Goal: Task Accomplishment & Management: Use online tool/utility

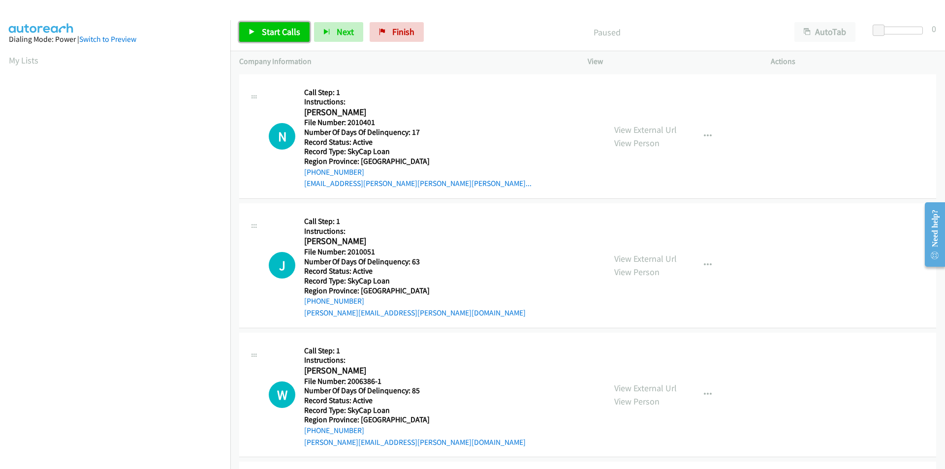
click at [267, 29] on span "Start Calls" at bounding box center [281, 31] width 38 height 11
click at [270, 31] on span "Pause" at bounding box center [273, 31] width 22 height 11
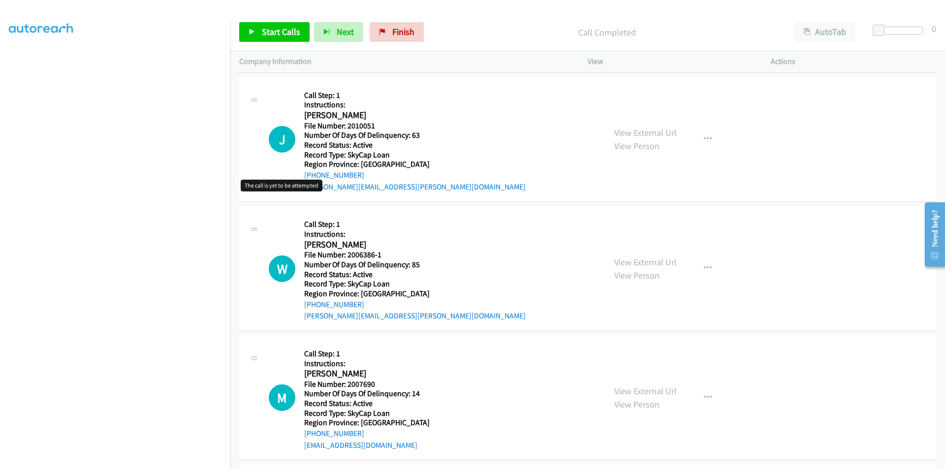
scroll to position [148, 0]
click at [292, 34] on span "Start Calls" at bounding box center [281, 31] width 38 height 11
click at [278, 34] on span "Pause" at bounding box center [273, 31] width 22 height 11
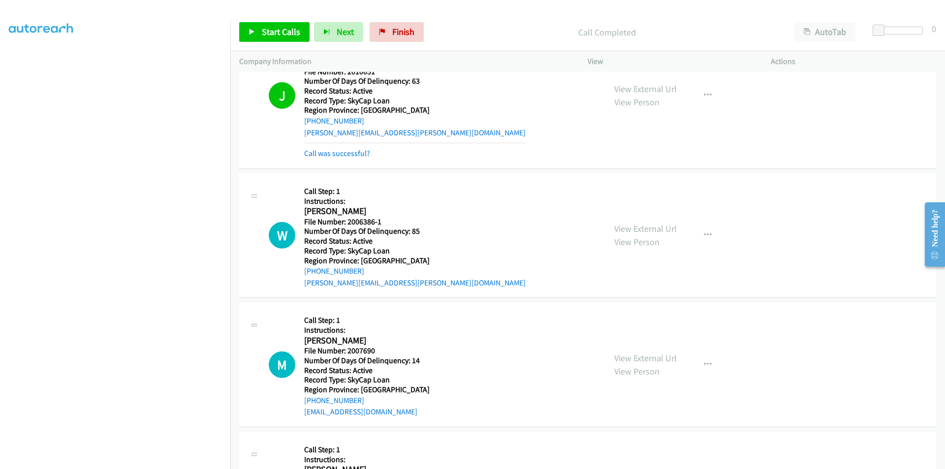
scroll to position [295, 0]
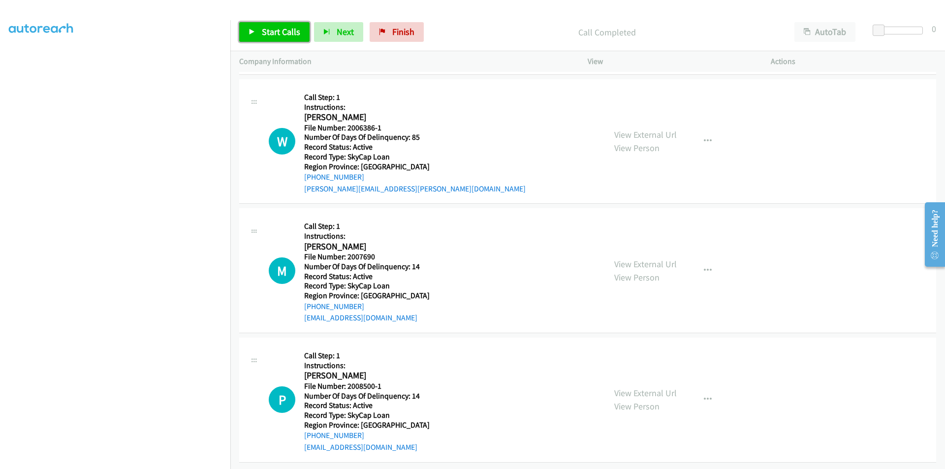
click at [270, 30] on span "Start Calls" at bounding box center [281, 31] width 38 height 11
click at [270, 30] on span "Pause" at bounding box center [273, 31] width 22 height 11
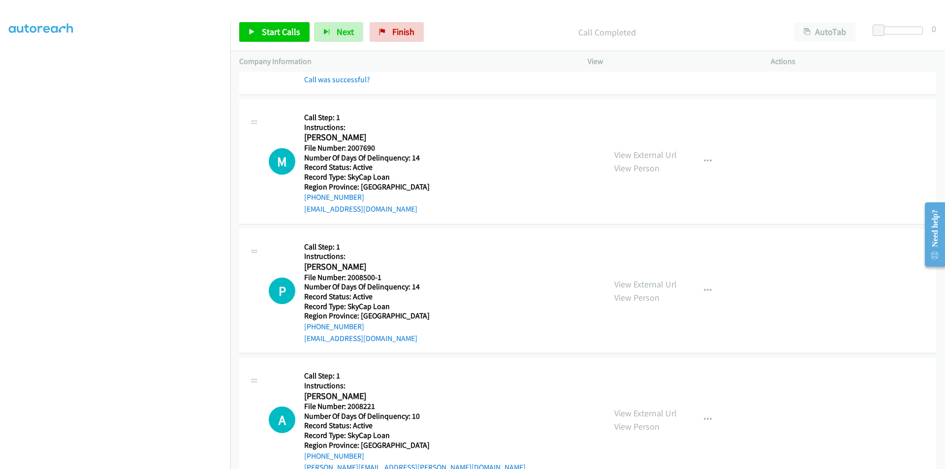
scroll to position [443, 0]
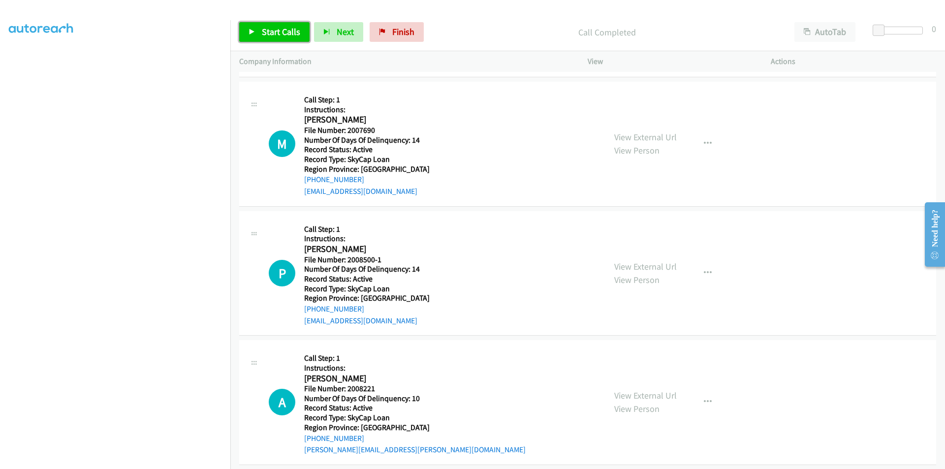
click at [277, 28] on span "Start Calls" at bounding box center [281, 31] width 38 height 11
click at [264, 28] on span "Pause" at bounding box center [273, 31] width 22 height 11
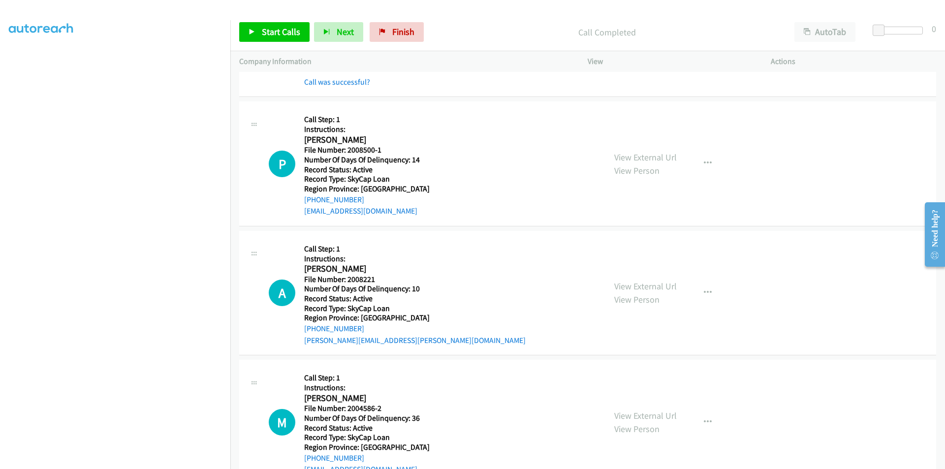
scroll to position [590, 0]
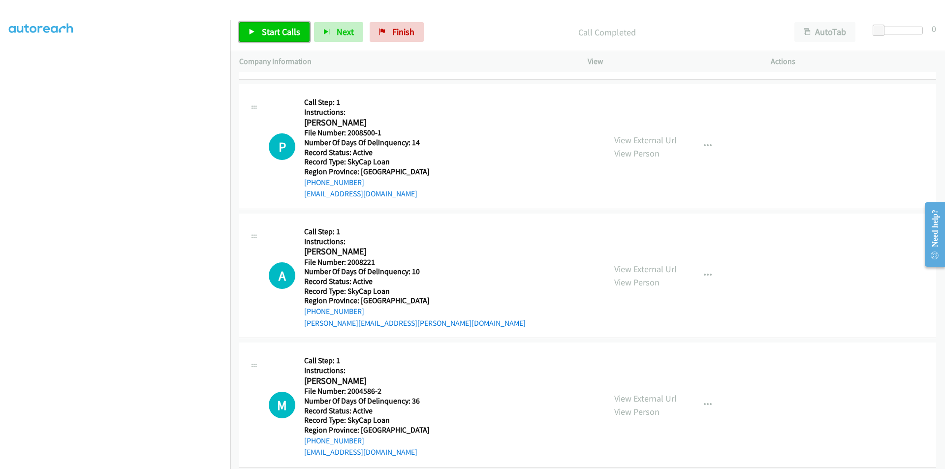
click at [275, 33] on span "Start Calls" at bounding box center [281, 31] width 38 height 11
click at [275, 33] on span "Pause" at bounding box center [273, 31] width 22 height 11
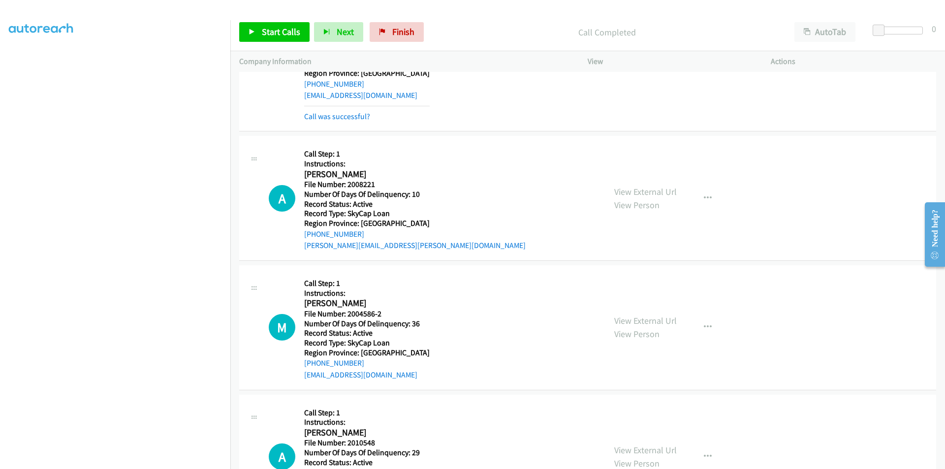
scroll to position [738, 0]
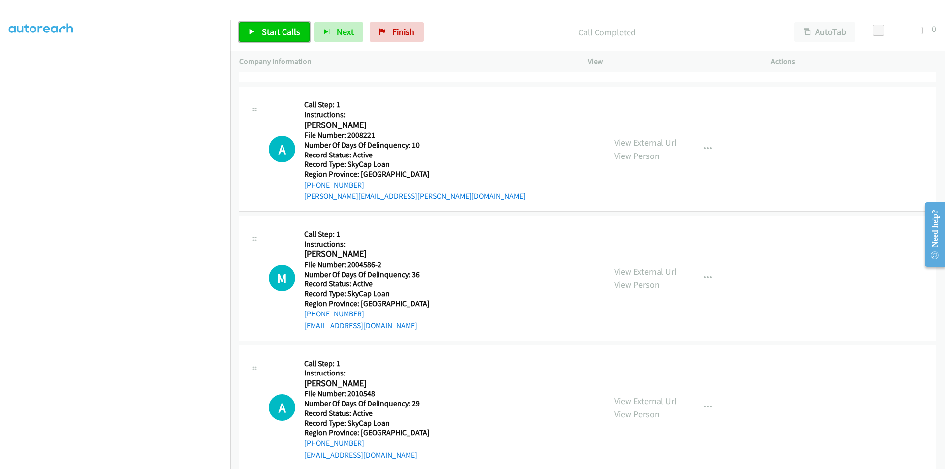
click at [295, 26] on link "Start Calls" at bounding box center [274, 32] width 70 height 20
drag, startPoint x: 277, startPoint y: 27, endPoint x: 266, endPoint y: 29, distance: 11.6
click at [277, 27] on span "Pause" at bounding box center [273, 31] width 22 height 11
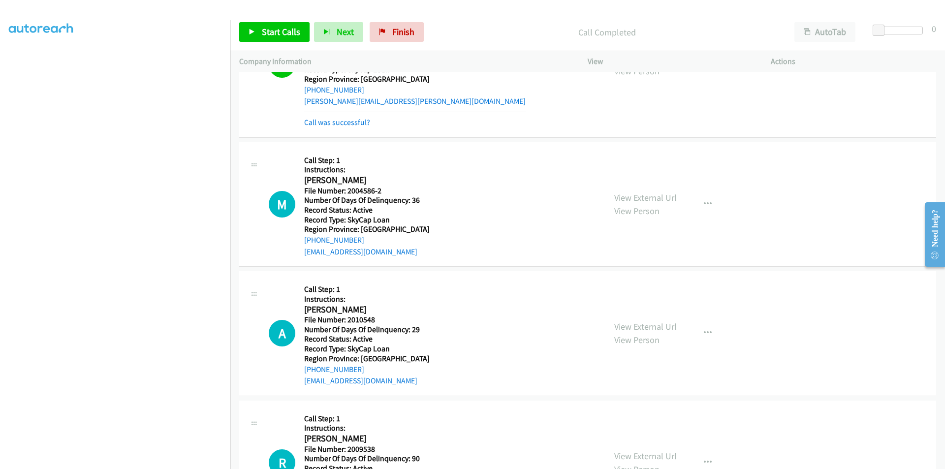
scroll to position [886, 0]
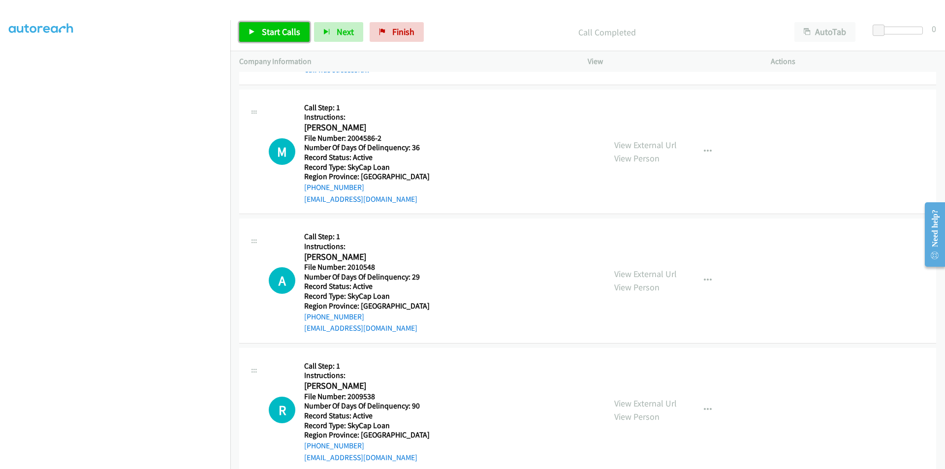
click at [278, 27] on span "Start Calls" at bounding box center [281, 31] width 38 height 11
click at [278, 27] on span "Pause" at bounding box center [273, 31] width 22 height 11
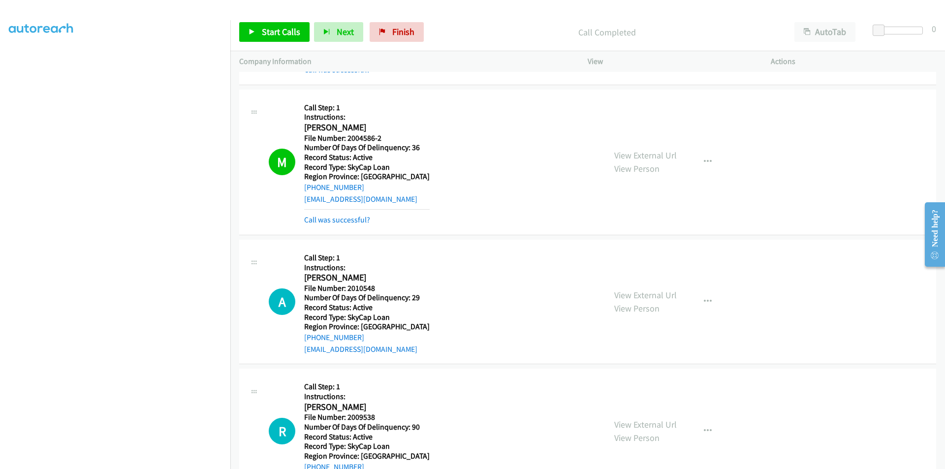
scroll to position [1033, 0]
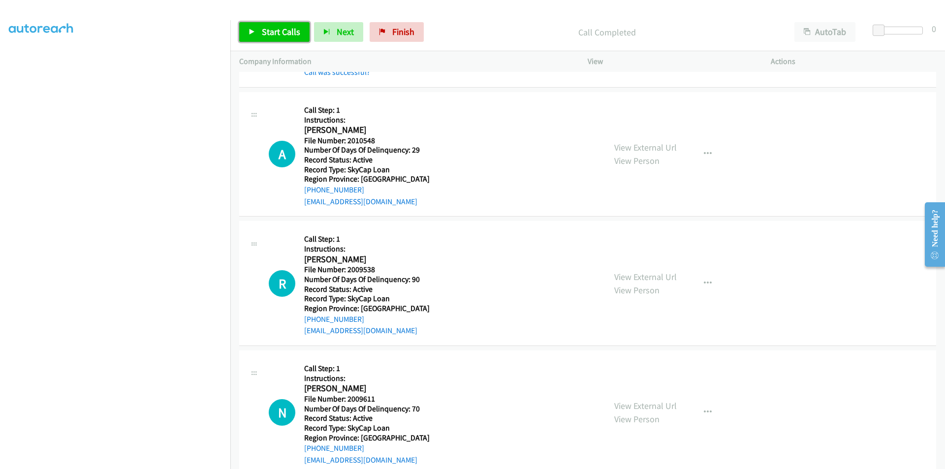
click at [289, 34] on span "Start Calls" at bounding box center [281, 31] width 38 height 11
click at [277, 34] on span "Pause" at bounding box center [273, 31] width 22 height 11
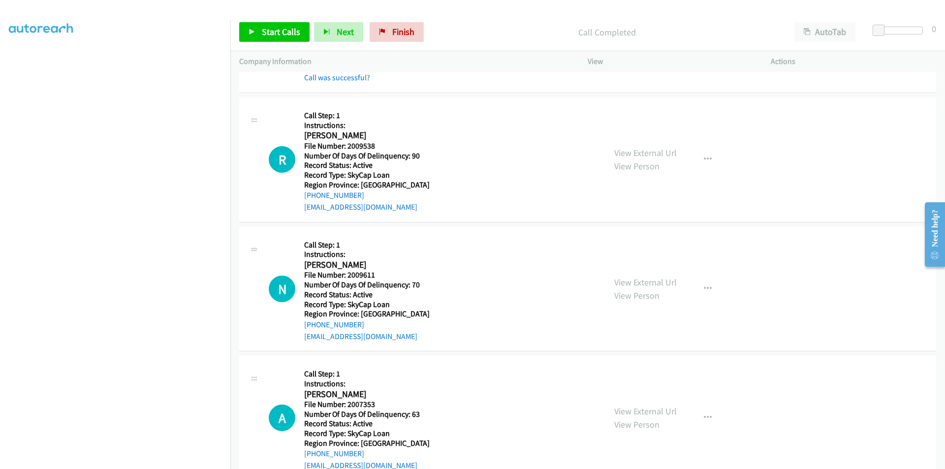
scroll to position [1181, 0]
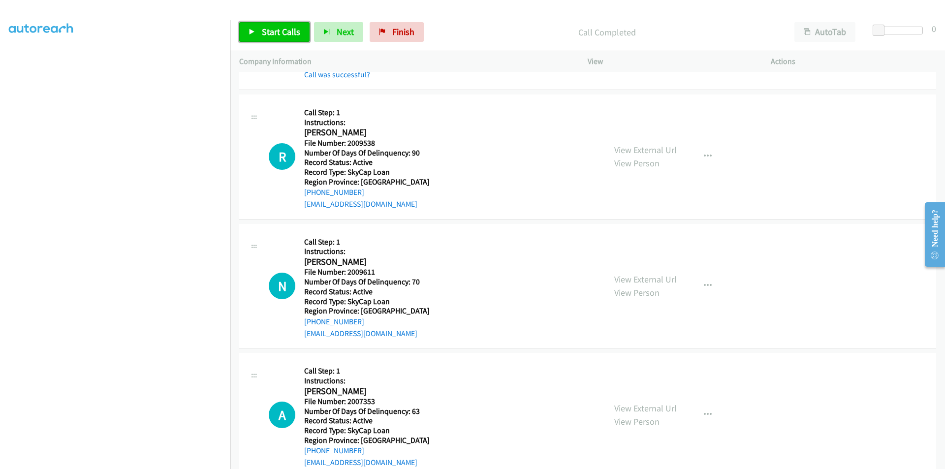
click at [280, 30] on span "Start Calls" at bounding box center [281, 31] width 38 height 11
click at [280, 30] on span "Pause" at bounding box center [273, 31] width 22 height 11
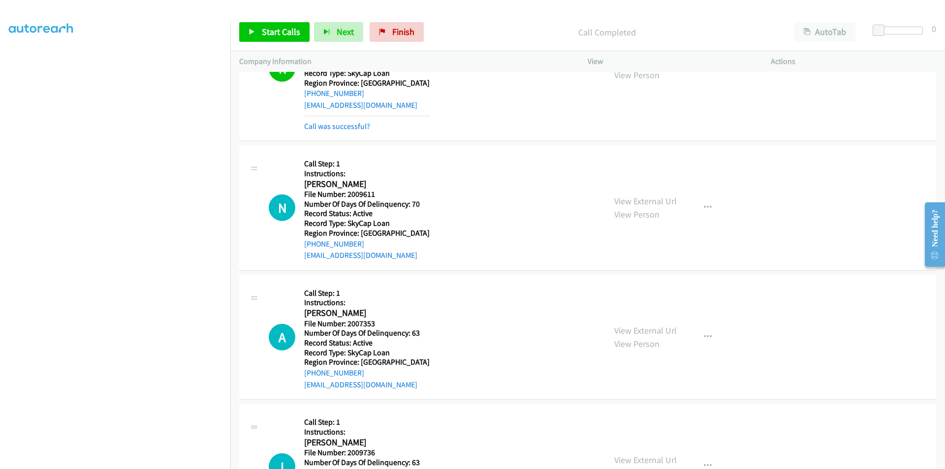
scroll to position [1329, 0]
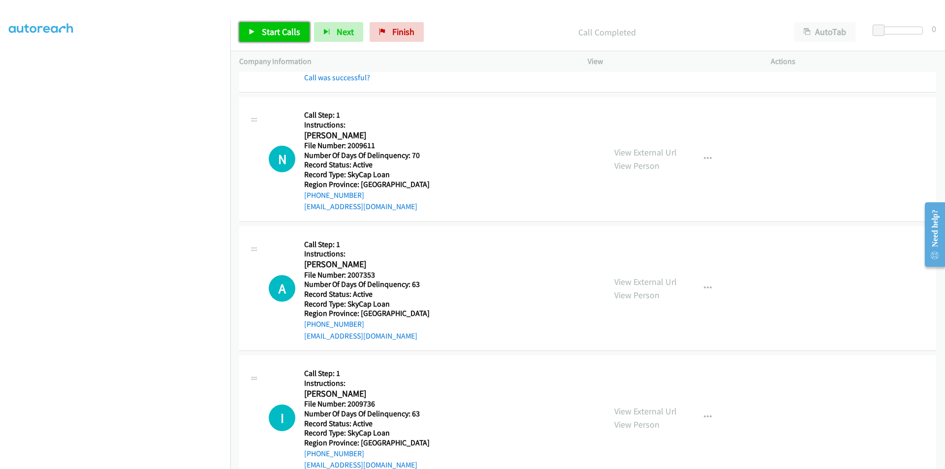
click at [279, 28] on span "Start Calls" at bounding box center [281, 31] width 38 height 11
click at [279, 28] on span "Pause" at bounding box center [273, 31] width 22 height 11
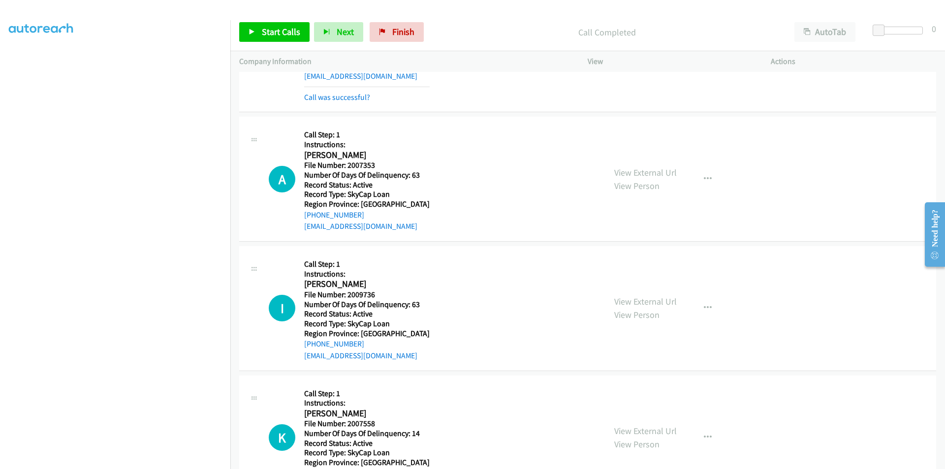
scroll to position [1476, 0]
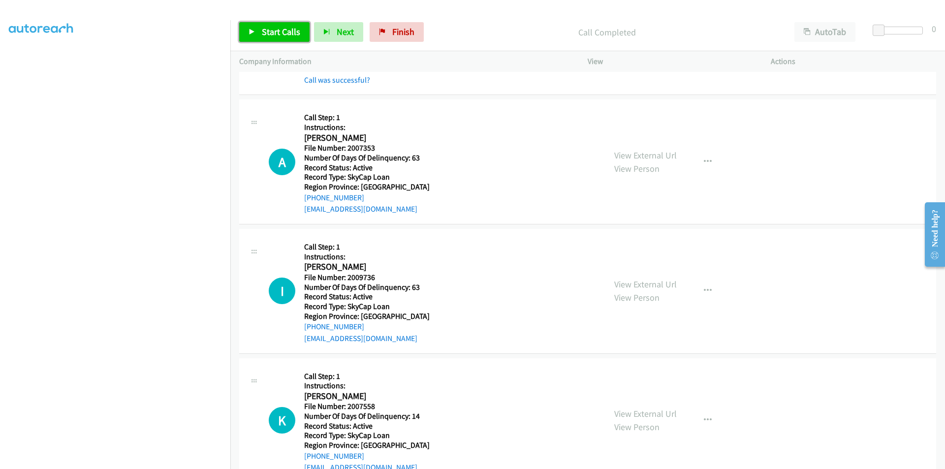
click at [286, 36] on span "Start Calls" at bounding box center [281, 31] width 38 height 11
click at [271, 31] on span "Pause" at bounding box center [273, 31] width 22 height 11
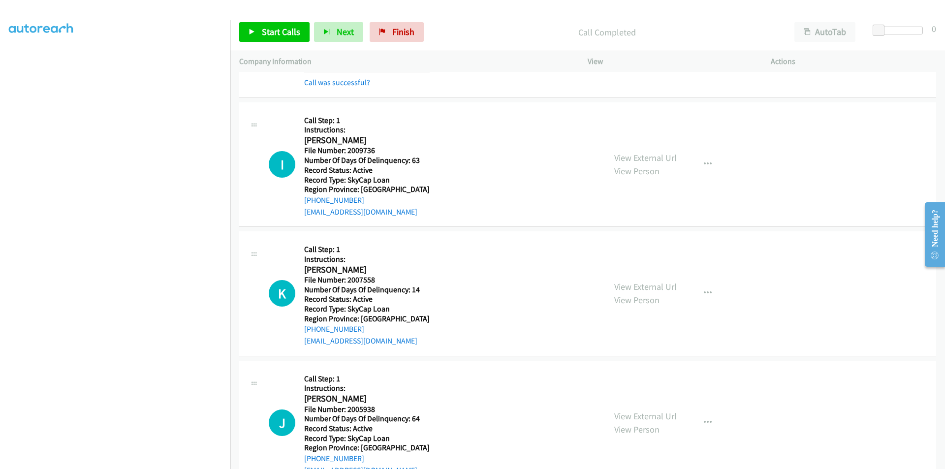
scroll to position [1655, 0]
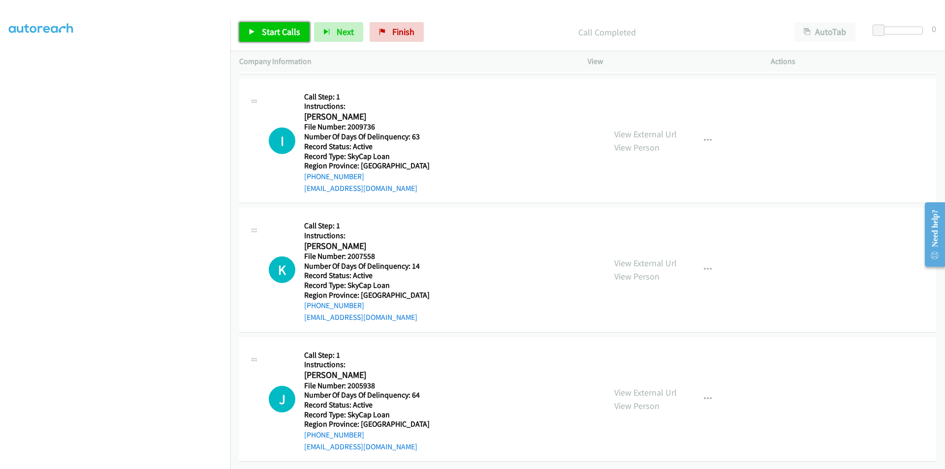
click at [273, 31] on span "Start Calls" at bounding box center [281, 31] width 38 height 11
click at [273, 31] on span "Pause" at bounding box center [273, 31] width 22 height 11
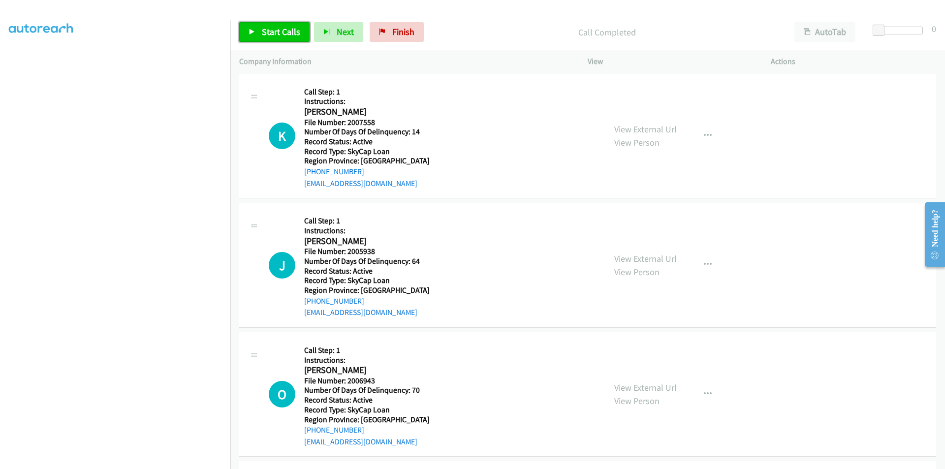
click at [275, 30] on span "Start Calls" at bounding box center [281, 31] width 38 height 11
click at [275, 30] on span "Pause" at bounding box center [273, 31] width 22 height 11
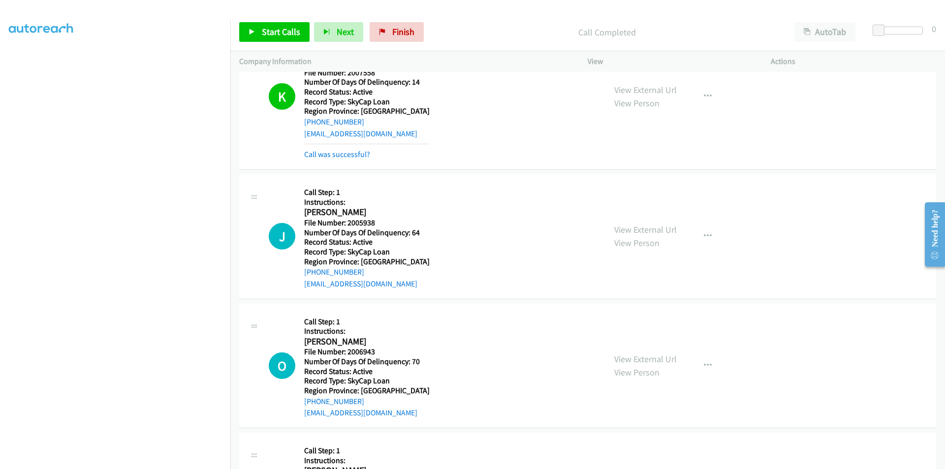
scroll to position [1950, 0]
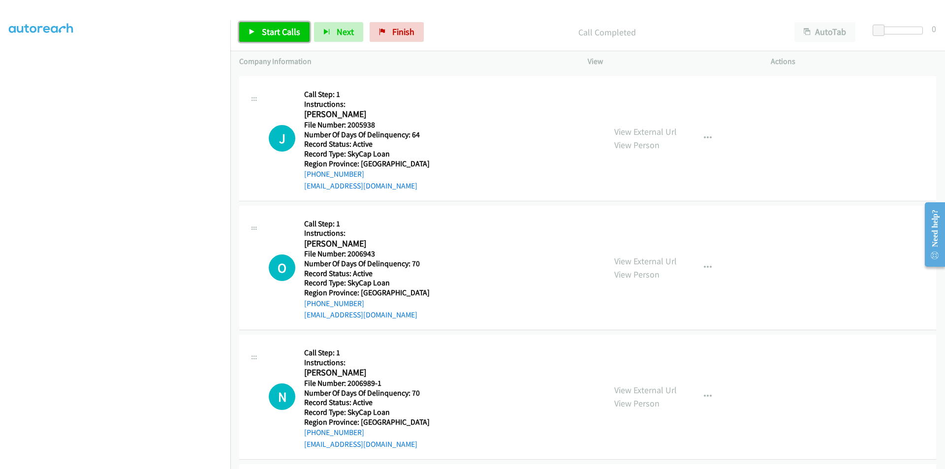
click at [266, 31] on span "Start Calls" at bounding box center [281, 31] width 38 height 11
click at [266, 31] on span "Pause" at bounding box center [273, 31] width 22 height 11
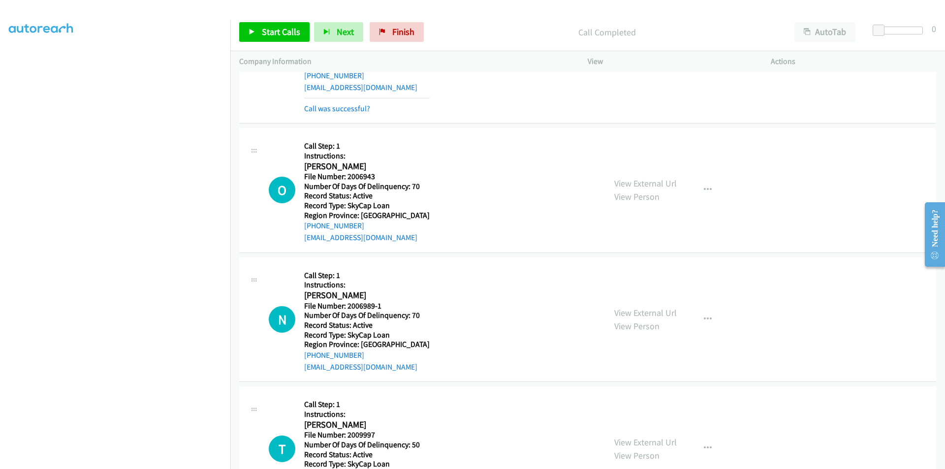
scroll to position [2098, 0]
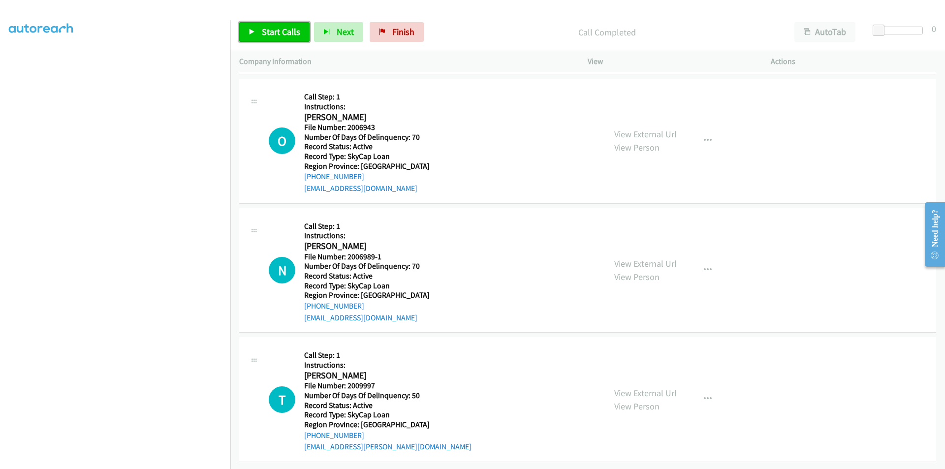
click at [282, 26] on span "Start Calls" at bounding box center [281, 31] width 38 height 11
click at [276, 29] on span "Pause" at bounding box center [273, 31] width 22 height 11
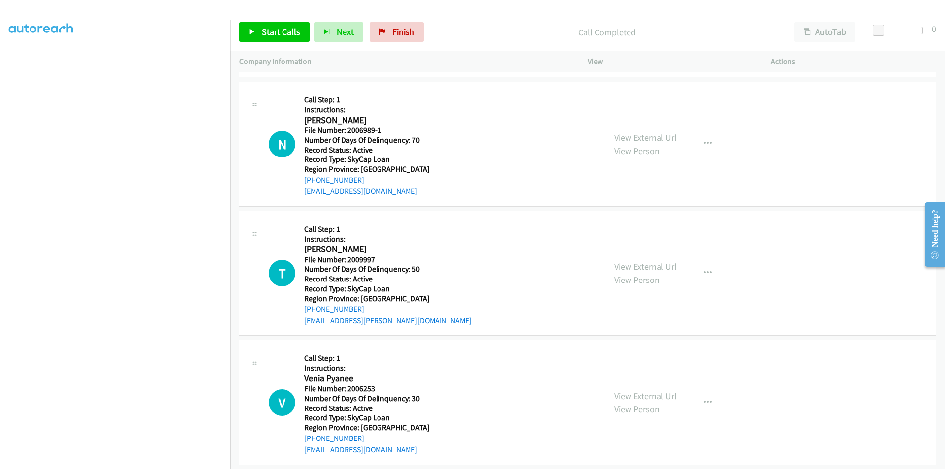
scroll to position [2245, 0]
click at [279, 32] on span "Start Calls" at bounding box center [281, 31] width 38 height 11
click at [279, 32] on span "Pause" at bounding box center [273, 31] width 22 height 11
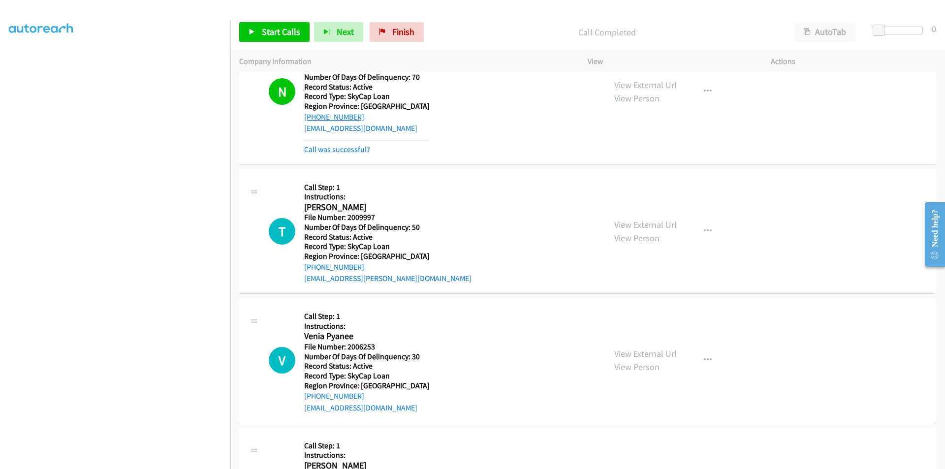
scroll to position [2393, 0]
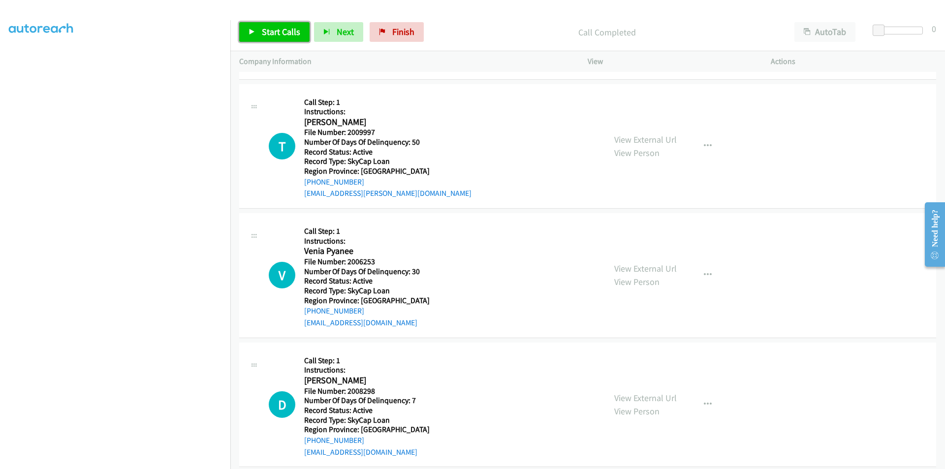
click at [277, 30] on span "Start Calls" at bounding box center [281, 31] width 38 height 11
click at [277, 30] on span "Pause" at bounding box center [273, 31] width 22 height 11
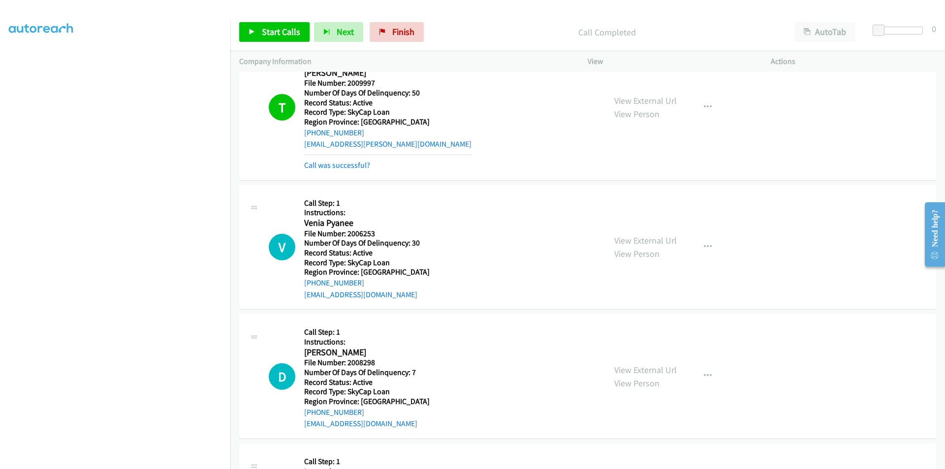
scroll to position [2541, 0]
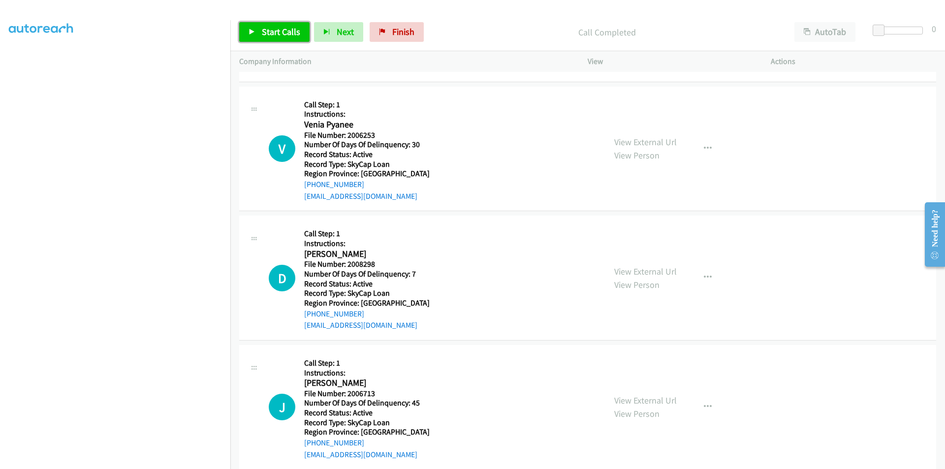
click at [277, 33] on span "Start Calls" at bounding box center [281, 31] width 38 height 11
click at [277, 33] on span "Pause" at bounding box center [273, 31] width 22 height 11
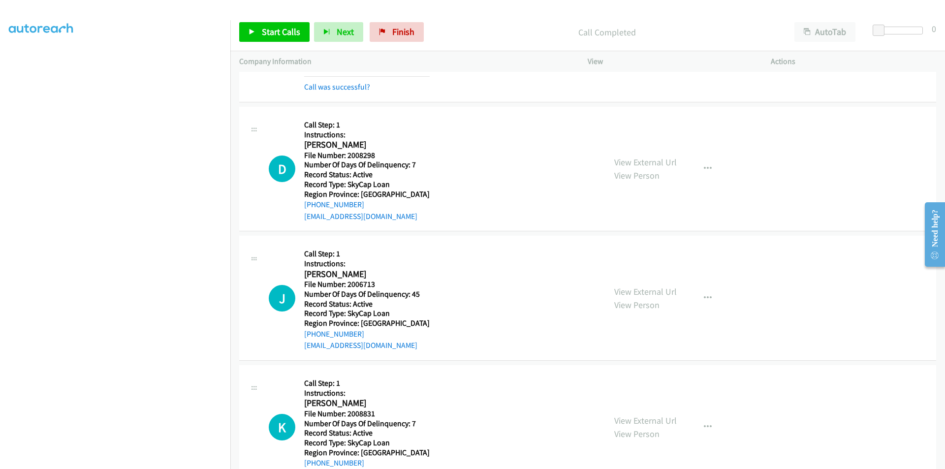
scroll to position [2688, 0]
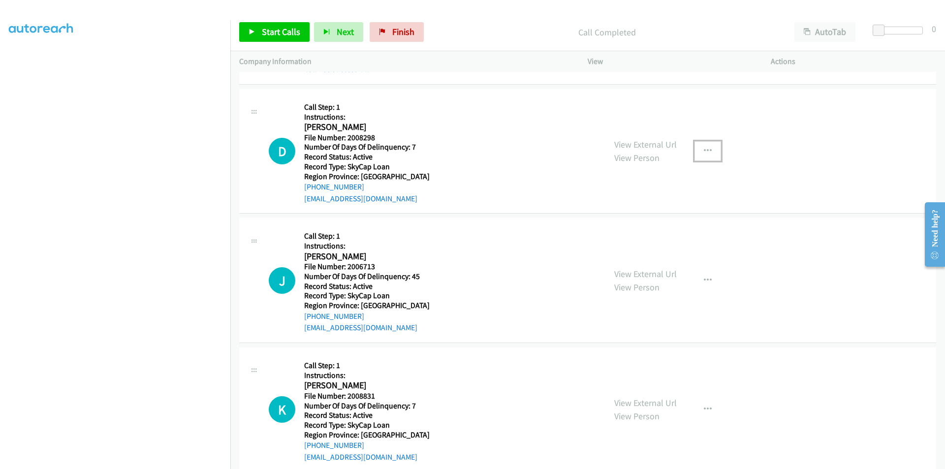
click at [704, 151] on icon "button" at bounding box center [708, 151] width 8 height 8
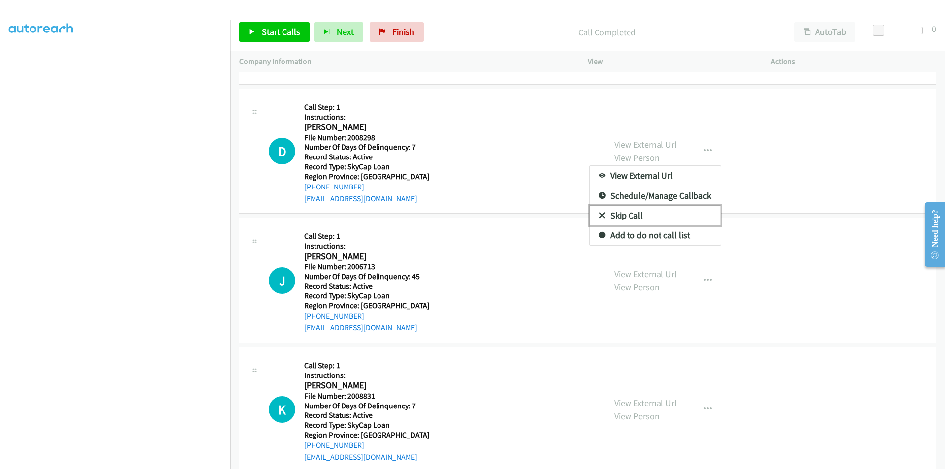
click at [646, 214] on link "Skip Call" at bounding box center [654, 216] width 131 height 20
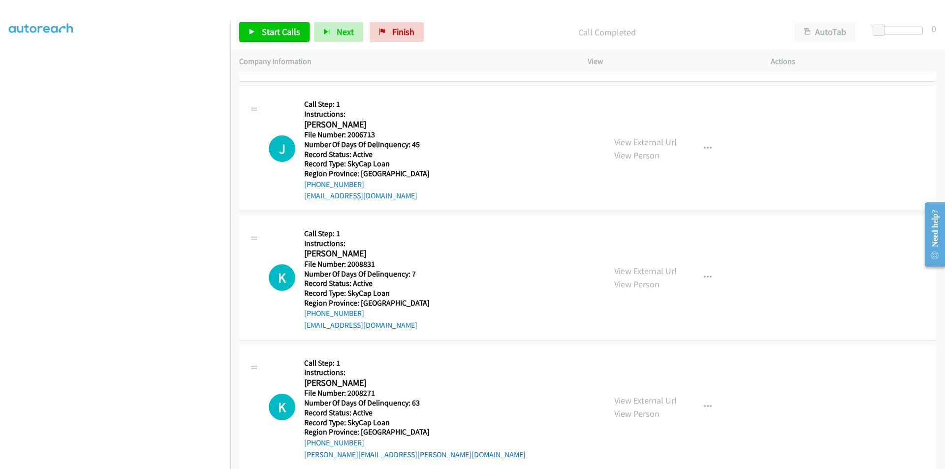
scroll to position [2836, 0]
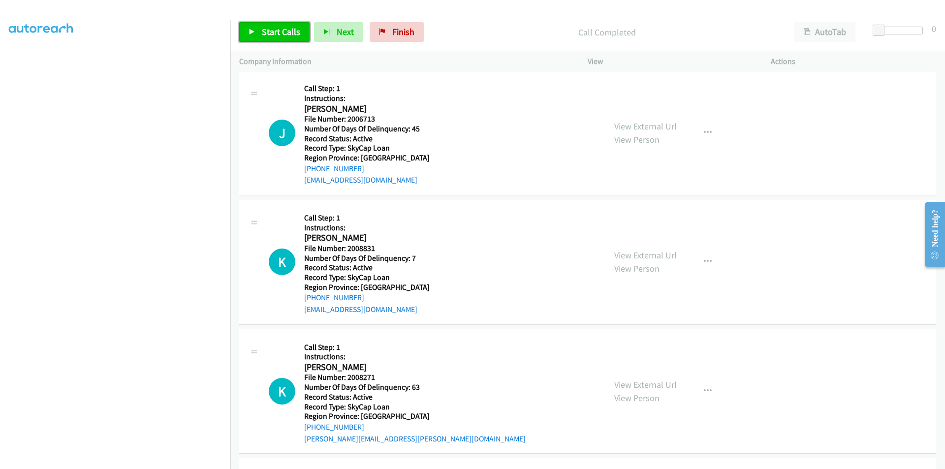
click at [276, 31] on span "Start Calls" at bounding box center [281, 31] width 38 height 11
click at [276, 31] on span "Pause" at bounding box center [273, 31] width 22 height 11
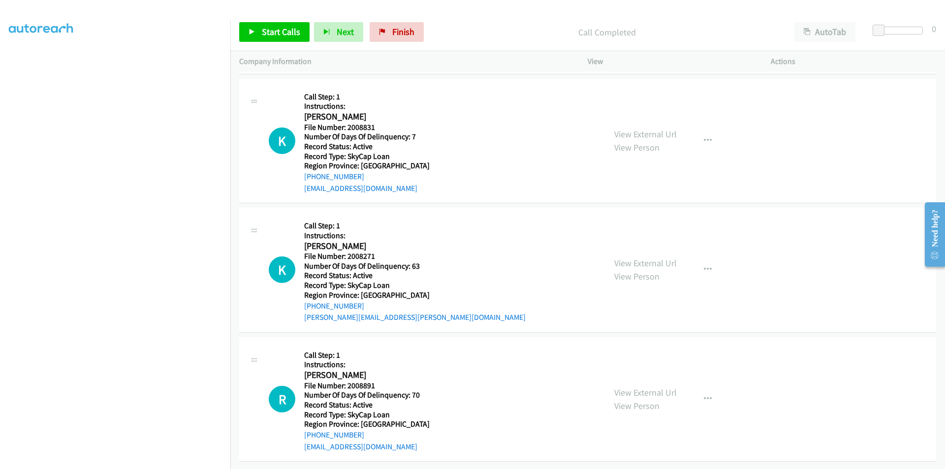
scroll to position [2983, 0]
click at [276, 31] on span "Start Calls" at bounding box center [281, 31] width 38 height 11
click at [276, 31] on span "Pause" at bounding box center [273, 31] width 22 height 11
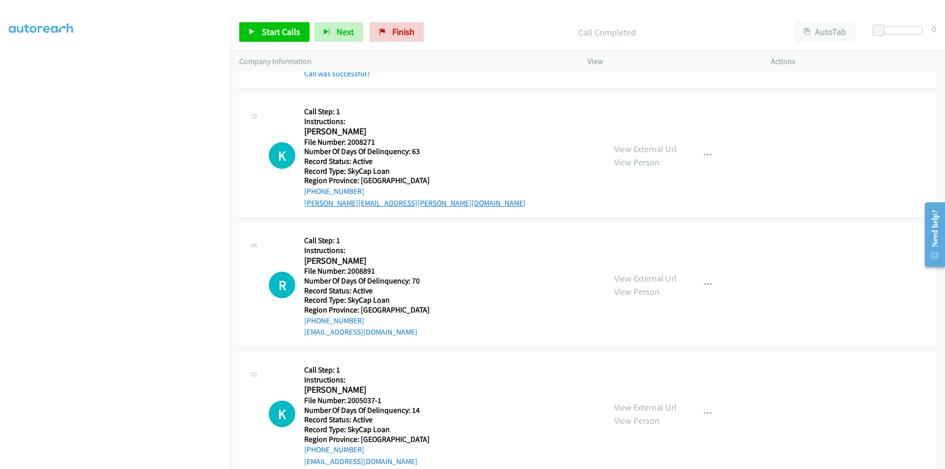
scroll to position [3131, 0]
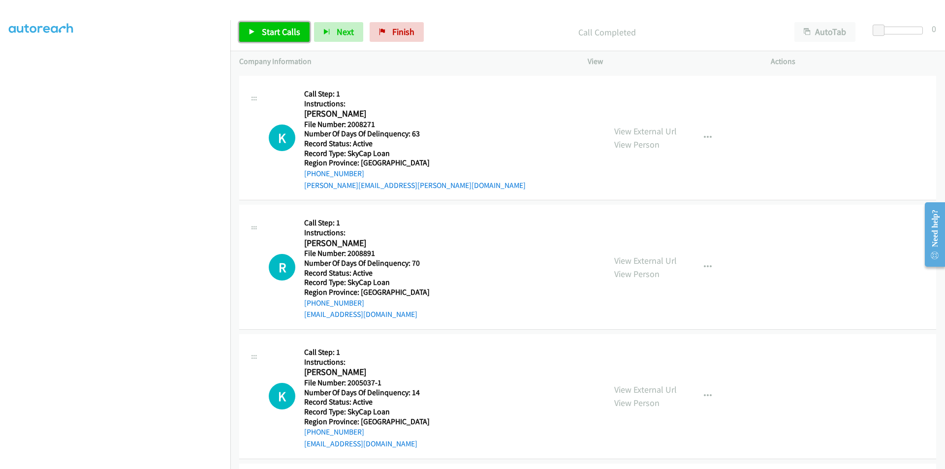
click at [280, 32] on span "Start Calls" at bounding box center [281, 31] width 38 height 11
click at [278, 32] on span "Pause" at bounding box center [273, 31] width 22 height 11
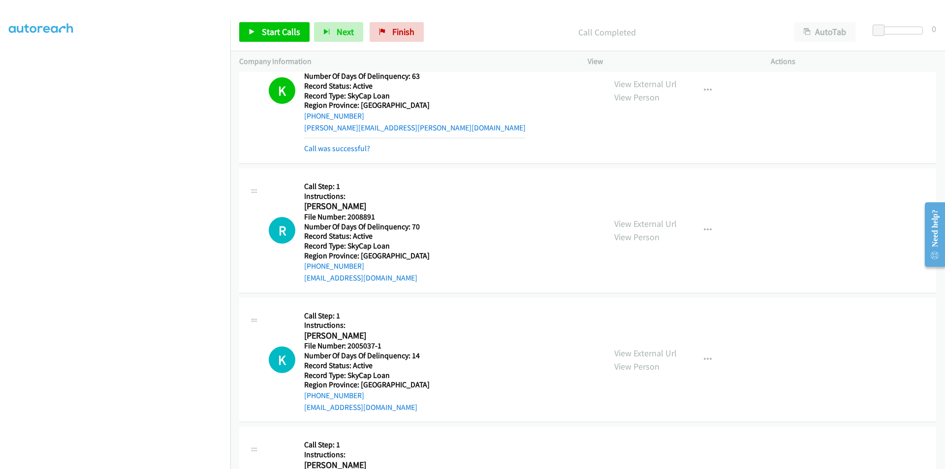
scroll to position [3279, 0]
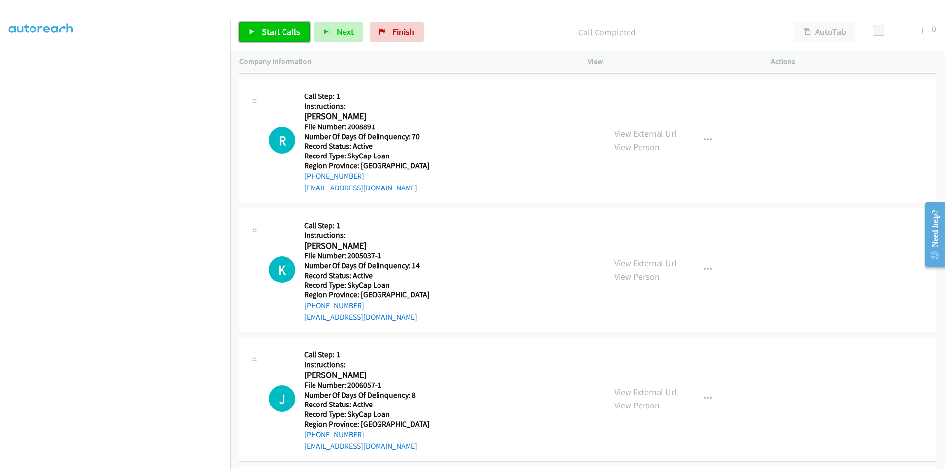
click at [271, 30] on span "Start Calls" at bounding box center [281, 31] width 38 height 11
click at [271, 30] on span "Pause" at bounding box center [273, 31] width 22 height 11
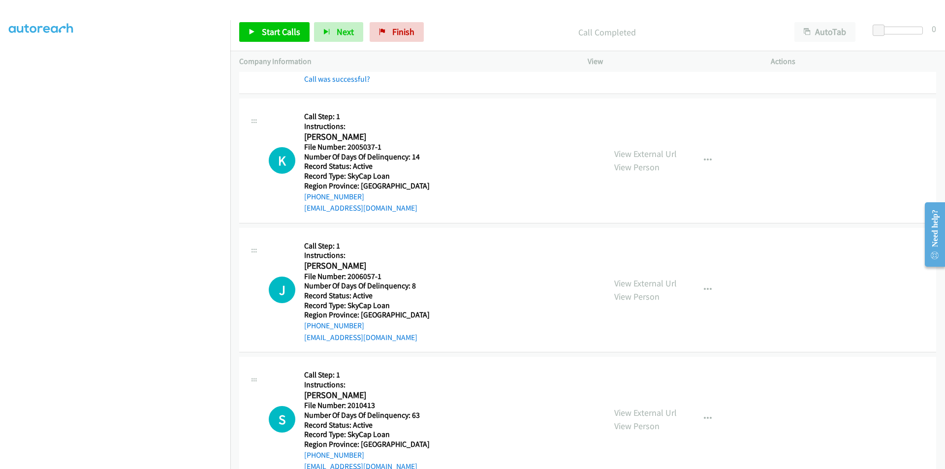
scroll to position [3426, 0]
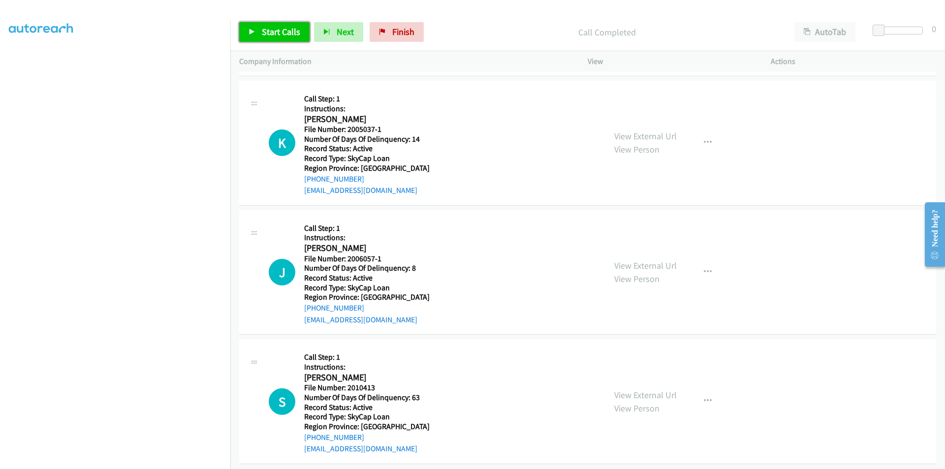
click at [270, 31] on span "Start Calls" at bounding box center [281, 31] width 38 height 11
click at [270, 31] on span "Pause" at bounding box center [273, 31] width 22 height 11
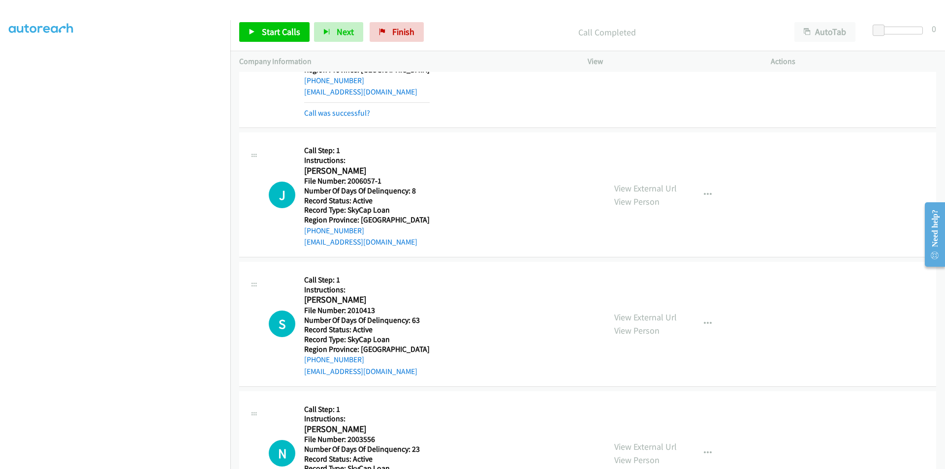
scroll to position [3574, 0]
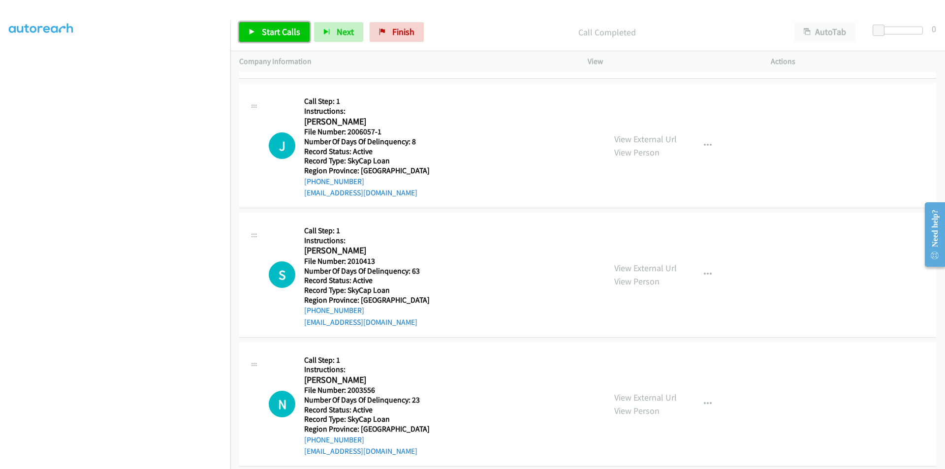
click at [276, 34] on span "Start Calls" at bounding box center [281, 31] width 38 height 11
click at [276, 34] on span "Pause" at bounding box center [273, 31] width 22 height 11
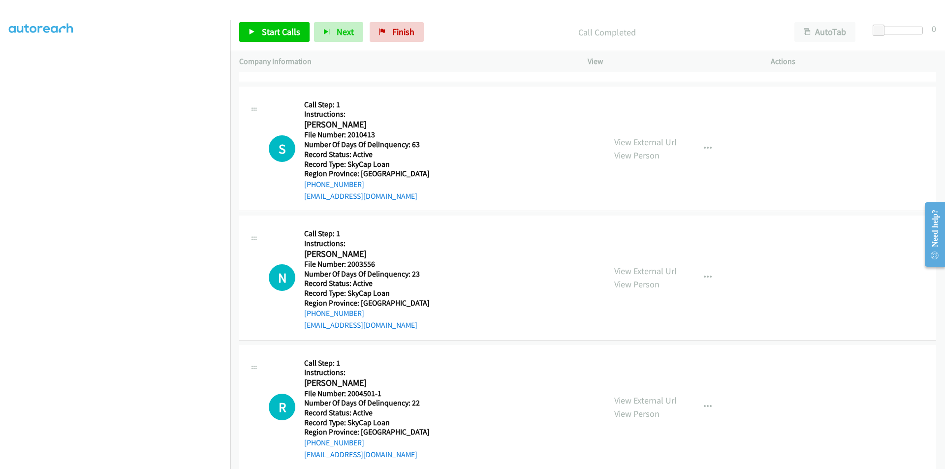
scroll to position [3722, 0]
click at [279, 33] on span "Start Calls" at bounding box center [281, 31] width 38 height 11
click at [279, 33] on span "Pause" at bounding box center [273, 31] width 22 height 11
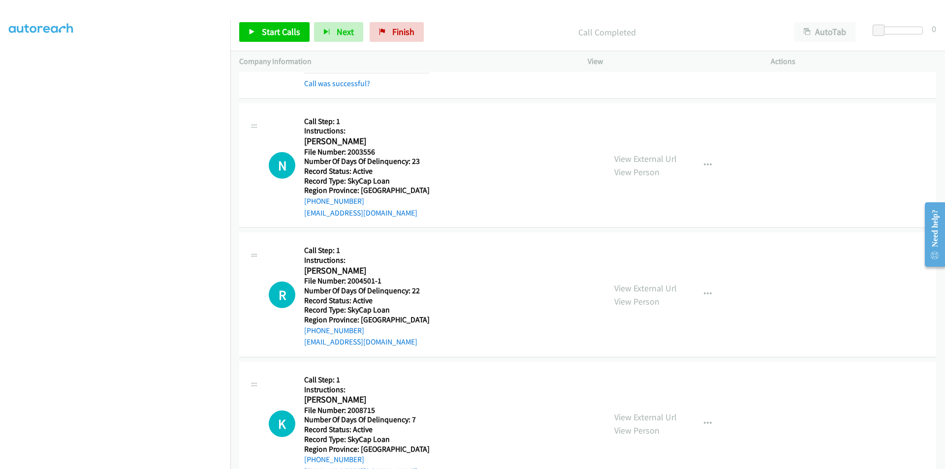
scroll to position [3869, 0]
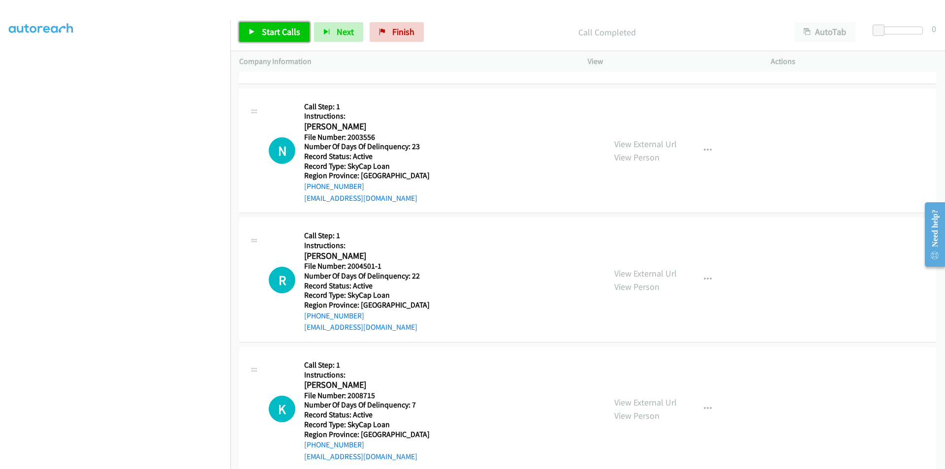
click at [268, 30] on span "Start Calls" at bounding box center [281, 31] width 38 height 11
click at [268, 30] on span "Pause" at bounding box center [273, 31] width 22 height 11
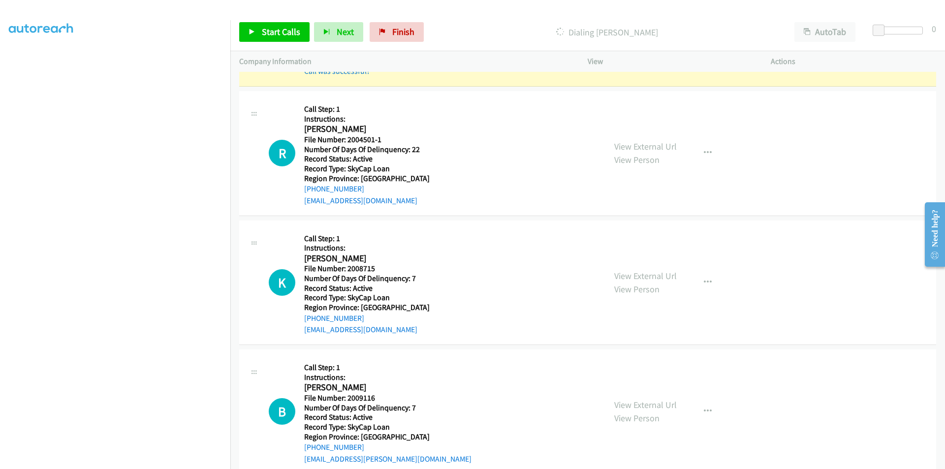
scroll to position [4066, 0]
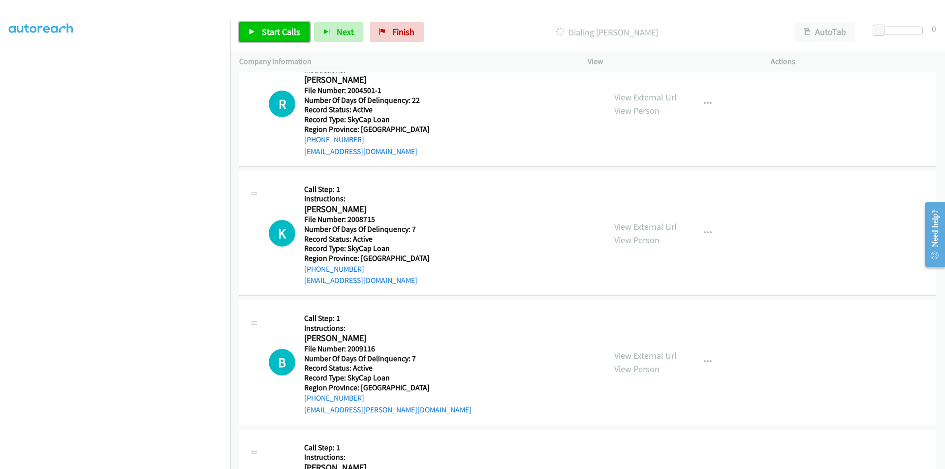
click at [275, 28] on span "Start Calls" at bounding box center [281, 31] width 38 height 11
click at [275, 28] on span "Pause" at bounding box center [273, 31] width 22 height 11
click at [276, 29] on span "Start Calls" at bounding box center [281, 31] width 38 height 11
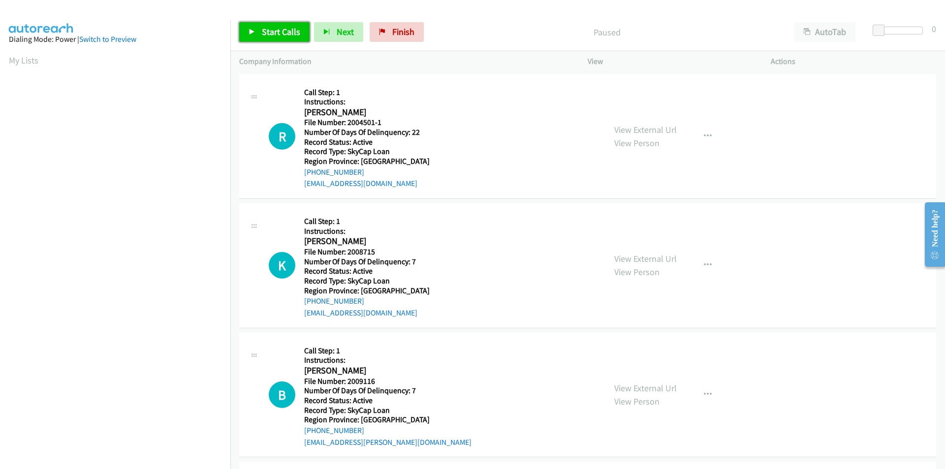
click at [283, 33] on span "Start Calls" at bounding box center [281, 31] width 38 height 11
click at [282, 27] on span "Pause" at bounding box center [273, 31] width 22 height 11
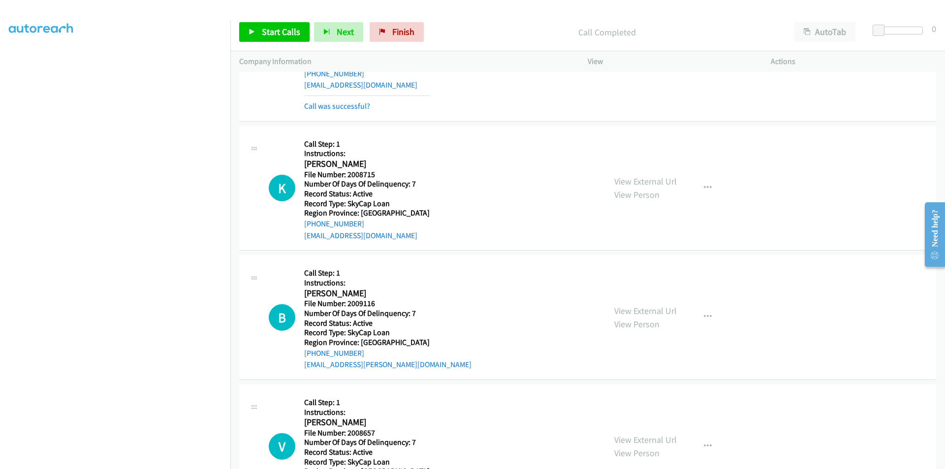
scroll to position [148, 0]
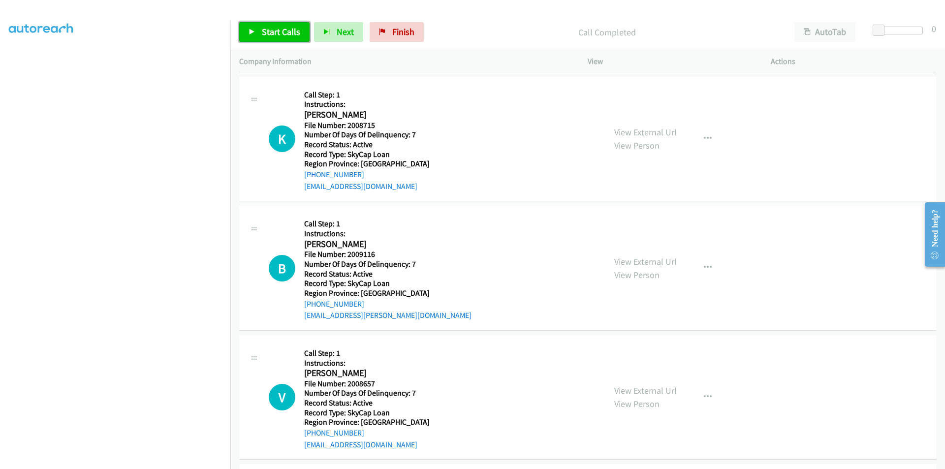
click at [287, 28] on span "Start Calls" at bounding box center [281, 31] width 38 height 11
click at [287, 28] on link "Pause" at bounding box center [266, 32] width 54 height 20
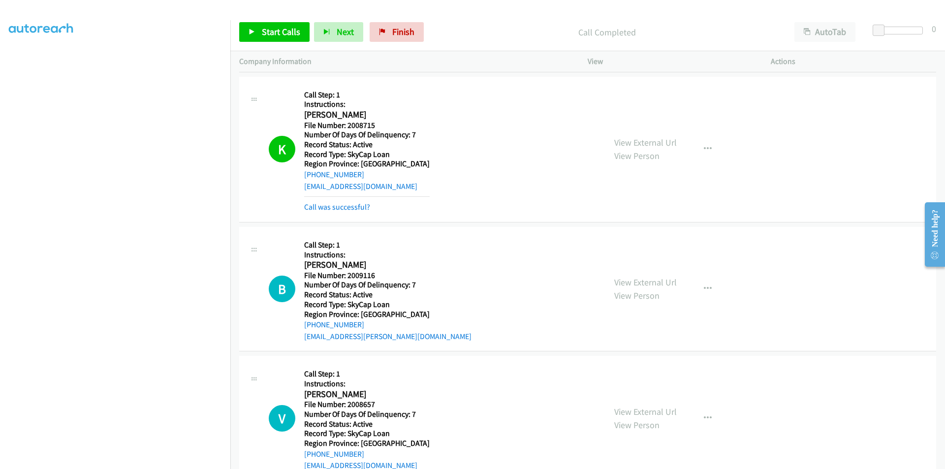
scroll to position [295, 0]
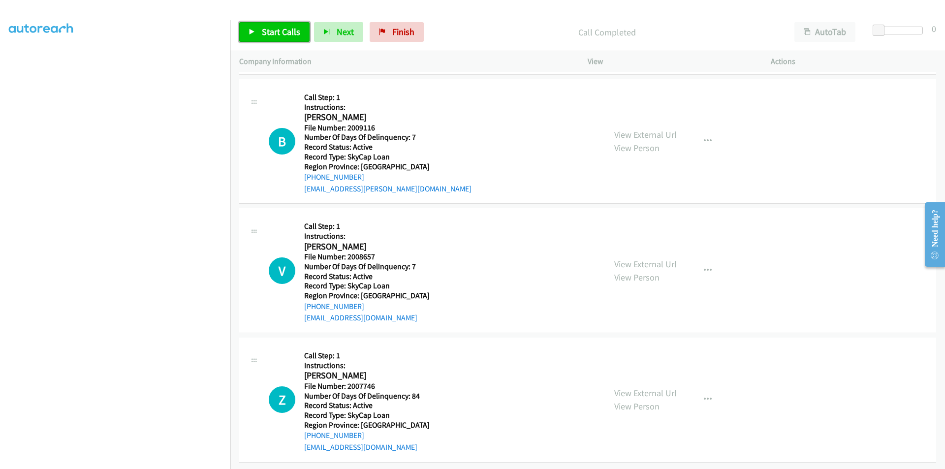
click at [268, 32] on span "Start Calls" at bounding box center [281, 31] width 38 height 11
click at [268, 32] on span "Pause" at bounding box center [273, 31] width 22 height 11
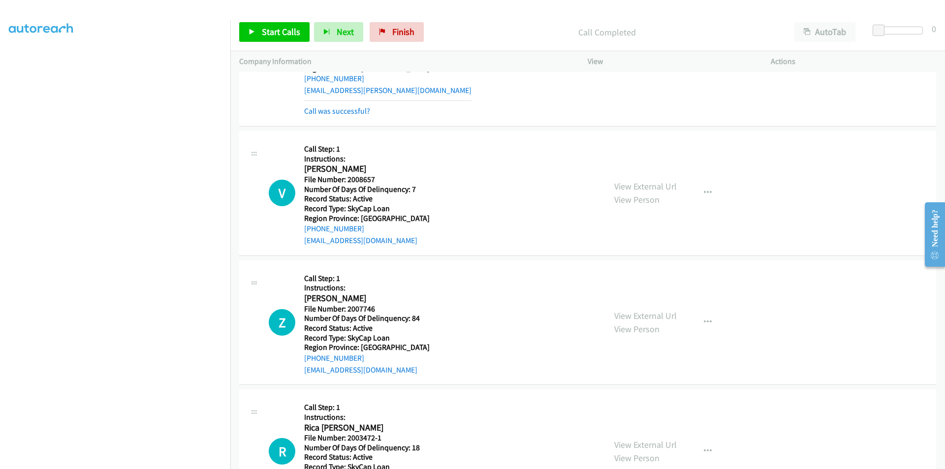
scroll to position [443, 0]
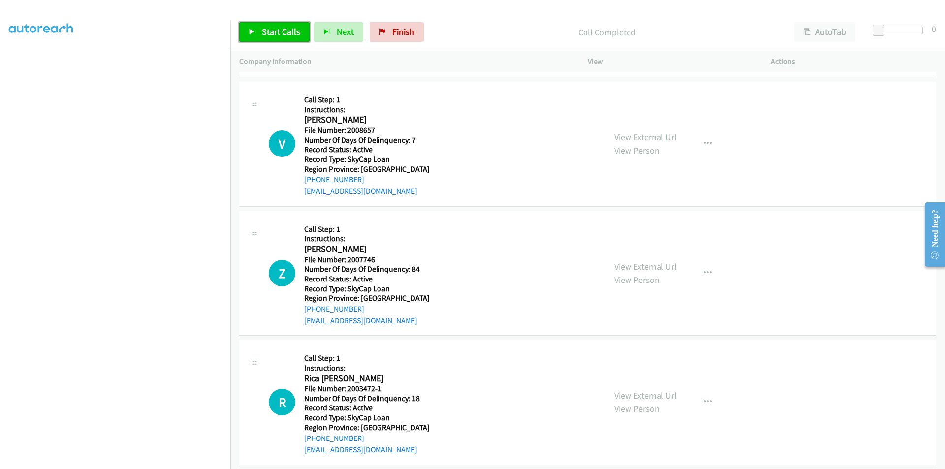
click at [272, 32] on span "Start Calls" at bounding box center [281, 31] width 38 height 11
click at [272, 31] on span "Pause" at bounding box center [273, 31] width 22 height 11
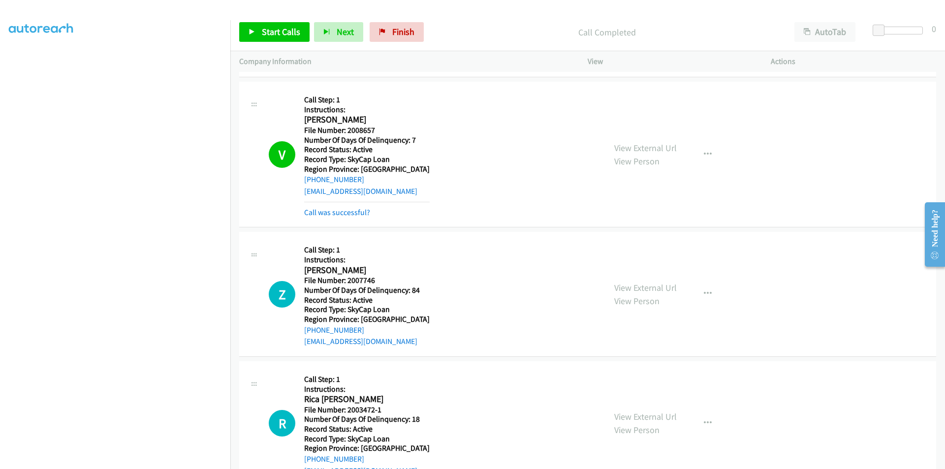
scroll to position [590, 0]
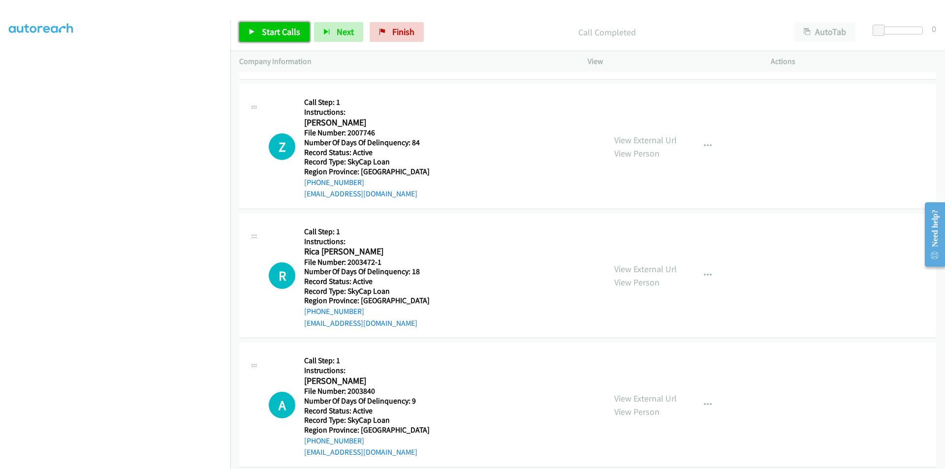
click at [288, 25] on link "Start Calls" at bounding box center [274, 32] width 70 height 20
click at [283, 25] on link "Pause" at bounding box center [266, 32] width 54 height 20
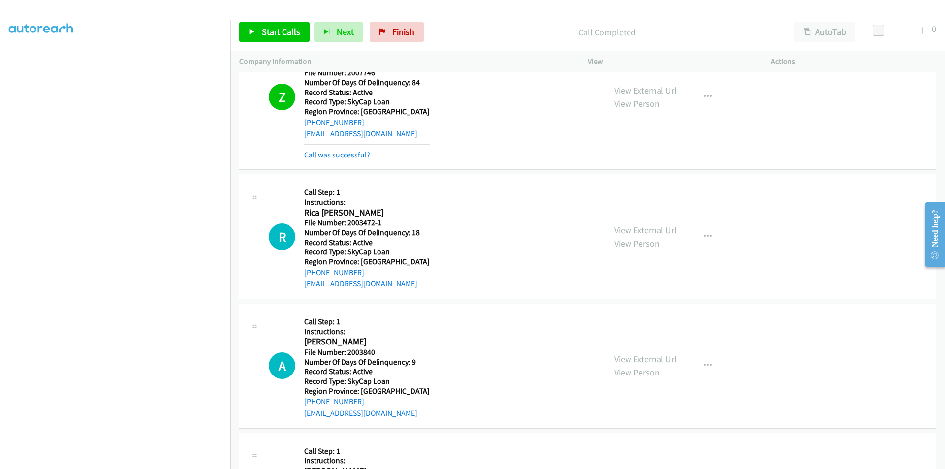
scroll to position [738, 0]
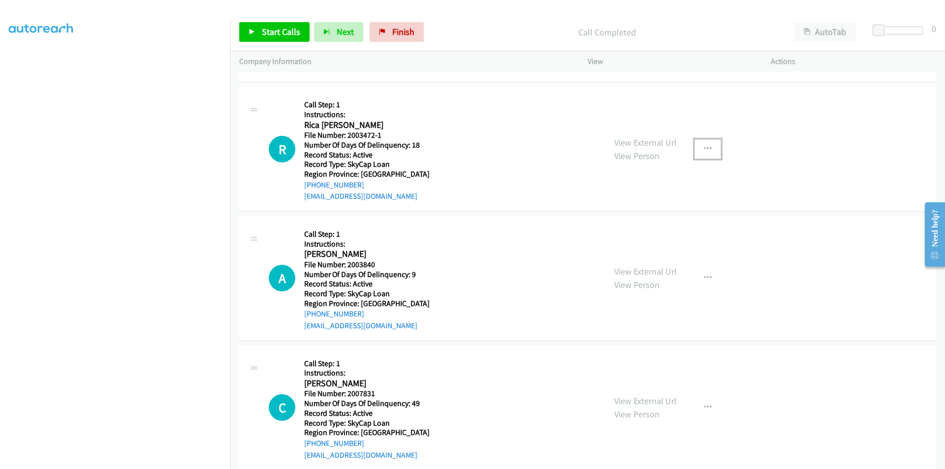
click at [704, 145] on icon "button" at bounding box center [708, 149] width 8 height 8
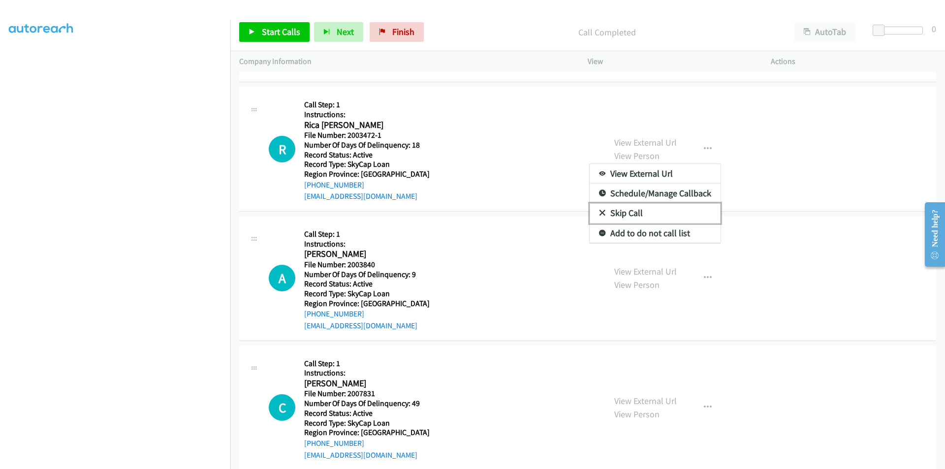
click at [651, 209] on link "Skip Call" at bounding box center [654, 213] width 131 height 20
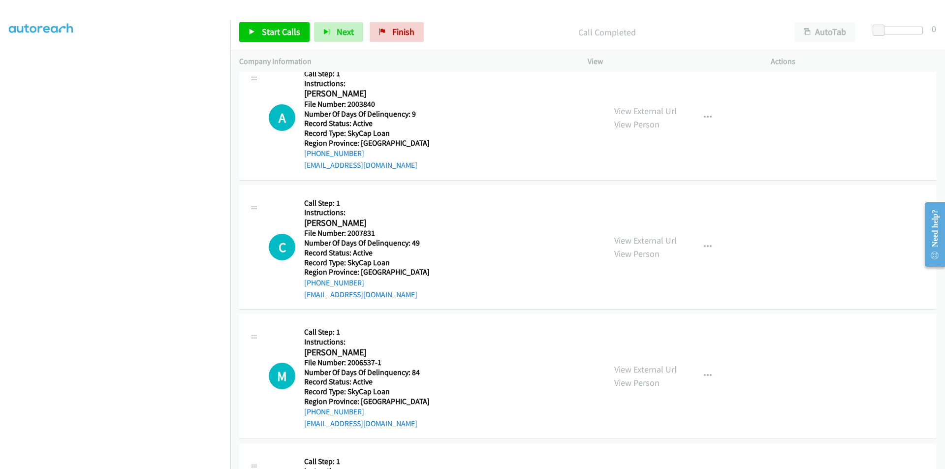
scroll to position [901, 0]
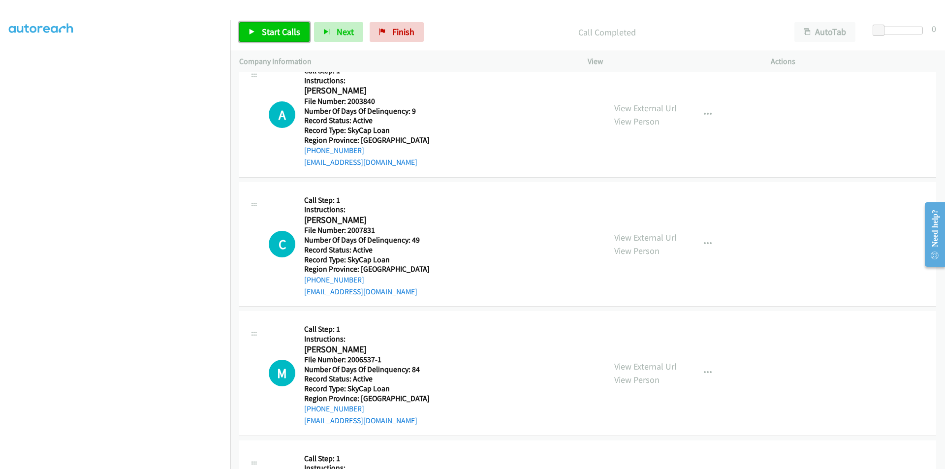
click at [279, 33] on span "Start Calls" at bounding box center [281, 31] width 38 height 11
click at [268, 33] on span "Pause" at bounding box center [273, 31] width 22 height 11
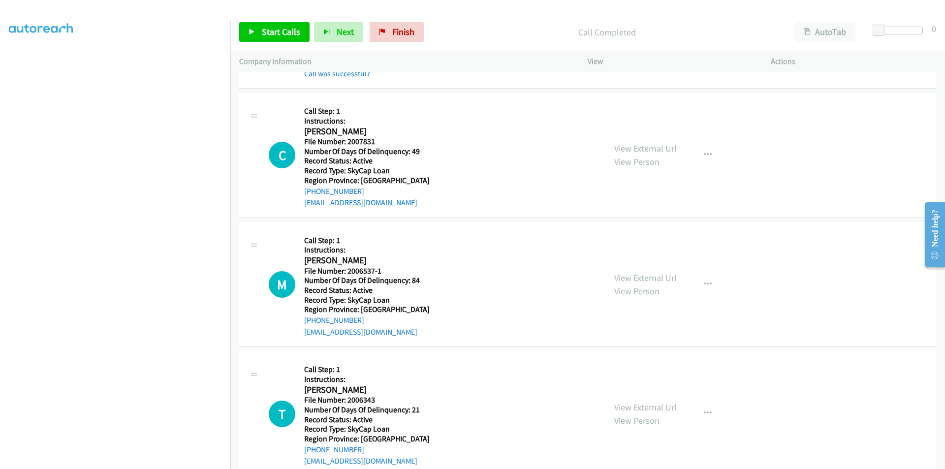
scroll to position [1022, 0]
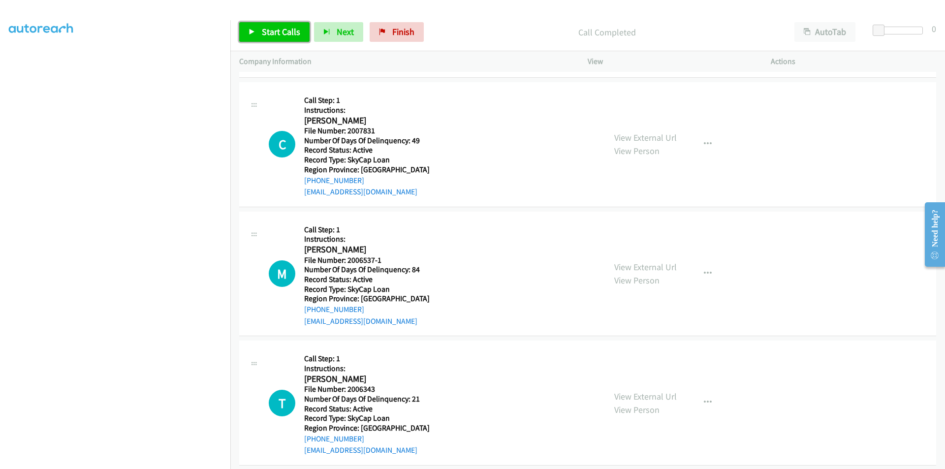
click at [275, 28] on span "Start Calls" at bounding box center [281, 31] width 38 height 11
click at [276, 30] on span "Pause" at bounding box center [273, 31] width 22 height 11
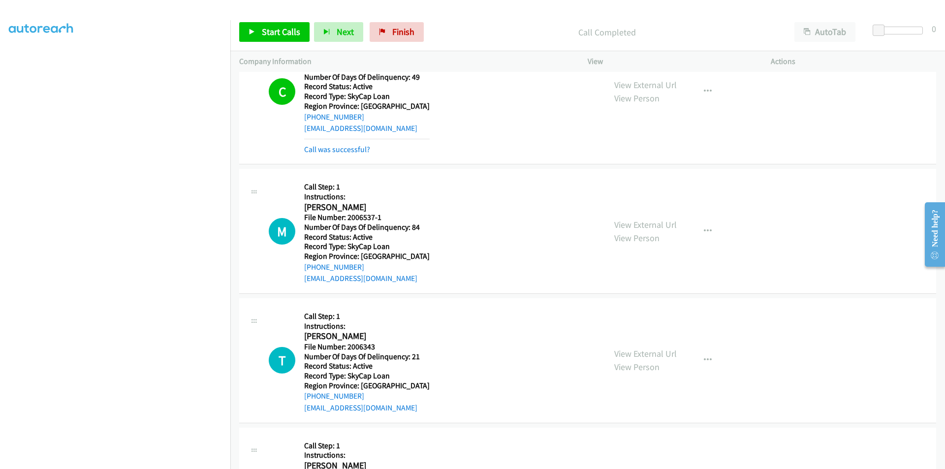
scroll to position [1170, 0]
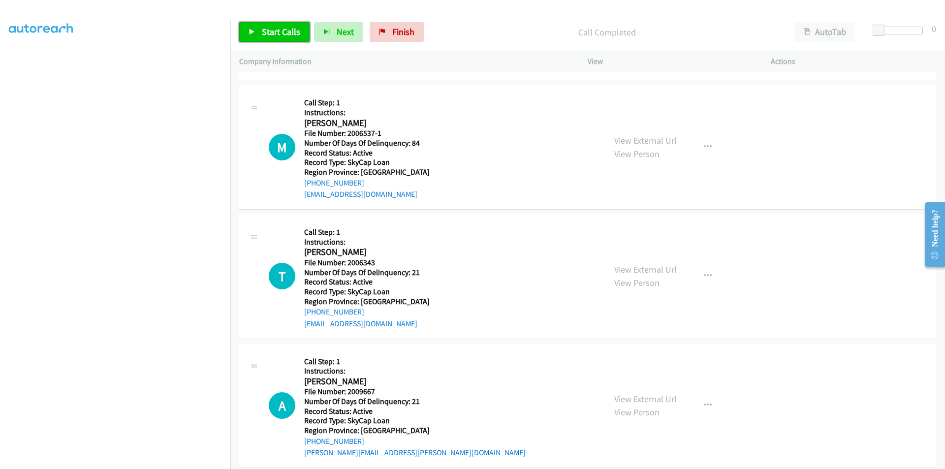
click at [278, 33] on span "Start Calls" at bounding box center [281, 31] width 38 height 11
click at [278, 33] on span "Pause" at bounding box center [273, 31] width 22 height 11
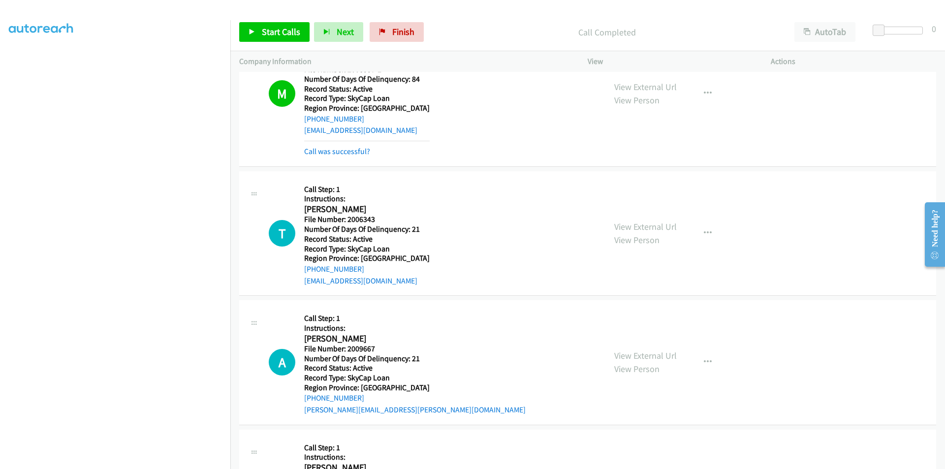
scroll to position [1317, 0]
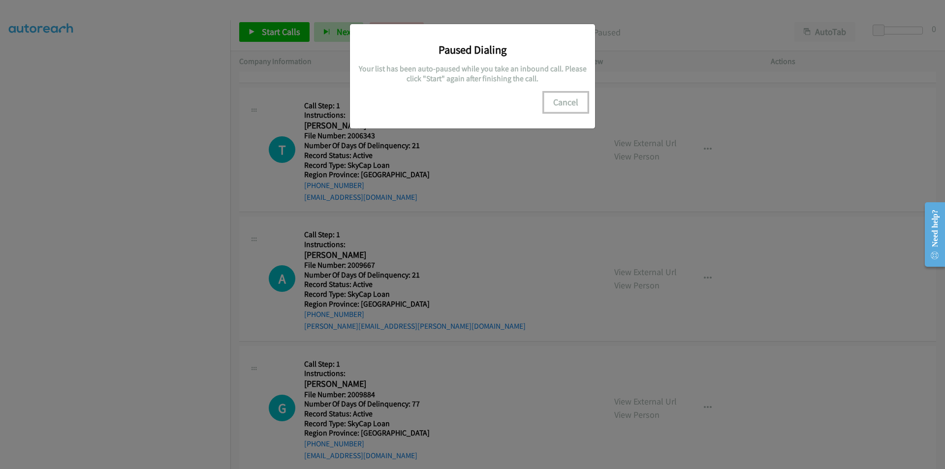
drag, startPoint x: 563, startPoint y: 104, endPoint x: 471, endPoint y: 143, distance: 100.5
click at [563, 104] on button "Cancel" at bounding box center [566, 103] width 44 height 20
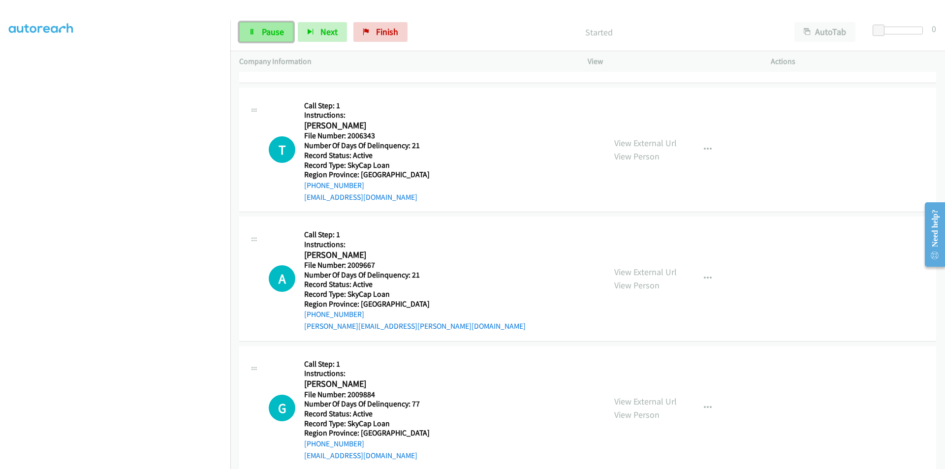
click at [274, 31] on span "Pause" at bounding box center [273, 31] width 22 height 11
click at [285, 28] on span "Start Calls" at bounding box center [281, 31] width 38 height 11
click at [285, 28] on link "Pause" at bounding box center [266, 32] width 54 height 20
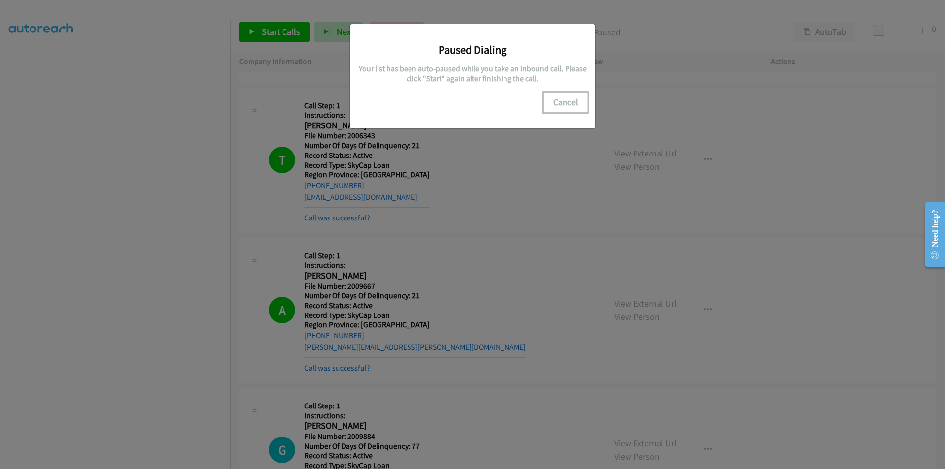
click at [564, 100] on button "Cancel" at bounding box center [566, 103] width 44 height 20
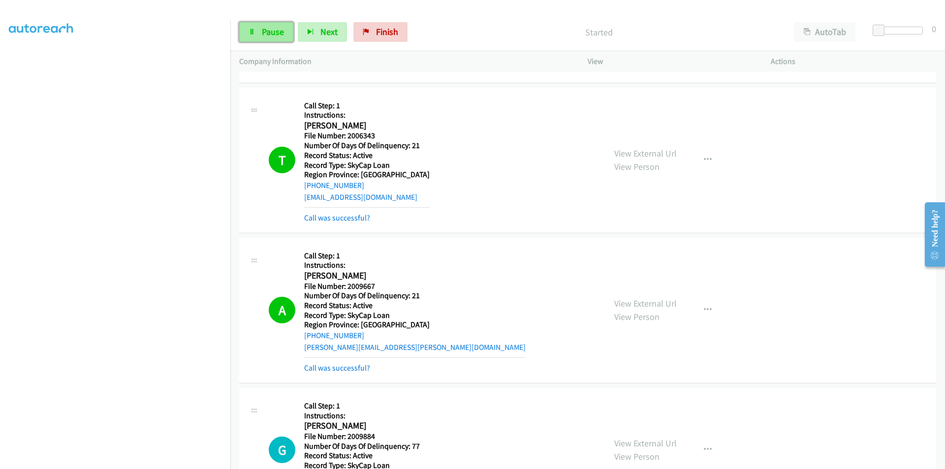
click at [273, 32] on span "Pause" at bounding box center [273, 31] width 22 height 11
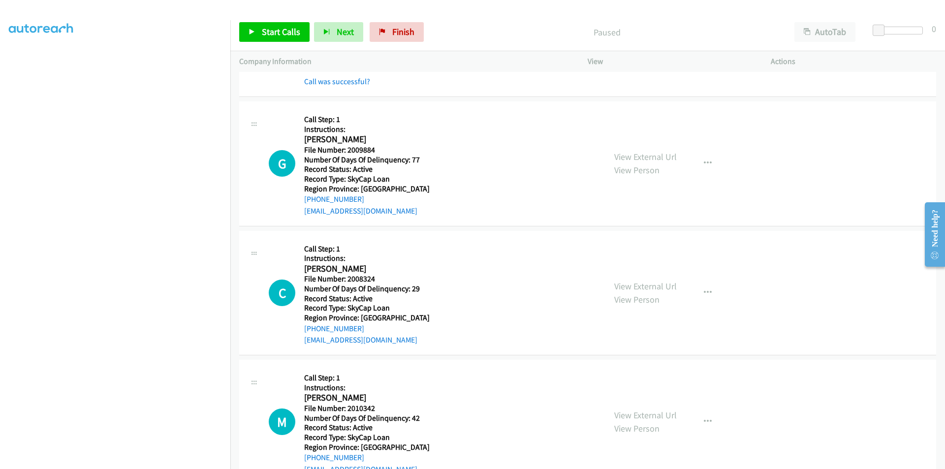
scroll to position [1613, 0]
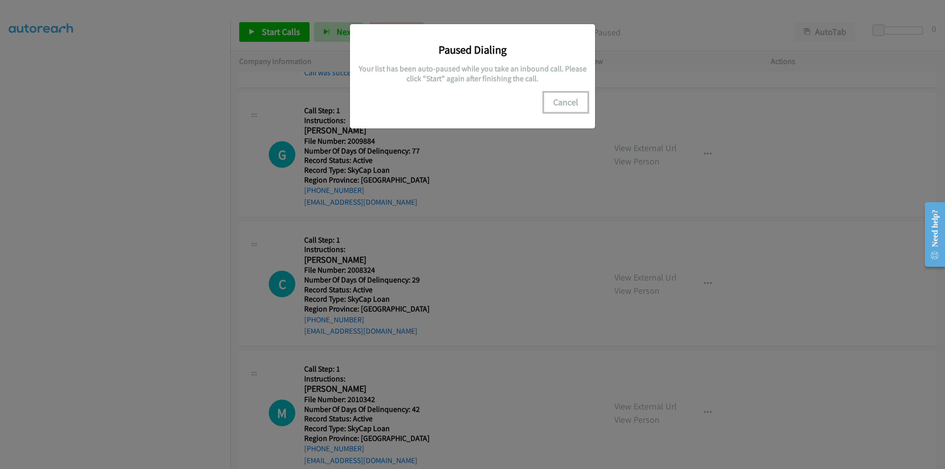
click at [558, 104] on button "Cancel" at bounding box center [566, 103] width 44 height 20
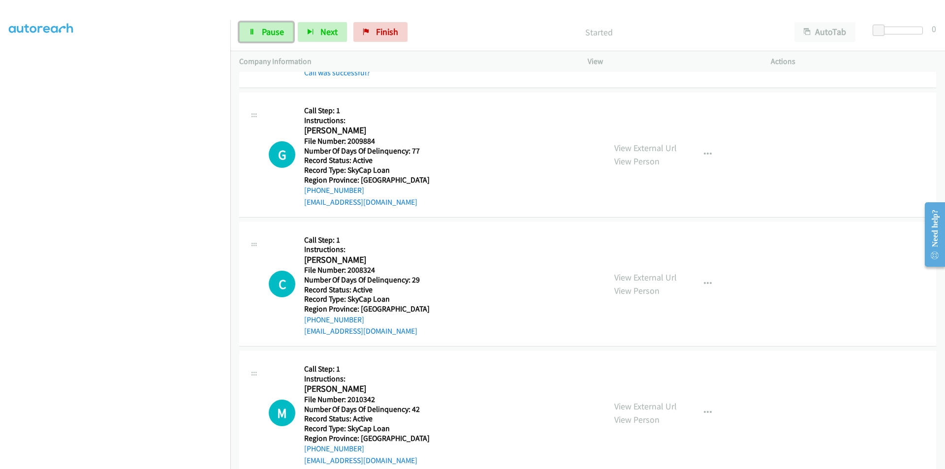
click at [279, 31] on span "Pause" at bounding box center [273, 31] width 22 height 11
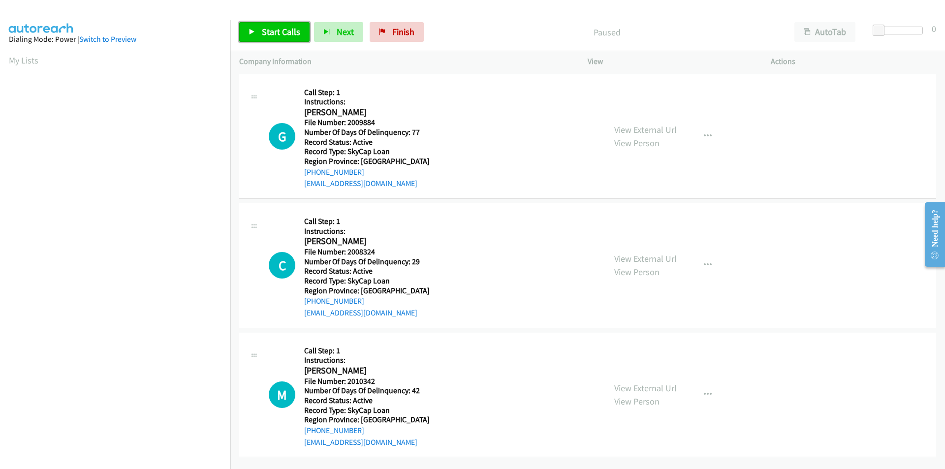
click at [274, 31] on span "Start Calls" at bounding box center [281, 31] width 38 height 11
click at [274, 31] on span "Pause" at bounding box center [273, 31] width 22 height 11
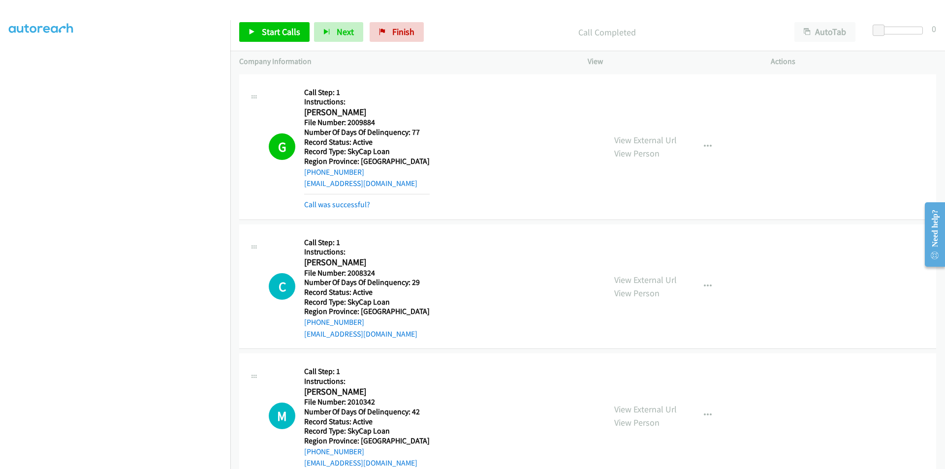
scroll to position [148, 0]
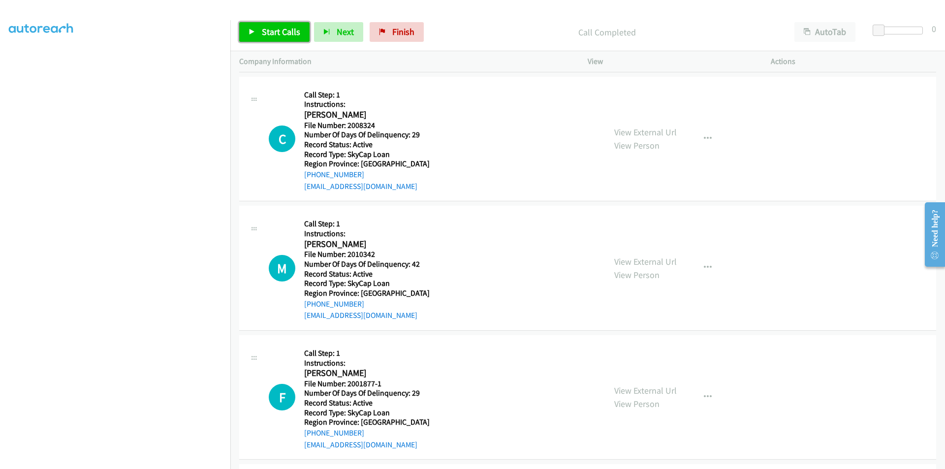
click at [274, 28] on span "Start Calls" at bounding box center [281, 31] width 38 height 11
click at [274, 27] on span "Pause" at bounding box center [273, 31] width 22 height 11
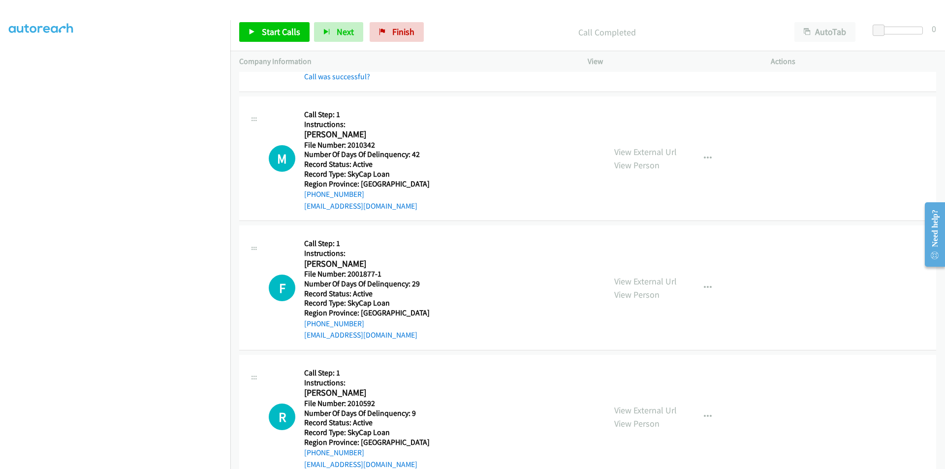
scroll to position [295, 0]
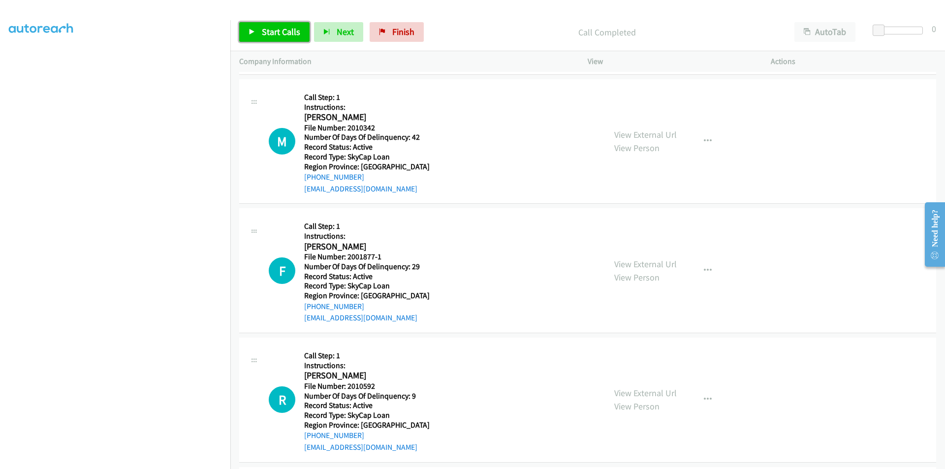
click at [289, 25] on link "Start Calls" at bounding box center [274, 32] width 70 height 20
click at [289, 25] on link "Pause" at bounding box center [266, 32] width 54 height 20
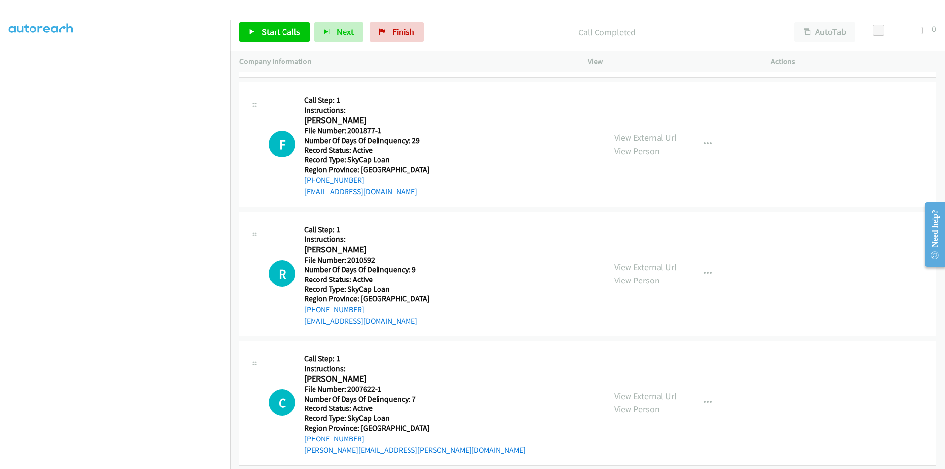
scroll to position [443, 0]
click at [277, 32] on span "Start Calls" at bounding box center [281, 31] width 38 height 11
click at [277, 32] on span "Pause" at bounding box center [273, 31] width 22 height 11
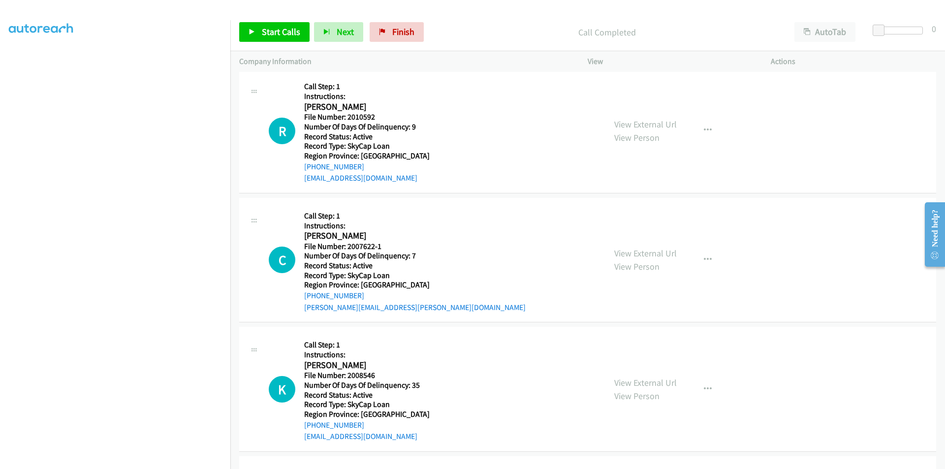
scroll to position [590, 0]
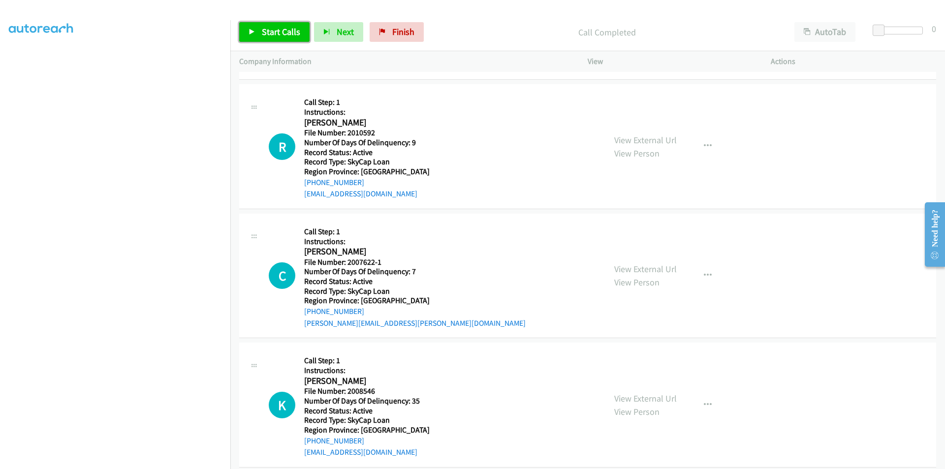
click at [280, 30] on span "Start Calls" at bounding box center [281, 31] width 38 height 11
click at [280, 30] on span "Pause" at bounding box center [273, 31] width 22 height 11
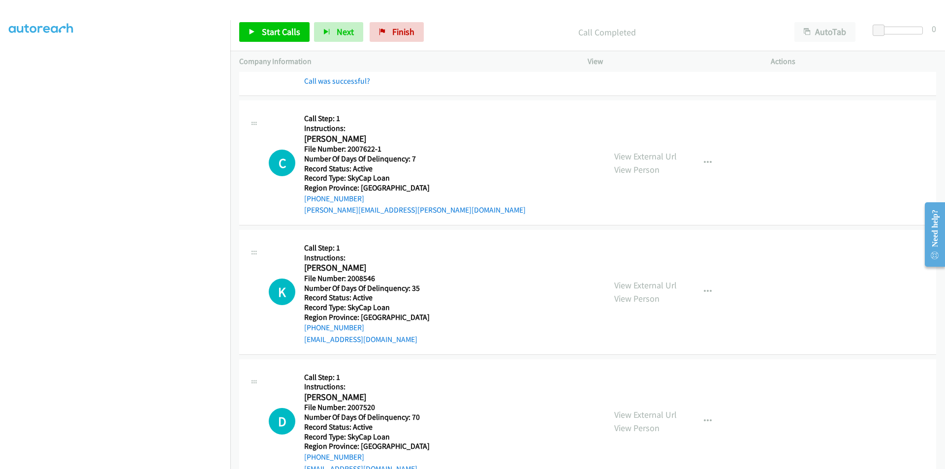
scroll to position [738, 0]
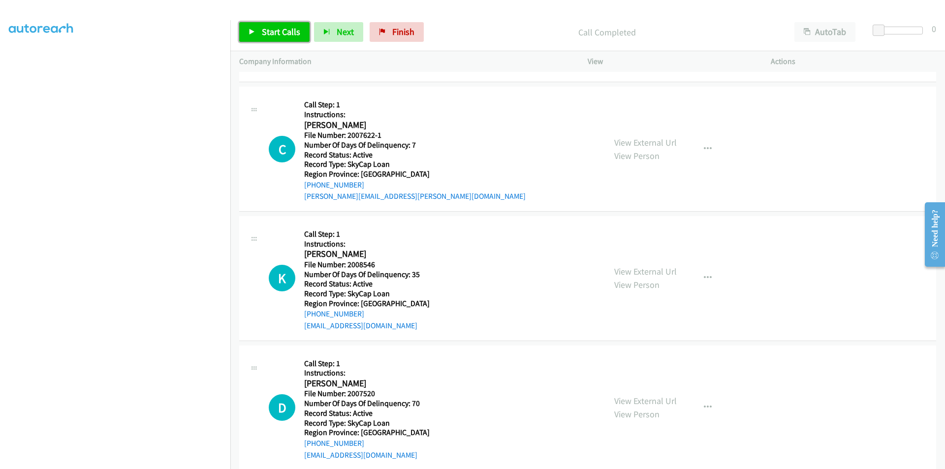
click at [266, 31] on span "Start Calls" at bounding box center [281, 31] width 38 height 11
click at [266, 31] on span "Pause" at bounding box center [273, 31] width 22 height 11
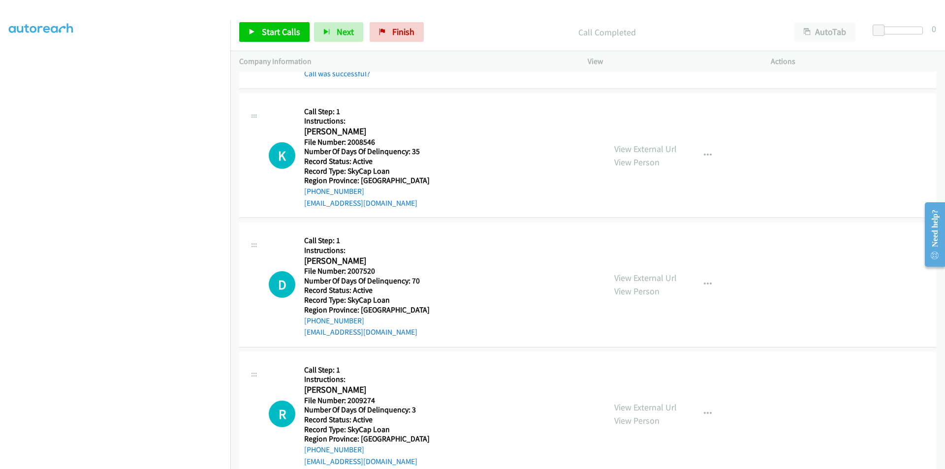
scroll to position [886, 0]
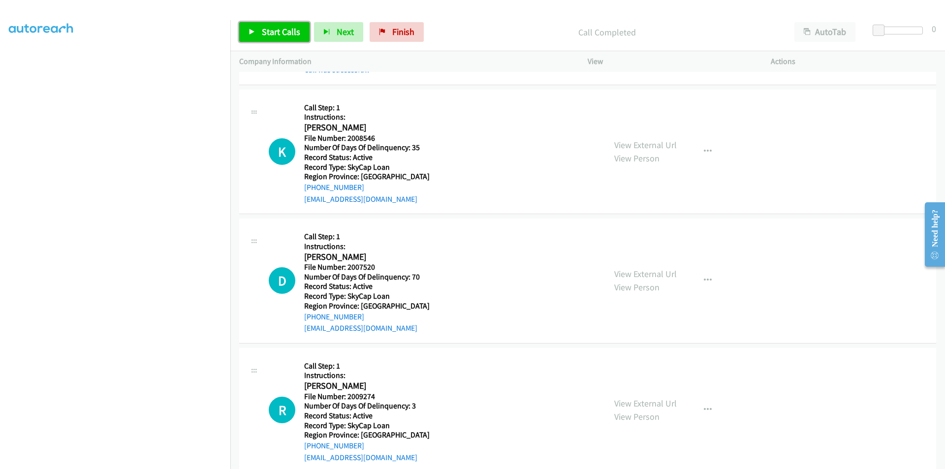
click at [280, 28] on span "Start Calls" at bounding box center [281, 31] width 38 height 11
click at [269, 29] on span "Pause" at bounding box center [273, 31] width 22 height 11
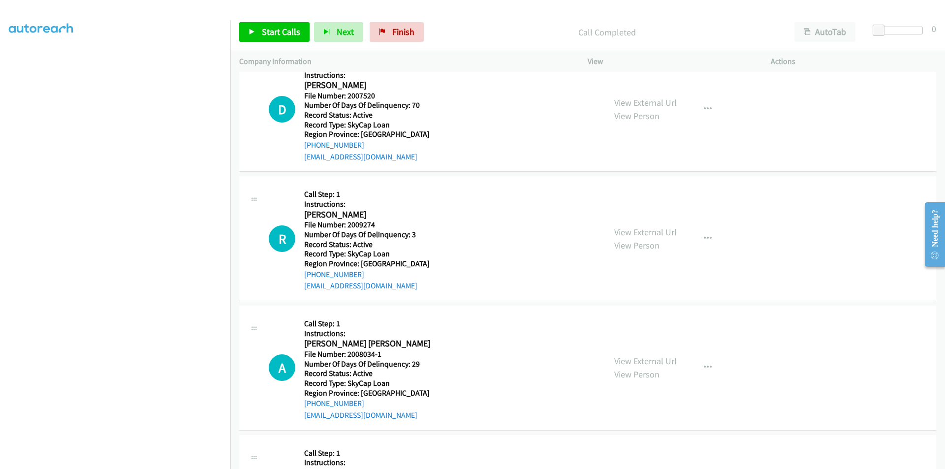
scroll to position [1083, 0]
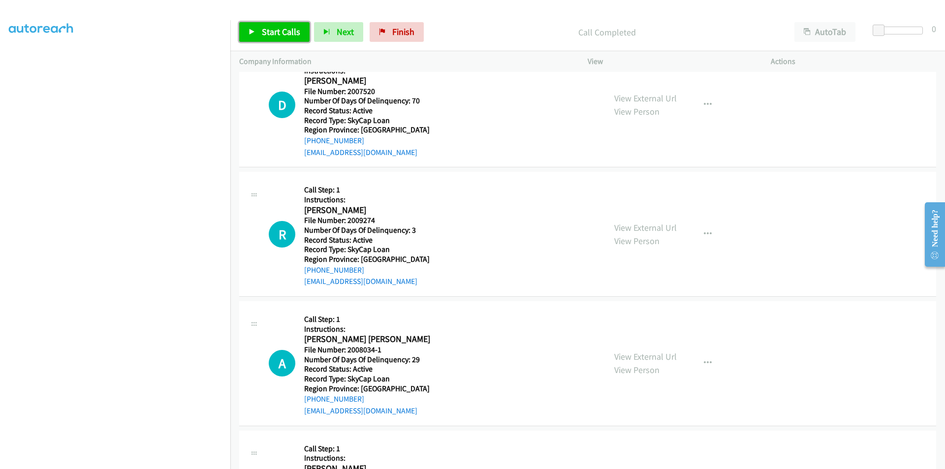
click at [289, 27] on span "Start Calls" at bounding box center [281, 31] width 38 height 11
click at [277, 31] on span "Pause" at bounding box center [273, 31] width 22 height 11
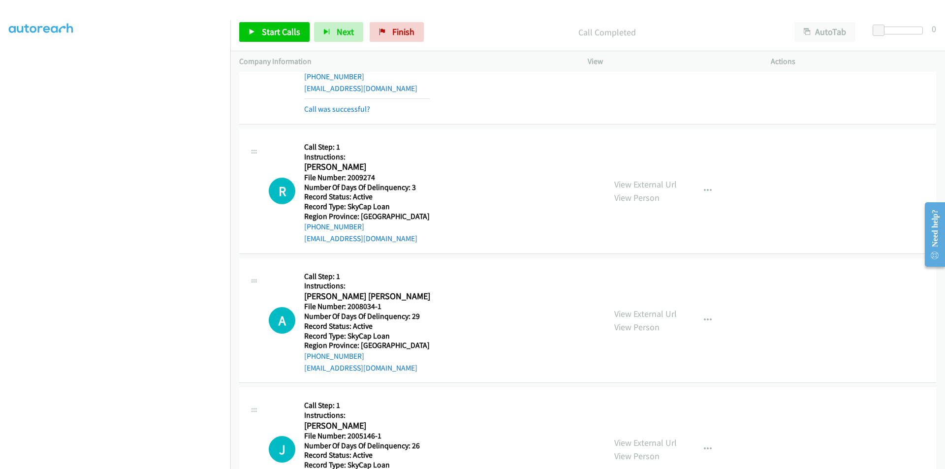
scroll to position [1230, 0]
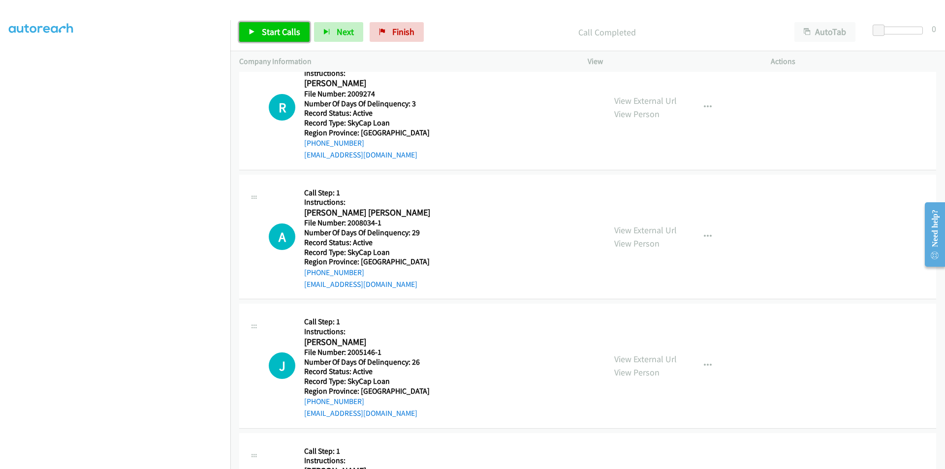
click at [291, 31] on span "Start Calls" at bounding box center [281, 31] width 38 height 11
click at [285, 32] on link "Pause" at bounding box center [266, 32] width 54 height 20
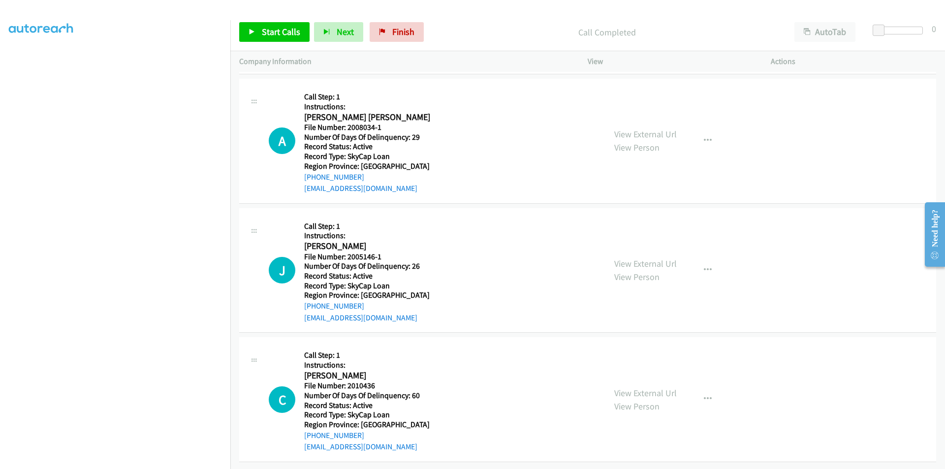
scroll to position [1354, 0]
click at [263, 30] on span "Start Calls" at bounding box center [281, 31] width 38 height 11
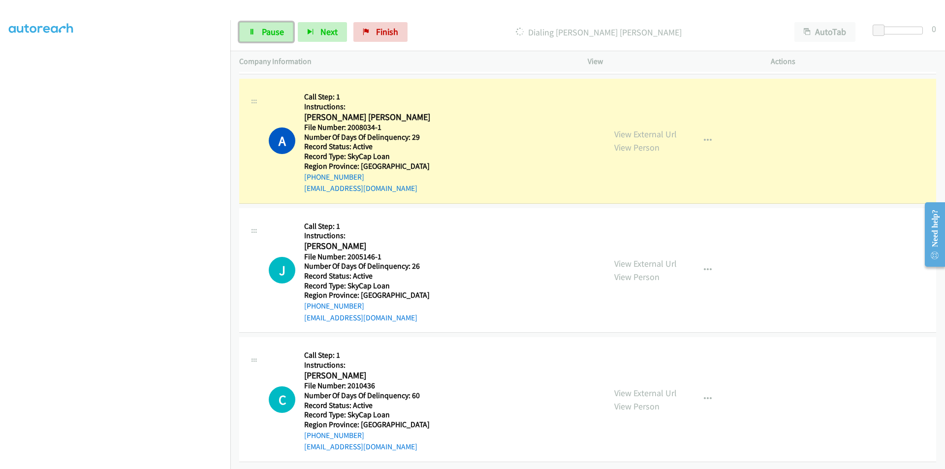
click at [263, 30] on span "Pause" at bounding box center [273, 31] width 22 height 11
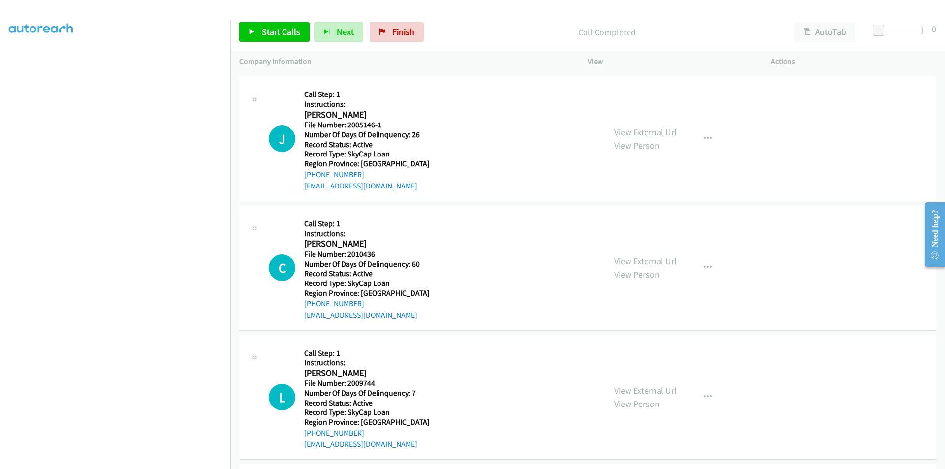
scroll to position [1502, 0]
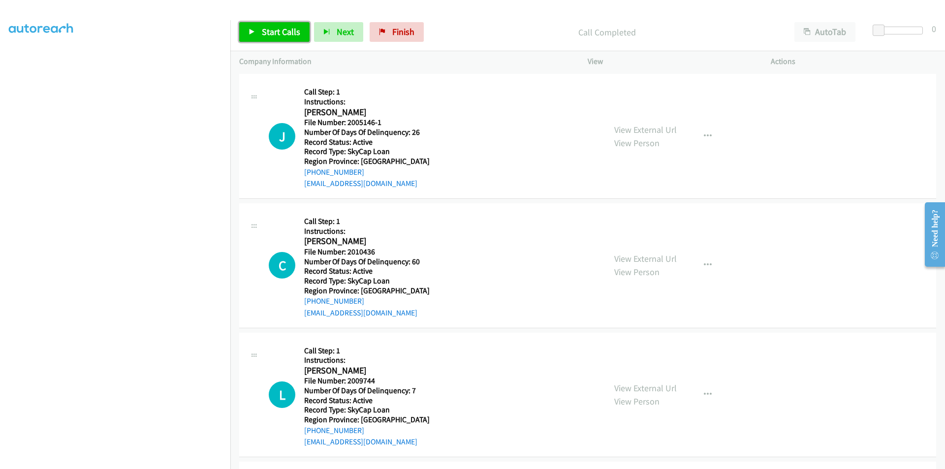
click at [262, 28] on span "Start Calls" at bounding box center [281, 31] width 38 height 11
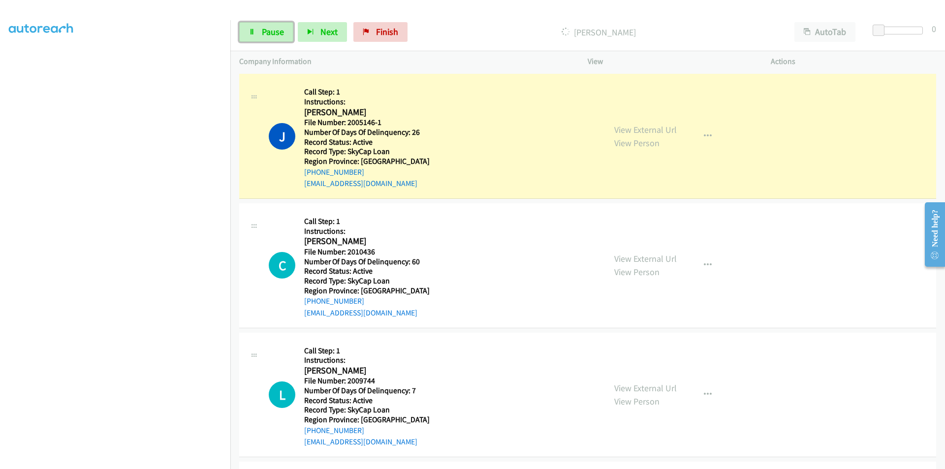
click at [262, 28] on span "Pause" at bounding box center [273, 31] width 22 height 11
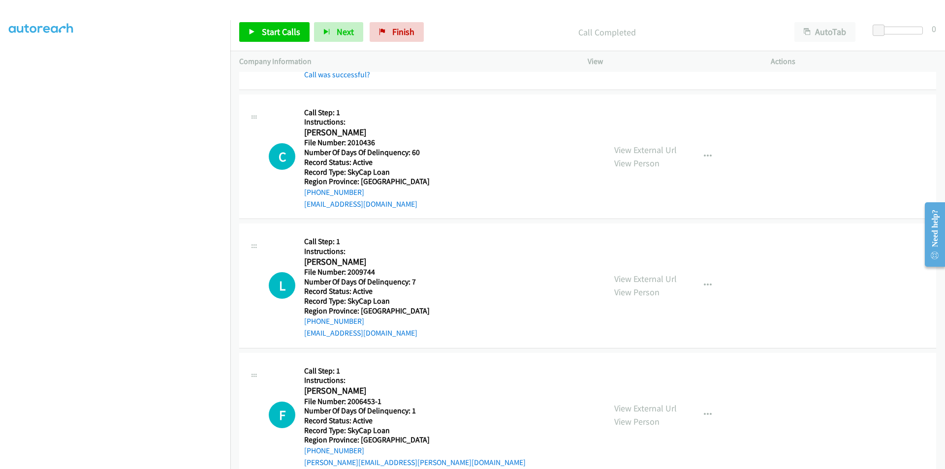
scroll to position [1649, 0]
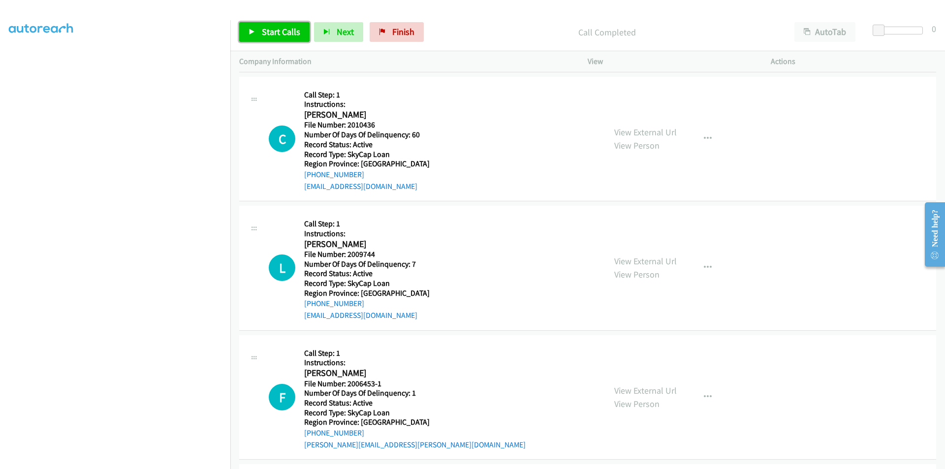
click at [278, 30] on span "Start Calls" at bounding box center [281, 31] width 38 height 11
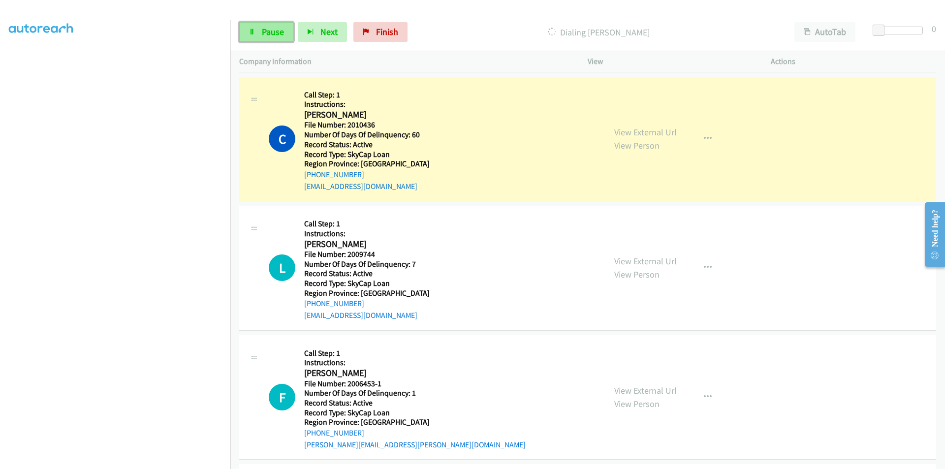
click at [279, 29] on span "Pause" at bounding box center [273, 31] width 22 height 11
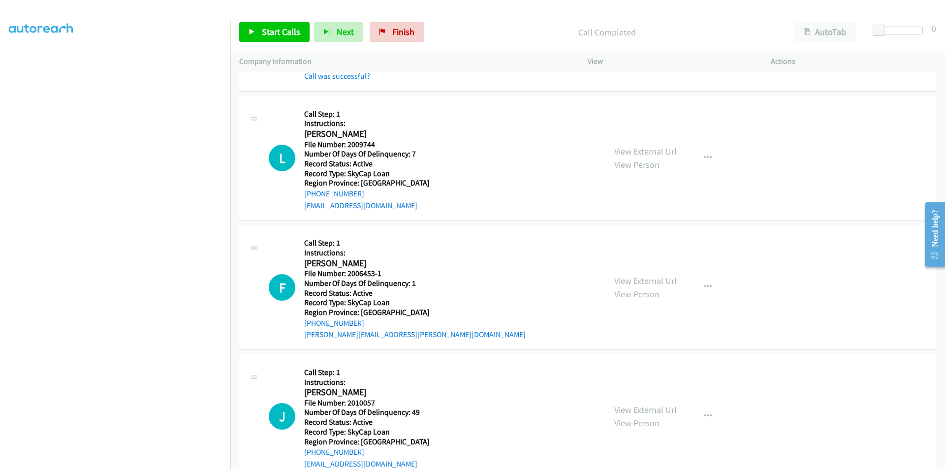
scroll to position [1797, 0]
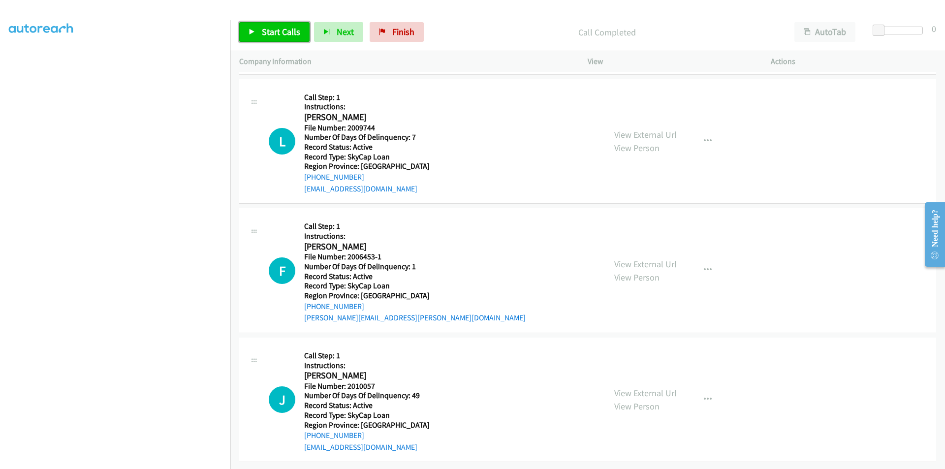
click at [274, 29] on span "Start Calls" at bounding box center [281, 31] width 38 height 11
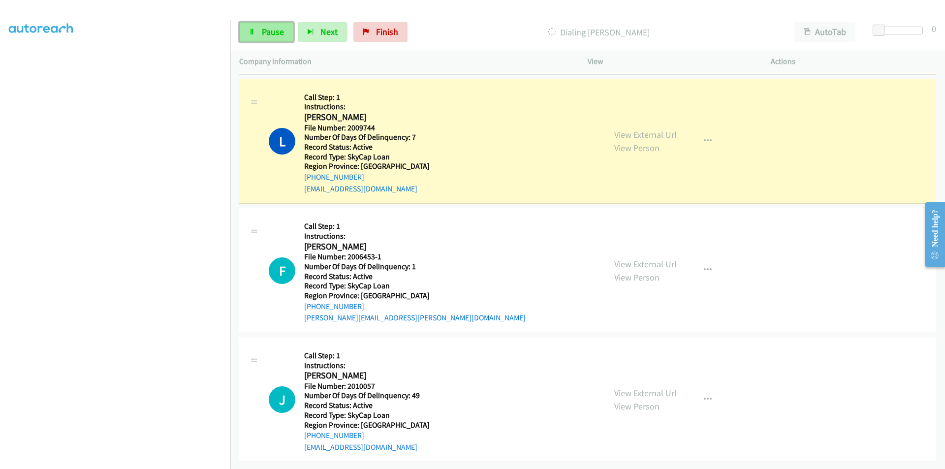
click at [281, 31] on span "Pause" at bounding box center [273, 31] width 22 height 11
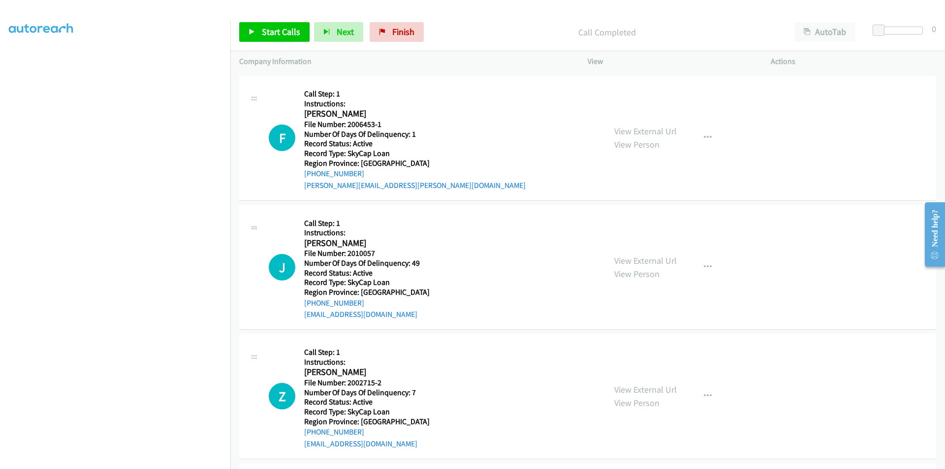
scroll to position [1955, 0]
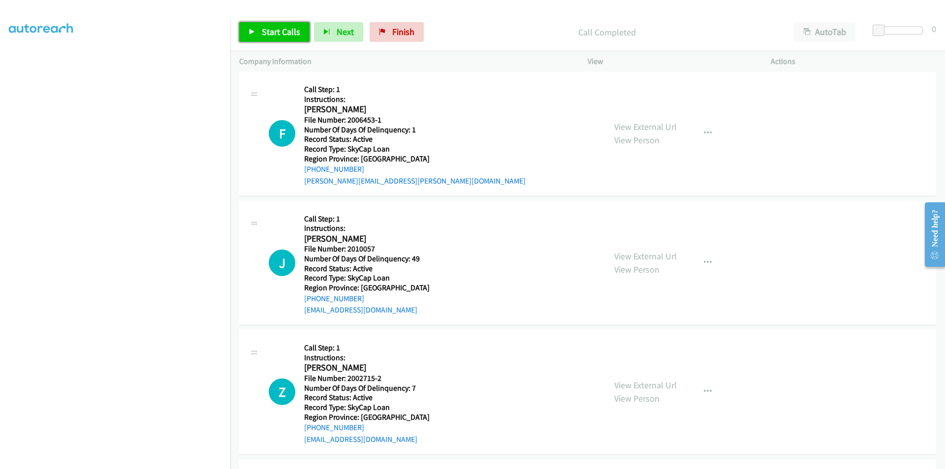
click at [281, 36] on span "Start Calls" at bounding box center [281, 31] width 38 height 11
click at [281, 34] on span "Pause" at bounding box center [273, 31] width 22 height 11
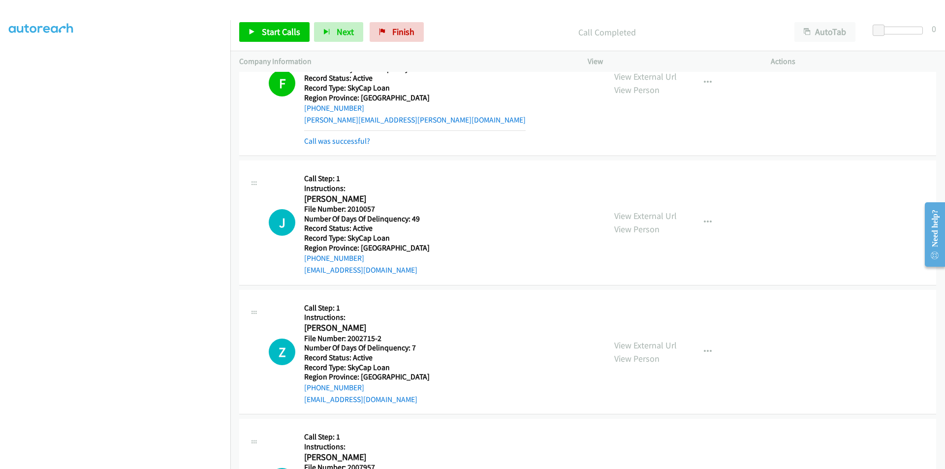
scroll to position [2103, 0]
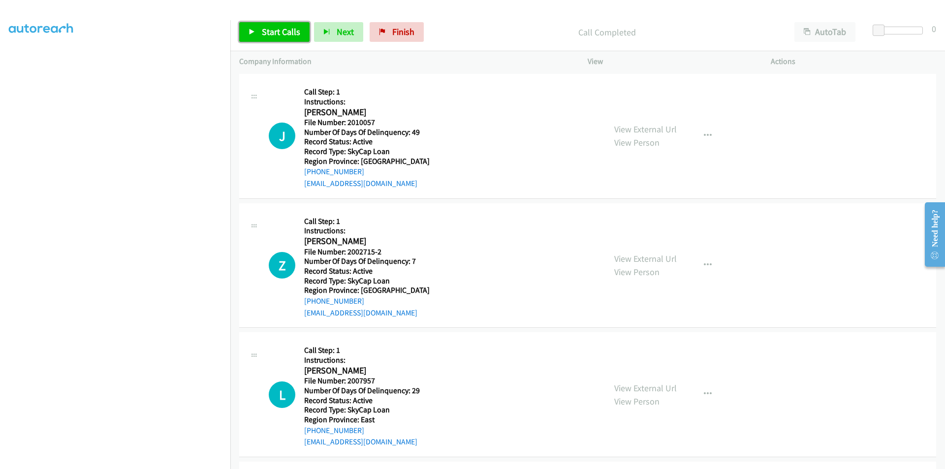
click at [291, 34] on span "Start Calls" at bounding box center [281, 31] width 38 height 11
click at [286, 33] on link "Pause" at bounding box center [266, 32] width 54 height 20
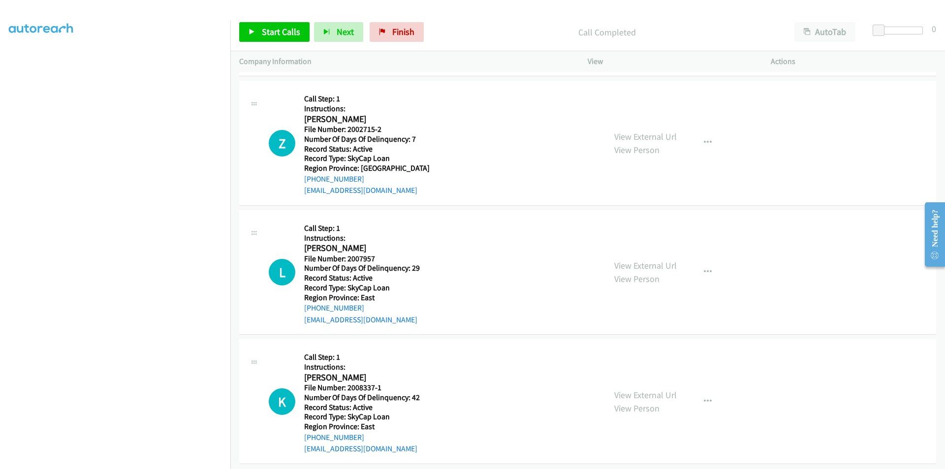
scroll to position [2250, 0]
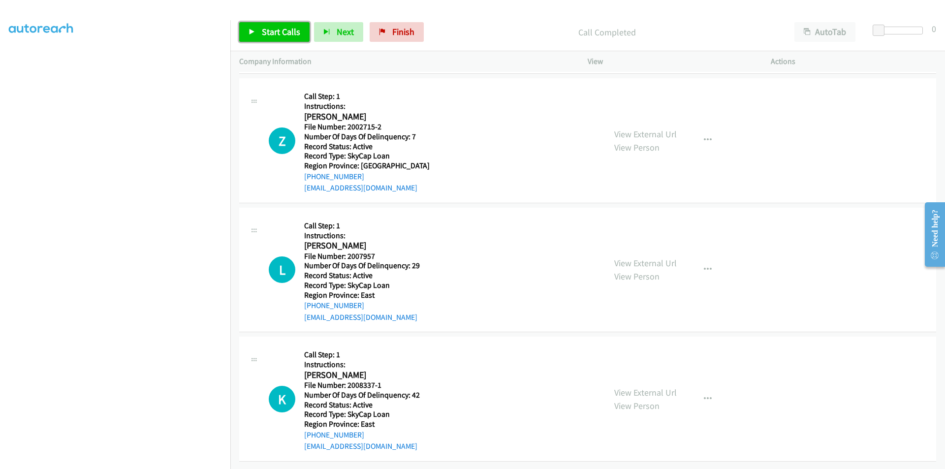
click at [287, 33] on span "Start Calls" at bounding box center [281, 31] width 38 height 11
click at [273, 30] on span "Pause" at bounding box center [273, 31] width 22 height 11
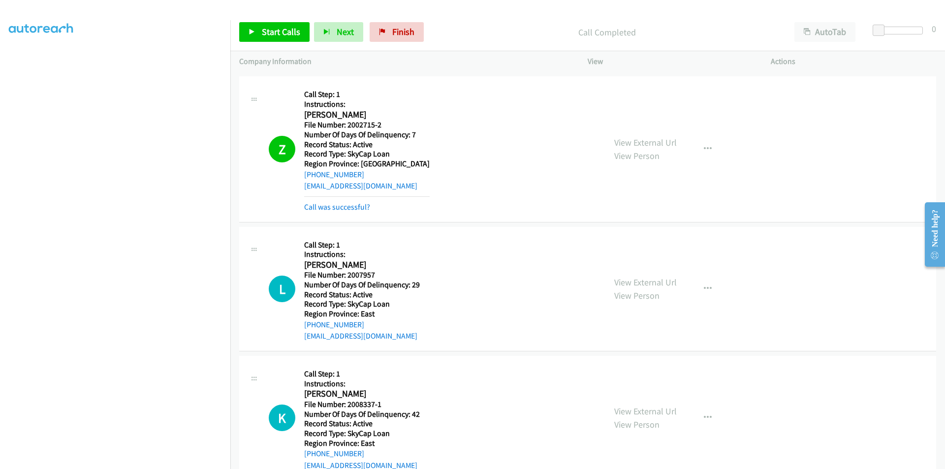
scroll to position [2398, 0]
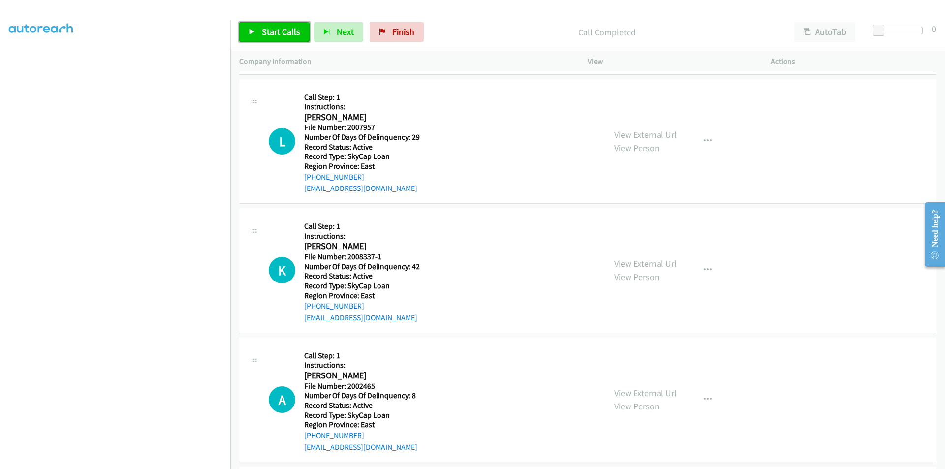
click at [273, 33] on span "Start Calls" at bounding box center [281, 31] width 38 height 11
click at [273, 33] on span "Pause" at bounding box center [273, 31] width 22 height 11
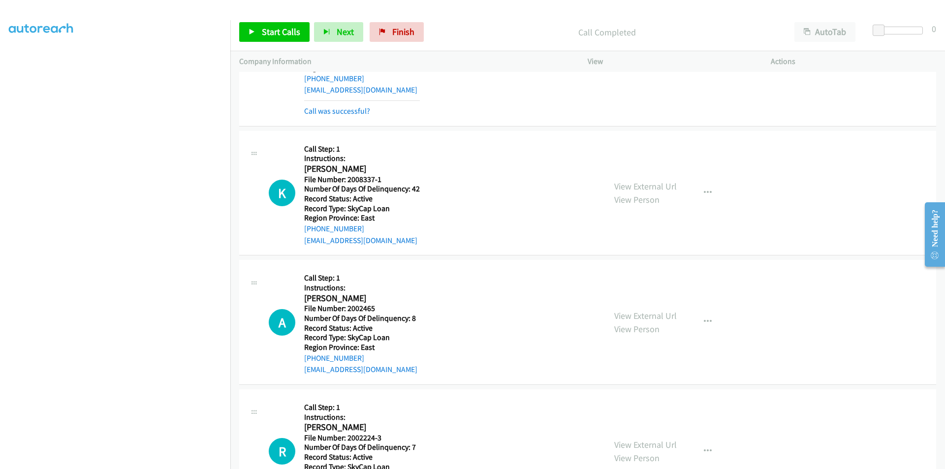
scroll to position [2545, 0]
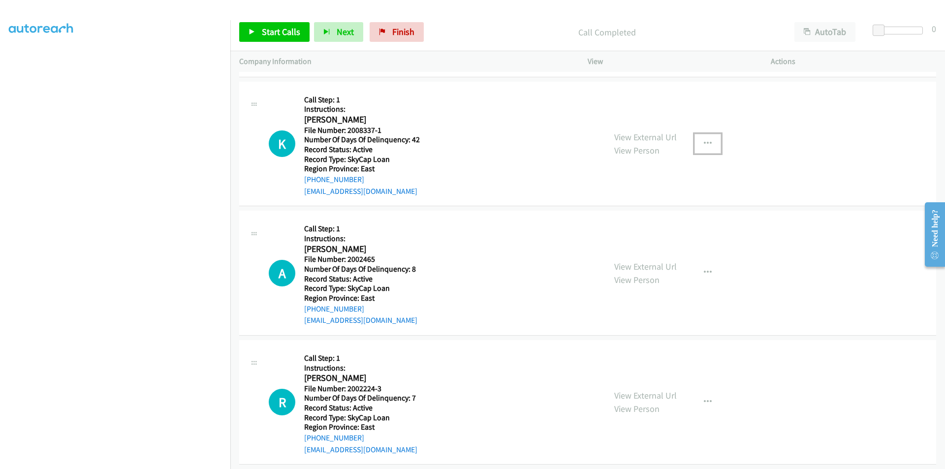
click at [704, 140] on icon "button" at bounding box center [708, 144] width 8 height 8
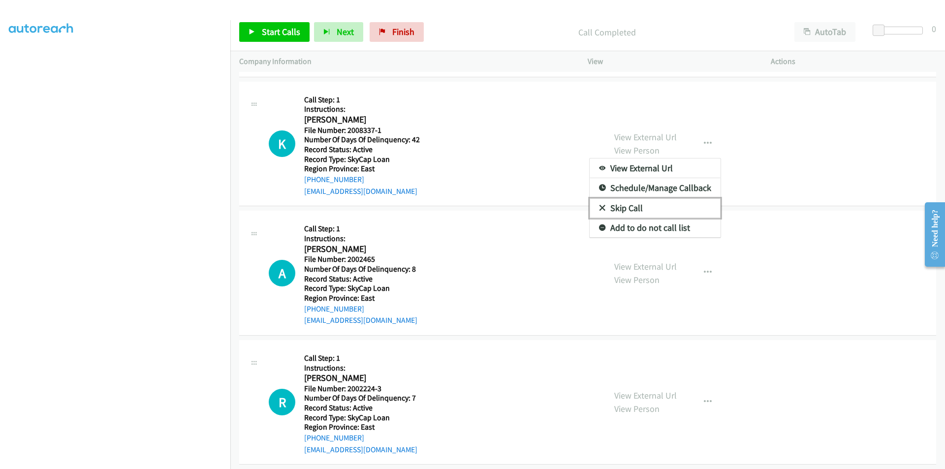
click at [624, 209] on link "Skip Call" at bounding box center [654, 208] width 131 height 20
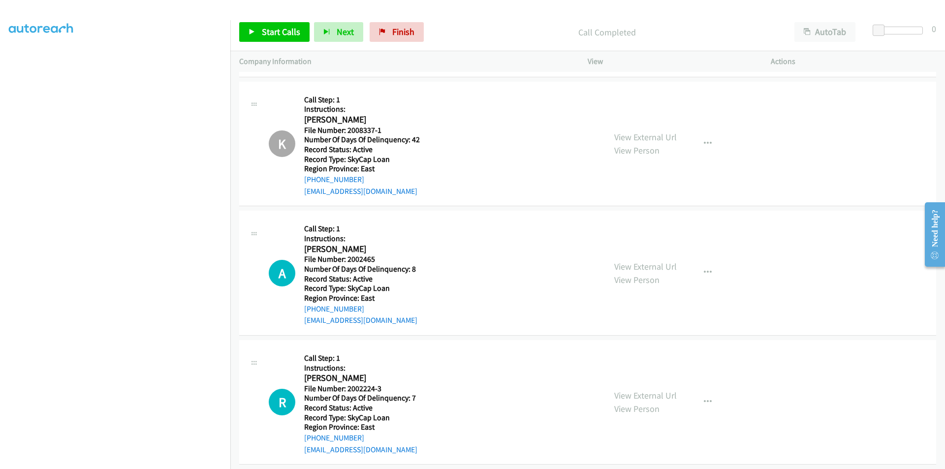
scroll to position [2685, 0]
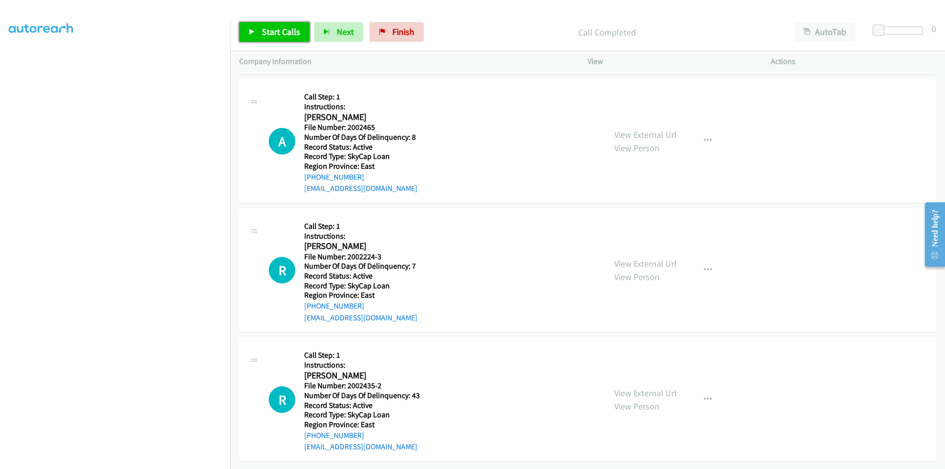
click at [281, 32] on span "Start Calls" at bounding box center [281, 31] width 38 height 11
click at [275, 28] on span "Pause" at bounding box center [273, 31] width 22 height 11
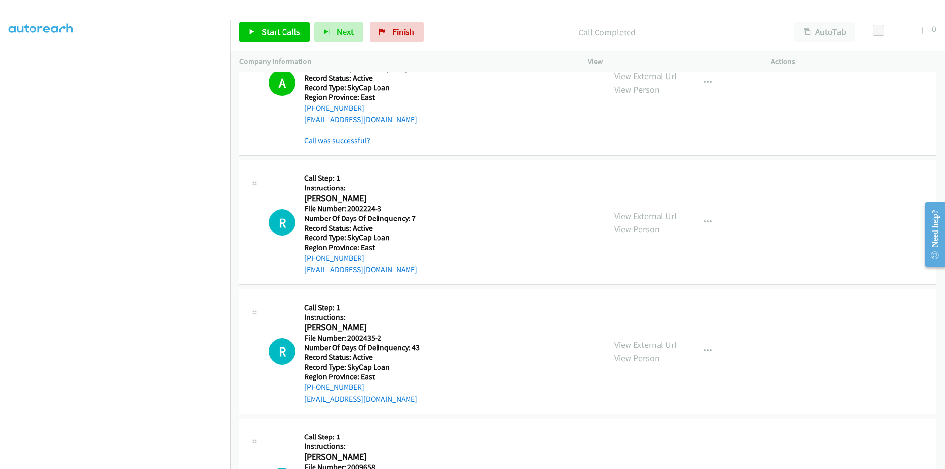
scroll to position [2832, 0]
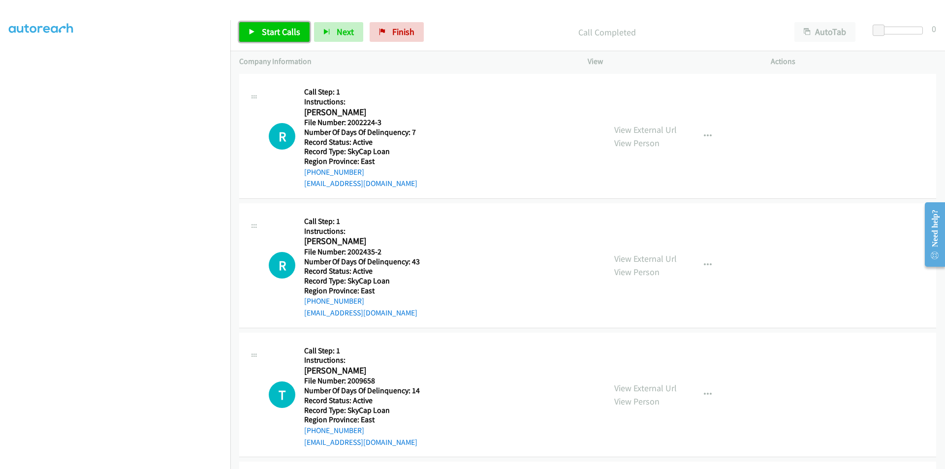
click at [274, 28] on span "Start Calls" at bounding box center [281, 31] width 38 height 11
click at [274, 28] on span "Pause" at bounding box center [273, 31] width 22 height 11
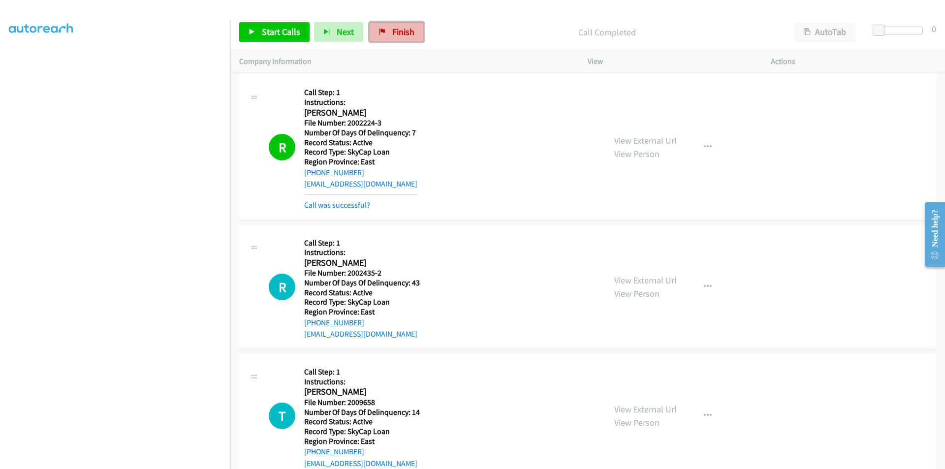
click at [392, 34] on span "Finish" at bounding box center [403, 31] width 22 height 11
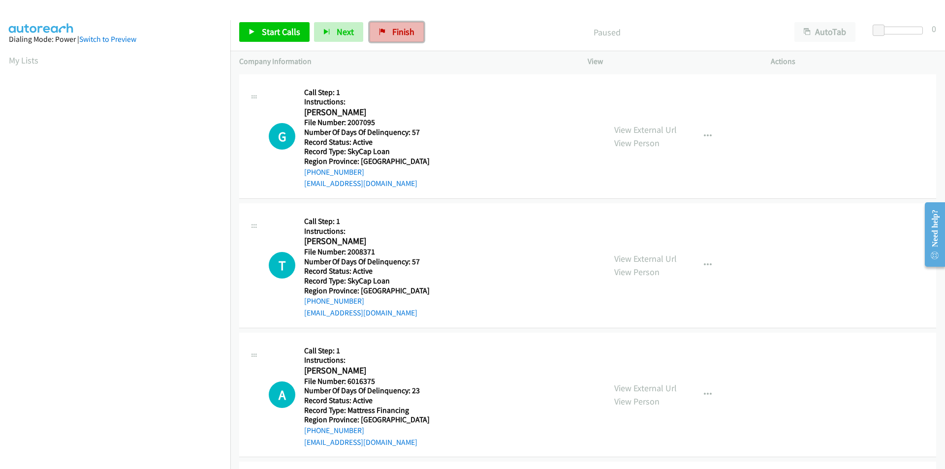
click at [392, 31] on span "Finish" at bounding box center [403, 31] width 22 height 11
click at [295, 30] on span "Start Calls" at bounding box center [281, 31] width 38 height 11
click at [275, 27] on span "Pause" at bounding box center [273, 31] width 22 height 11
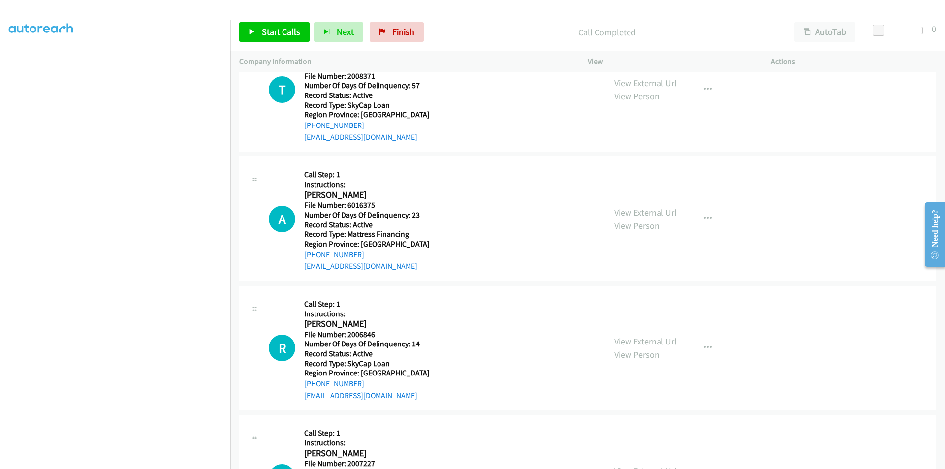
scroll to position [148, 0]
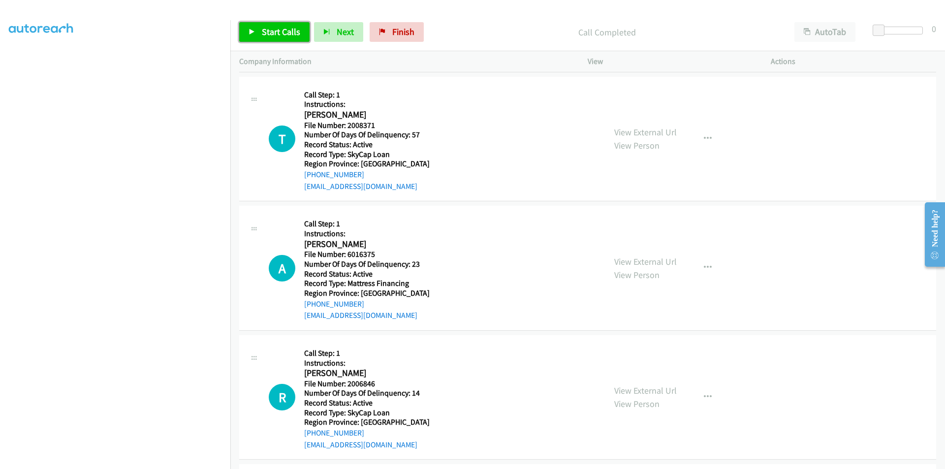
click at [274, 29] on span "Start Calls" at bounding box center [281, 31] width 38 height 11
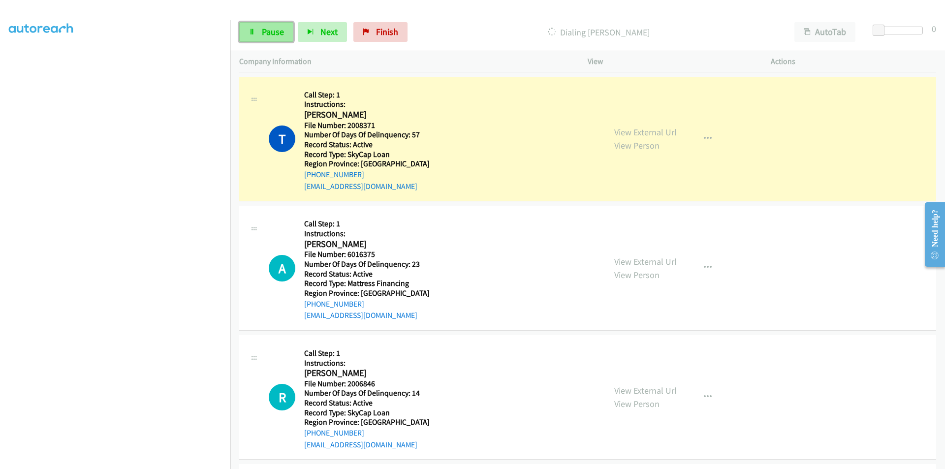
click at [282, 24] on link "Pause" at bounding box center [266, 32] width 54 height 20
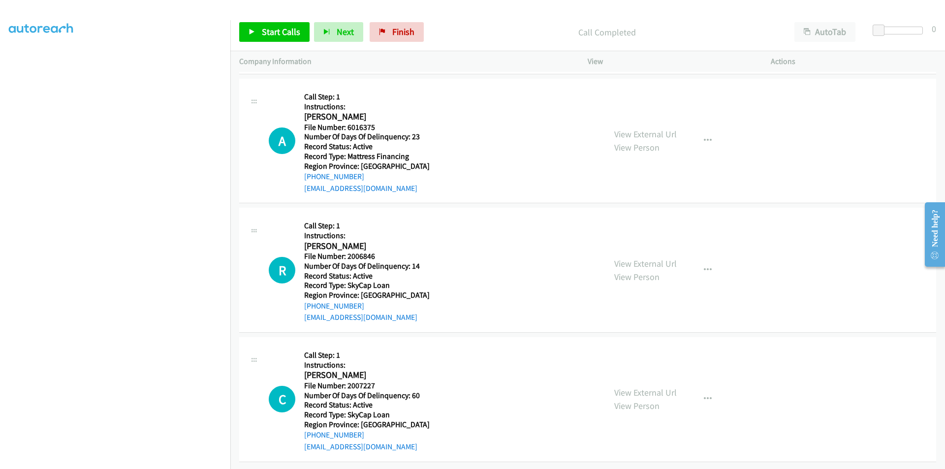
scroll to position [303, 0]
click at [278, 31] on span "Start Calls" at bounding box center [281, 31] width 38 height 11
click at [278, 31] on span "Pause" at bounding box center [273, 31] width 22 height 11
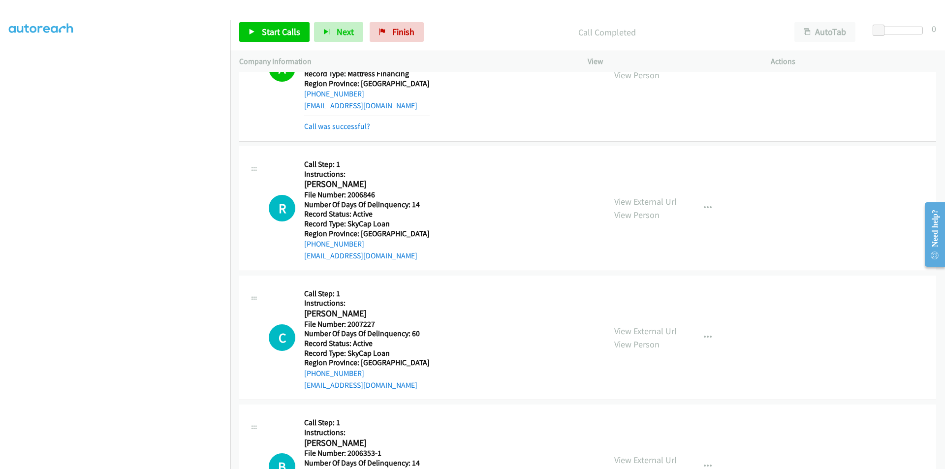
scroll to position [451, 0]
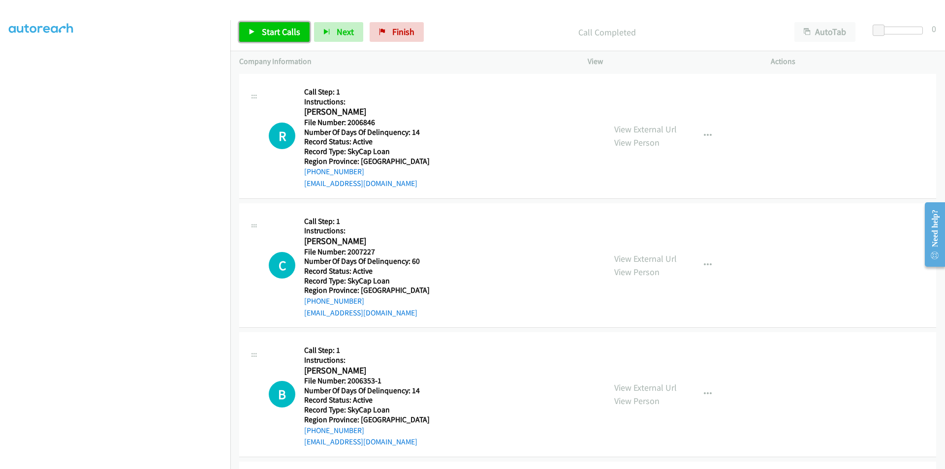
click at [277, 33] on span "Start Calls" at bounding box center [281, 31] width 38 height 11
click at [275, 33] on span "Pause" at bounding box center [273, 31] width 22 height 11
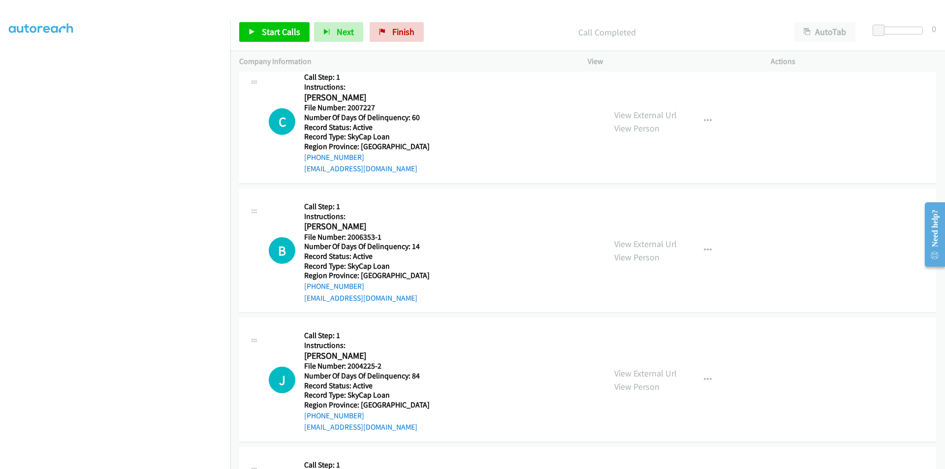
scroll to position [598, 0]
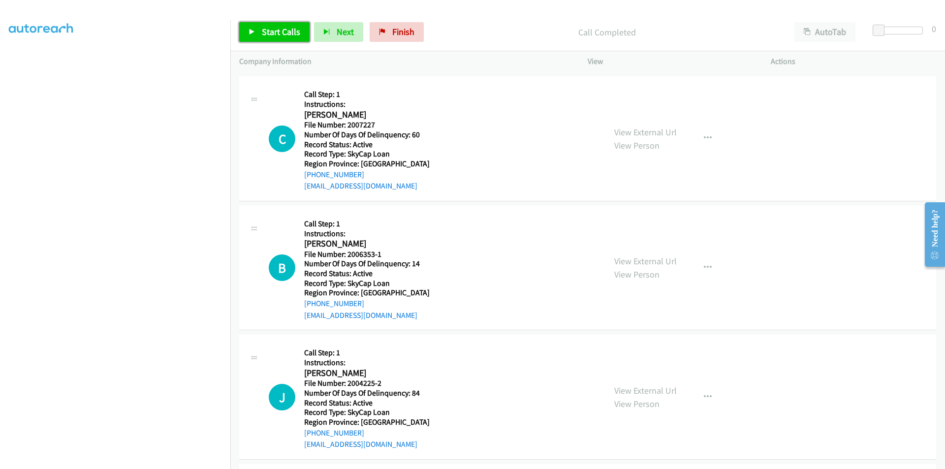
click at [274, 33] on span "Start Calls" at bounding box center [281, 31] width 38 height 11
click at [271, 33] on span "Pause" at bounding box center [273, 31] width 22 height 11
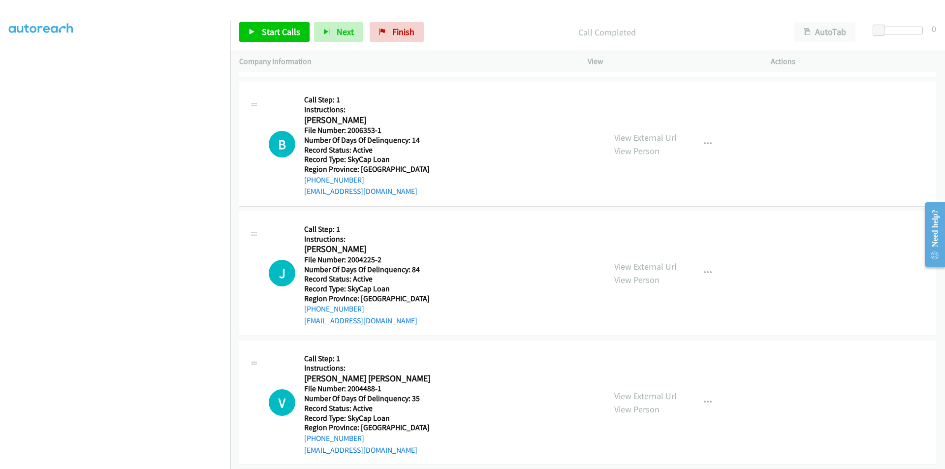
scroll to position [746, 0]
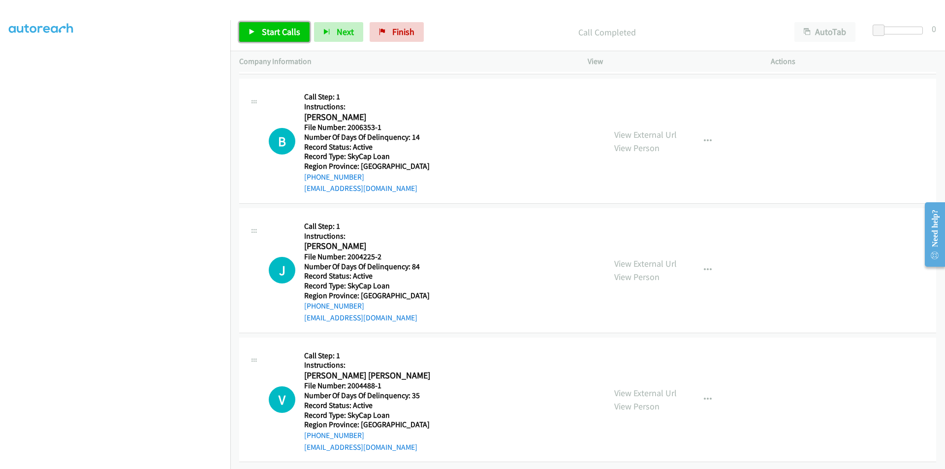
click at [284, 31] on span "Start Calls" at bounding box center [281, 31] width 38 height 11
click at [286, 33] on link "Pause" at bounding box center [266, 32] width 54 height 20
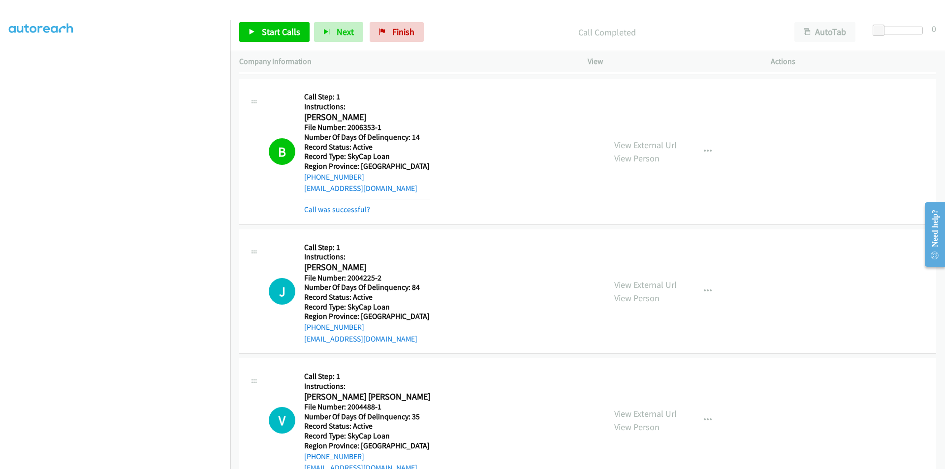
scroll to position [894, 0]
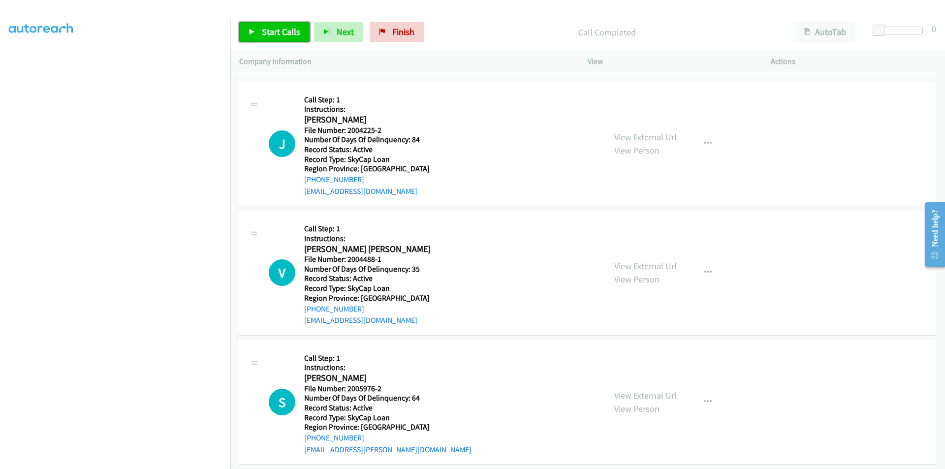
click at [279, 31] on span "Start Calls" at bounding box center [281, 31] width 38 height 11
click at [276, 32] on span "Pause" at bounding box center [273, 31] width 22 height 11
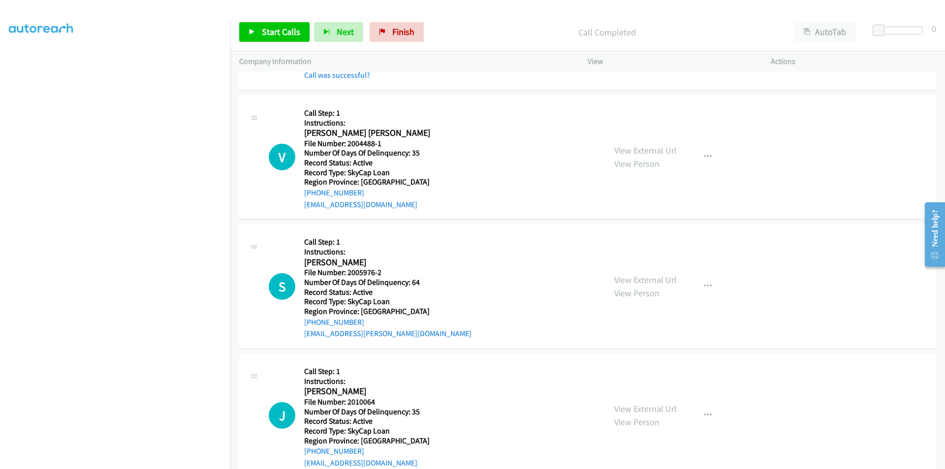
scroll to position [1041, 0]
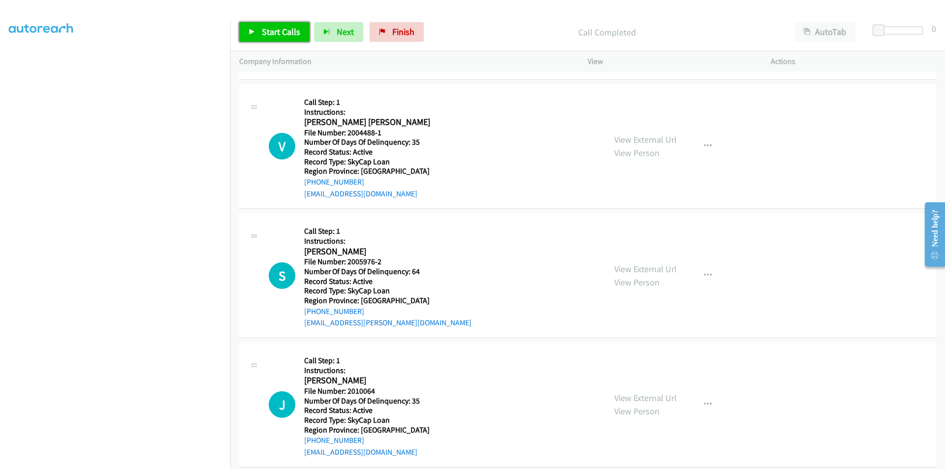
click at [278, 25] on link "Start Calls" at bounding box center [274, 32] width 70 height 20
click at [278, 25] on link "Pause" at bounding box center [266, 32] width 54 height 20
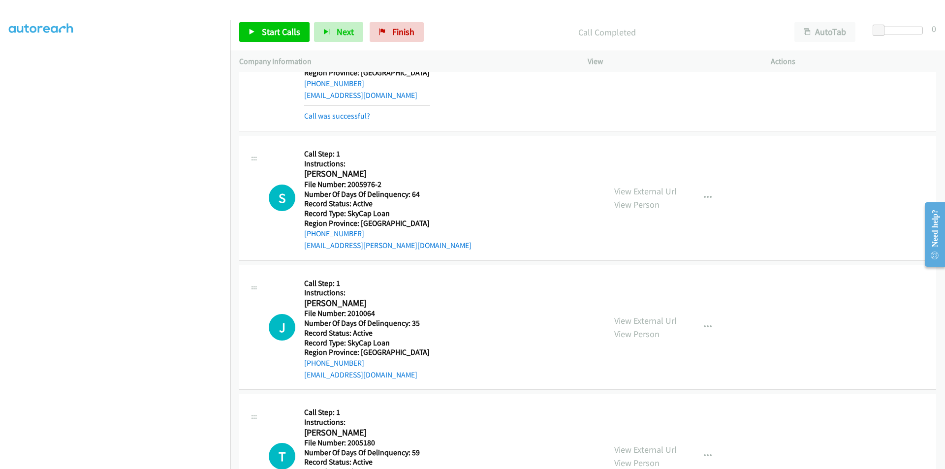
scroll to position [1204, 0]
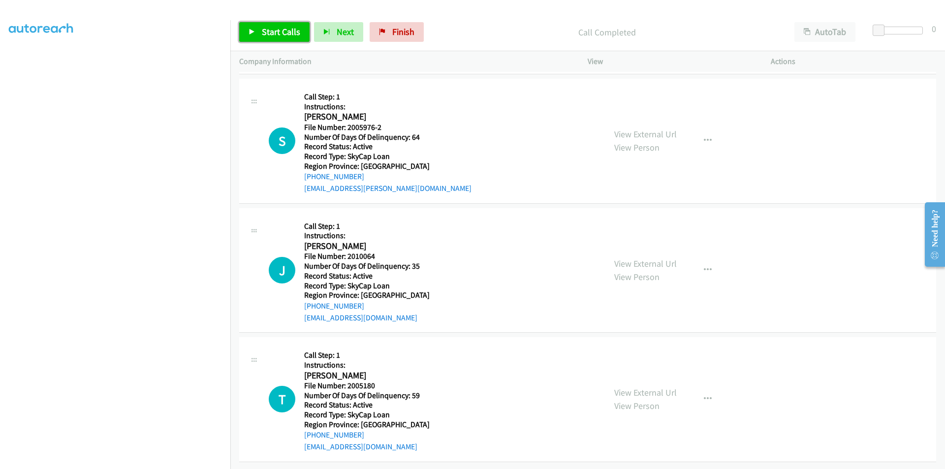
click at [274, 30] on span "Start Calls" at bounding box center [281, 31] width 38 height 11
click at [274, 30] on span "Pause" at bounding box center [273, 31] width 22 height 11
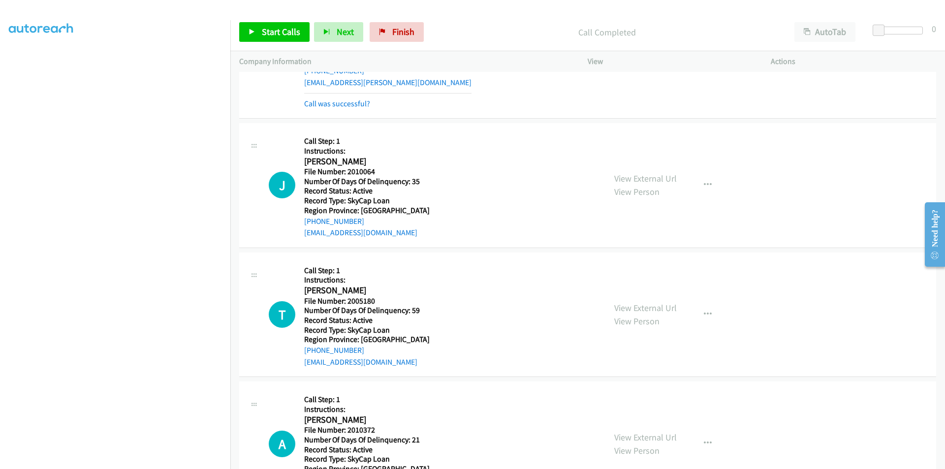
scroll to position [1352, 0]
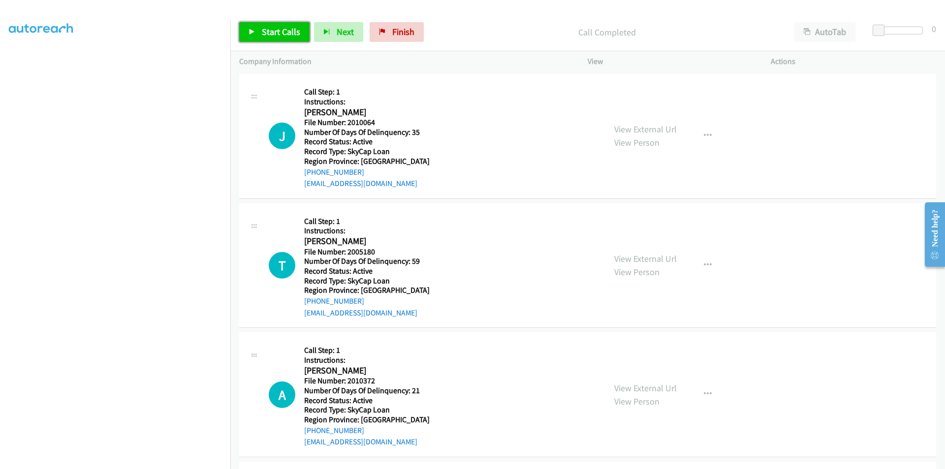
click at [273, 31] on span "Start Calls" at bounding box center [281, 31] width 38 height 11
click at [273, 31] on span "Pause" at bounding box center [273, 31] width 22 height 11
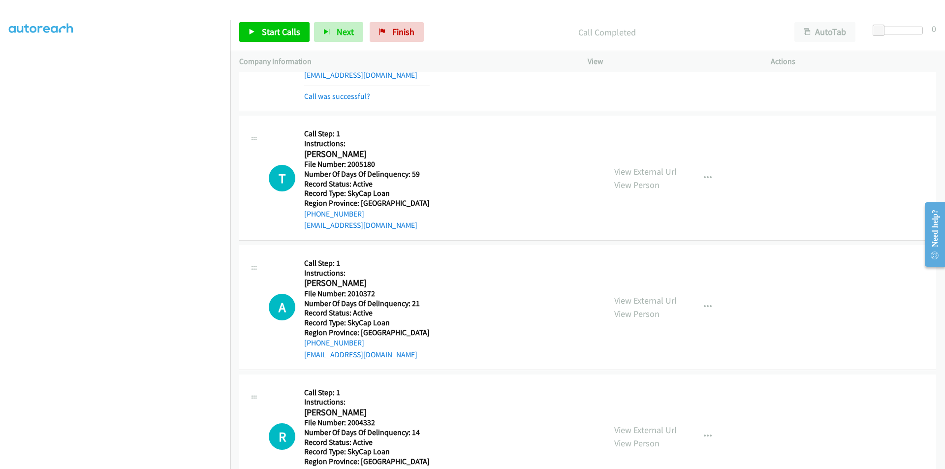
scroll to position [1499, 0]
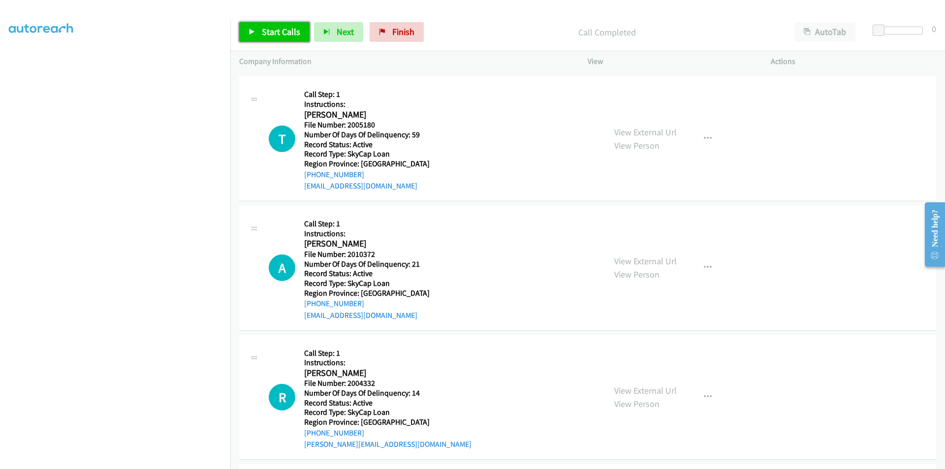
click at [278, 38] on link "Start Calls" at bounding box center [274, 32] width 70 height 20
click at [277, 35] on span "Pause" at bounding box center [273, 31] width 22 height 11
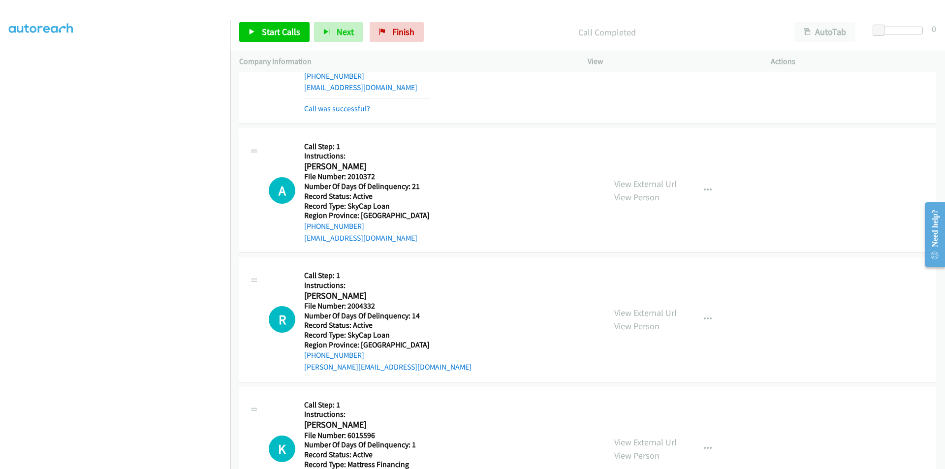
scroll to position [1647, 0]
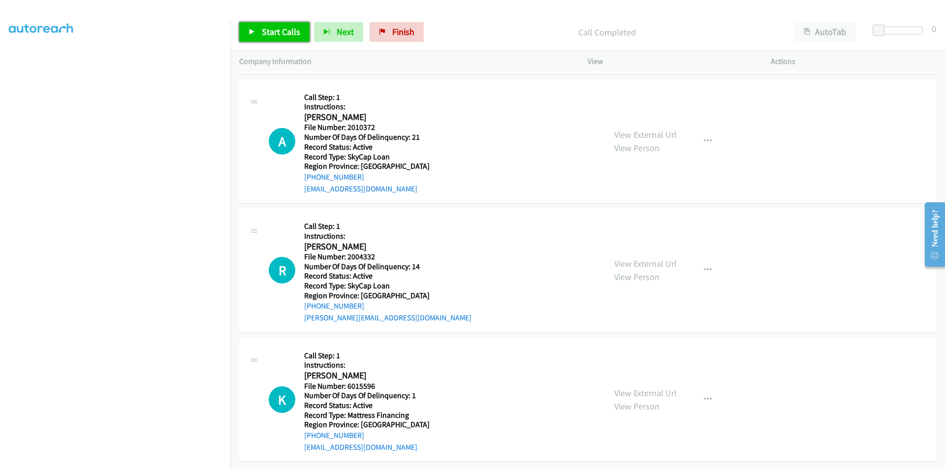
click at [263, 27] on span "Start Calls" at bounding box center [281, 31] width 38 height 11
click at [264, 27] on span "Pause" at bounding box center [273, 31] width 22 height 11
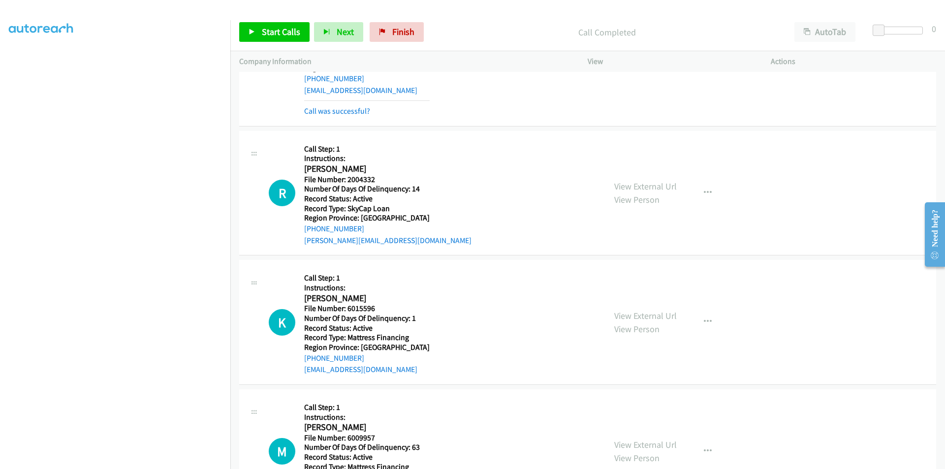
scroll to position [1795, 0]
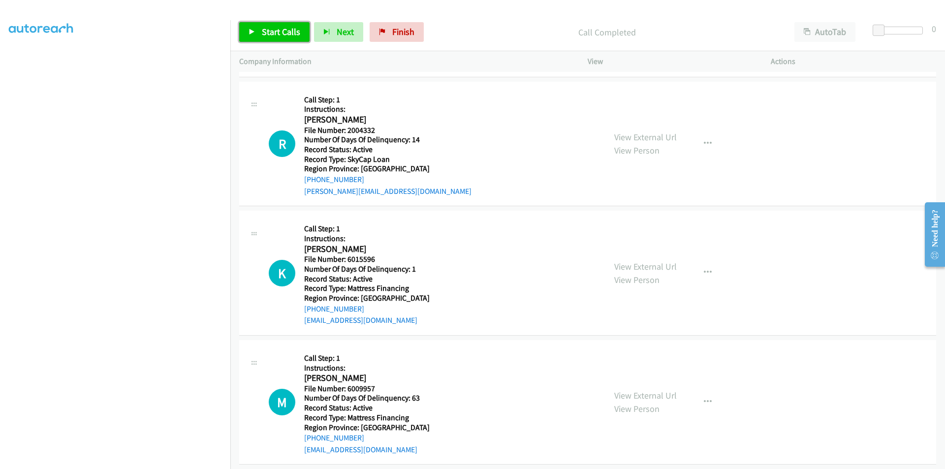
click at [287, 32] on span "Start Calls" at bounding box center [281, 31] width 38 height 11
click at [282, 31] on span "Pause" at bounding box center [273, 31] width 22 height 11
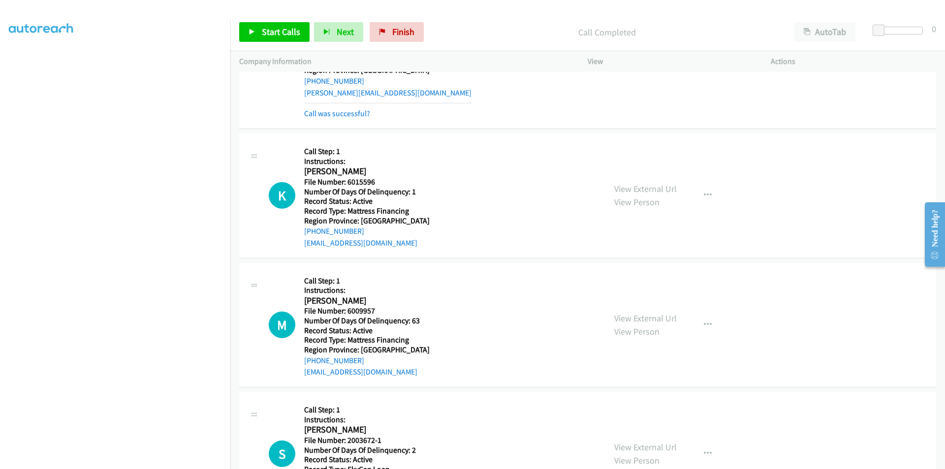
scroll to position [1942, 0]
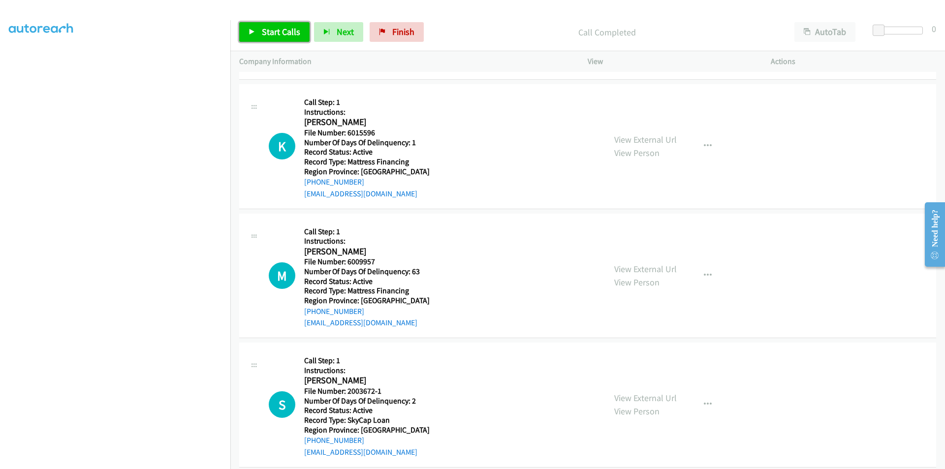
click at [289, 30] on span "Start Calls" at bounding box center [281, 31] width 38 height 11
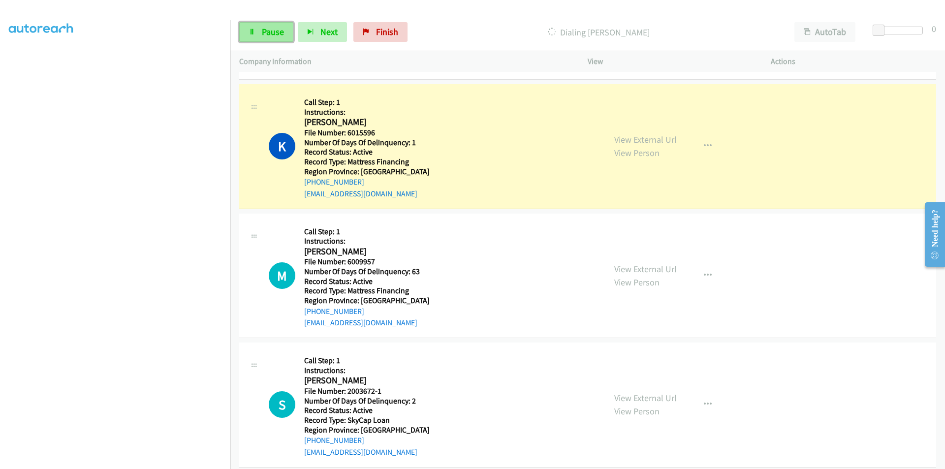
click at [284, 30] on link "Pause" at bounding box center [266, 32] width 54 height 20
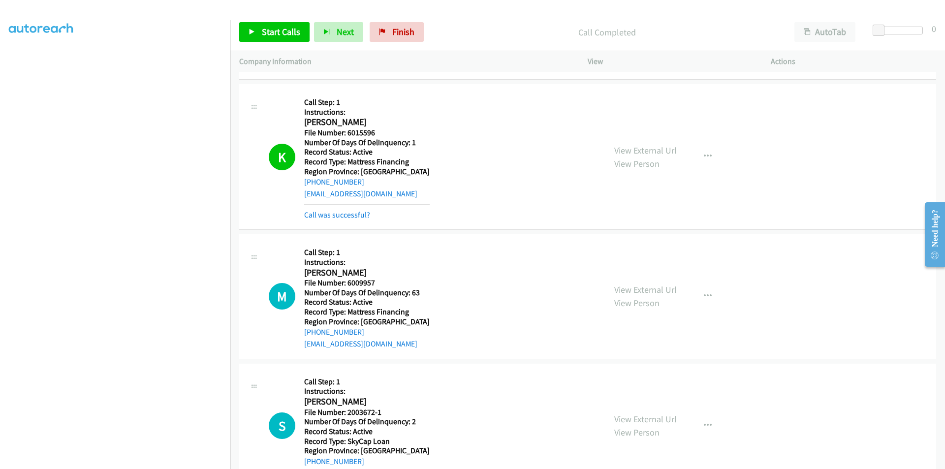
scroll to position [2090, 0]
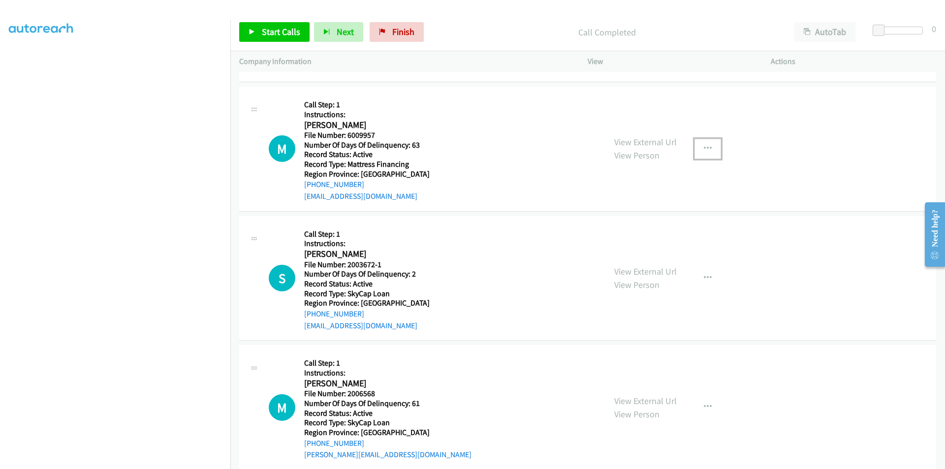
click at [704, 146] on icon "button" at bounding box center [708, 149] width 8 height 8
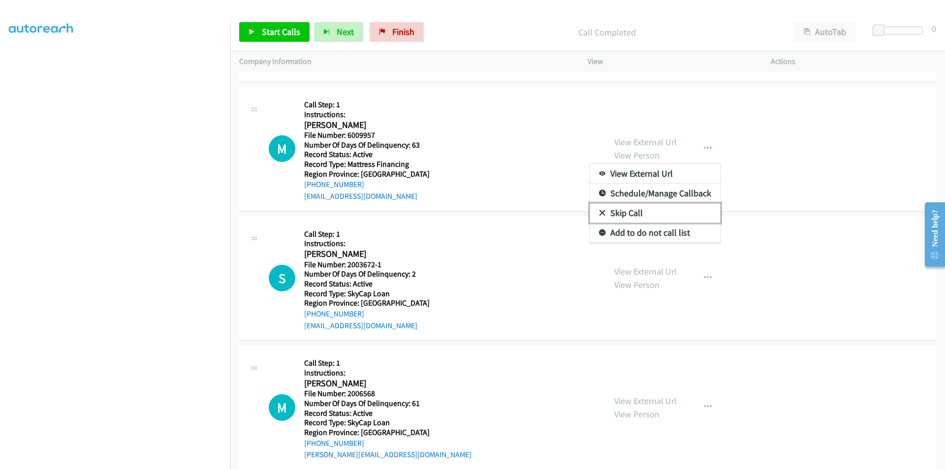
click at [653, 217] on link "Skip Call" at bounding box center [654, 213] width 131 height 20
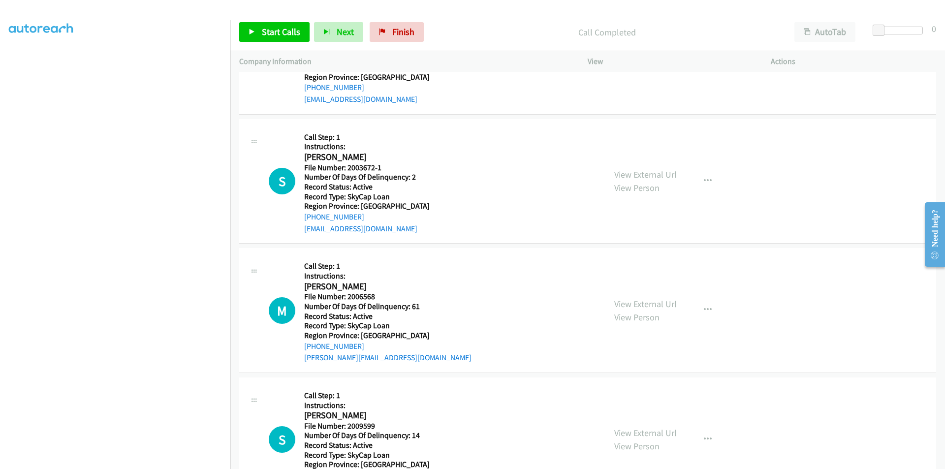
scroll to position [2237, 0]
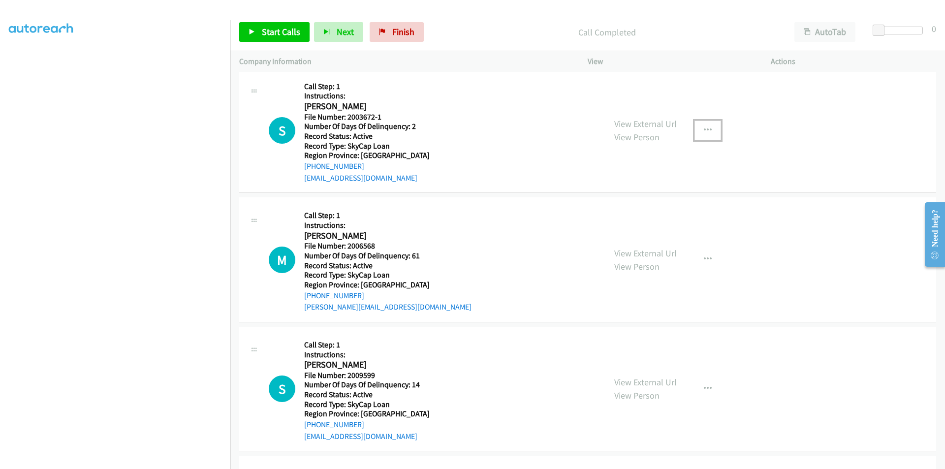
click at [702, 124] on button "button" at bounding box center [707, 131] width 27 height 20
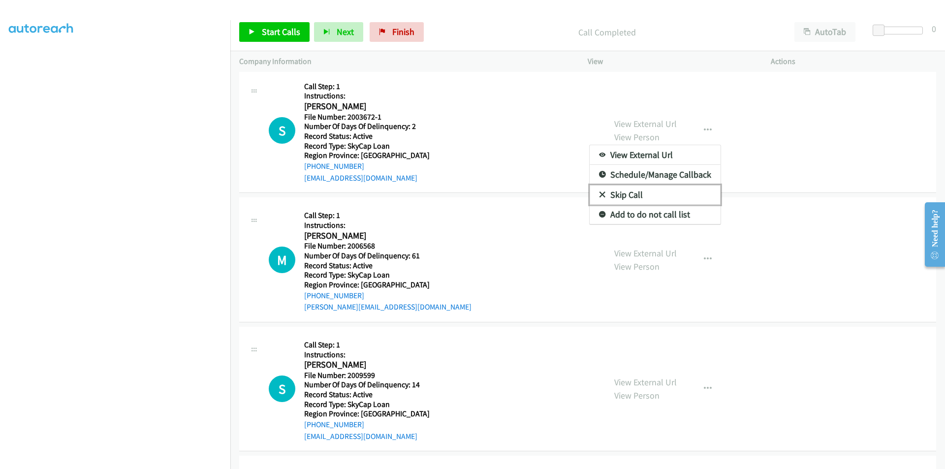
drag, startPoint x: 640, startPoint y: 193, endPoint x: 403, endPoint y: 193, distance: 236.7
click at [639, 193] on link "Skip Call" at bounding box center [654, 195] width 131 height 20
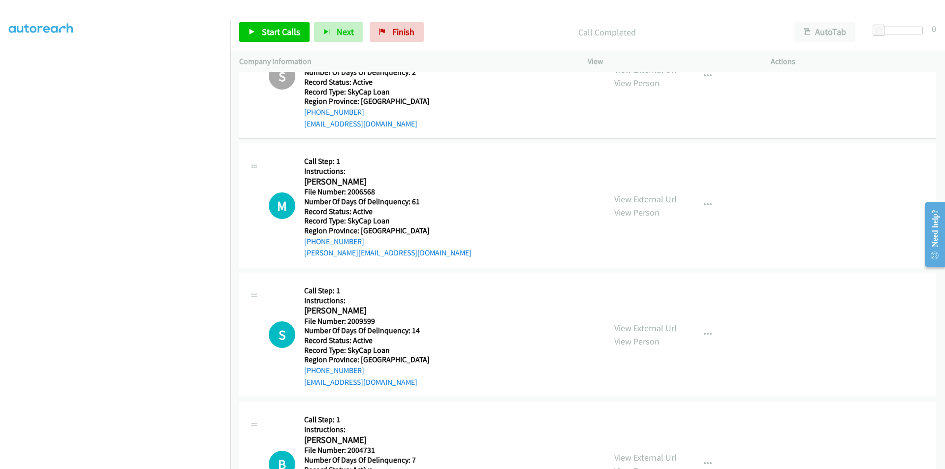
scroll to position [2385, 0]
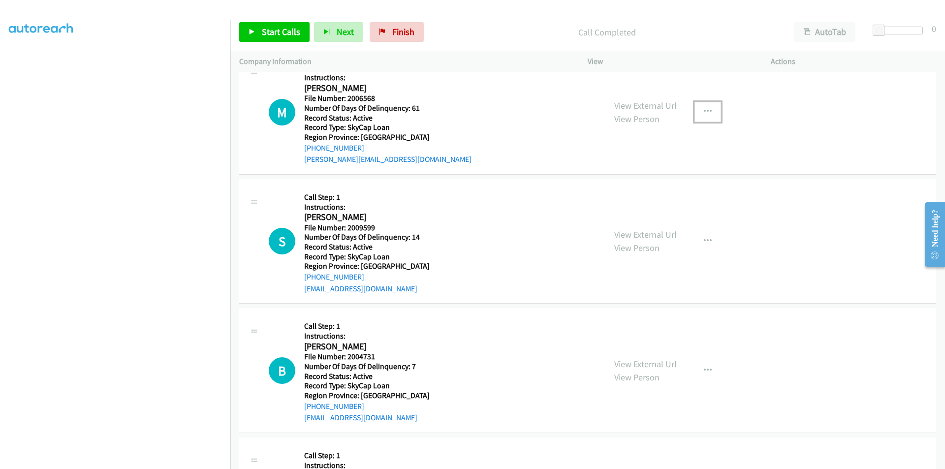
click at [704, 110] on icon "button" at bounding box center [708, 112] width 8 height 8
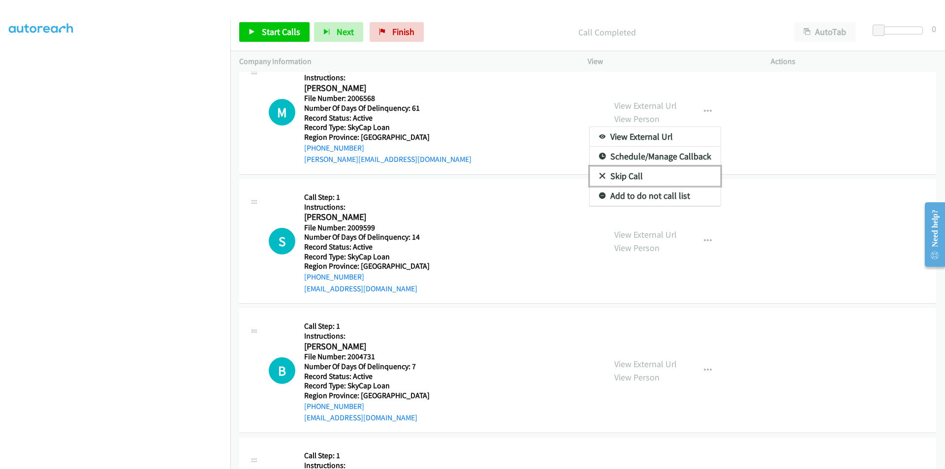
click at [660, 172] on link "Skip Call" at bounding box center [654, 176] width 131 height 20
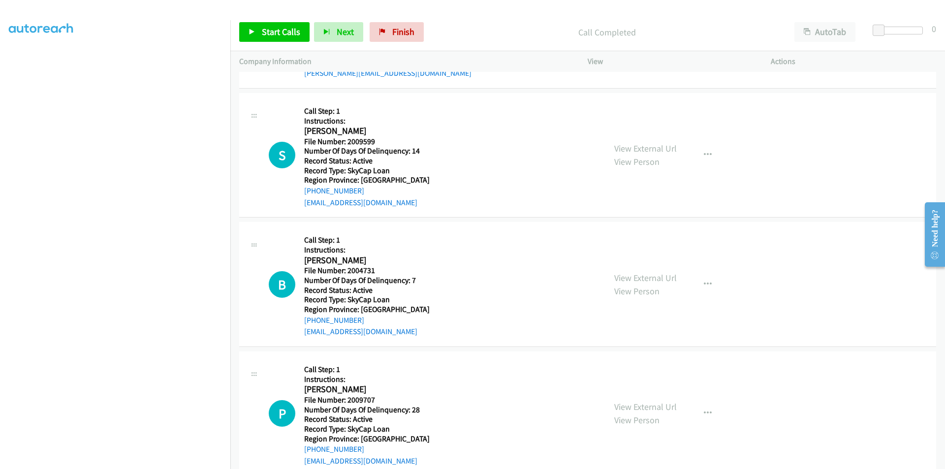
scroll to position [2483, 0]
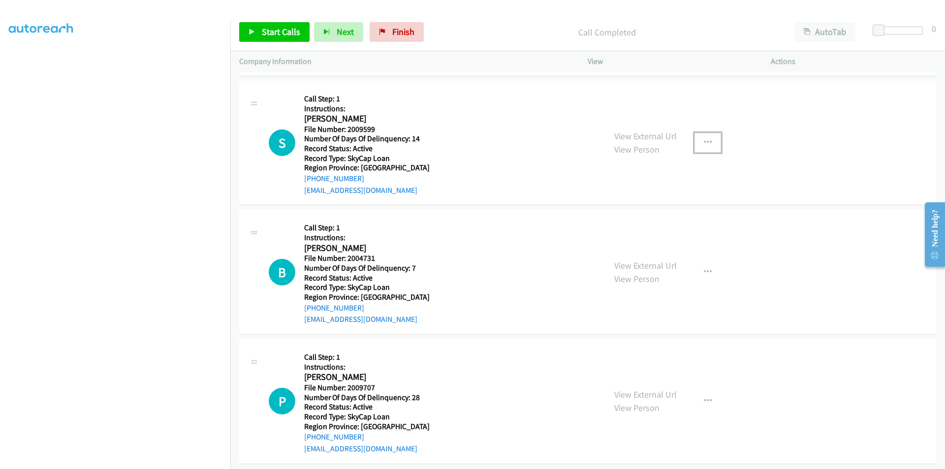
click at [704, 140] on icon "button" at bounding box center [708, 143] width 8 height 8
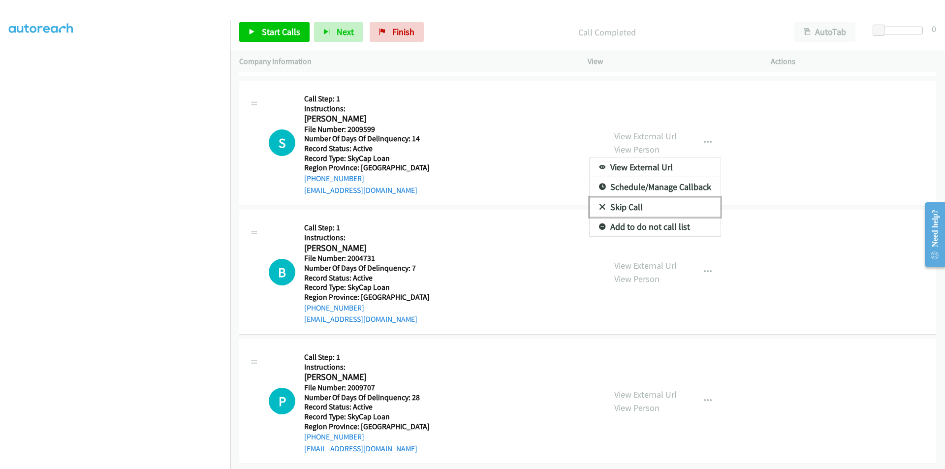
click at [677, 207] on link "Skip Call" at bounding box center [654, 207] width 131 height 20
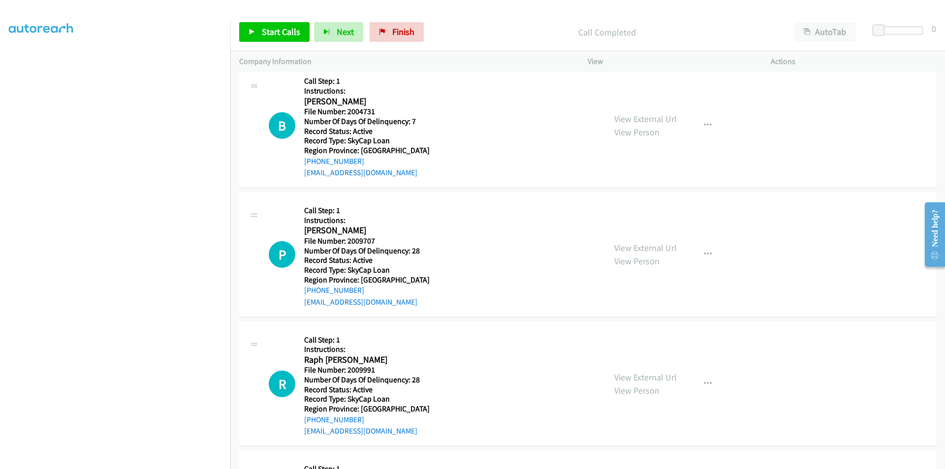
scroll to position [2631, 0]
click at [698, 124] on button "button" at bounding box center [707, 125] width 27 height 20
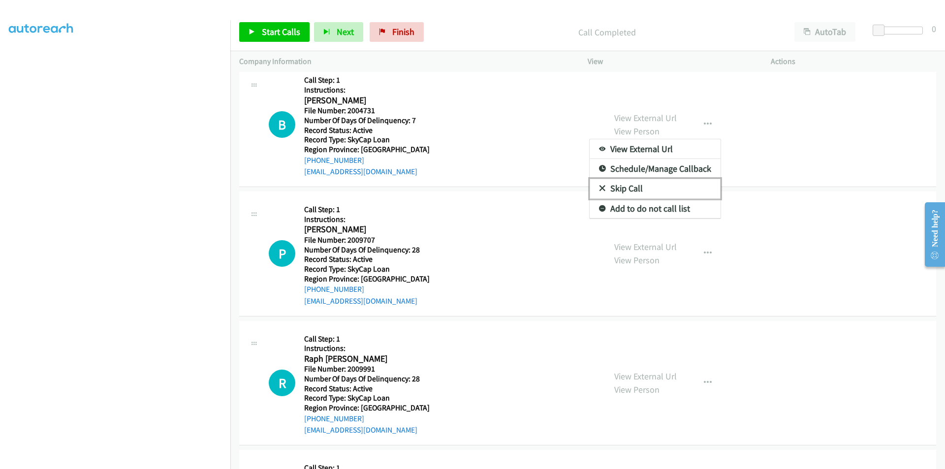
click at [670, 185] on link "Skip Call" at bounding box center [654, 189] width 131 height 20
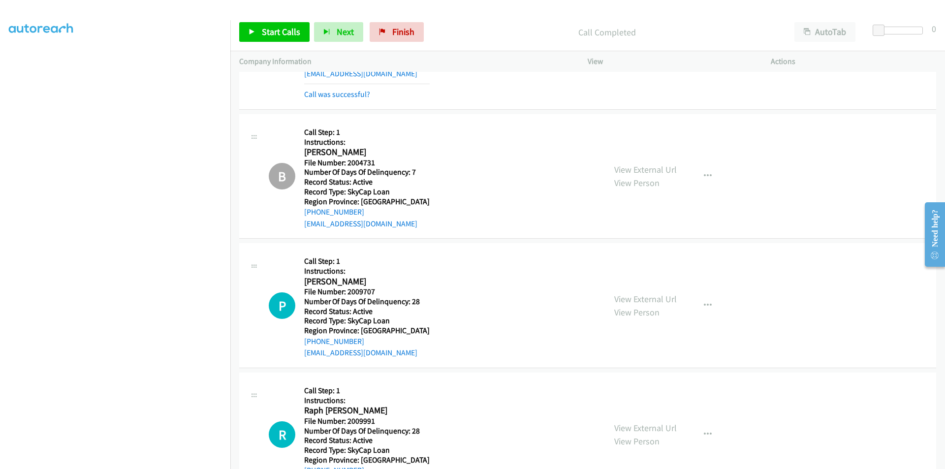
scroll to position [2680, 0]
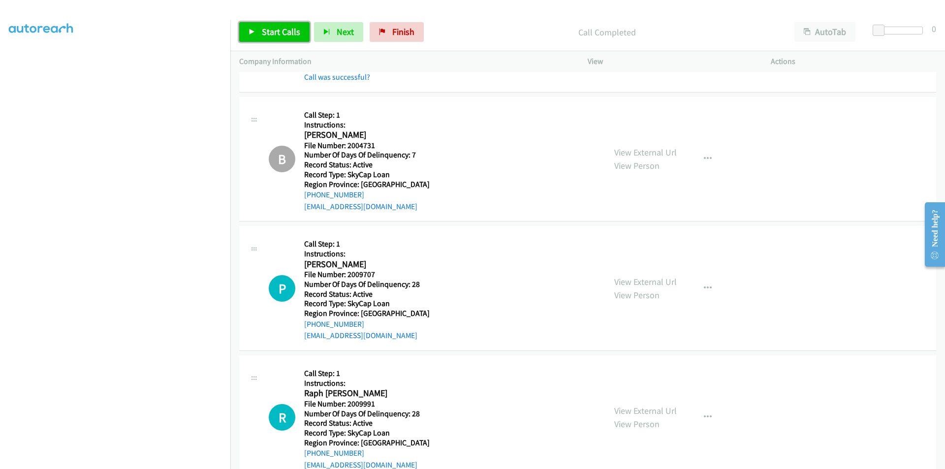
click at [276, 29] on span "Start Calls" at bounding box center [281, 31] width 38 height 11
click at [276, 29] on span "Pause" at bounding box center [273, 31] width 22 height 11
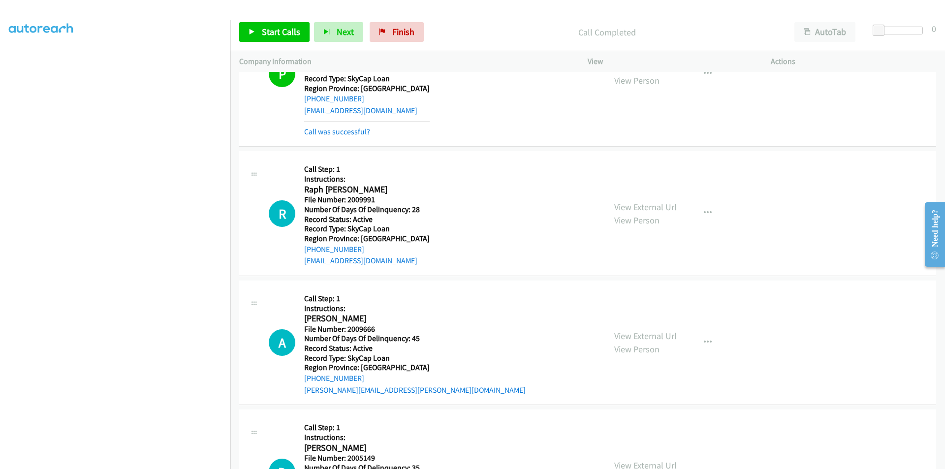
scroll to position [2976, 0]
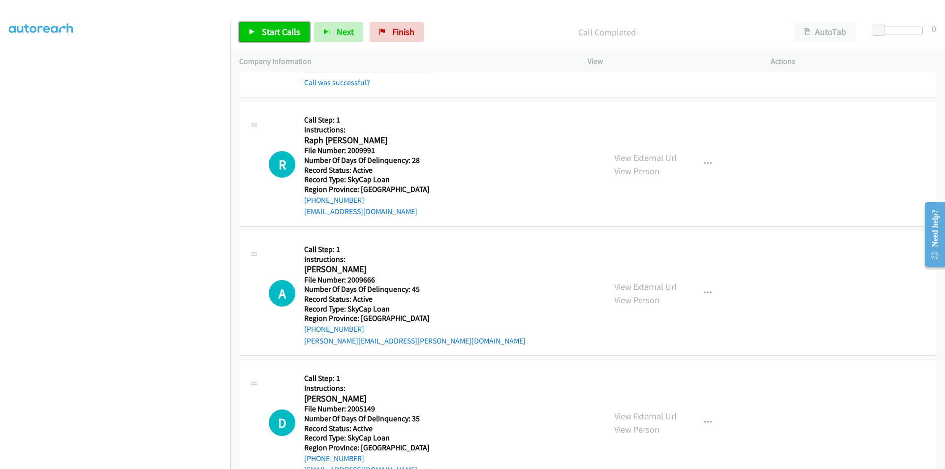
click at [277, 31] on span "Start Calls" at bounding box center [281, 31] width 38 height 11
click at [281, 31] on span "Pause" at bounding box center [273, 31] width 22 height 11
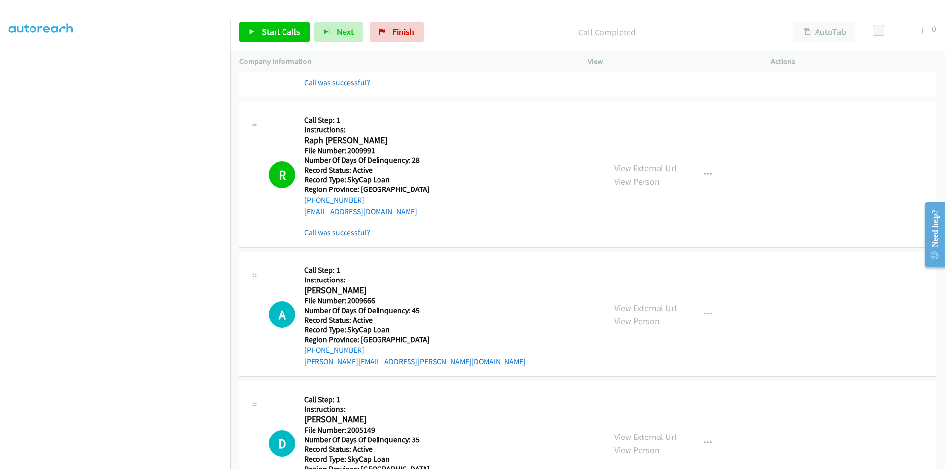
scroll to position [3123, 0]
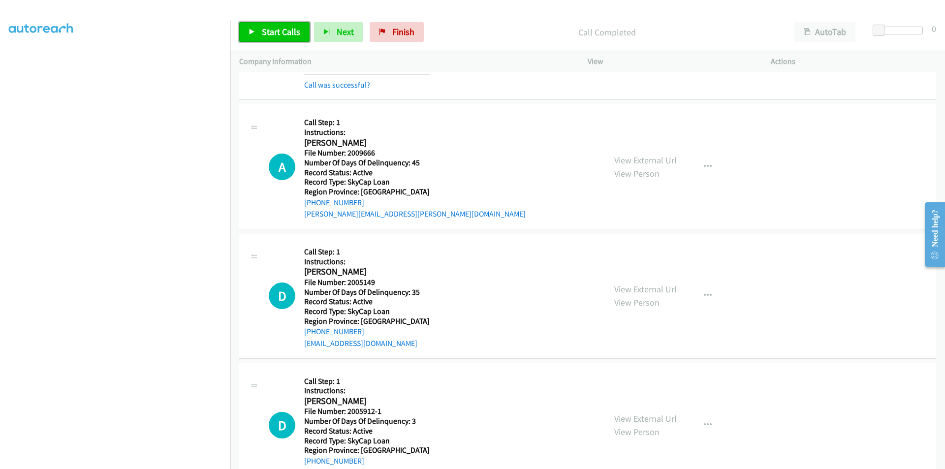
click at [279, 33] on span "Start Calls" at bounding box center [281, 31] width 38 height 11
click at [279, 33] on span "Pause" at bounding box center [273, 31] width 22 height 11
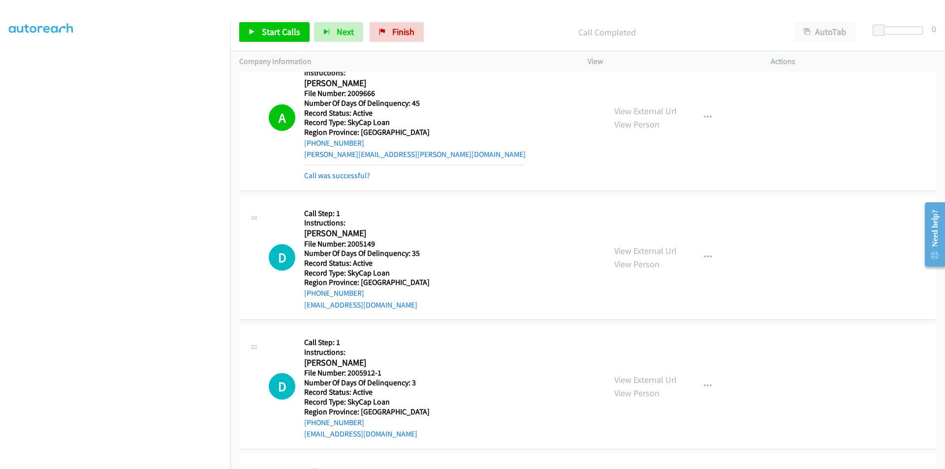
scroll to position [3271, 0]
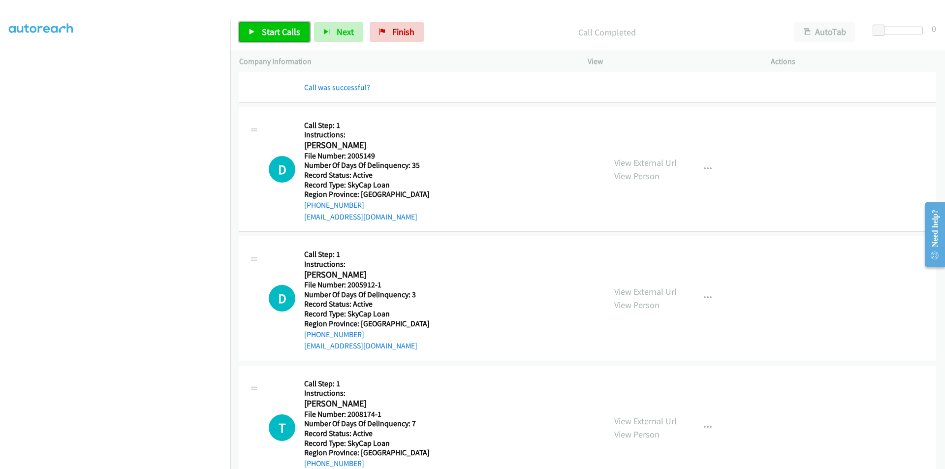
click at [283, 29] on span "Start Calls" at bounding box center [281, 31] width 38 height 11
click at [283, 29] on link "Pause" at bounding box center [266, 32] width 54 height 20
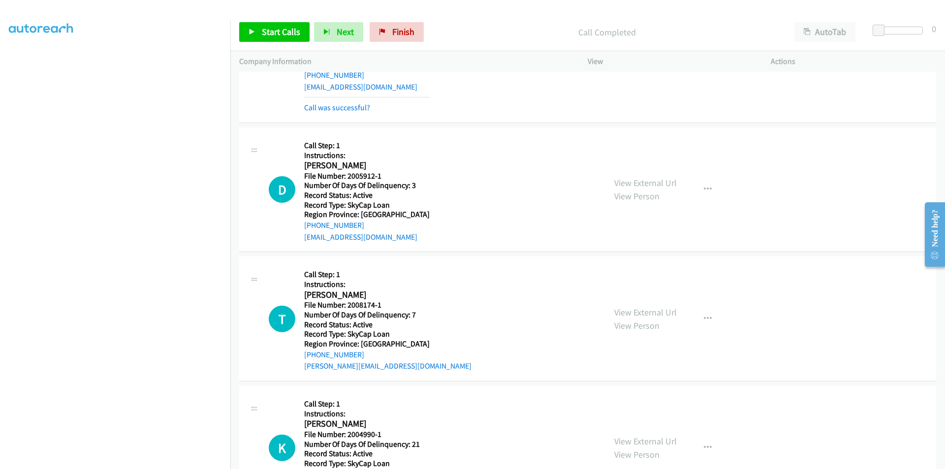
scroll to position [3418, 0]
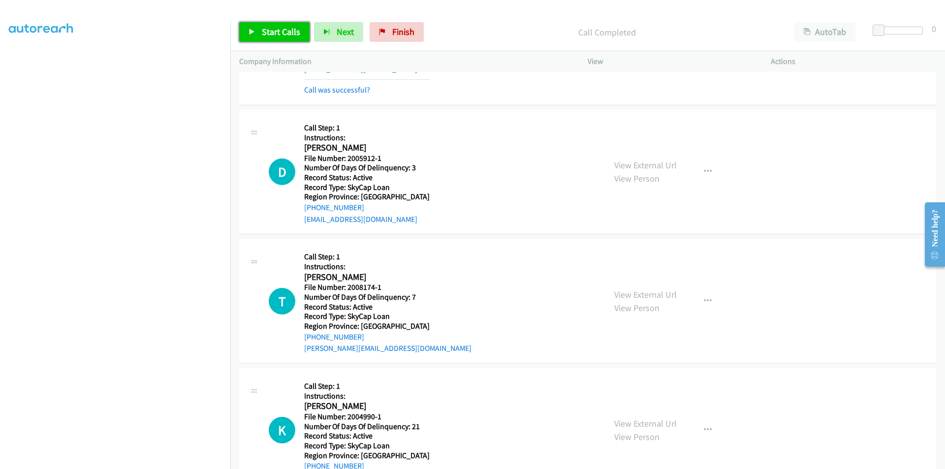
click at [291, 35] on span "Start Calls" at bounding box center [281, 31] width 38 height 11
click at [278, 33] on span "Pause" at bounding box center [273, 31] width 22 height 11
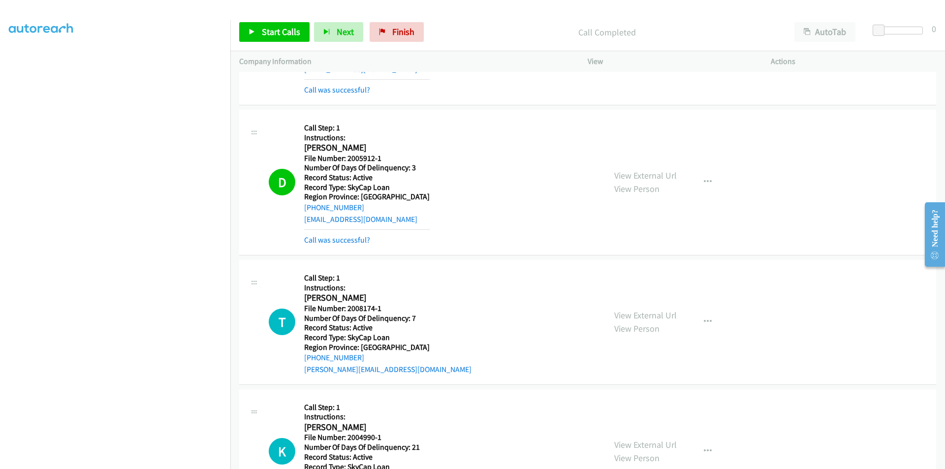
scroll to position [3566, 0]
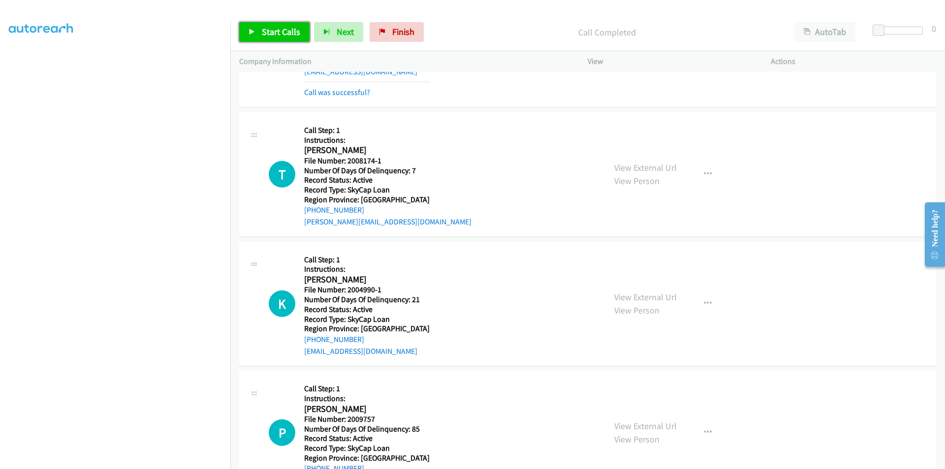
click at [275, 38] on link "Start Calls" at bounding box center [274, 32] width 70 height 20
click at [273, 30] on span "Pause" at bounding box center [273, 31] width 22 height 11
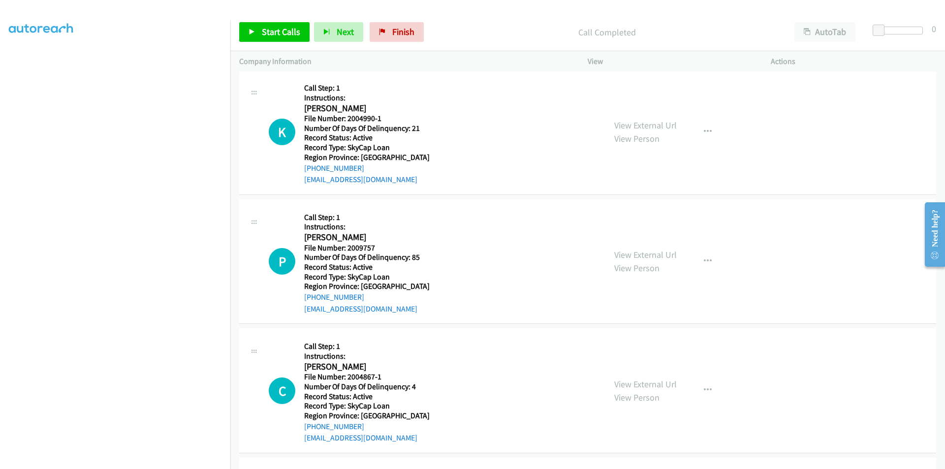
scroll to position [3763, 0]
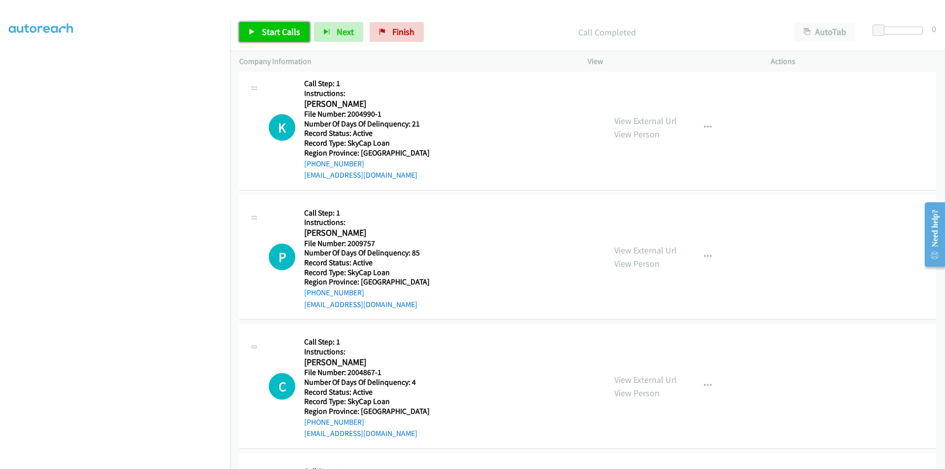
click at [293, 33] on span "Start Calls" at bounding box center [281, 31] width 38 height 11
click at [286, 34] on link "Pause" at bounding box center [266, 32] width 54 height 20
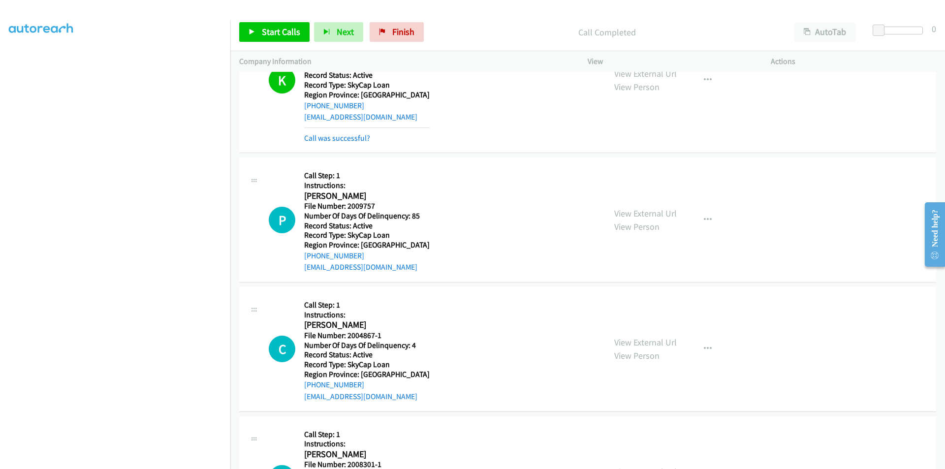
scroll to position [3908, 0]
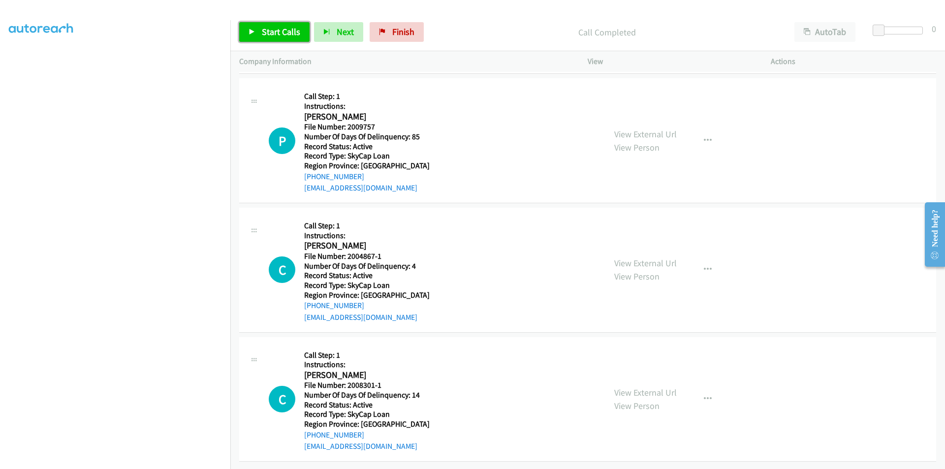
click at [280, 28] on span "Start Calls" at bounding box center [281, 31] width 38 height 11
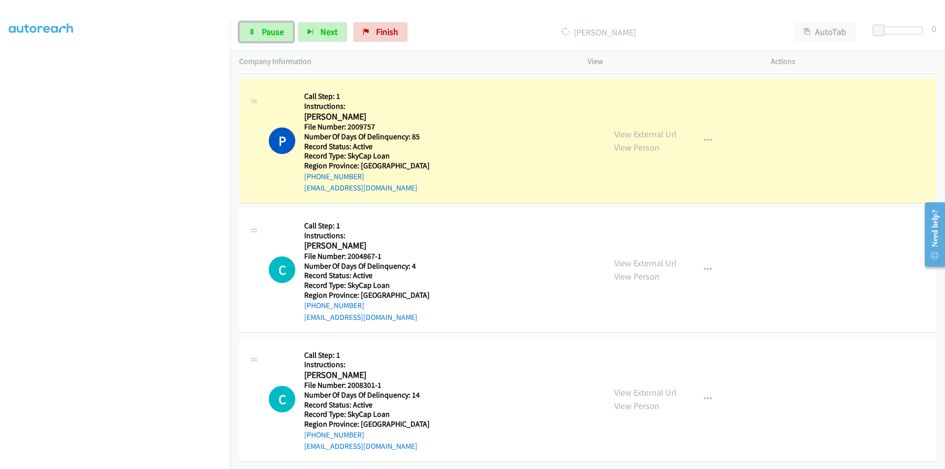
click at [280, 28] on span "Pause" at bounding box center [273, 31] width 22 height 11
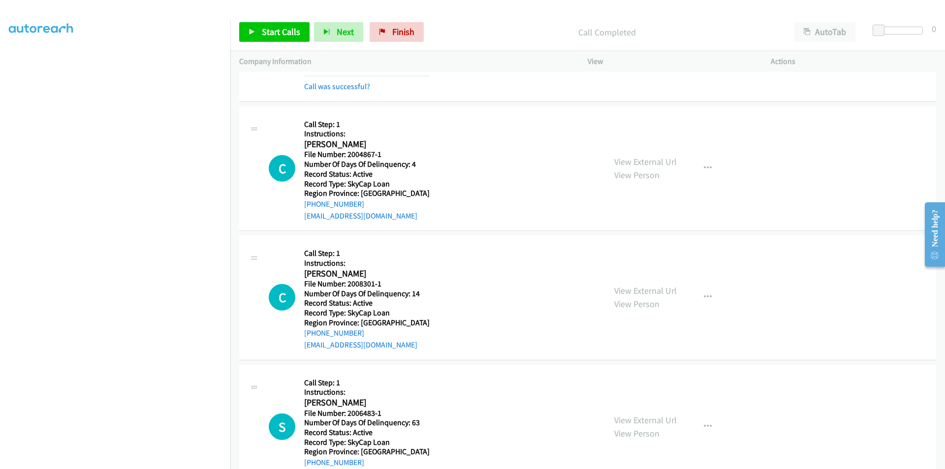
scroll to position [4055, 0]
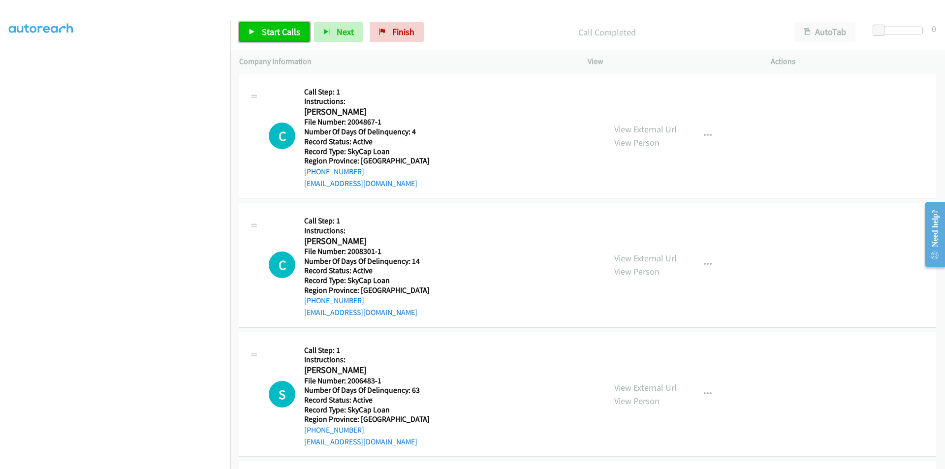
click at [259, 30] on link "Start Calls" at bounding box center [274, 32] width 70 height 20
click at [259, 30] on link "Pause" at bounding box center [266, 32] width 54 height 20
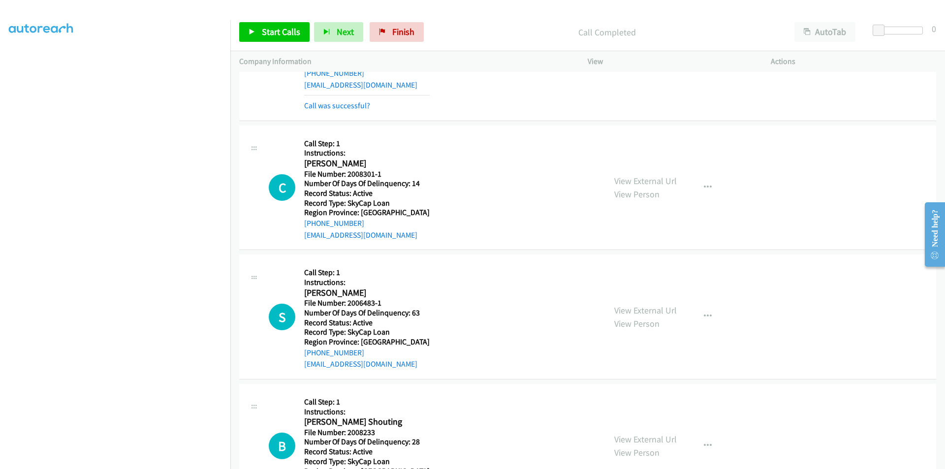
scroll to position [4203, 0]
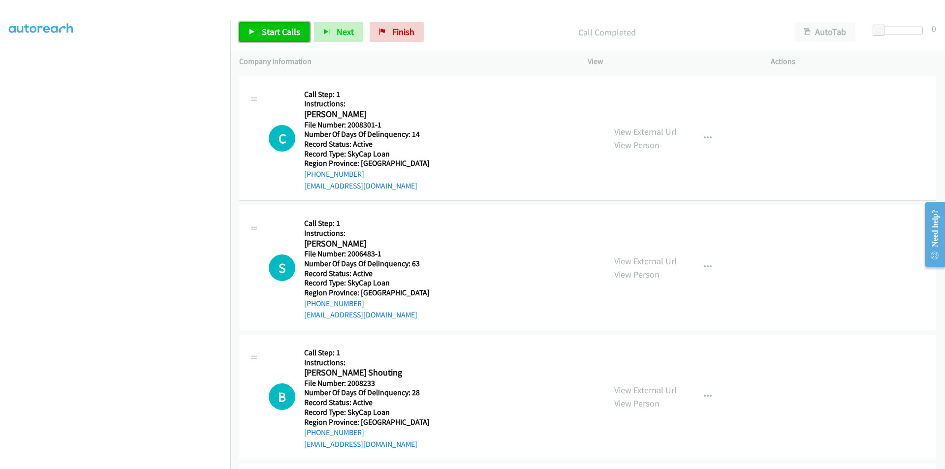
click at [292, 26] on link "Start Calls" at bounding box center [274, 32] width 70 height 20
click at [292, 26] on link "Pause" at bounding box center [266, 32] width 54 height 20
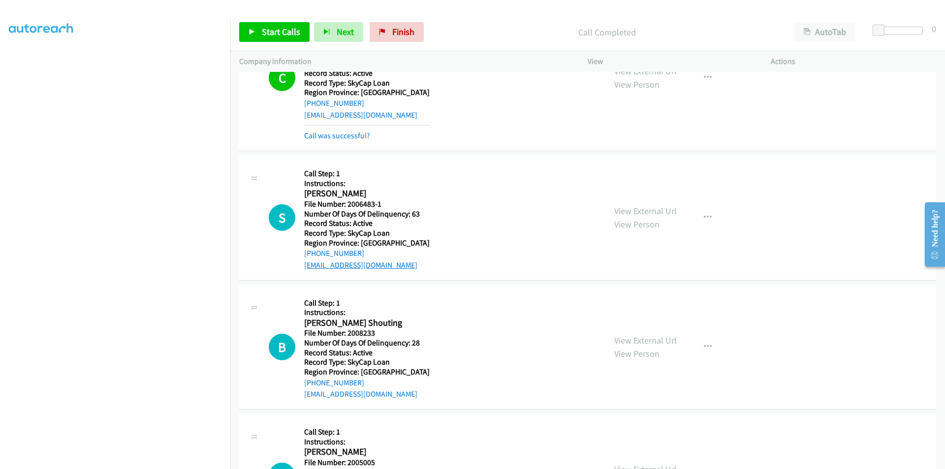
scroll to position [4350, 0]
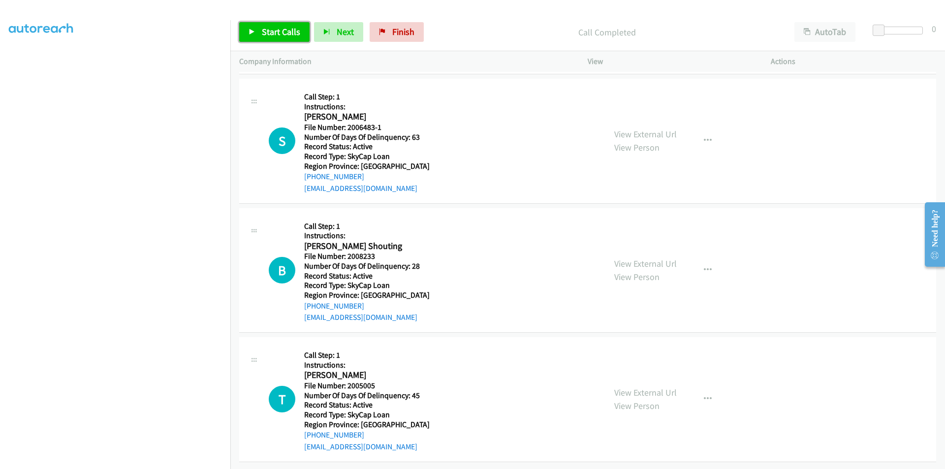
click at [281, 31] on span "Start Calls" at bounding box center [281, 31] width 38 height 11
click at [281, 31] on span "Pause" at bounding box center [273, 31] width 22 height 11
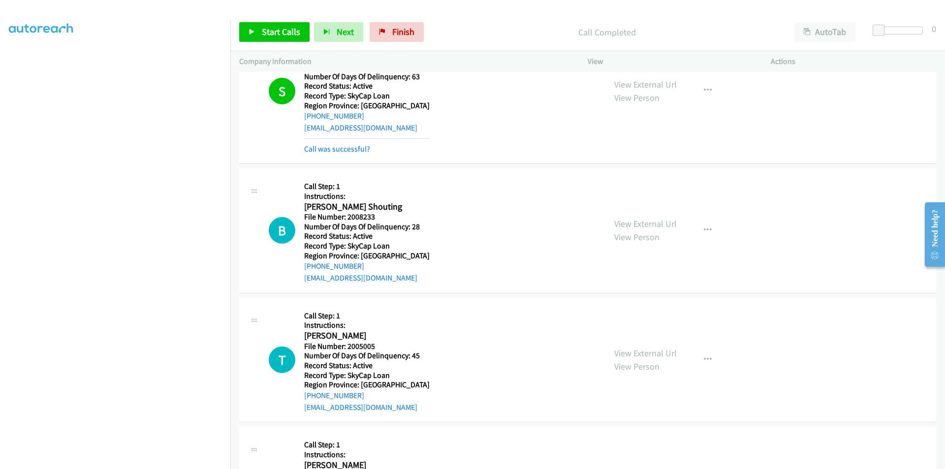
scroll to position [4498, 0]
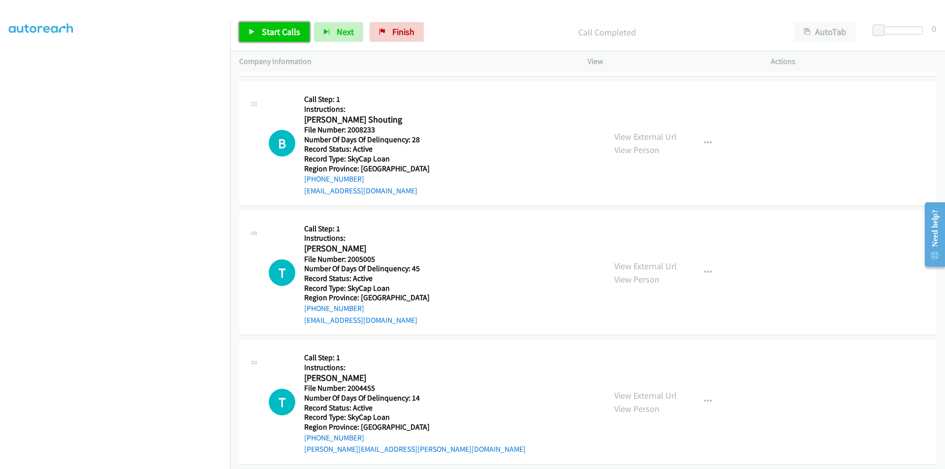
click at [270, 25] on link "Start Calls" at bounding box center [274, 32] width 70 height 20
click at [270, 25] on link "Pause" at bounding box center [266, 32] width 54 height 20
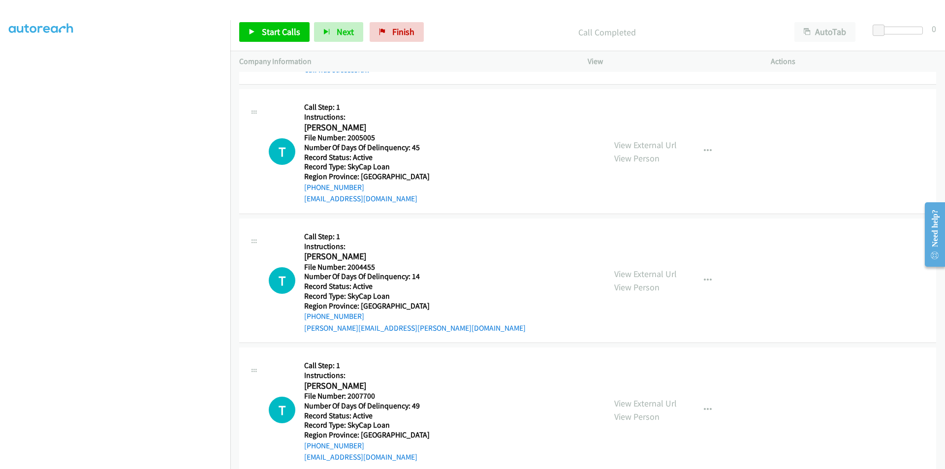
scroll to position [4646, 0]
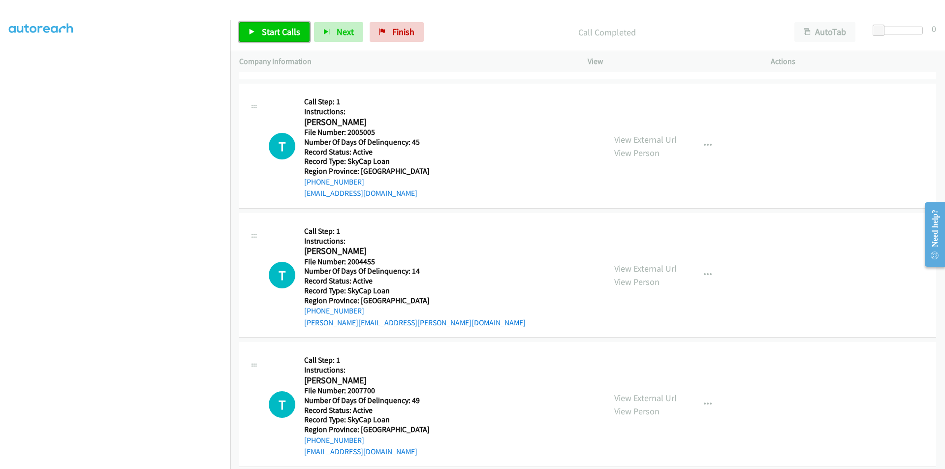
click at [277, 29] on span "Start Calls" at bounding box center [281, 31] width 38 height 11
click at [277, 28] on span "Pause" at bounding box center [273, 31] width 22 height 11
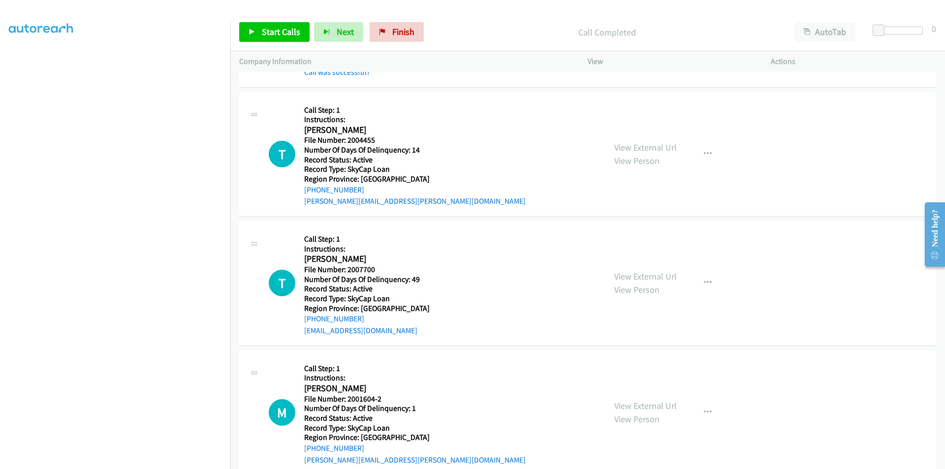
scroll to position [4793, 0]
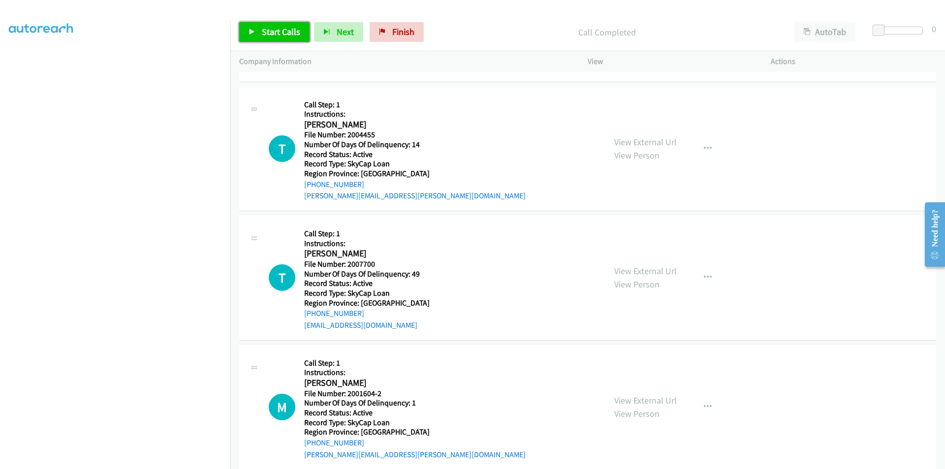
click at [281, 29] on span "Start Calls" at bounding box center [281, 31] width 38 height 11
click at [282, 29] on span "Pause" at bounding box center [273, 31] width 22 height 11
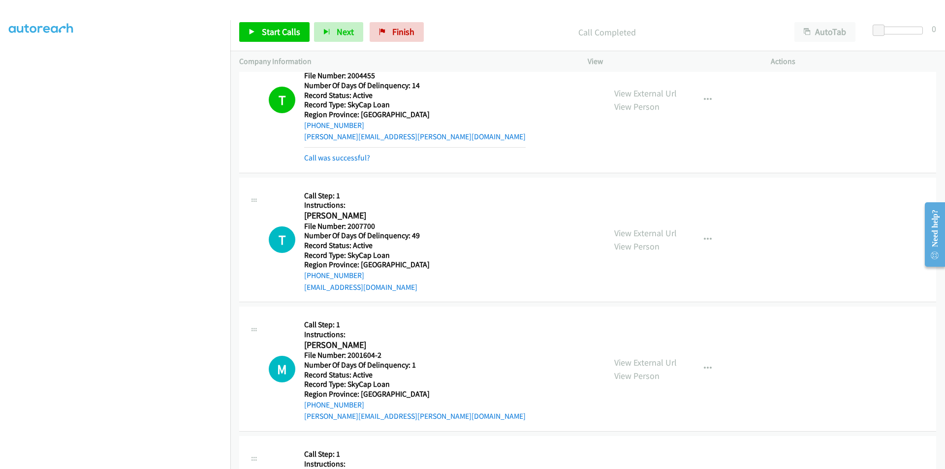
scroll to position [4941, 0]
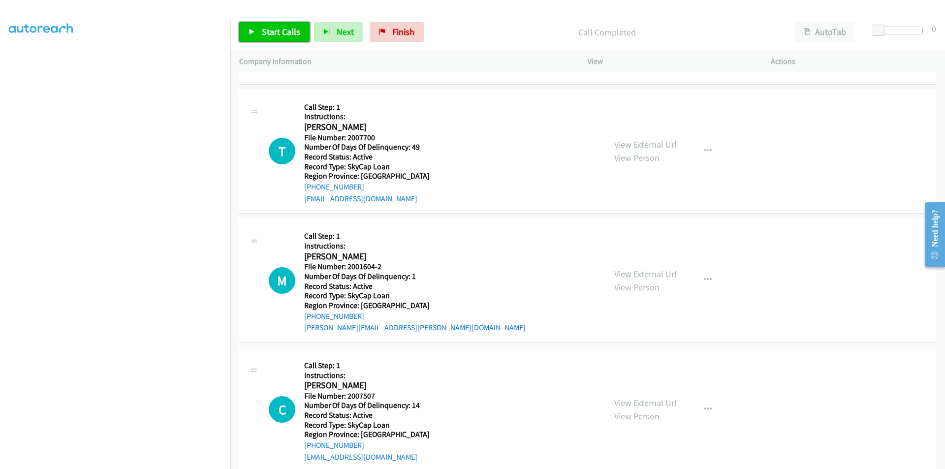
click at [264, 35] on span "Start Calls" at bounding box center [281, 31] width 38 height 11
click at [268, 31] on span "Pause" at bounding box center [273, 31] width 22 height 11
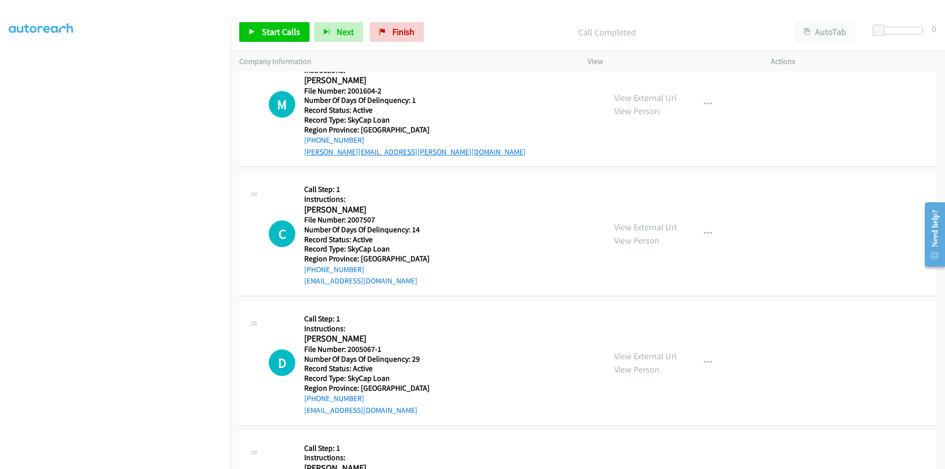
scroll to position [5088, 0]
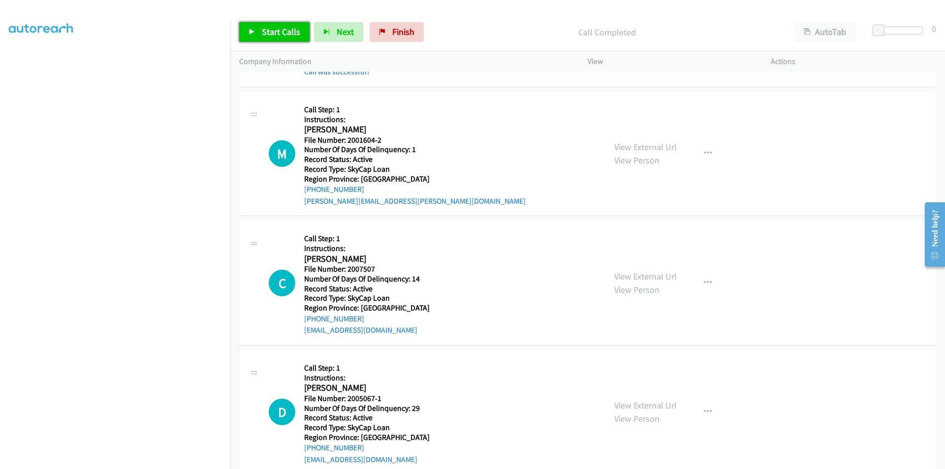
click at [273, 29] on span "Start Calls" at bounding box center [281, 31] width 38 height 11
click at [273, 29] on span "Pause" at bounding box center [273, 31] width 22 height 11
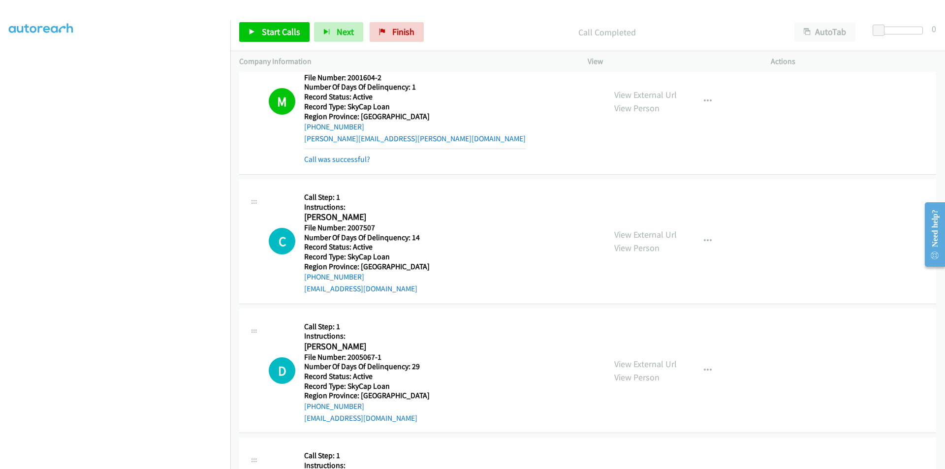
scroll to position [5236, 0]
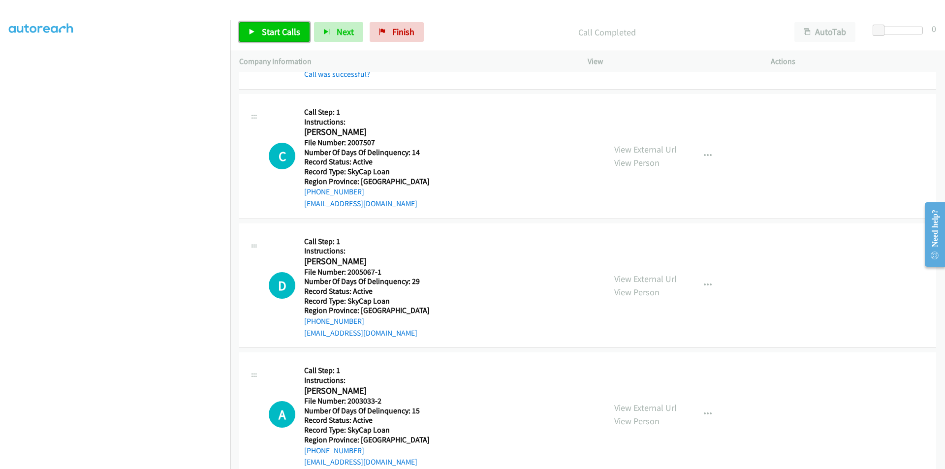
click at [292, 31] on span "Start Calls" at bounding box center [281, 31] width 38 height 11
click at [280, 32] on span "Pause" at bounding box center [273, 31] width 22 height 11
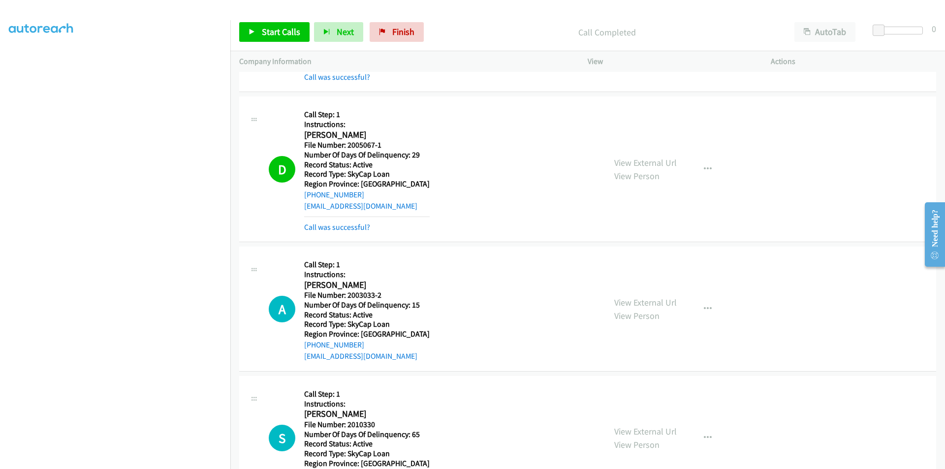
scroll to position [5531, 0]
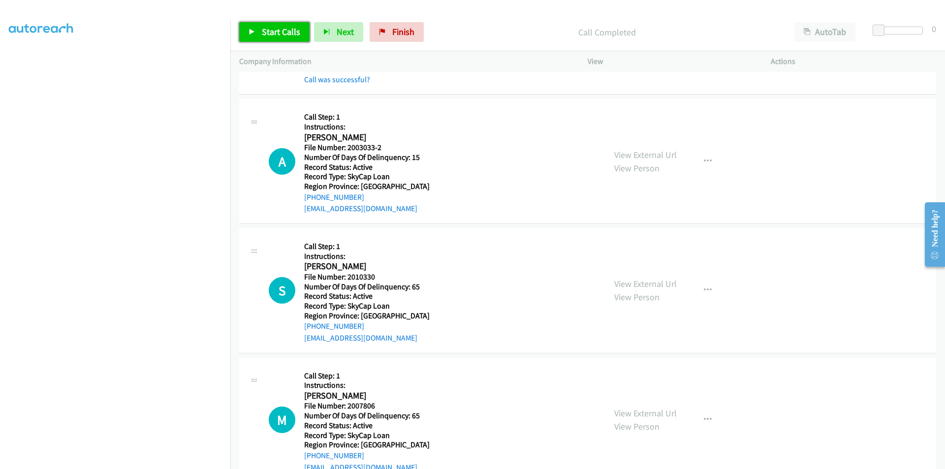
click at [274, 30] on span "Start Calls" at bounding box center [281, 31] width 38 height 11
click at [274, 30] on span "Pause" at bounding box center [273, 31] width 22 height 11
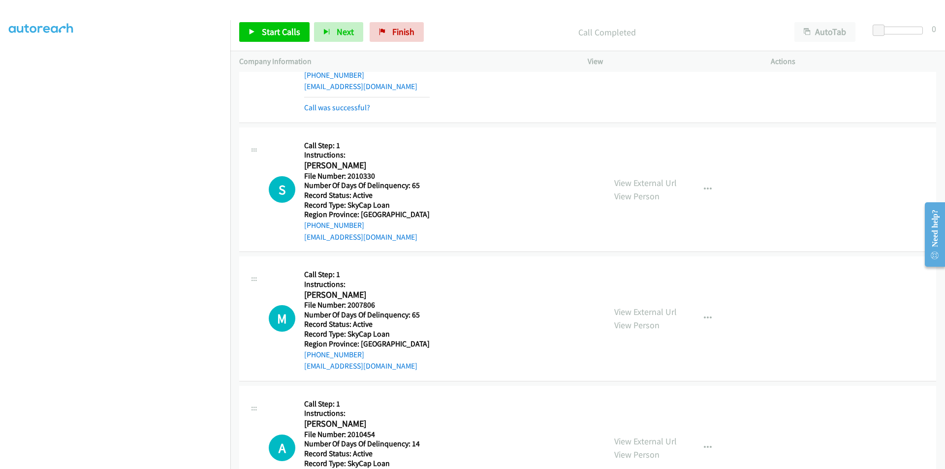
scroll to position [5679, 0]
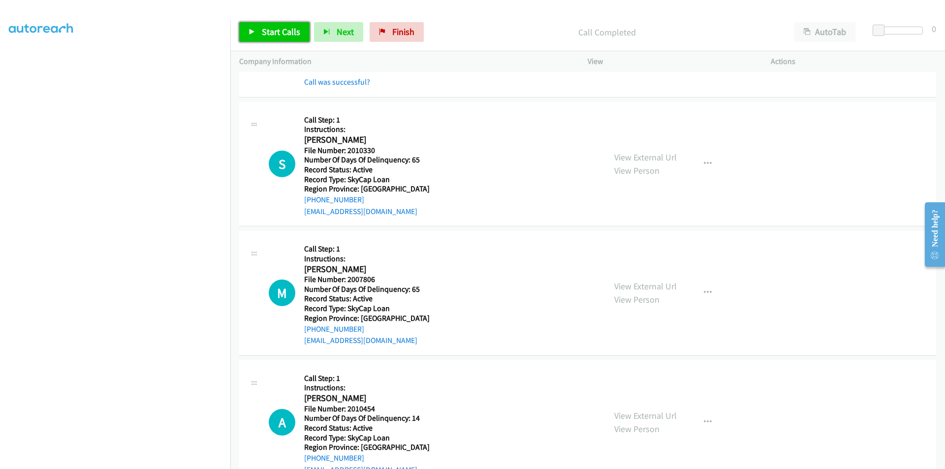
click at [273, 29] on span "Start Calls" at bounding box center [281, 31] width 38 height 11
click at [275, 31] on span "Pause" at bounding box center [273, 31] width 22 height 11
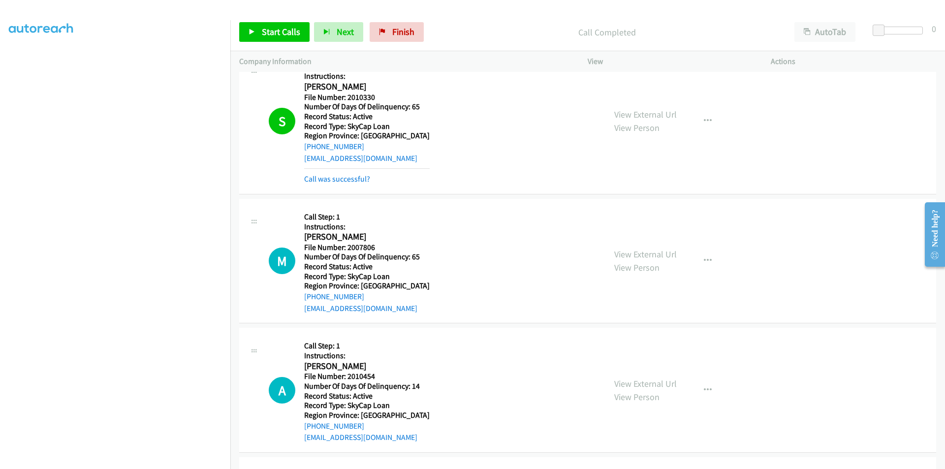
scroll to position [5827, 0]
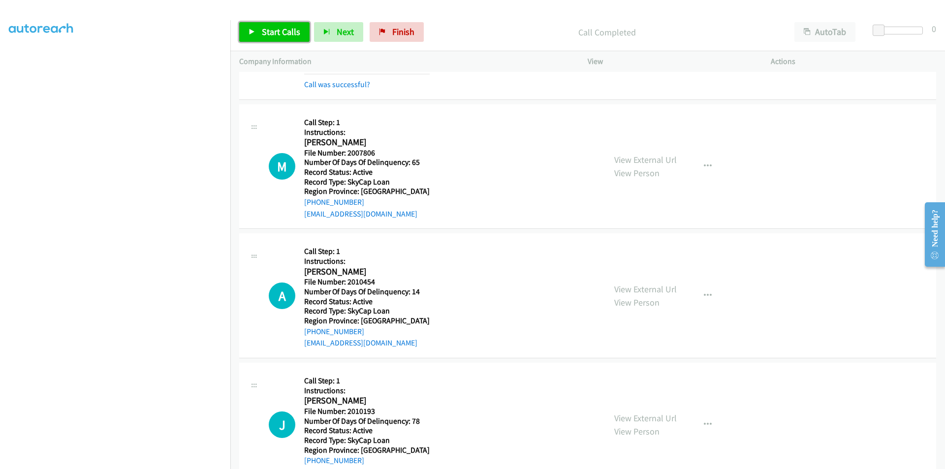
click at [276, 31] on span "Start Calls" at bounding box center [281, 31] width 38 height 11
click at [276, 31] on span "Pause" at bounding box center [273, 31] width 22 height 11
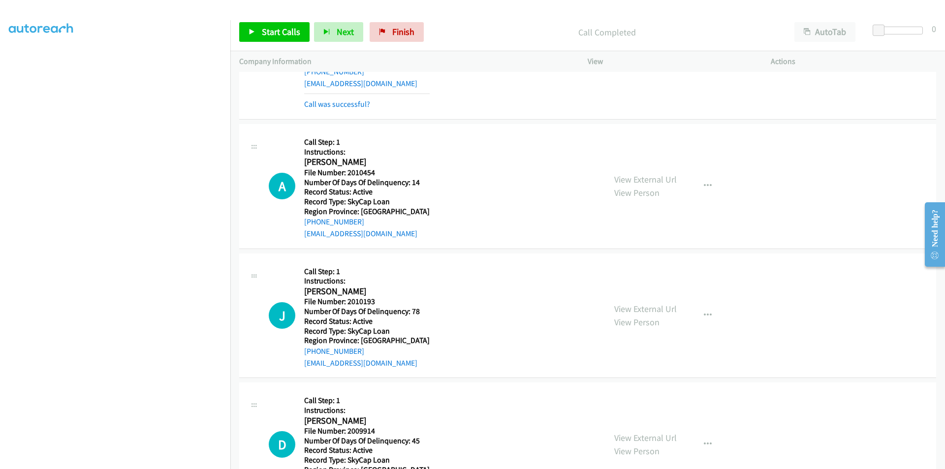
scroll to position [5974, 0]
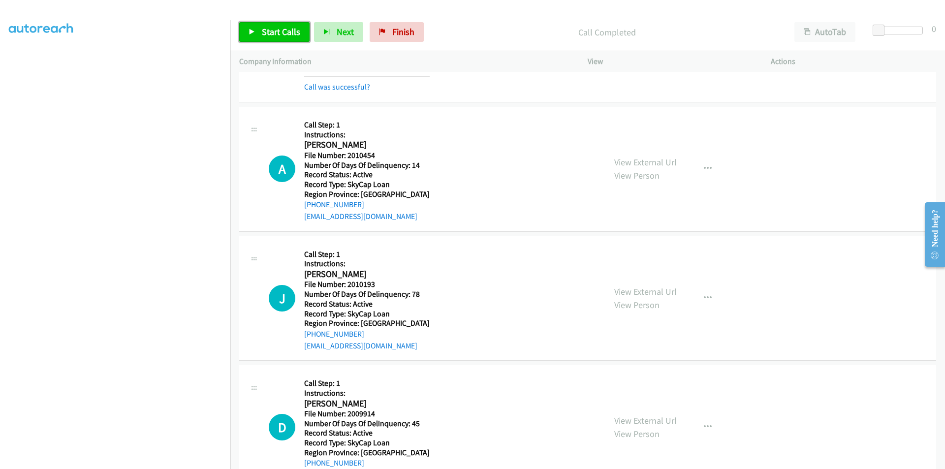
click at [286, 31] on span "Start Calls" at bounding box center [281, 31] width 38 height 11
click at [286, 31] on link "Pause" at bounding box center [266, 32] width 54 height 20
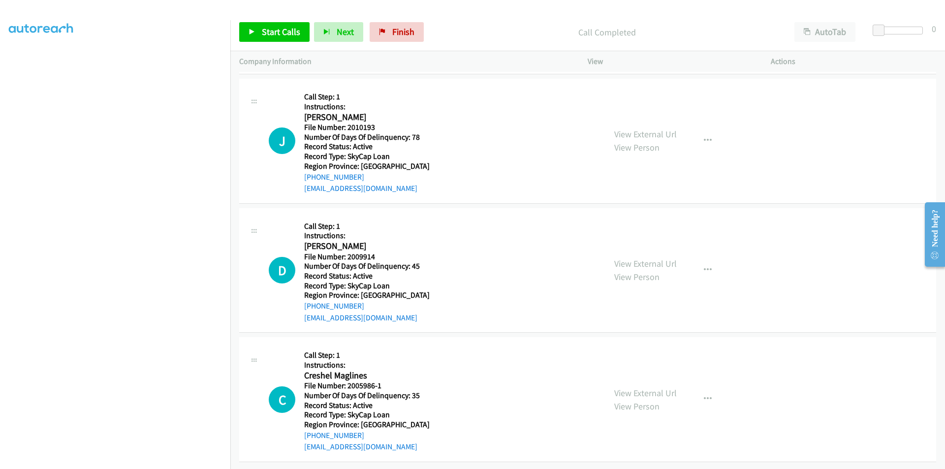
scroll to position [6160, 0]
click at [271, 30] on span "Start Calls" at bounding box center [281, 31] width 38 height 11
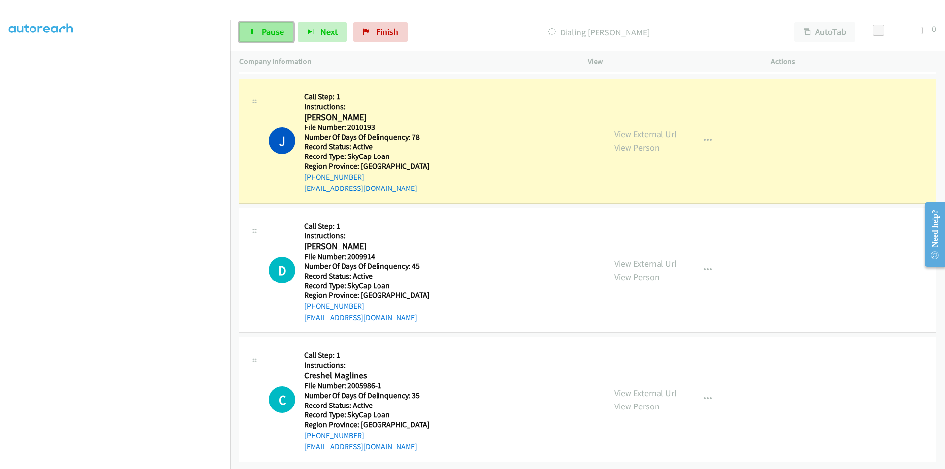
click at [277, 29] on span "Pause" at bounding box center [273, 31] width 22 height 11
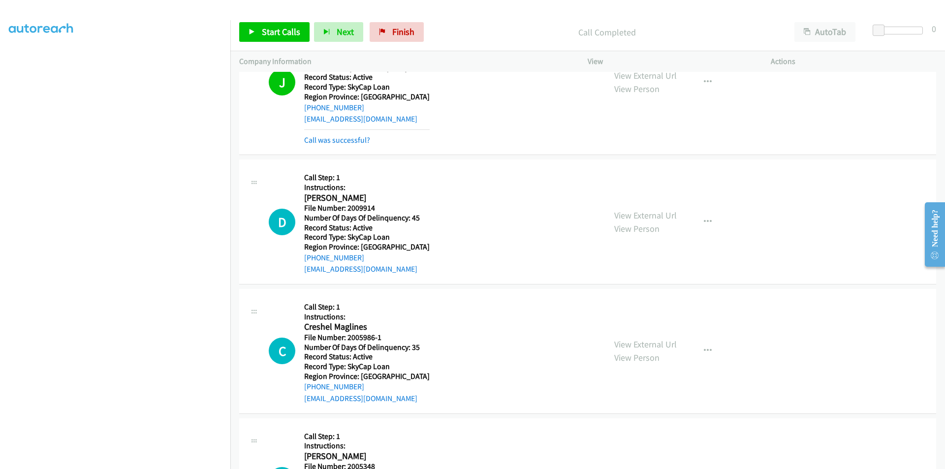
scroll to position [6307, 0]
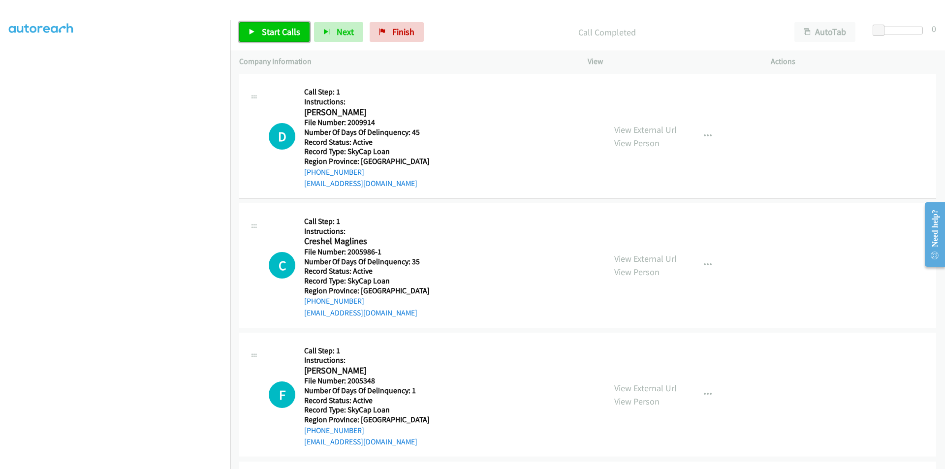
click at [278, 30] on span "Start Calls" at bounding box center [281, 31] width 38 height 11
click at [278, 30] on span "Pause" at bounding box center [273, 31] width 22 height 11
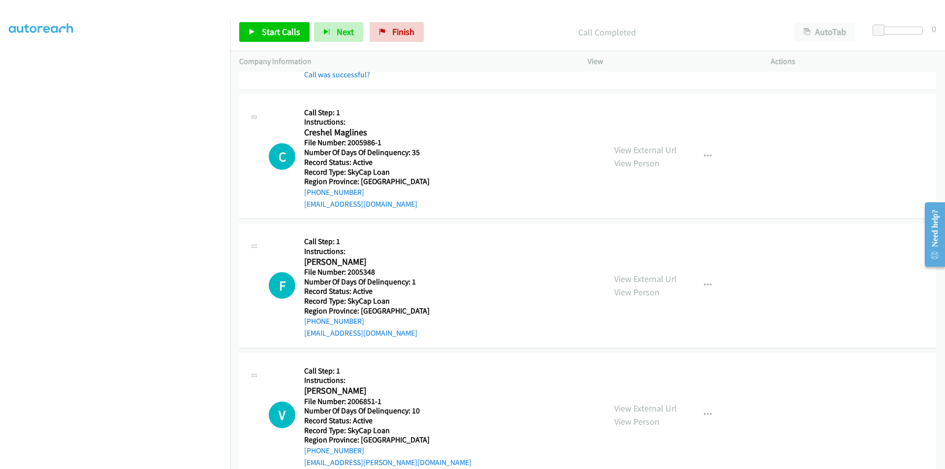
scroll to position [6455, 0]
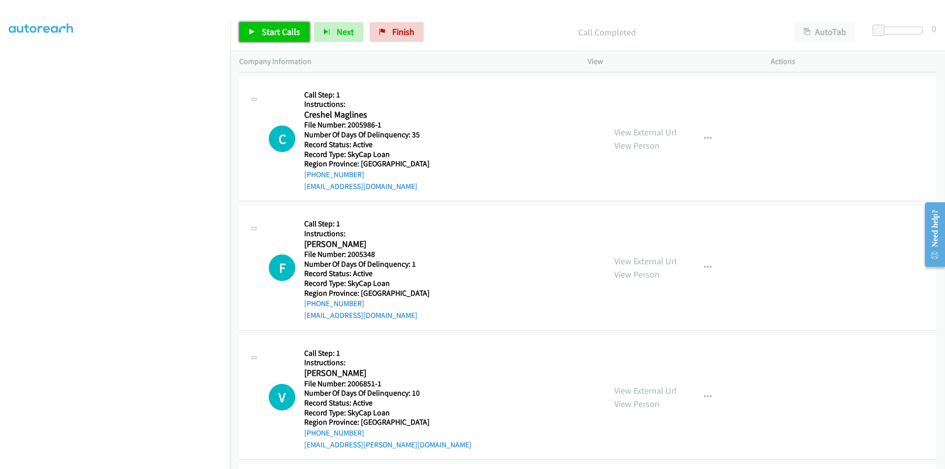
click at [277, 31] on span "Start Calls" at bounding box center [281, 31] width 38 height 11
click at [277, 31] on span "Pause" at bounding box center [273, 31] width 22 height 11
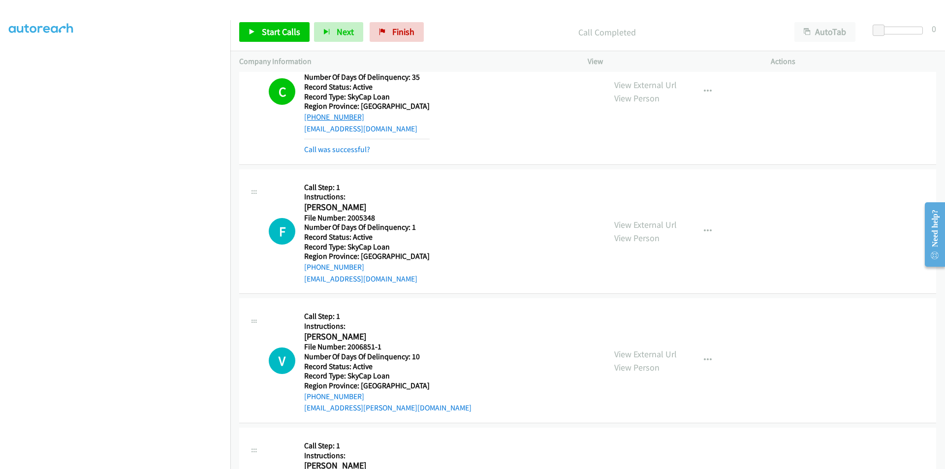
scroll to position [6603, 0]
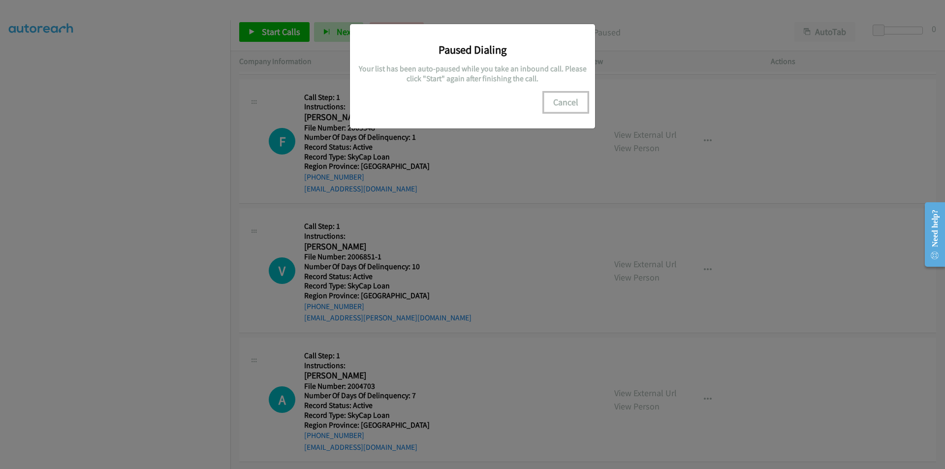
click at [551, 103] on button "Cancel" at bounding box center [566, 103] width 44 height 20
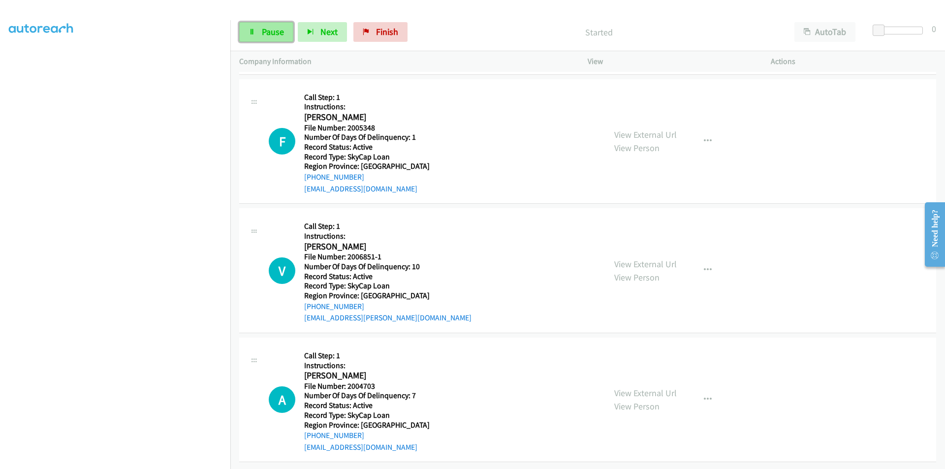
click at [269, 31] on span "Pause" at bounding box center [273, 31] width 22 height 11
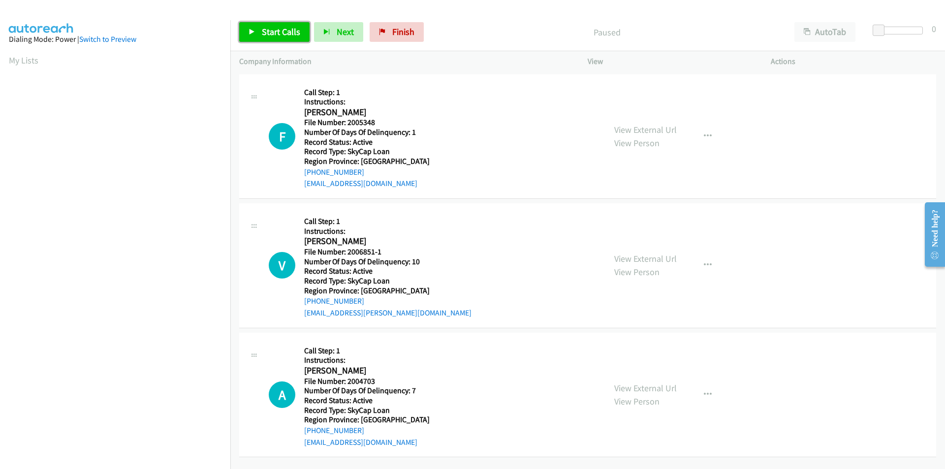
click at [273, 28] on span "Start Calls" at bounding box center [281, 31] width 38 height 11
click at [273, 28] on span "Pause" at bounding box center [273, 31] width 22 height 11
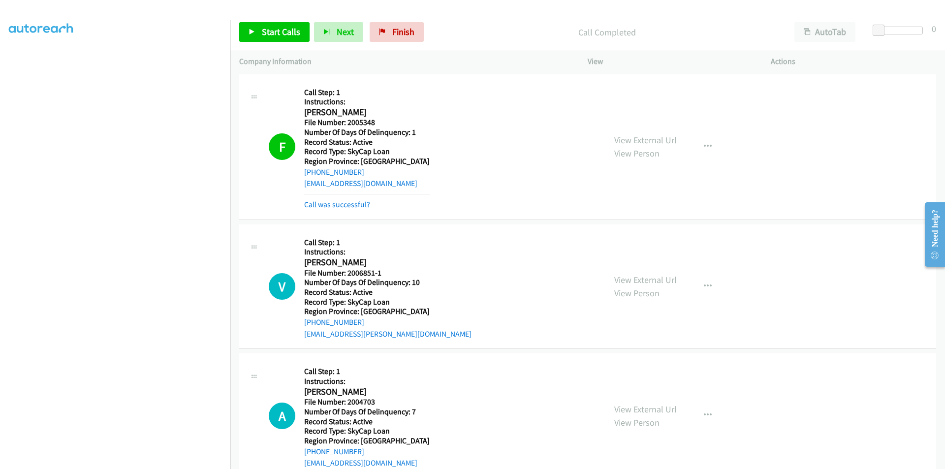
scroll to position [148, 0]
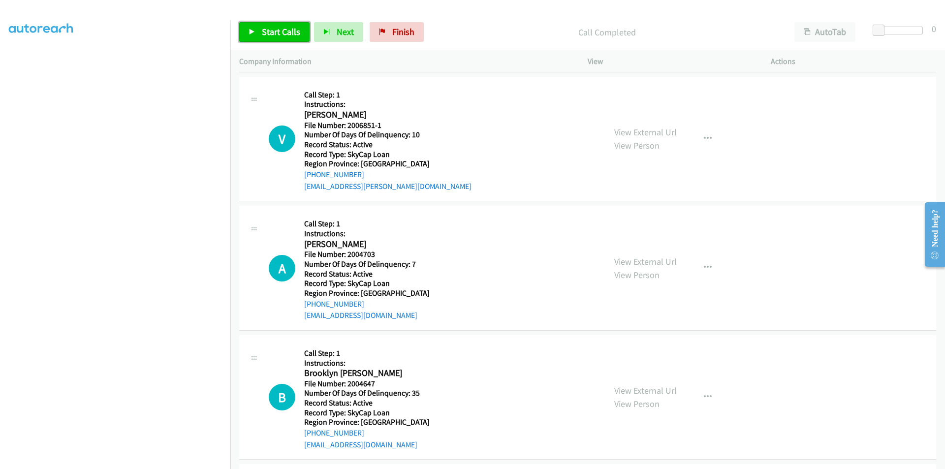
click at [272, 31] on span "Start Calls" at bounding box center [281, 31] width 38 height 11
click at [272, 31] on span "Pause" at bounding box center [273, 31] width 22 height 11
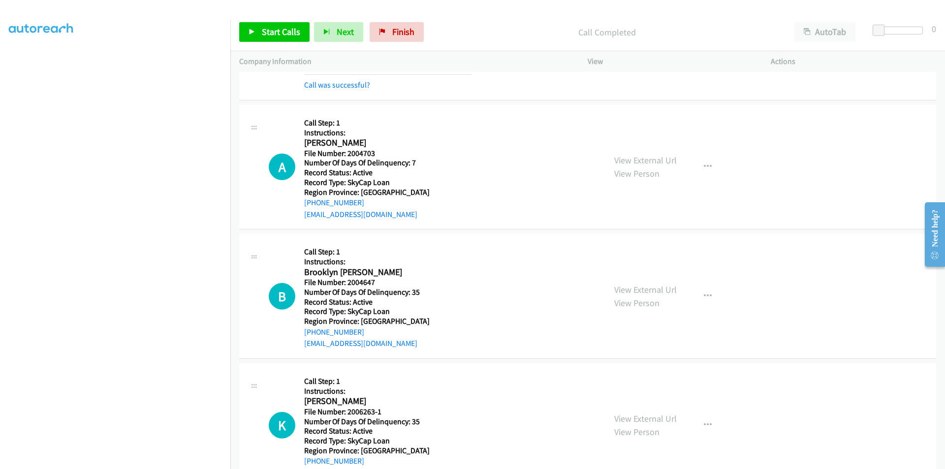
scroll to position [295, 0]
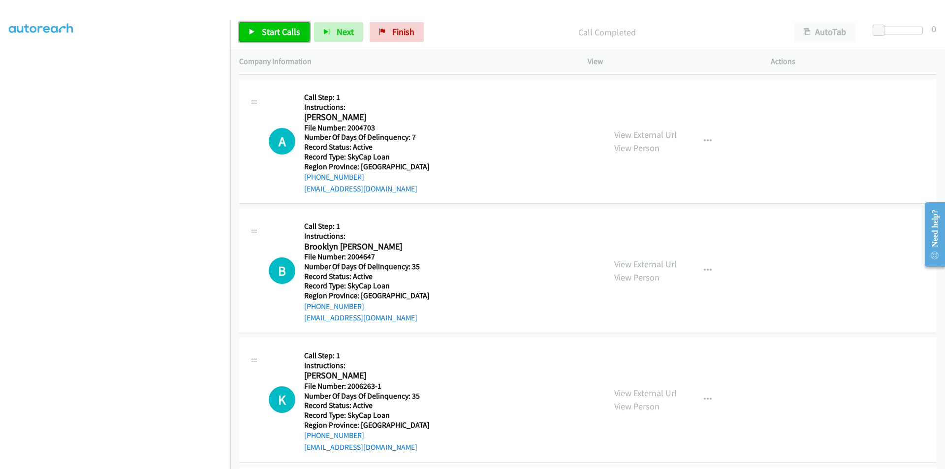
click at [269, 30] on span "Start Calls" at bounding box center [281, 31] width 38 height 11
drag, startPoint x: 269, startPoint y: 30, endPoint x: 201, endPoint y: 62, distance: 75.5
click at [270, 30] on span "Pause" at bounding box center [273, 31] width 22 height 11
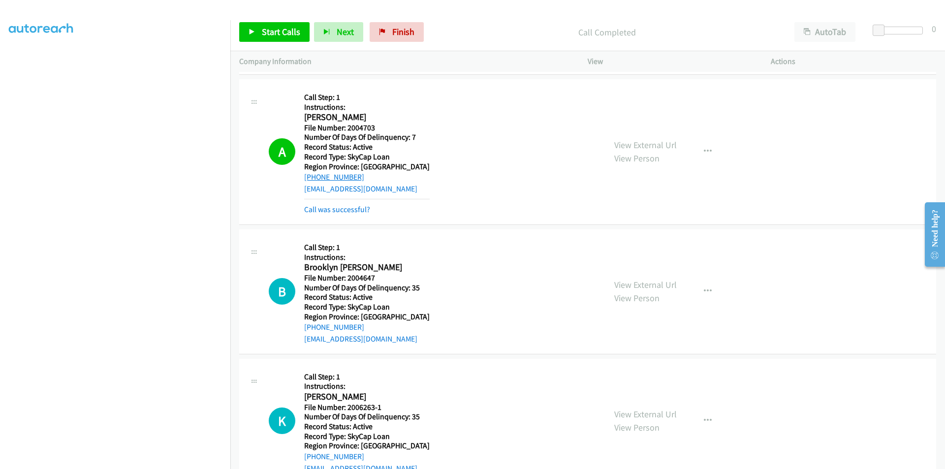
scroll to position [443, 0]
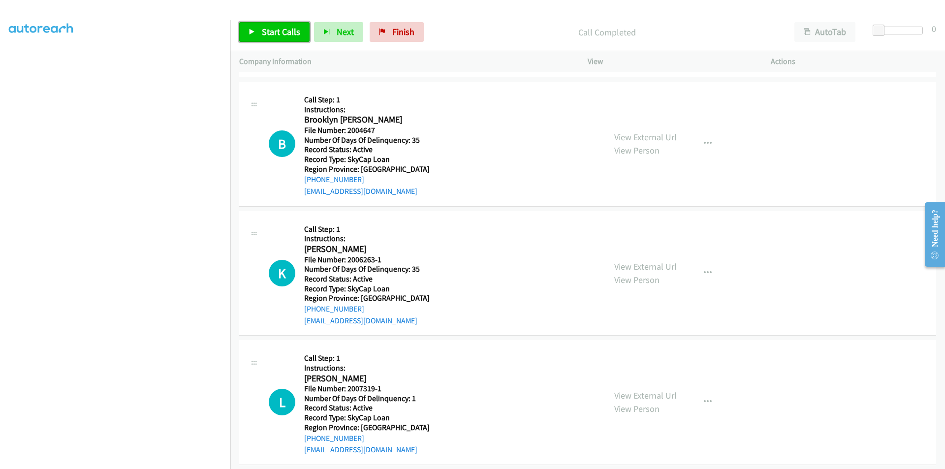
click at [267, 26] on span "Start Calls" at bounding box center [281, 31] width 38 height 11
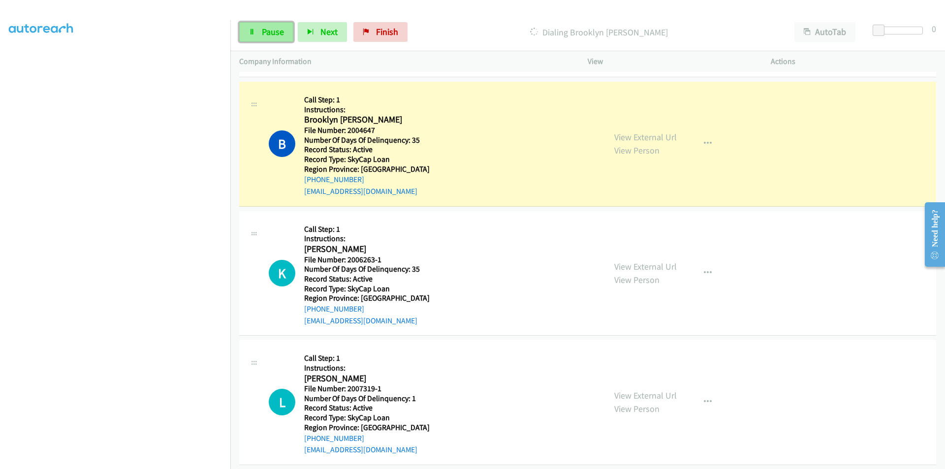
click at [262, 35] on span "Pause" at bounding box center [273, 31] width 22 height 11
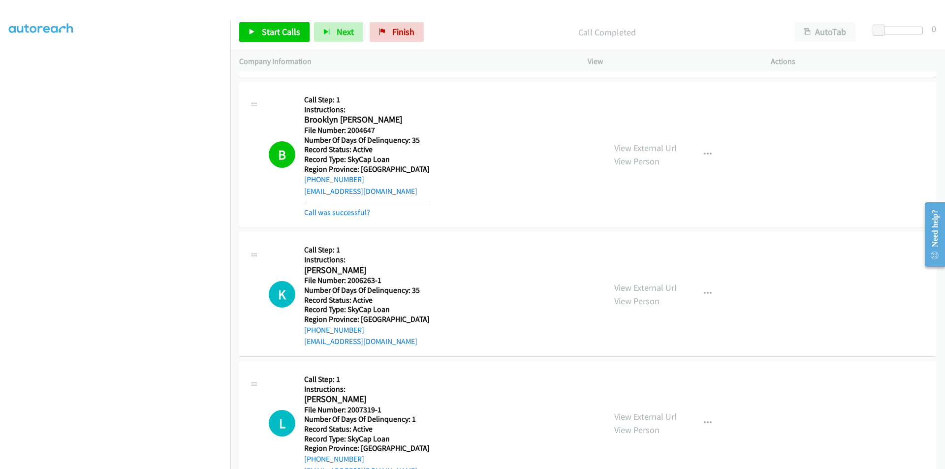
scroll to position [590, 0]
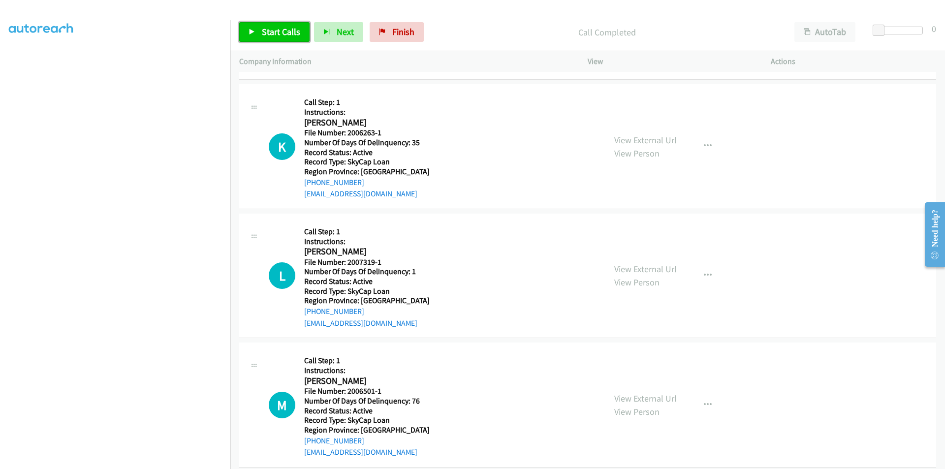
click at [286, 28] on span "Start Calls" at bounding box center [281, 31] width 38 height 11
click at [286, 28] on link "Pause" at bounding box center [266, 32] width 54 height 20
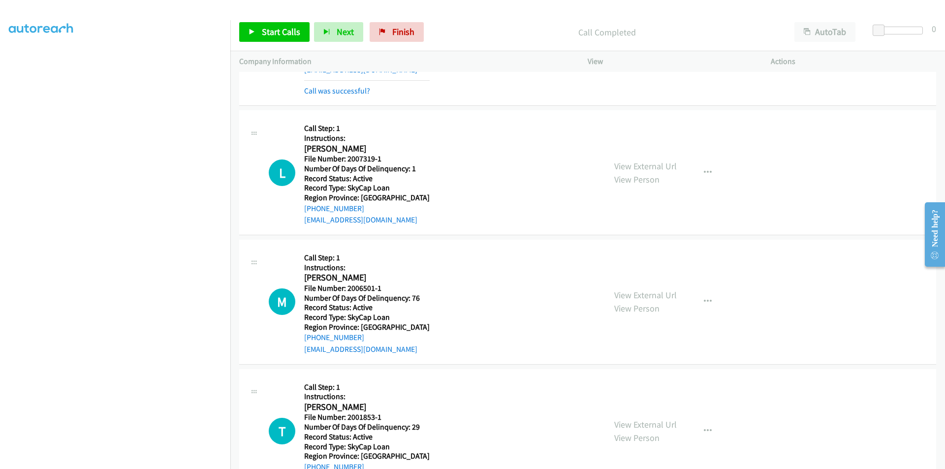
scroll to position [738, 0]
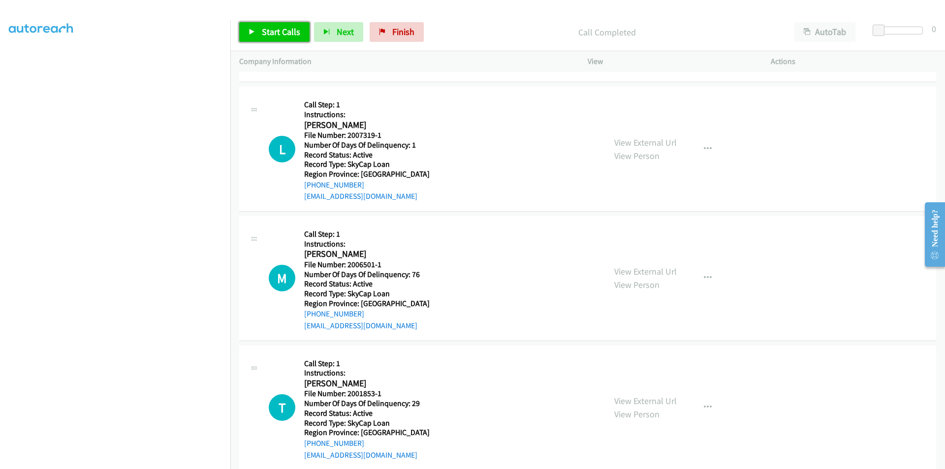
click at [277, 26] on link "Start Calls" at bounding box center [274, 32] width 70 height 20
click at [277, 26] on link "Pause" at bounding box center [266, 32] width 54 height 20
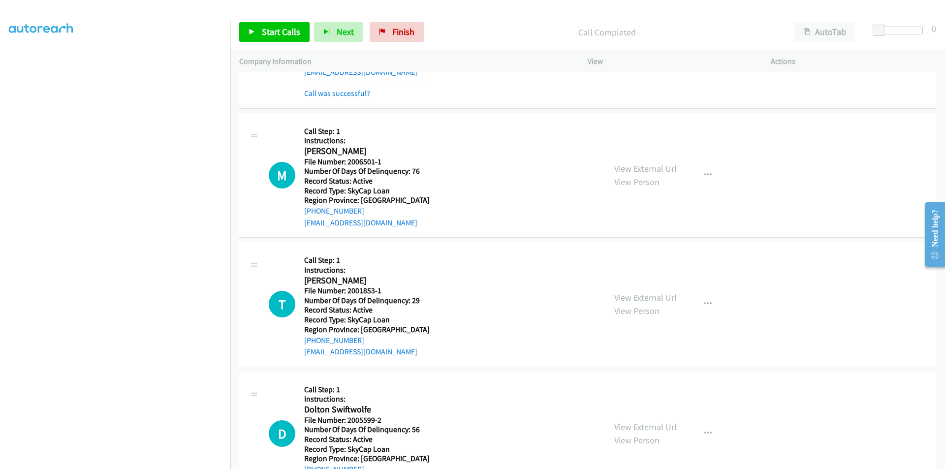
scroll to position [886, 0]
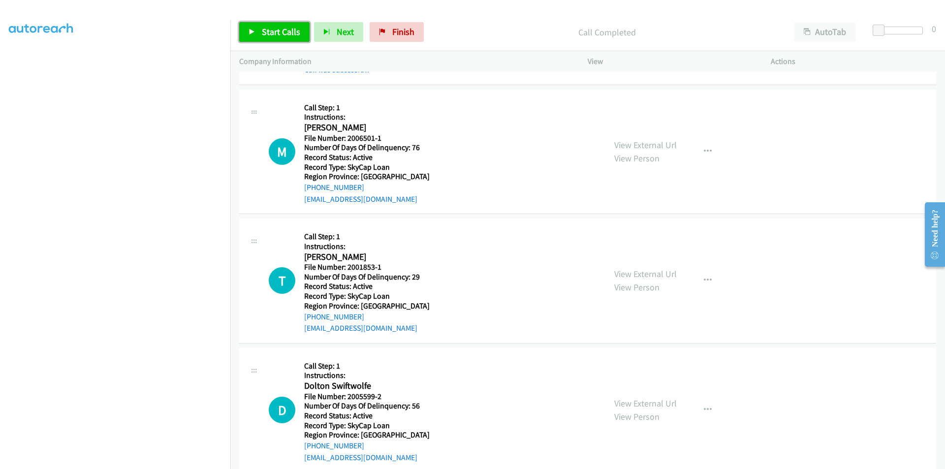
click at [283, 34] on span "Start Calls" at bounding box center [281, 31] width 38 height 11
click at [279, 31] on span "Pause" at bounding box center [273, 31] width 22 height 11
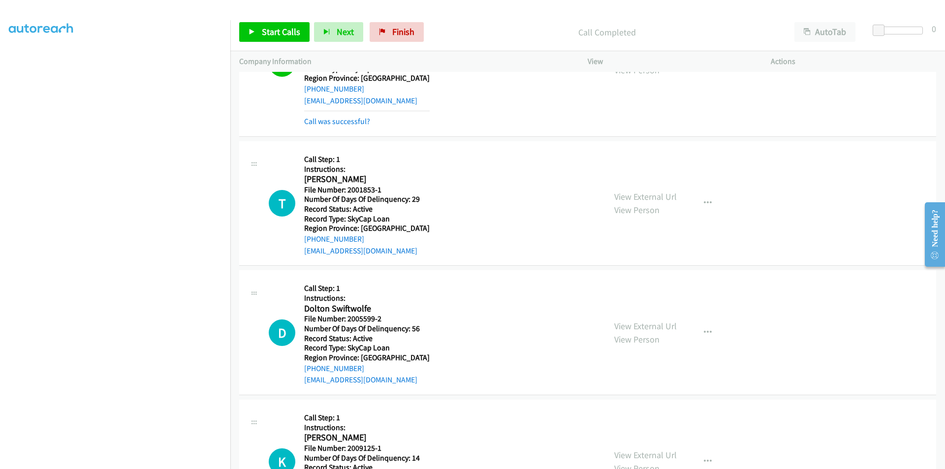
scroll to position [1033, 0]
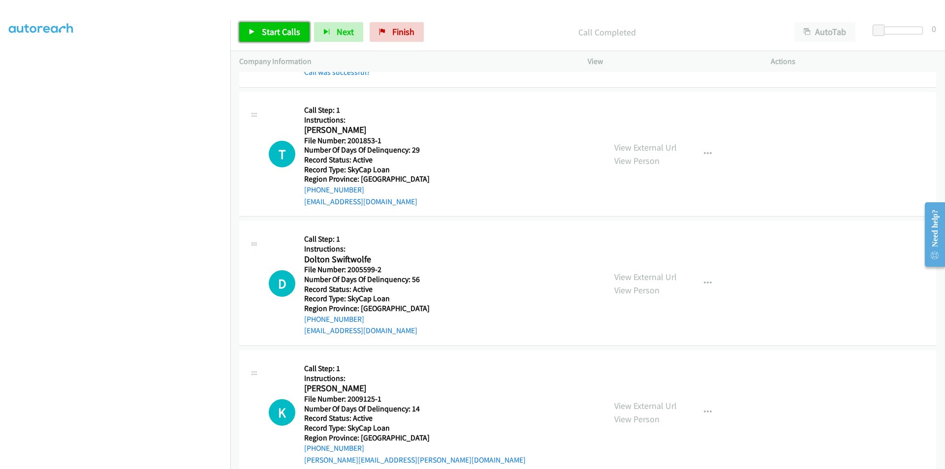
click at [276, 36] on span "Start Calls" at bounding box center [281, 31] width 38 height 11
click at [275, 29] on span "Pause" at bounding box center [273, 31] width 22 height 11
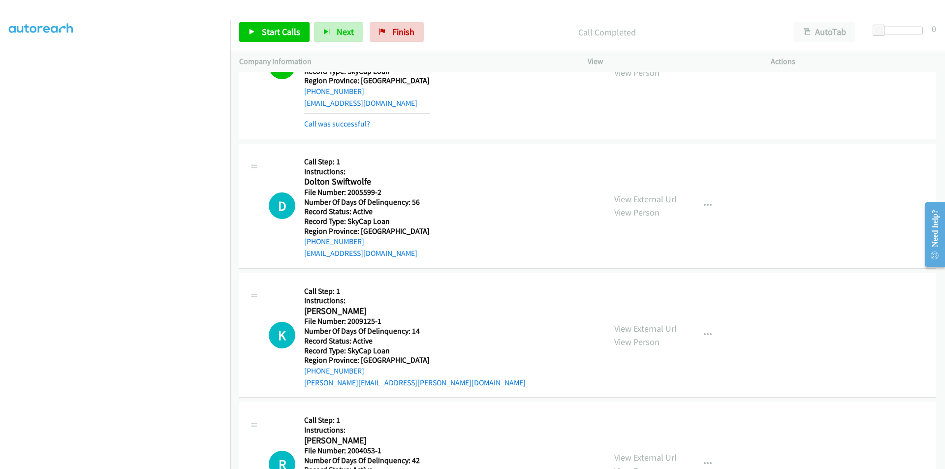
scroll to position [1181, 0]
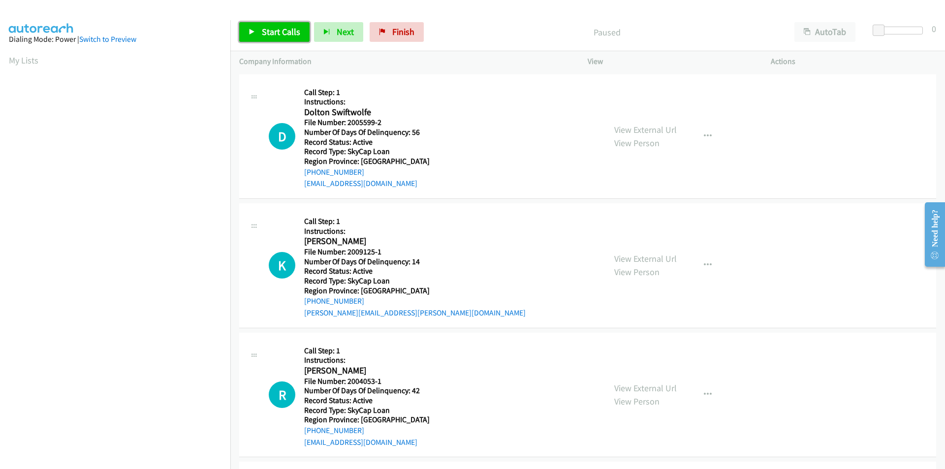
click at [275, 26] on link "Start Calls" at bounding box center [274, 32] width 70 height 20
click at [275, 34] on span "Pause" at bounding box center [273, 31] width 22 height 11
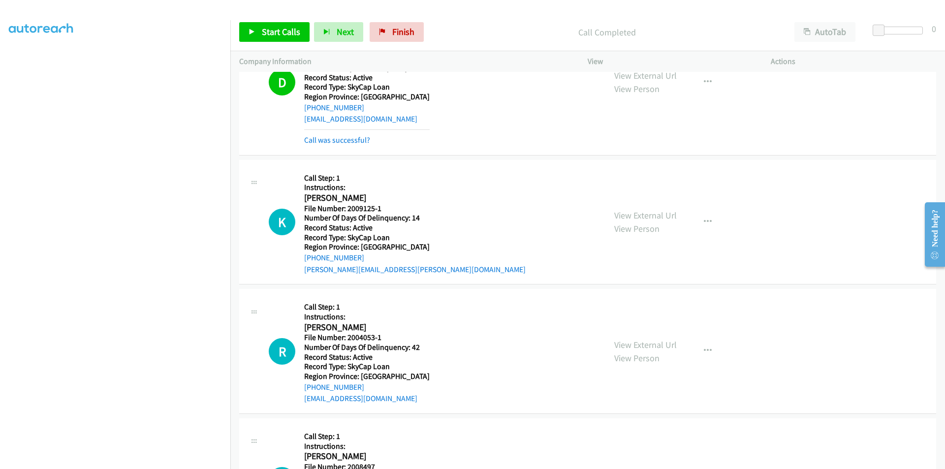
scroll to position [148, 0]
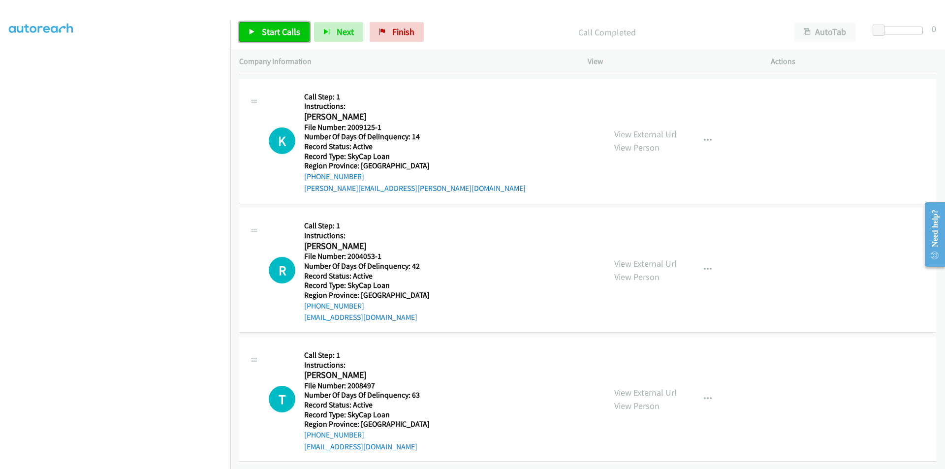
click at [262, 31] on span "Start Calls" at bounding box center [281, 31] width 38 height 11
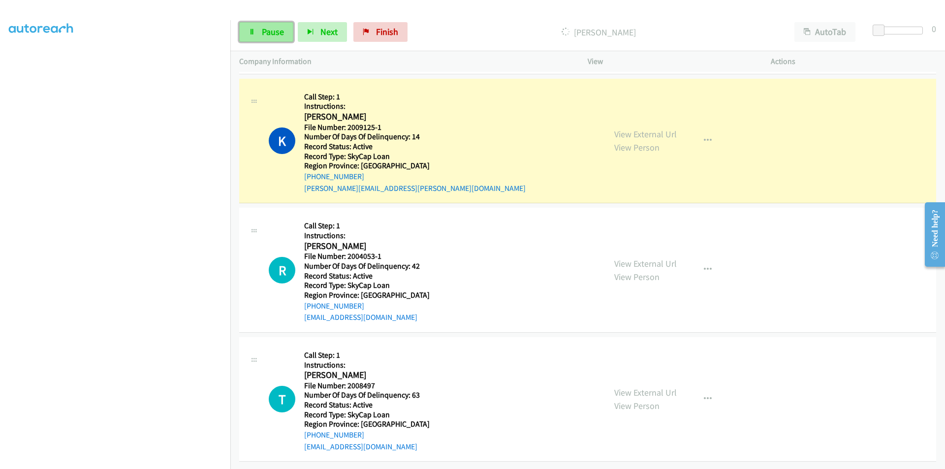
click at [271, 29] on span "Pause" at bounding box center [273, 31] width 22 height 11
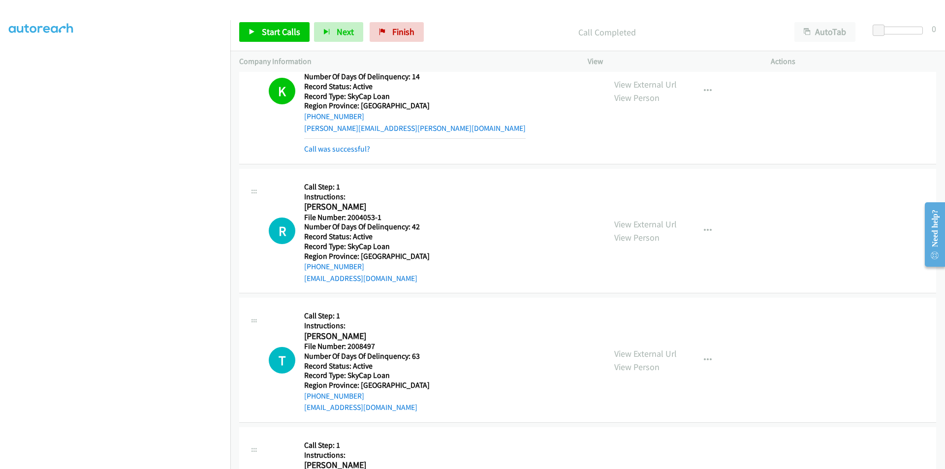
scroll to position [295, 0]
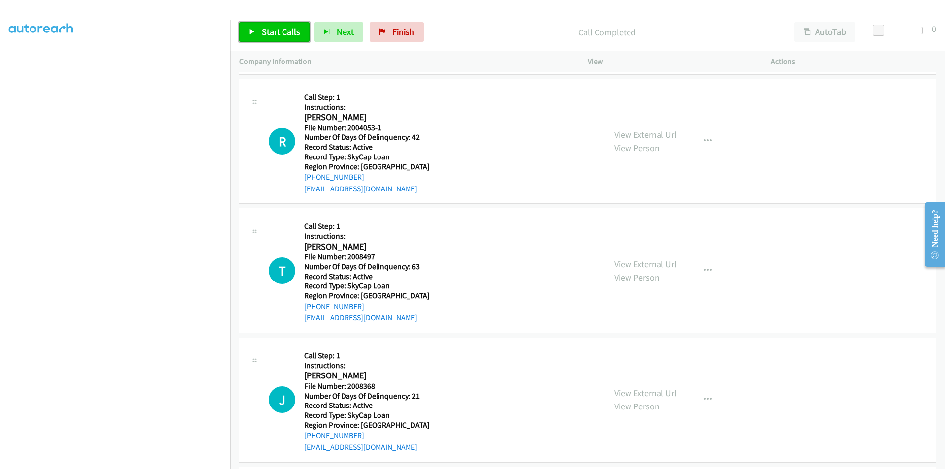
click at [275, 30] on span "Start Calls" at bounding box center [281, 31] width 38 height 11
click at [275, 30] on span "Pause" at bounding box center [273, 31] width 22 height 11
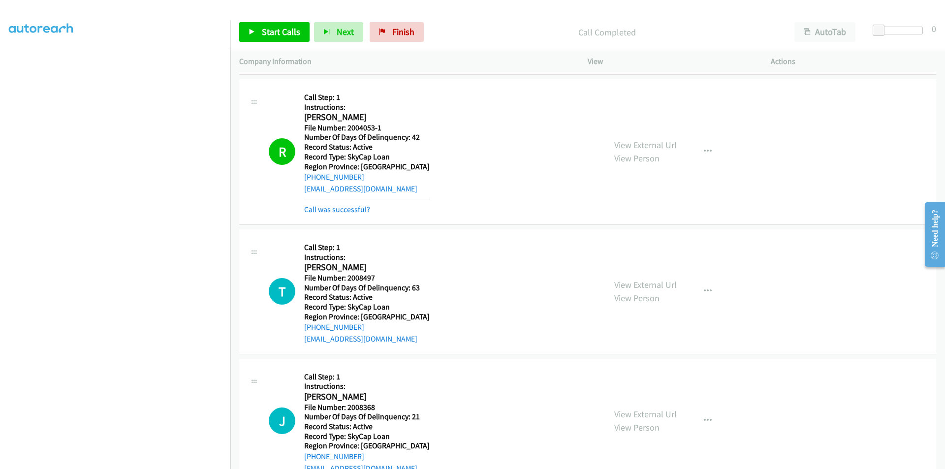
scroll to position [443, 0]
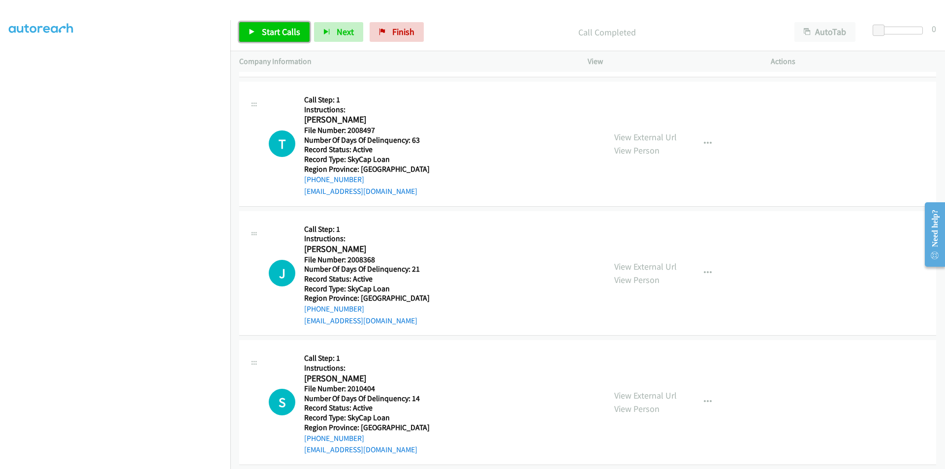
click at [289, 33] on span "Start Calls" at bounding box center [281, 31] width 38 height 11
click at [289, 33] on link "Pause" at bounding box center [266, 32] width 54 height 20
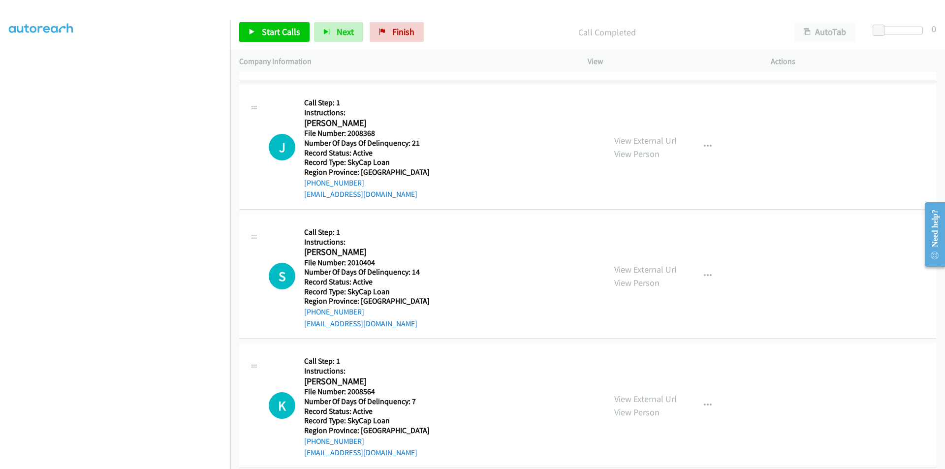
scroll to position [590, 0]
click at [286, 31] on span "Start Calls" at bounding box center [281, 31] width 38 height 11
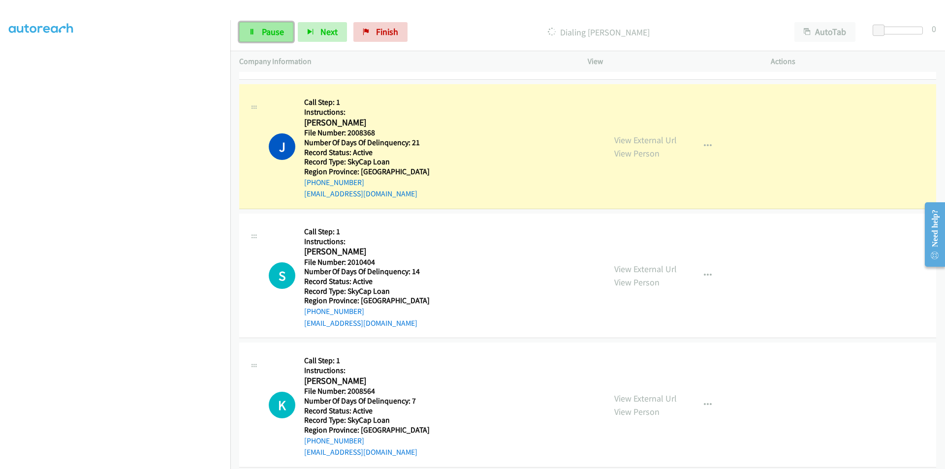
click at [281, 31] on span "Pause" at bounding box center [273, 31] width 22 height 11
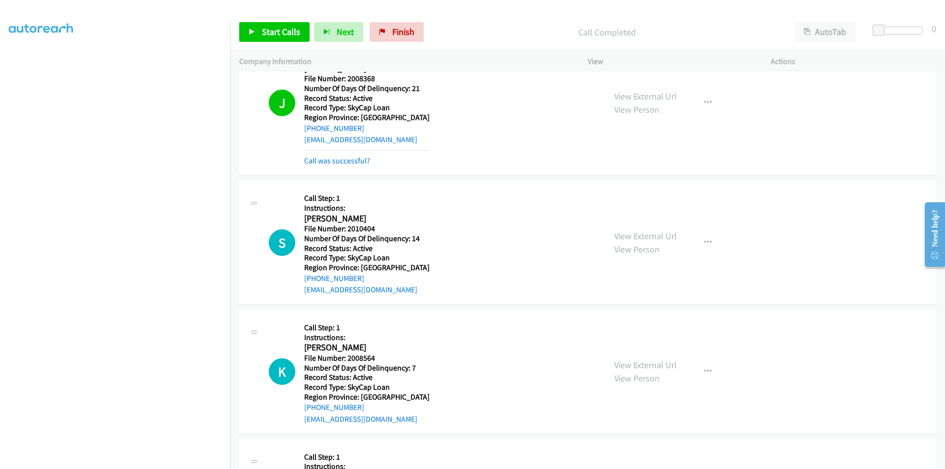
scroll to position [738, 0]
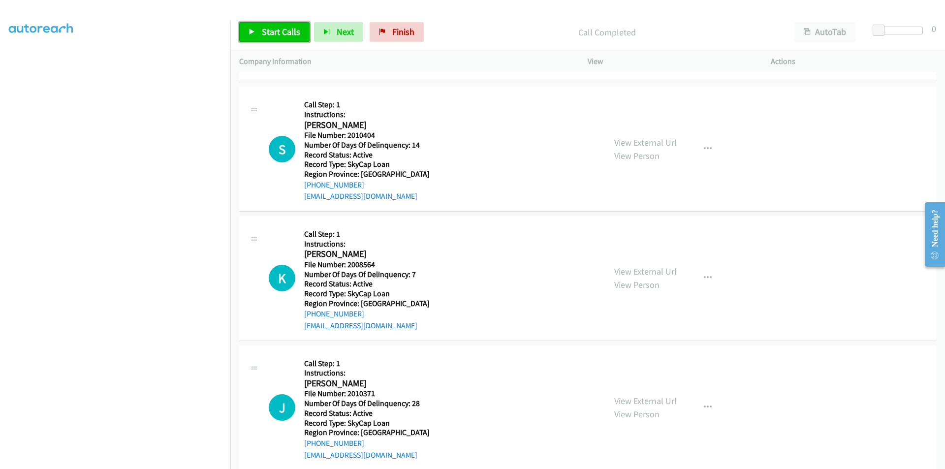
click at [256, 31] on link "Start Calls" at bounding box center [274, 32] width 70 height 20
click at [261, 31] on link "Pause" at bounding box center [266, 32] width 54 height 20
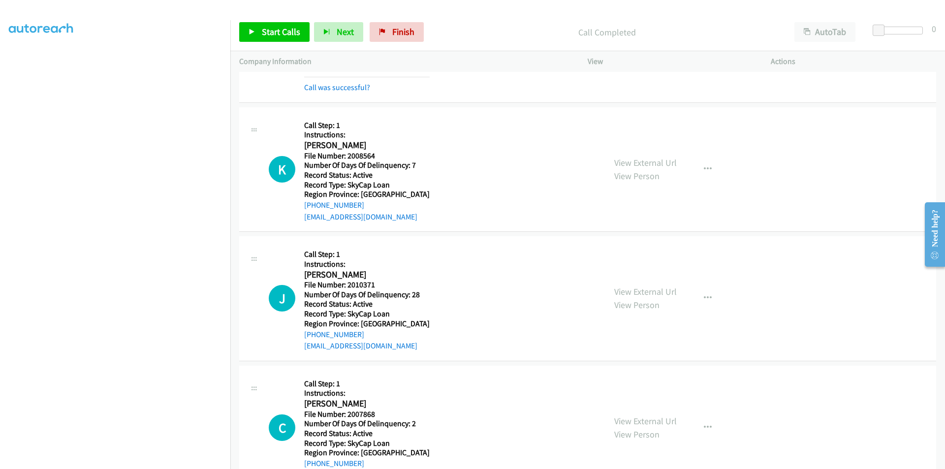
scroll to position [886, 0]
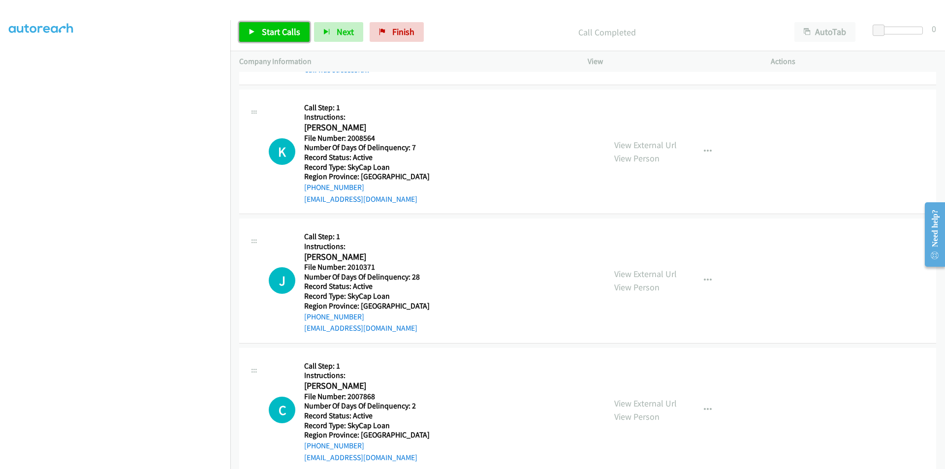
click at [273, 28] on span "Start Calls" at bounding box center [281, 31] width 38 height 11
click at [273, 28] on span "Pause" at bounding box center [273, 31] width 22 height 11
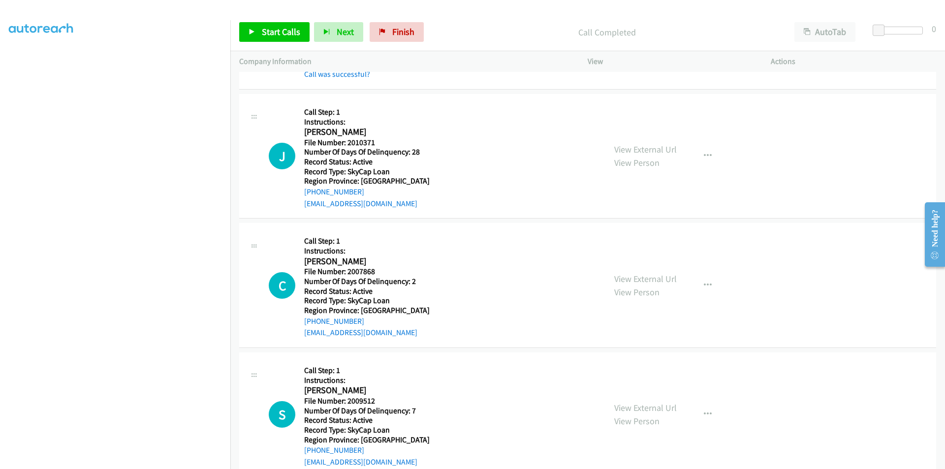
scroll to position [1033, 0]
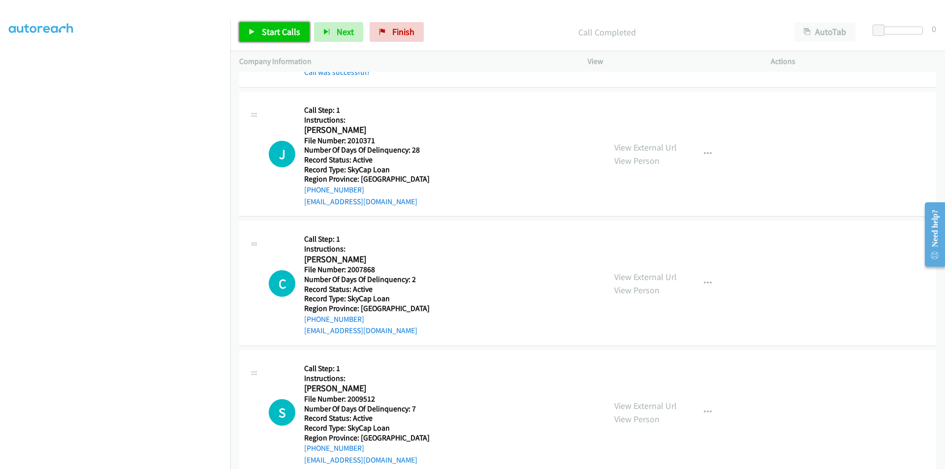
click at [269, 35] on span "Start Calls" at bounding box center [281, 31] width 38 height 11
click at [269, 35] on span "Pause" at bounding box center [273, 31] width 22 height 11
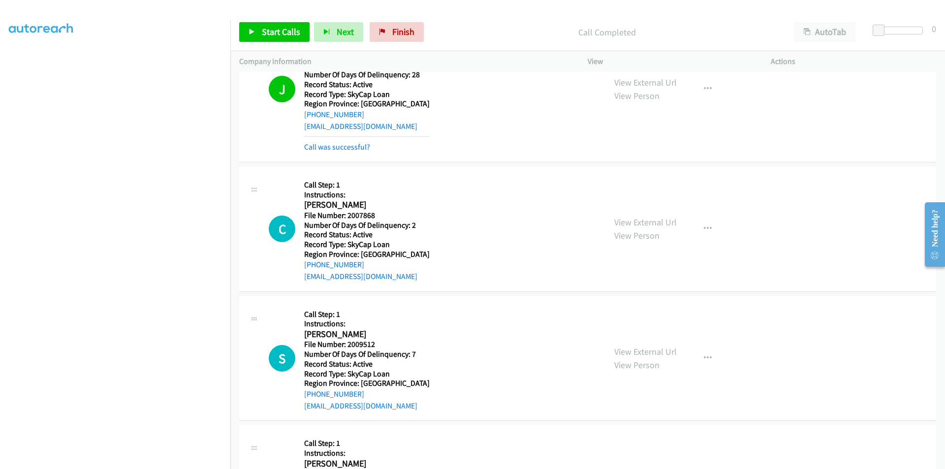
scroll to position [1181, 0]
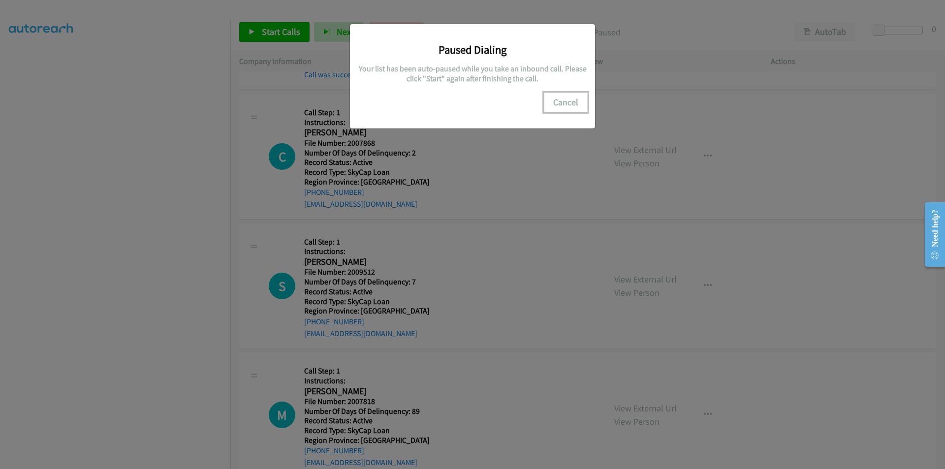
drag, startPoint x: 566, startPoint y: 102, endPoint x: 556, endPoint y: 109, distance: 12.2
click at [566, 102] on button "Cancel" at bounding box center [566, 103] width 44 height 20
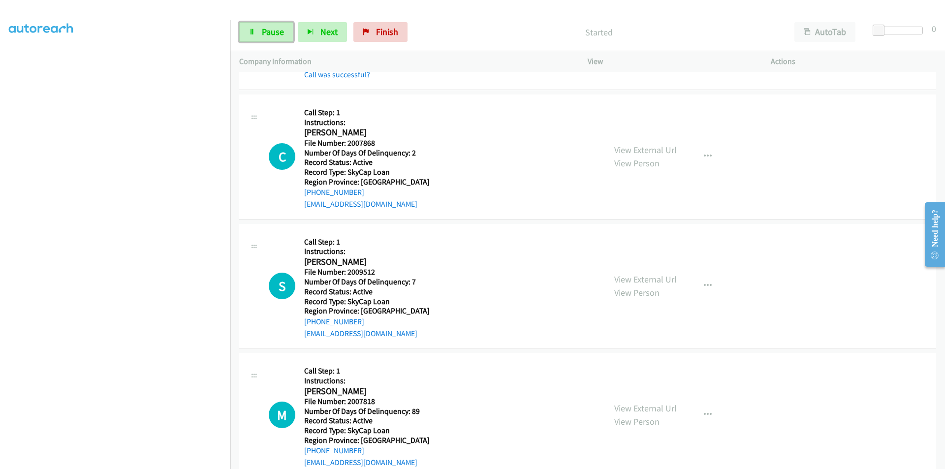
click at [274, 28] on span "Pause" at bounding box center [273, 31] width 22 height 11
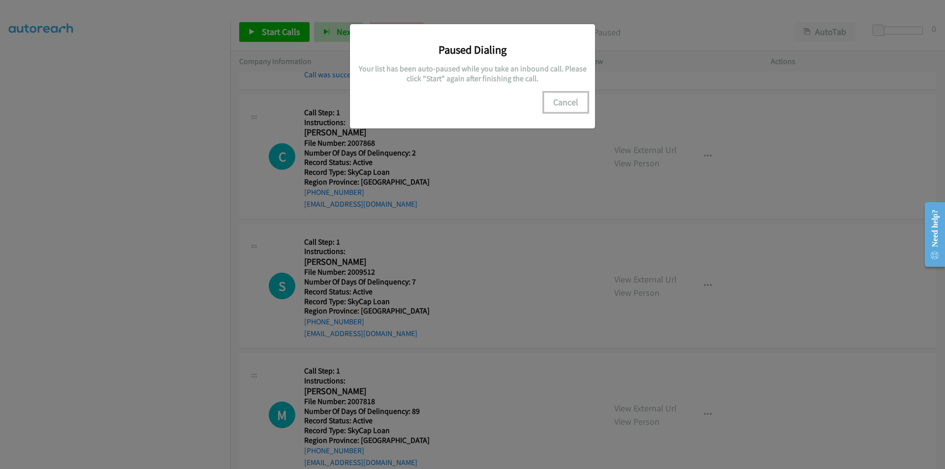
click at [573, 105] on button "Cancel" at bounding box center [566, 103] width 44 height 20
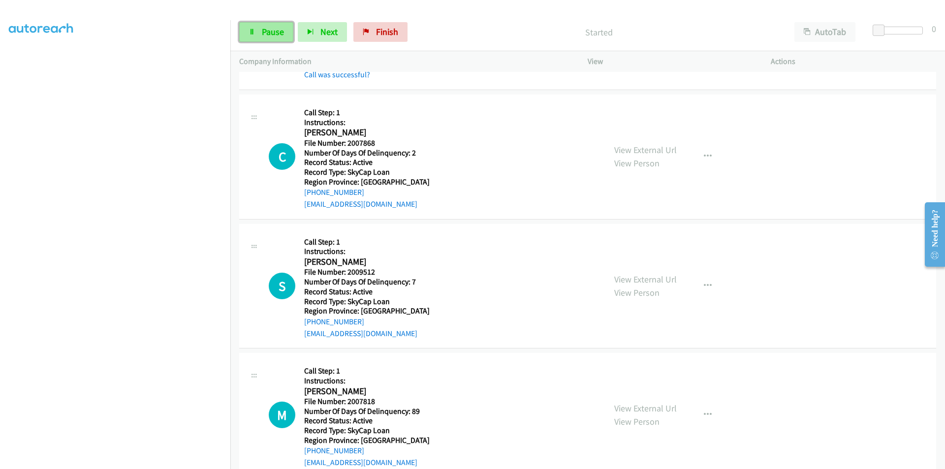
click at [273, 31] on span "Pause" at bounding box center [273, 31] width 22 height 11
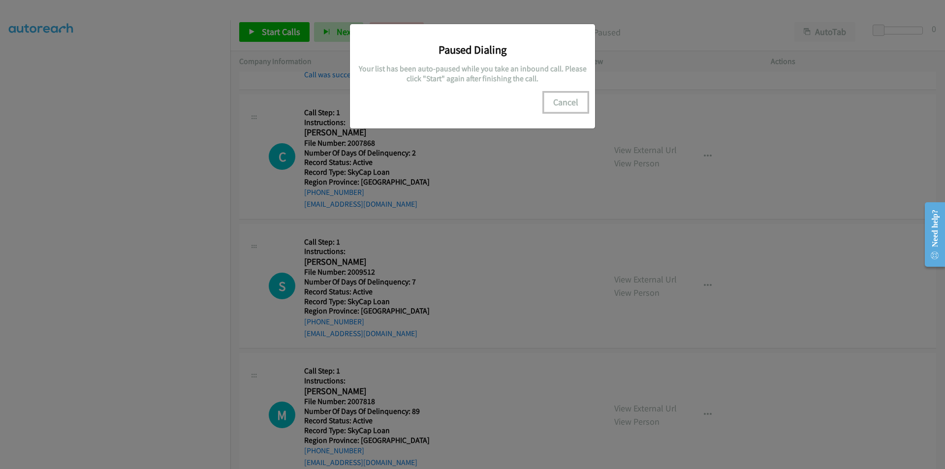
click at [574, 100] on button "Cancel" at bounding box center [566, 103] width 44 height 20
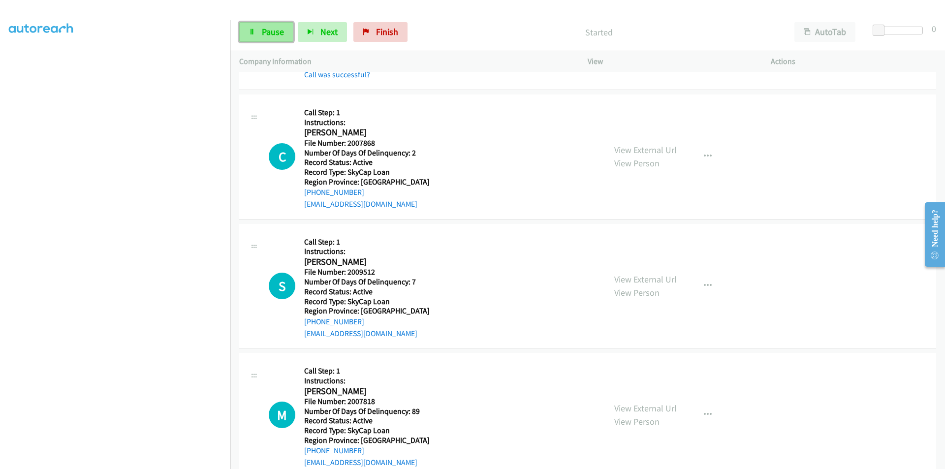
click at [277, 32] on span "Pause" at bounding box center [273, 31] width 22 height 11
click at [273, 29] on span "Start Calls" at bounding box center [281, 31] width 38 height 11
click at [261, 26] on link "Pause" at bounding box center [266, 32] width 54 height 20
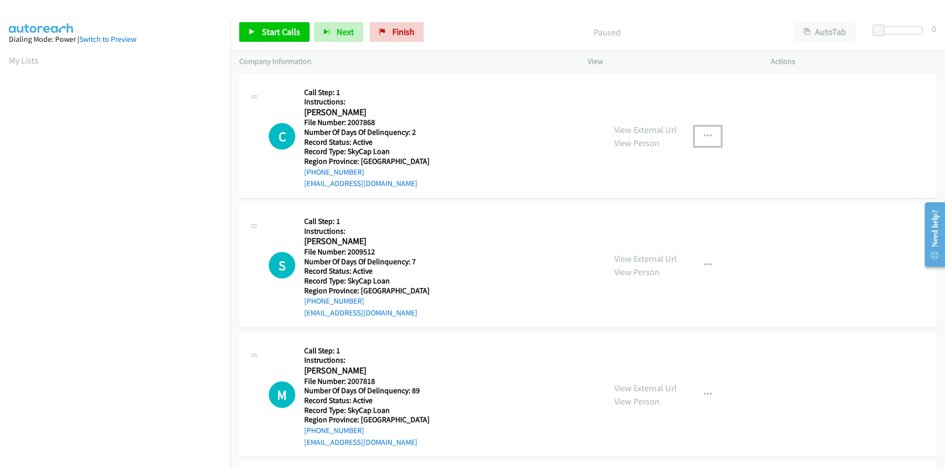
click at [709, 134] on button "button" at bounding box center [707, 136] width 27 height 20
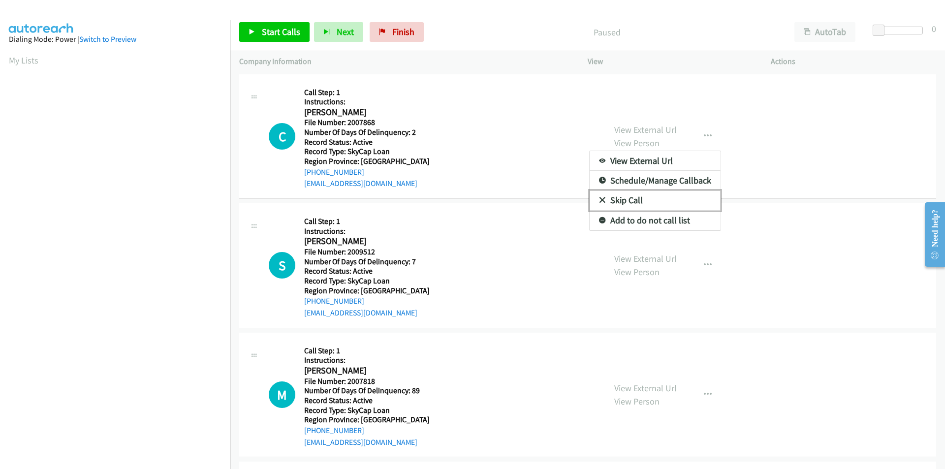
click at [652, 199] on link "Skip Call" at bounding box center [654, 200] width 131 height 20
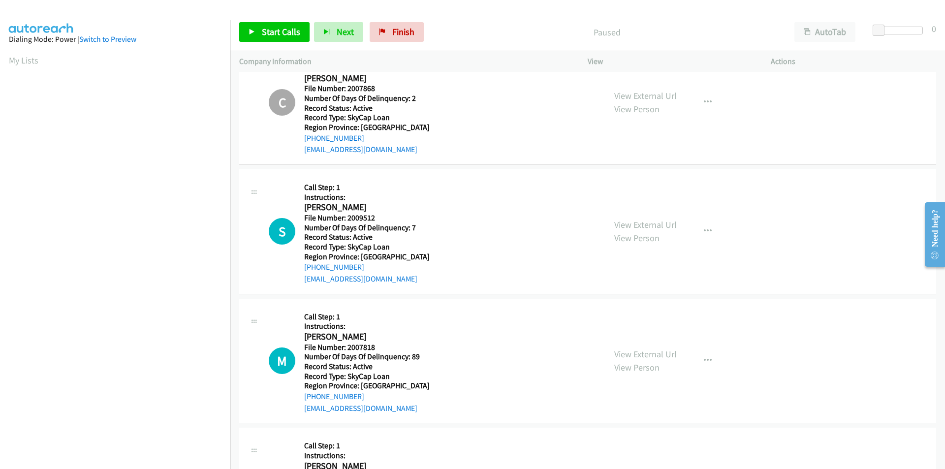
scroll to position [33, 0]
click at [399, 27] on span "Finish" at bounding box center [403, 31] width 22 height 11
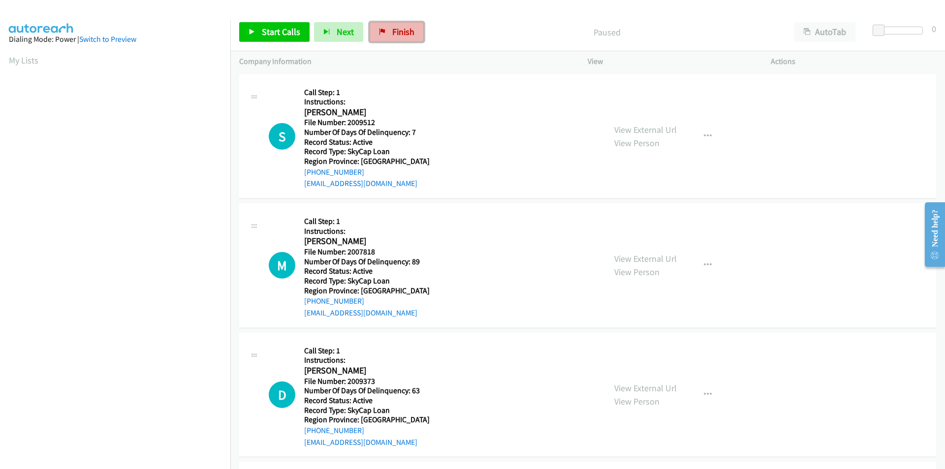
click at [386, 30] on link "Finish" at bounding box center [397, 32] width 54 height 20
click at [284, 37] on span "Start Calls" at bounding box center [281, 31] width 38 height 11
click at [284, 37] on link "Pause" at bounding box center [266, 32] width 54 height 20
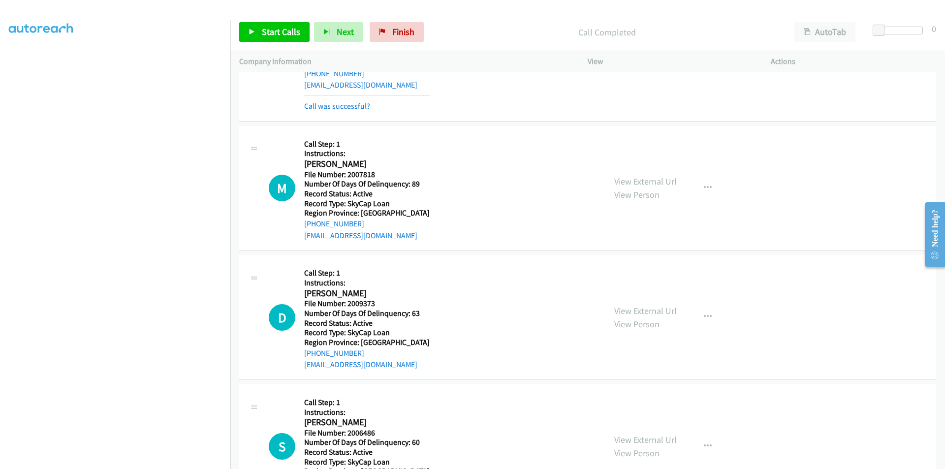
scroll to position [148, 0]
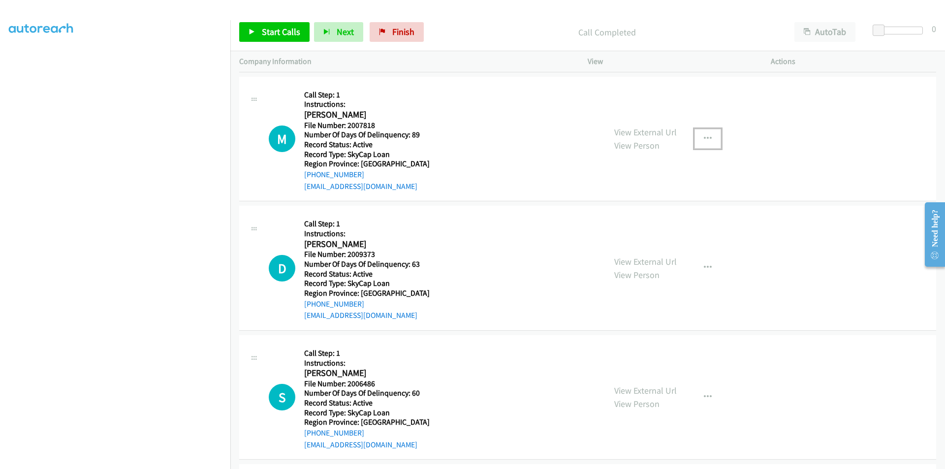
click at [705, 136] on icon "button" at bounding box center [708, 139] width 8 height 8
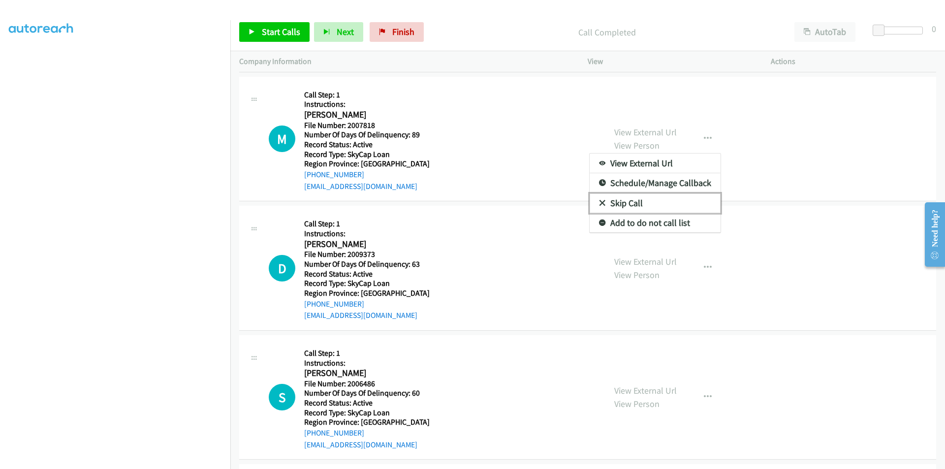
click at [634, 199] on link "Skip Call" at bounding box center [654, 203] width 131 height 20
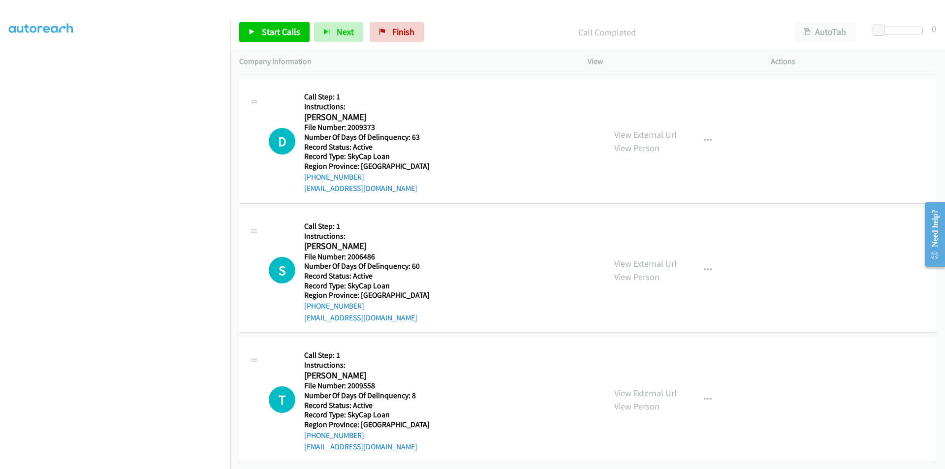
scroll to position [282, 0]
click at [281, 26] on link "Start Calls" at bounding box center [274, 32] width 70 height 20
click at [280, 27] on span "Pause" at bounding box center [273, 31] width 22 height 11
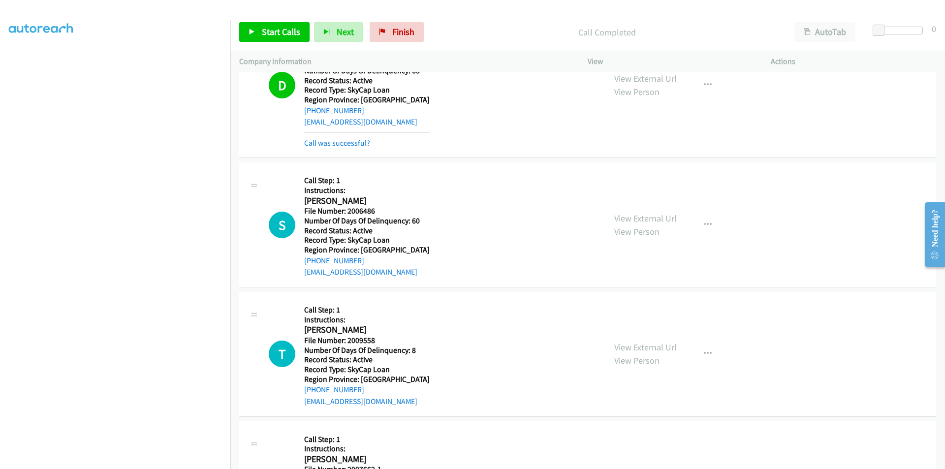
scroll to position [430, 0]
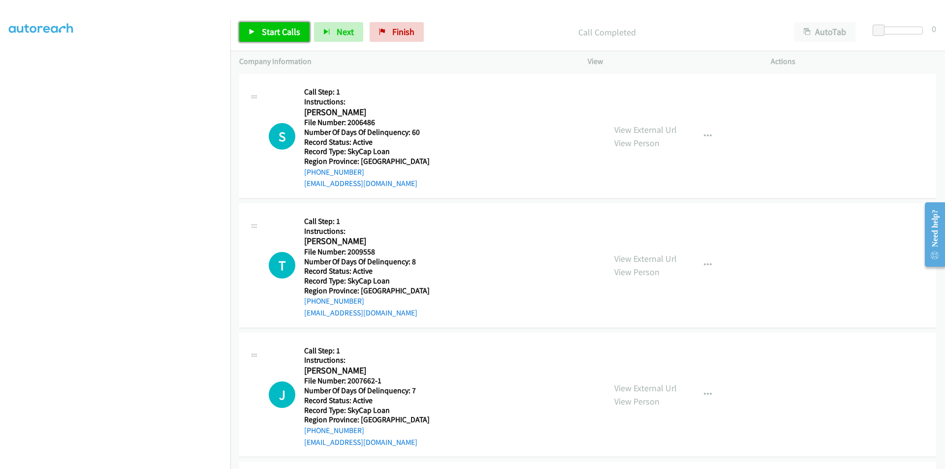
click at [274, 29] on span "Start Calls" at bounding box center [281, 31] width 38 height 11
click at [274, 29] on span "Pause" at bounding box center [273, 31] width 22 height 11
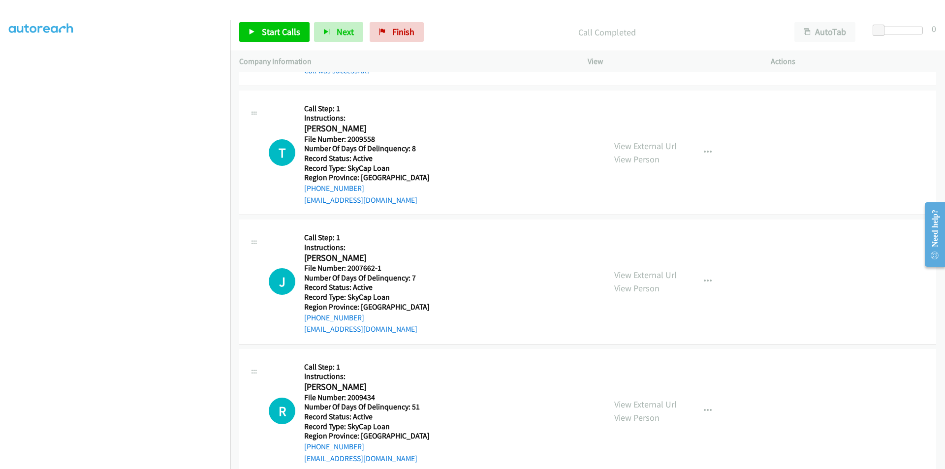
scroll to position [577, 0]
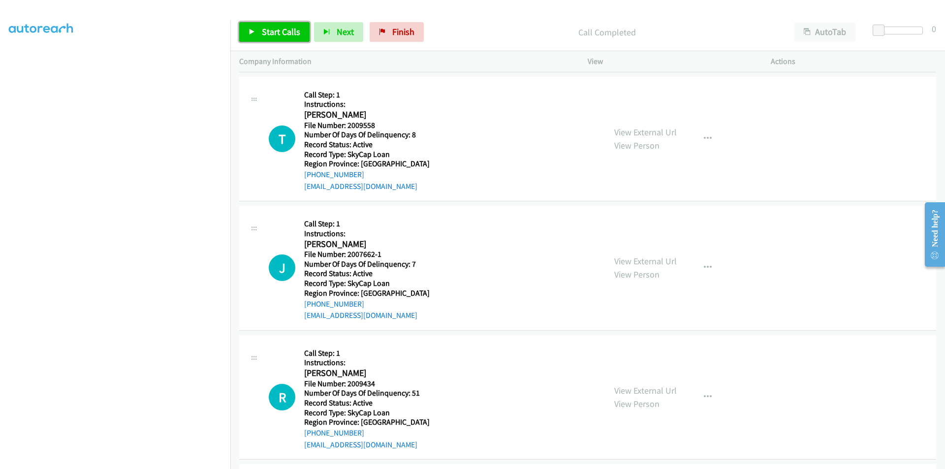
click at [268, 27] on span "Start Calls" at bounding box center [281, 31] width 38 height 11
click at [268, 27] on span "Pause" at bounding box center [273, 31] width 22 height 11
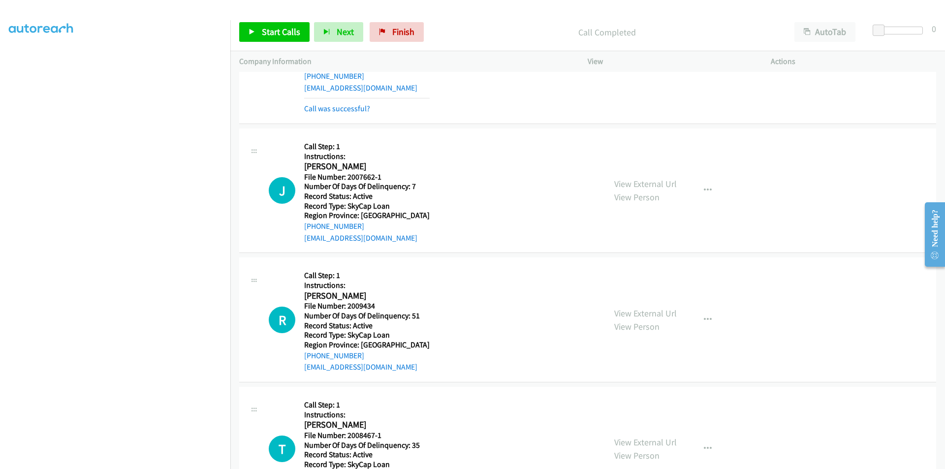
scroll to position [725, 0]
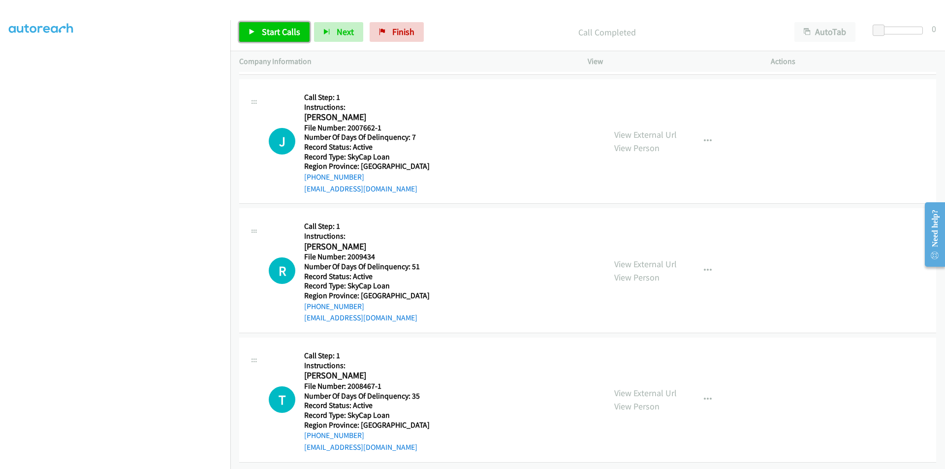
click at [264, 27] on span "Start Calls" at bounding box center [281, 31] width 38 height 11
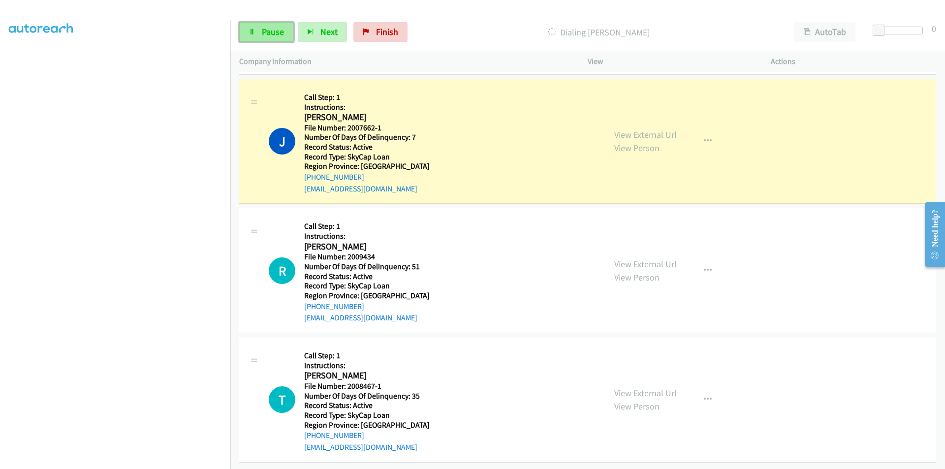
click at [266, 33] on span "Pause" at bounding box center [273, 31] width 22 height 11
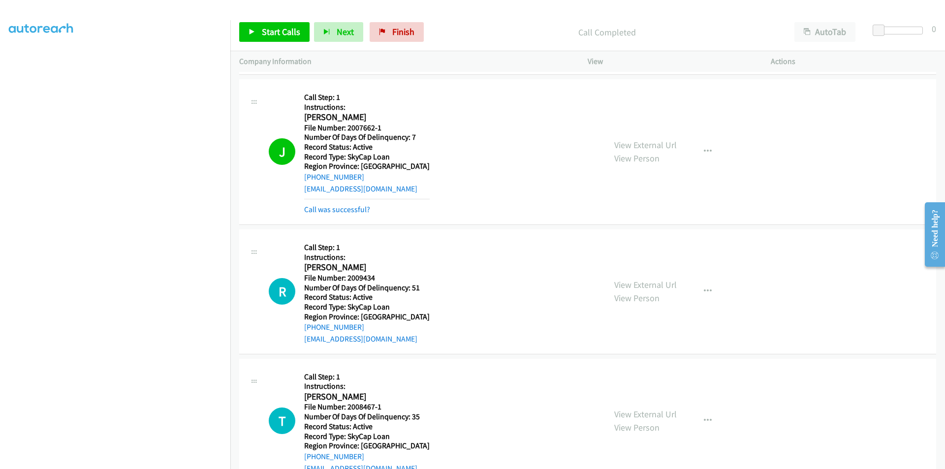
scroll to position [872, 0]
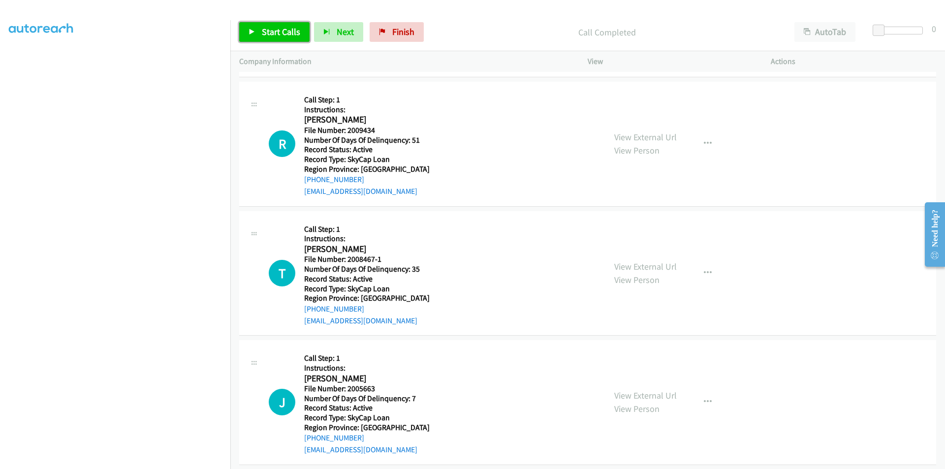
click at [293, 30] on span "Start Calls" at bounding box center [281, 31] width 38 height 11
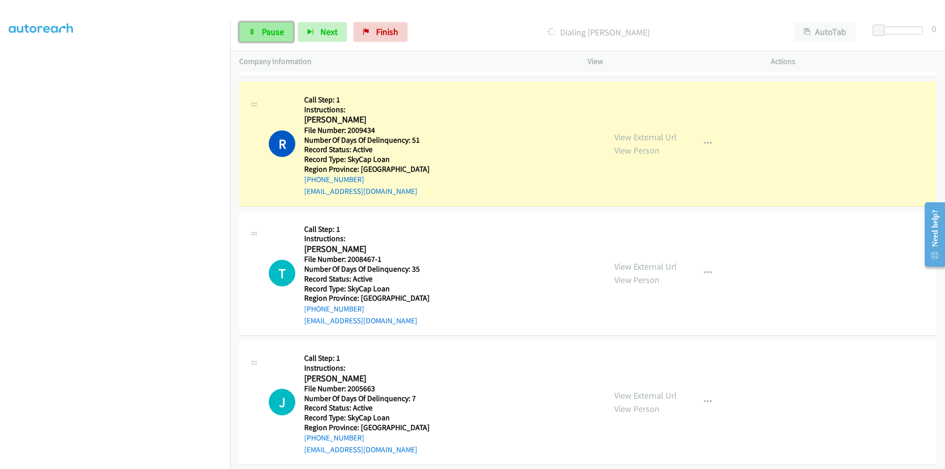
click at [287, 29] on link "Pause" at bounding box center [266, 32] width 54 height 20
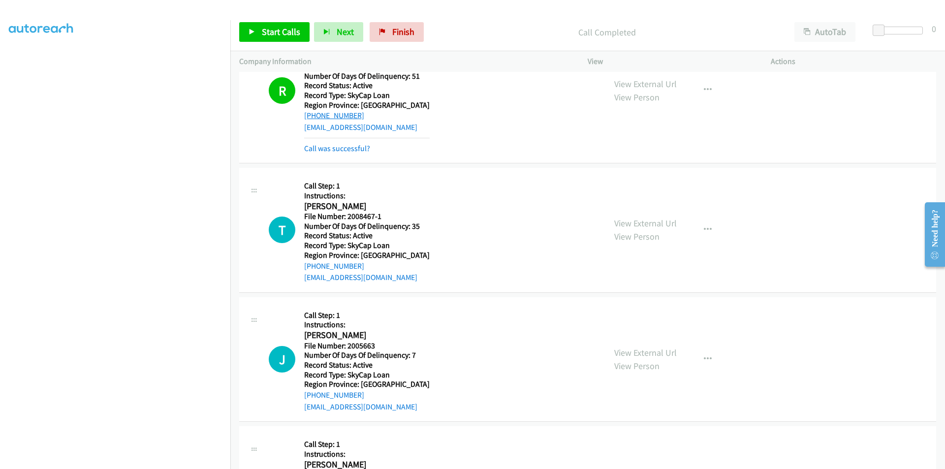
scroll to position [1020, 0]
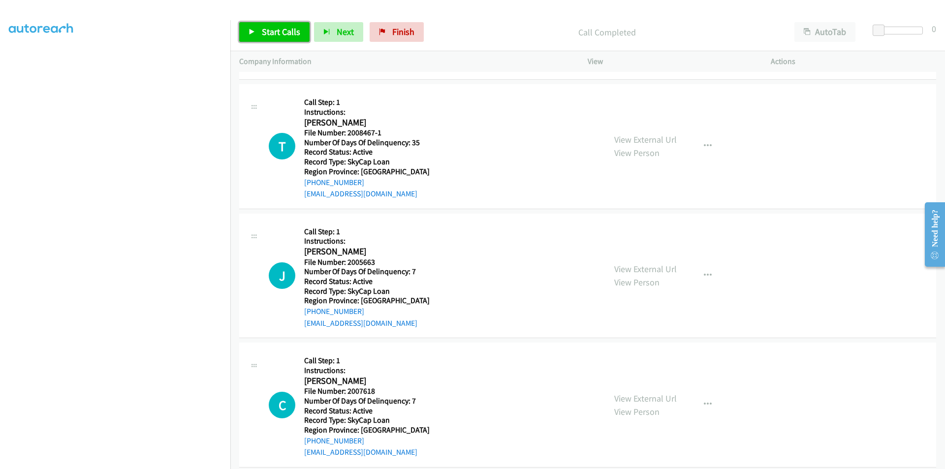
click at [278, 33] on span "Start Calls" at bounding box center [281, 31] width 38 height 11
click at [278, 33] on span "Pause" at bounding box center [273, 31] width 22 height 11
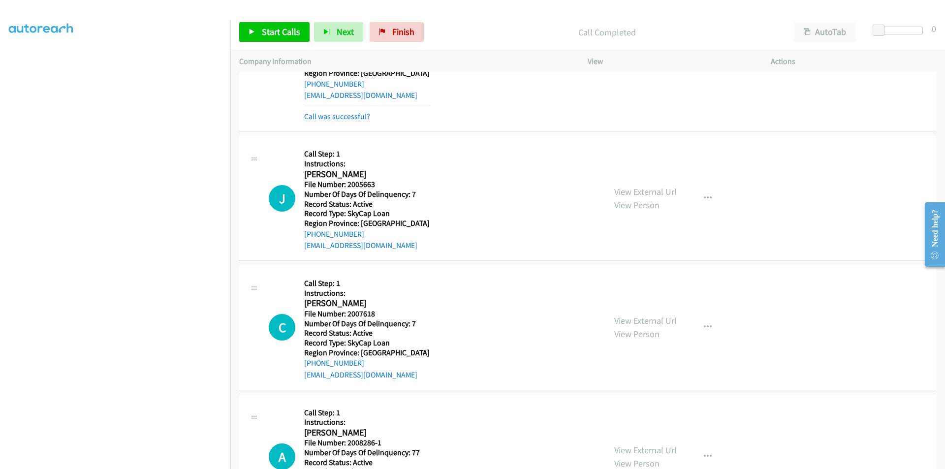
scroll to position [1168, 0]
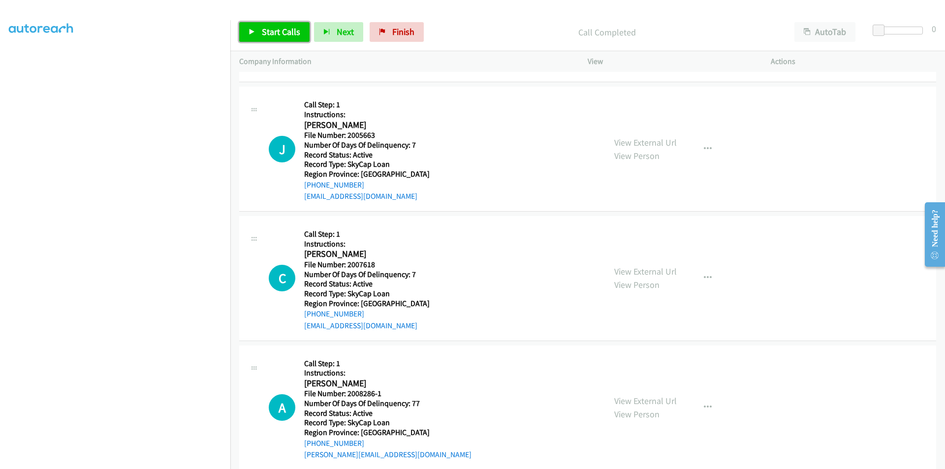
click at [270, 28] on span "Start Calls" at bounding box center [281, 31] width 38 height 11
click at [270, 28] on span "Pause" at bounding box center [273, 31] width 22 height 11
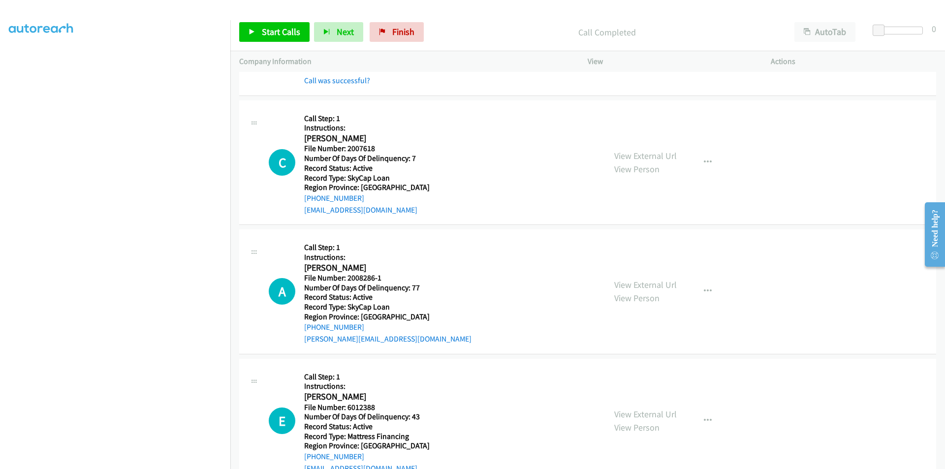
scroll to position [1315, 0]
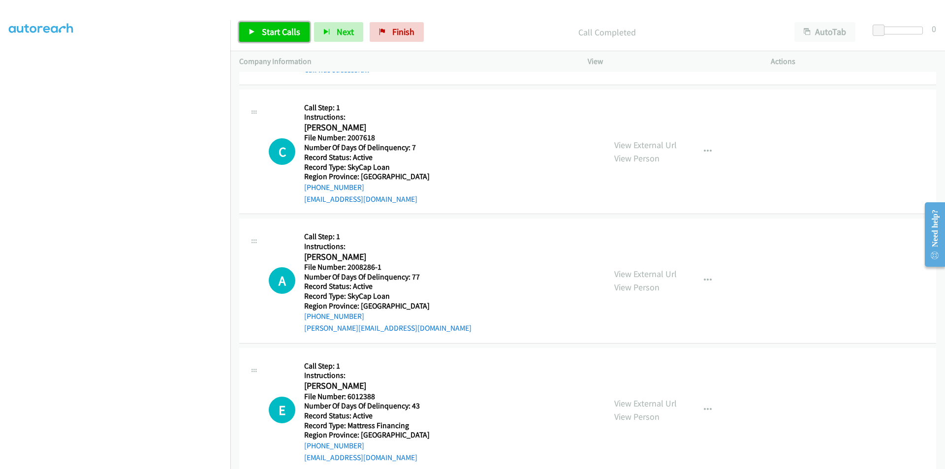
click at [280, 28] on span "Start Calls" at bounding box center [281, 31] width 38 height 11
click at [272, 31] on span "Pause" at bounding box center [273, 31] width 22 height 11
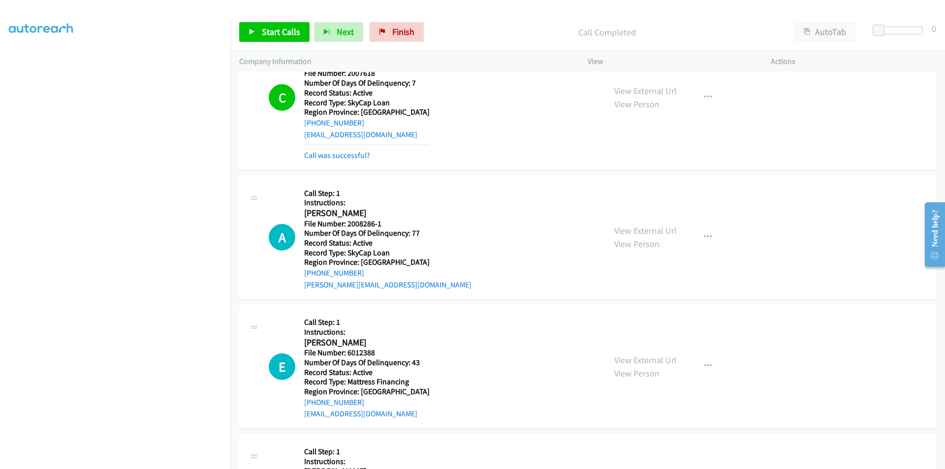
scroll to position [1512, 0]
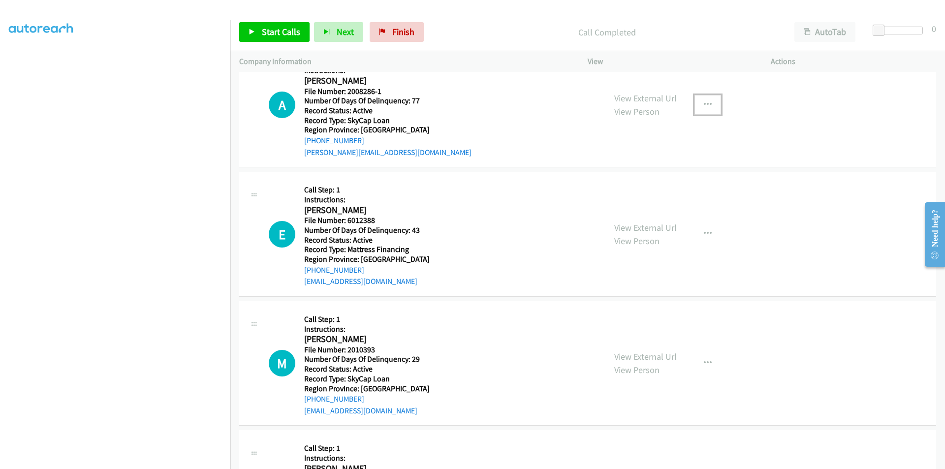
click at [704, 101] on icon "button" at bounding box center [708, 105] width 8 height 8
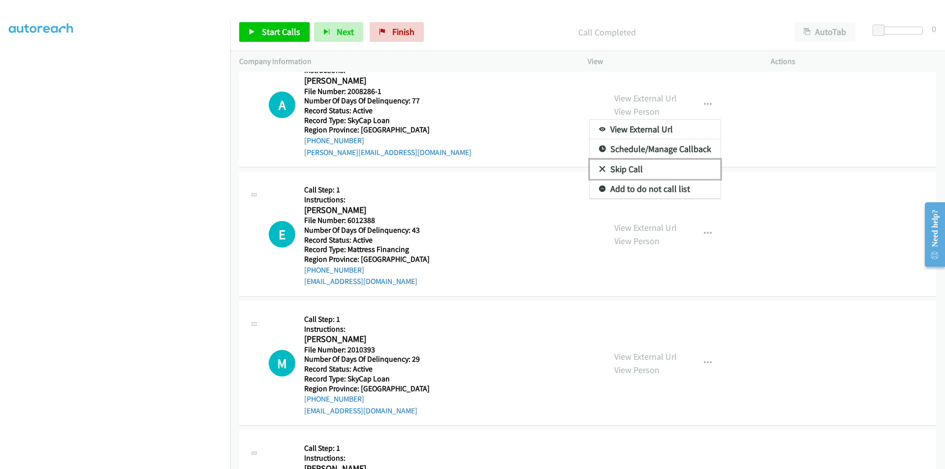
click at [628, 171] on link "Skip Call" at bounding box center [654, 169] width 131 height 20
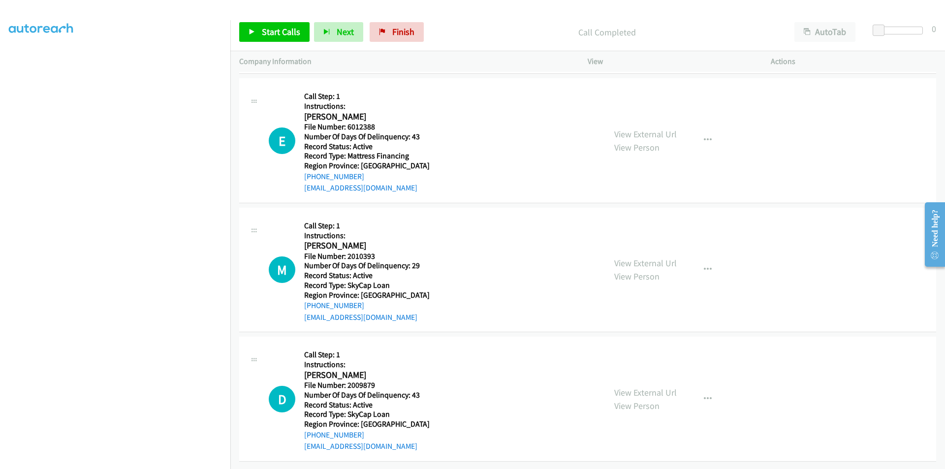
scroll to position [1613, 0]
click at [270, 32] on span "Start Calls" at bounding box center [281, 31] width 38 height 11
click at [270, 31] on span "Pause" at bounding box center [273, 31] width 22 height 11
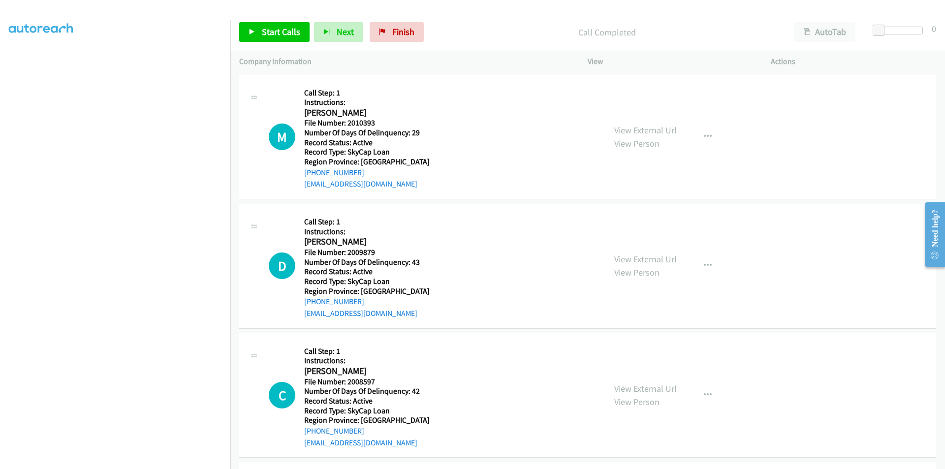
scroll to position [1761, 0]
click at [272, 24] on link "Start Calls" at bounding box center [274, 32] width 70 height 20
click at [272, 29] on span "Pause" at bounding box center [273, 31] width 22 height 11
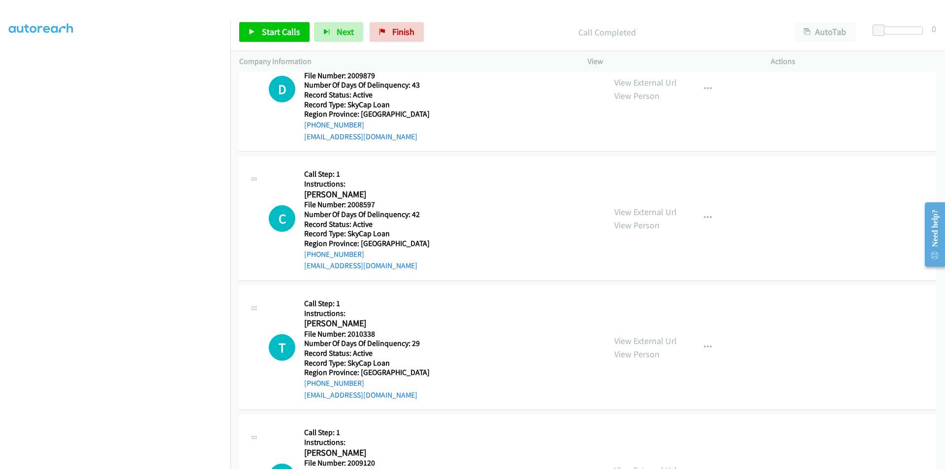
scroll to position [1908, 0]
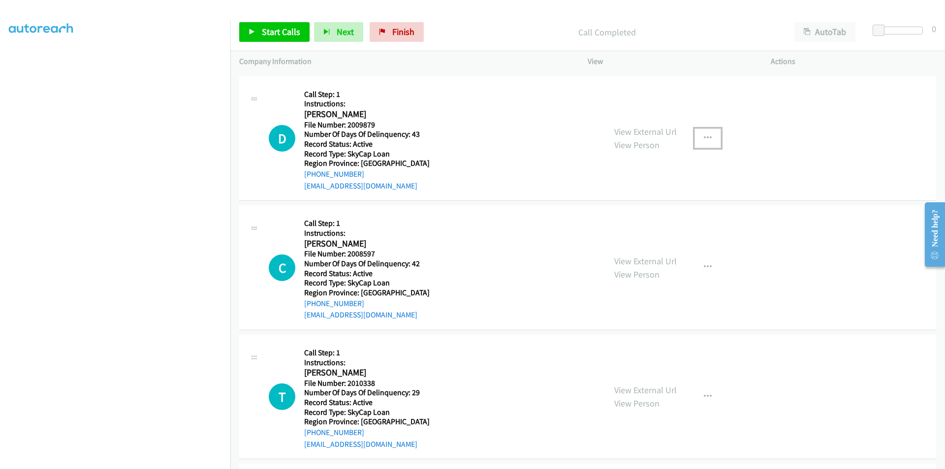
click at [704, 134] on icon "button" at bounding box center [708, 138] width 8 height 8
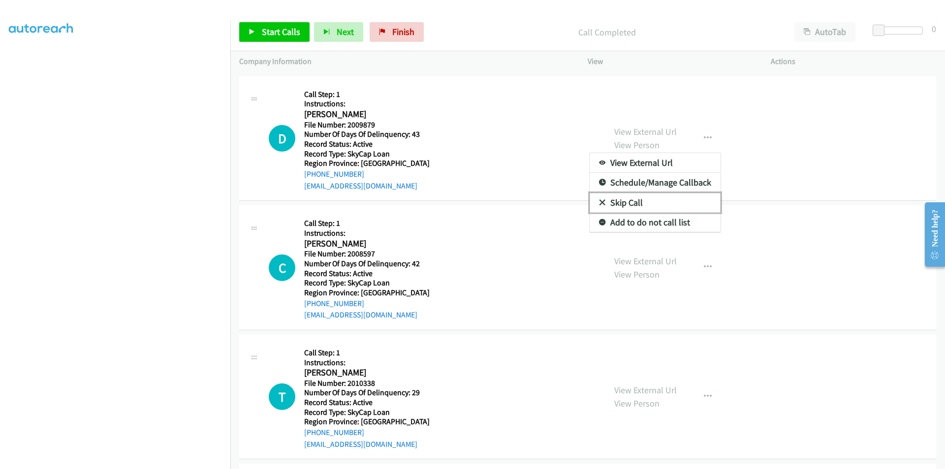
click at [641, 204] on link "Skip Call" at bounding box center [654, 203] width 131 height 20
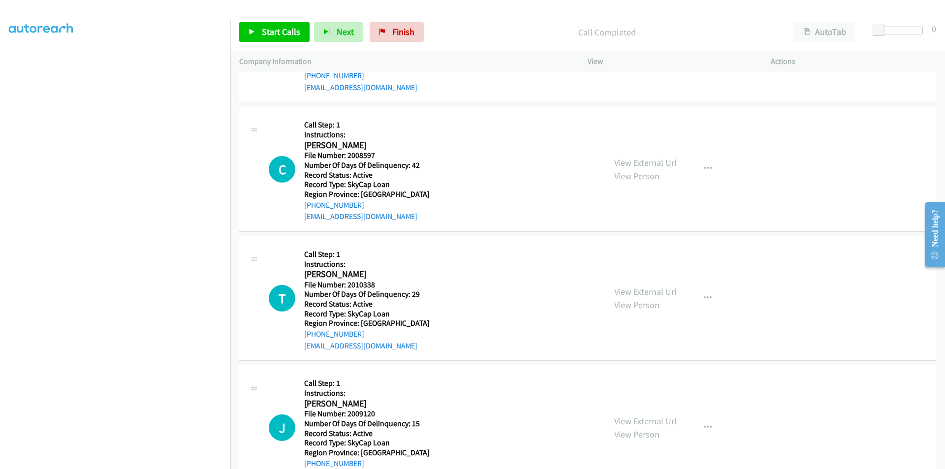
scroll to position [2042, 0]
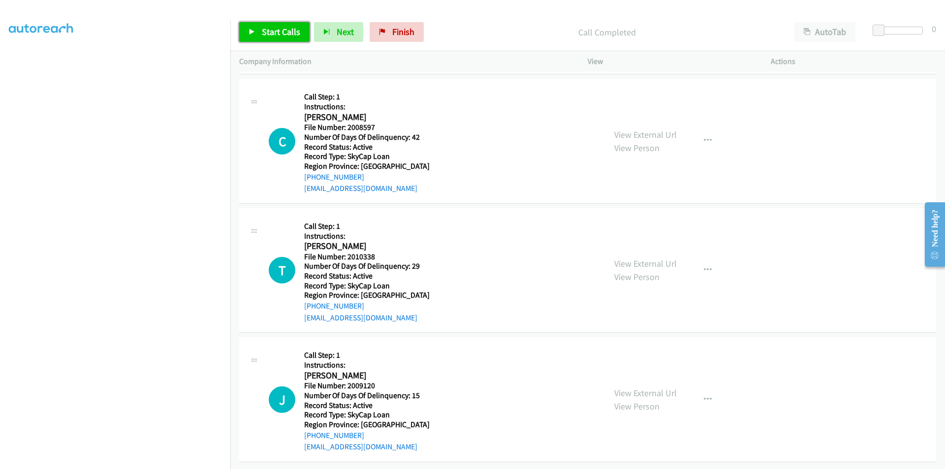
click at [267, 28] on span "Start Calls" at bounding box center [281, 31] width 38 height 11
click at [273, 30] on span "Pause" at bounding box center [273, 31] width 22 height 11
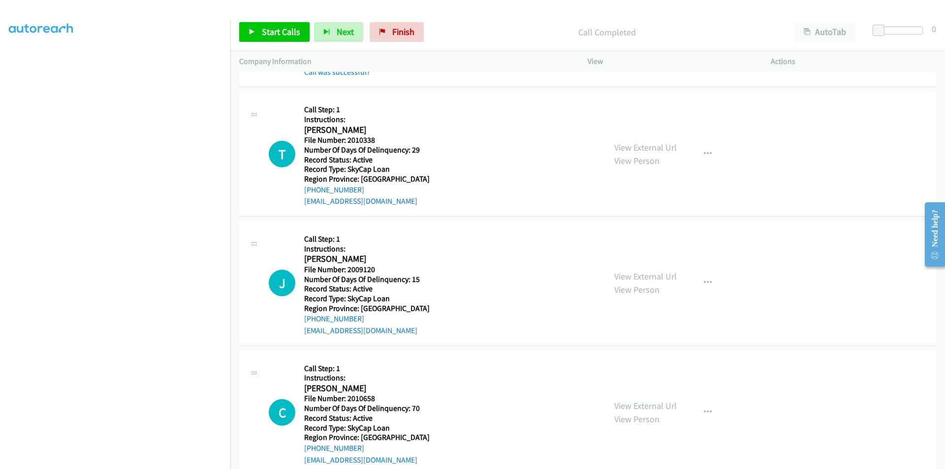
scroll to position [2190, 0]
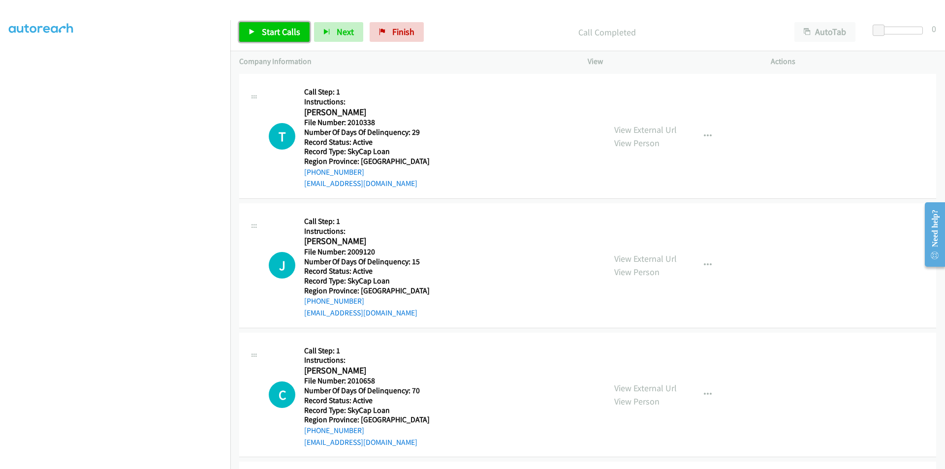
click at [275, 36] on span "Start Calls" at bounding box center [281, 31] width 38 height 11
click at [275, 34] on span "Pause" at bounding box center [273, 31] width 22 height 11
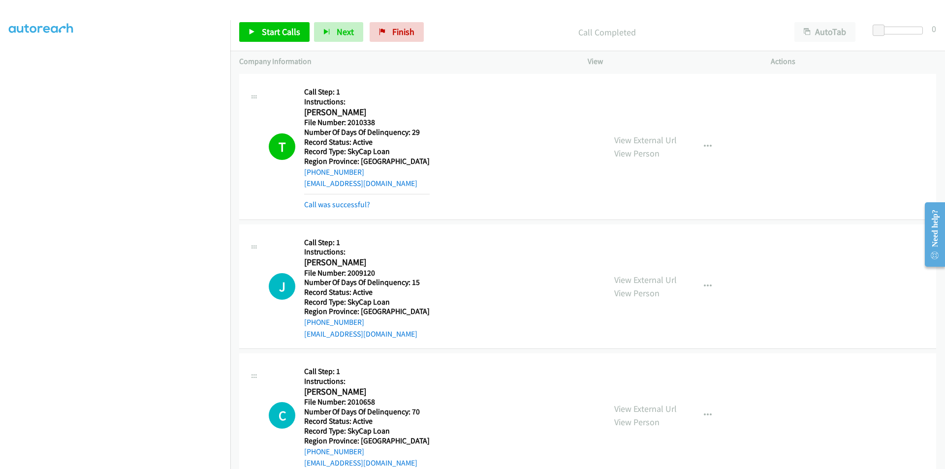
scroll to position [2337, 0]
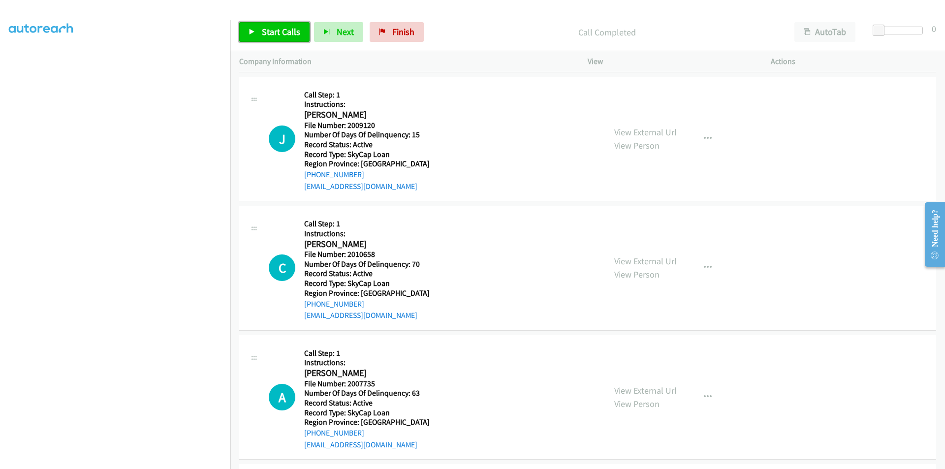
click at [295, 27] on span "Start Calls" at bounding box center [281, 31] width 38 height 11
click at [266, 29] on span "Pause" at bounding box center [273, 31] width 22 height 11
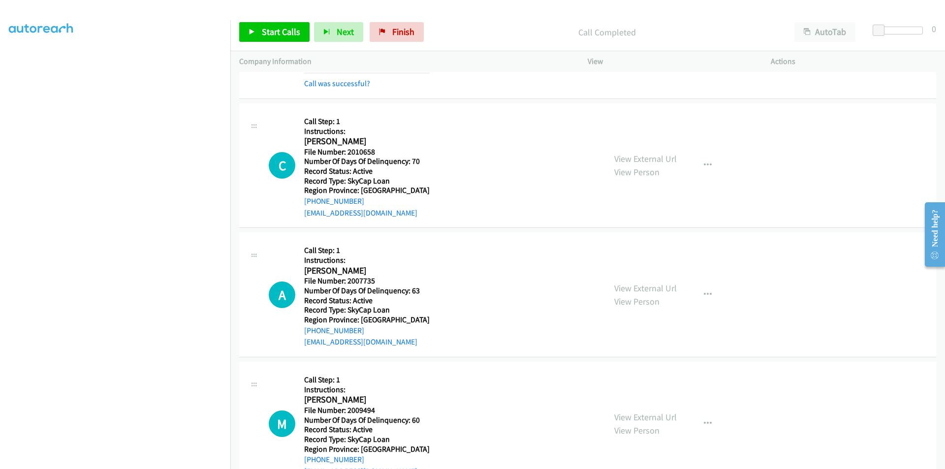
scroll to position [2485, 0]
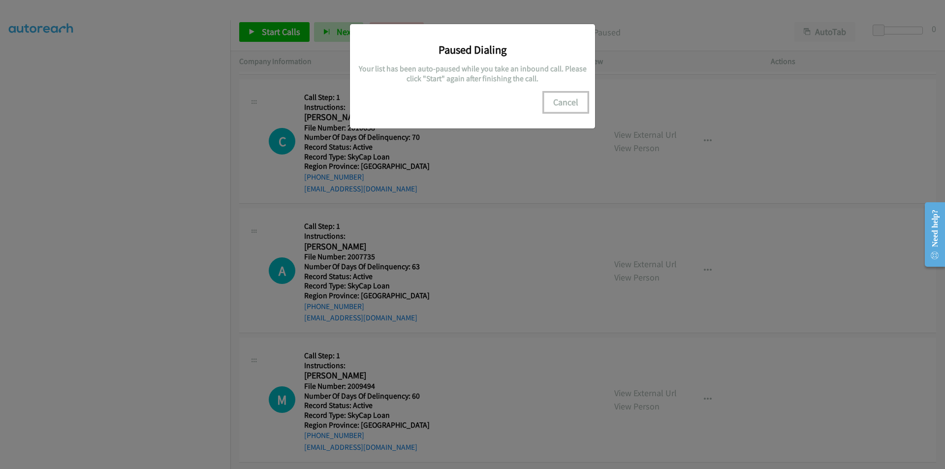
click at [564, 106] on button "Cancel" at bounding box center [566, 103] width 44 height 20
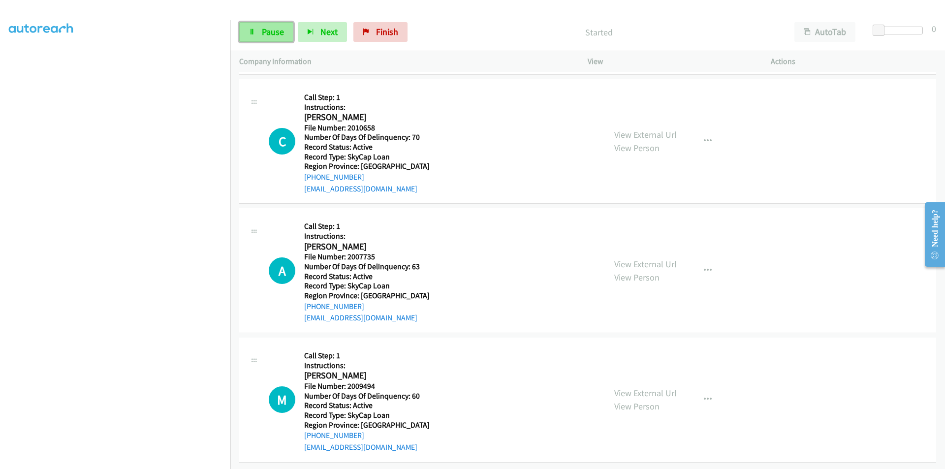
click at [273, 33] on span "Pause" at bounding box center [273, 31] width 22 height 11
click at [277, 30] on span "Start Calls" at bounding box center [281, 31] width 38 height 11
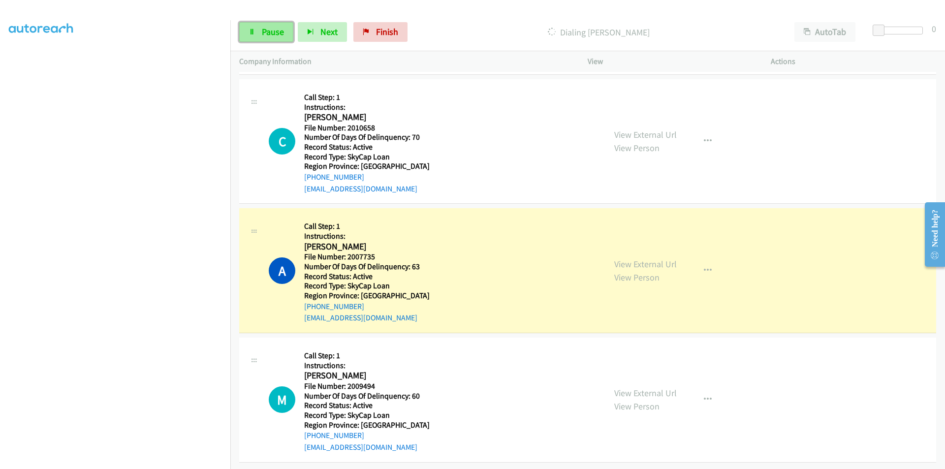
click at [283, 33] on span "Pause" at bounding box center [273, 31] width 22 height 11
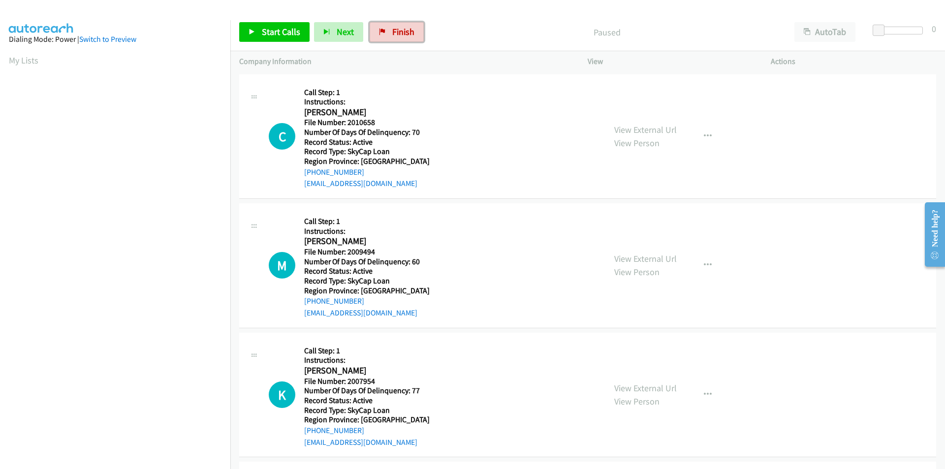
drag, startPoint x: 388, startPoint y: 35, endPoint x: 505, endPoint y: 54, distance: 118.5
click at [388, 35] on link "Finish" at bounding box center [397, 32] width 54 height 20
click at [265, 26] on link "Start Calls" at bounding box center [274, 32] width 70 height 20
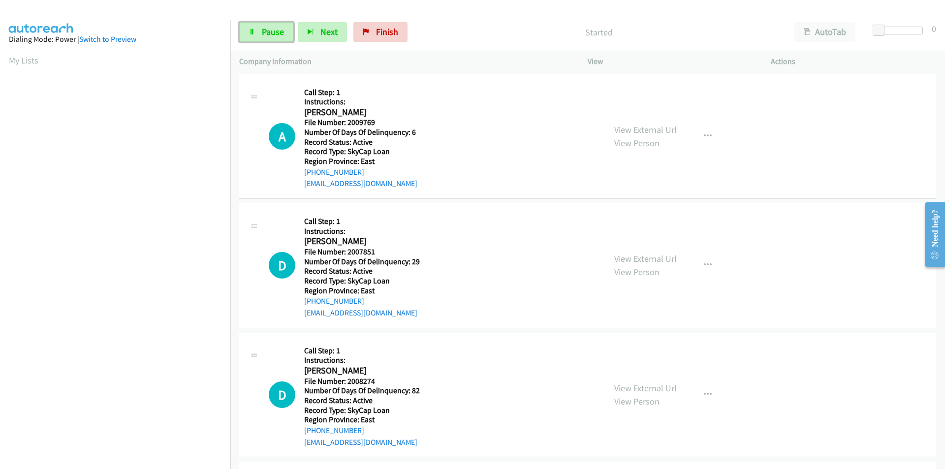
click at [265, 26] on link "Pause" at bounding box center [266, 32] width 54 height 20
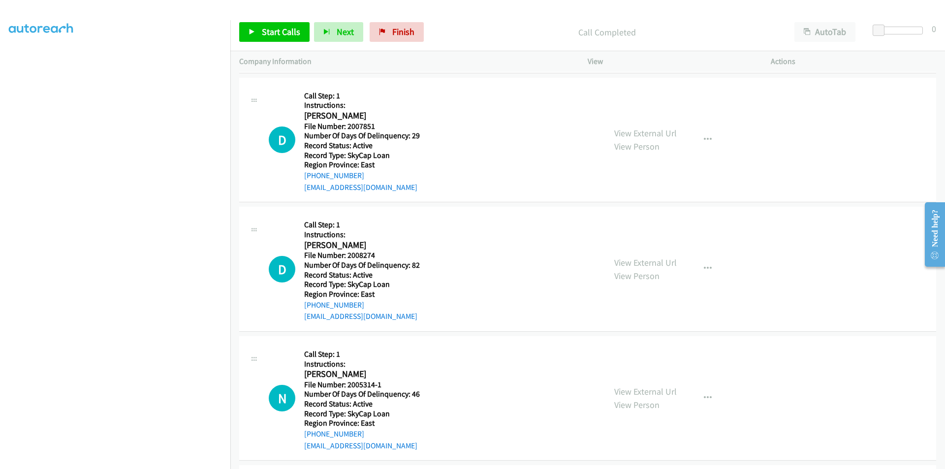
scroll to position [148, 0]
click at [267, 31] on span "Start Calls" at bounding box center [281, 31] width 38 height 11
click at [267, 31] on span "Pause" at bounding box center [273, 31] width 22 height 11
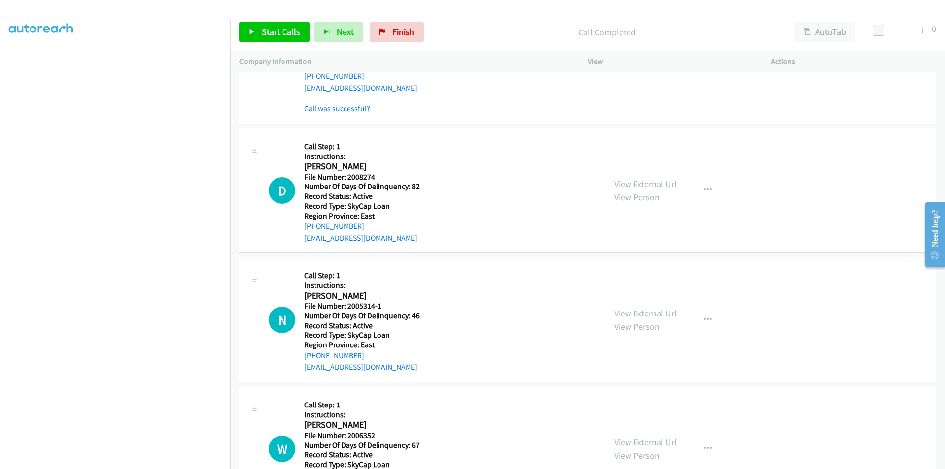
scroll to position [295, 0]
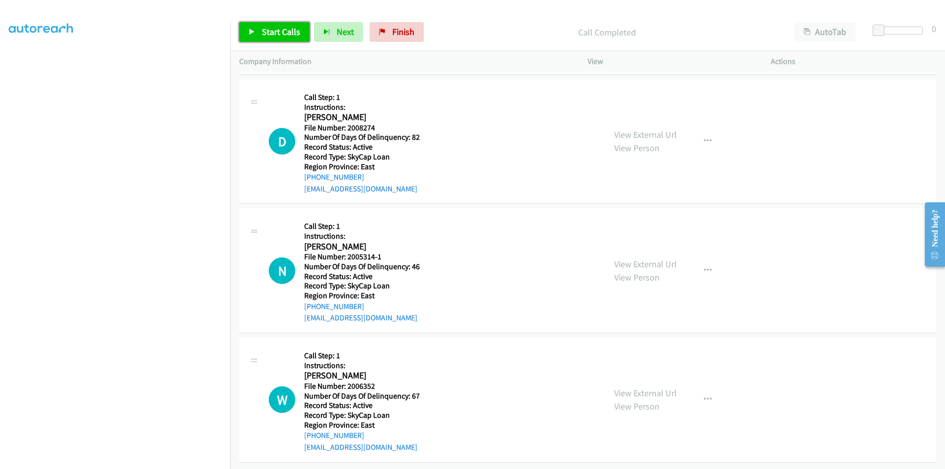
click at [289, 31] on span "Start Calls" at bounding box center [281, 31] width 38 height 11
click at [274, 30] on span "Pause" at bounding box center [273, 31] width 22 height 11
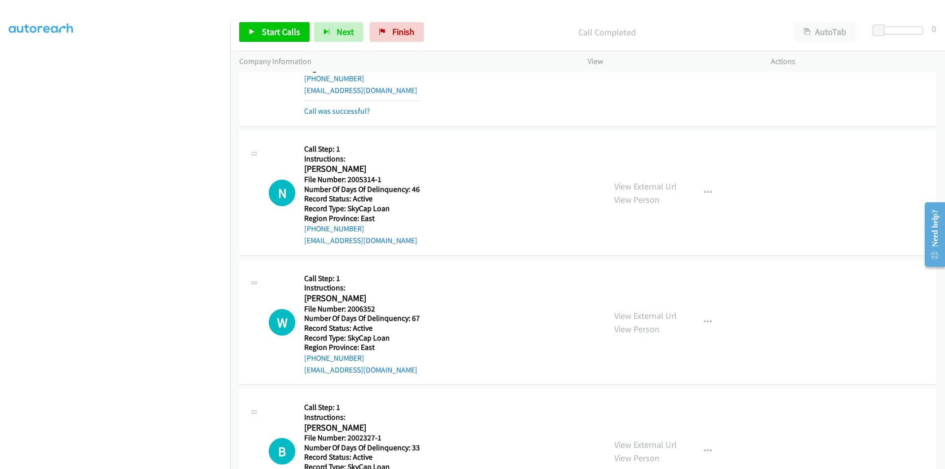
scroll to position [443, 0]
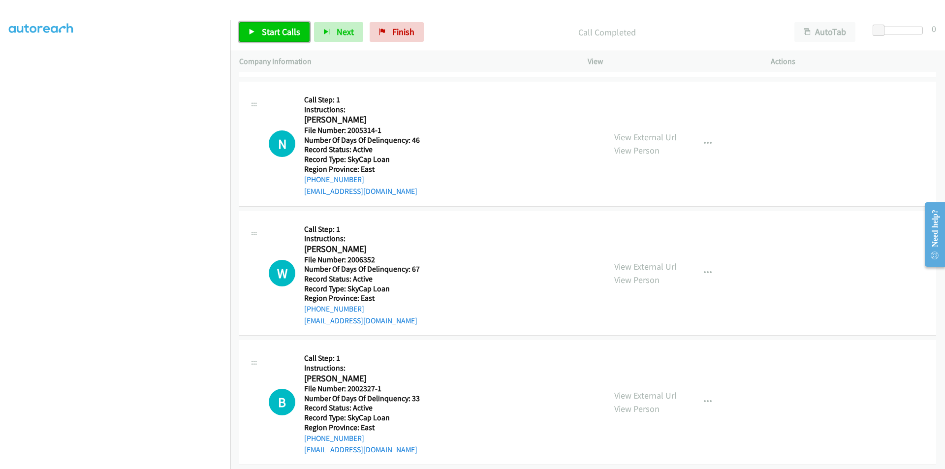
click at [272, 33] on span "Start Calls" at bounding box center [281, 31] width 38 height 11
click at [272, 33] on span "Pause" at bounding box center [273, 31] width 22 height 11
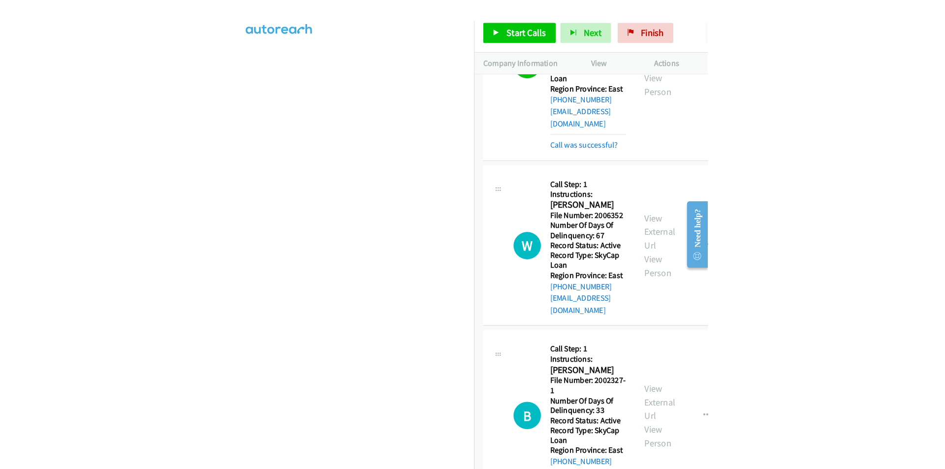
scroll to position [590, 0]
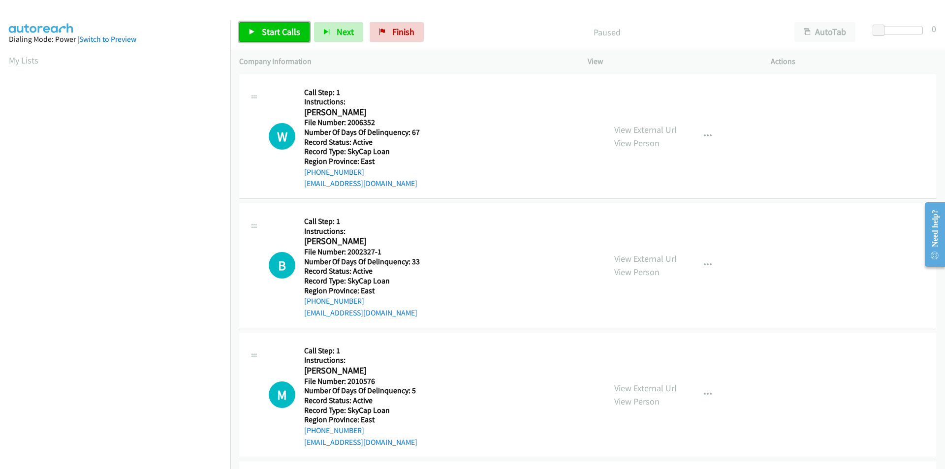
click at [289, 29] on span "Start Calls" at bounding box center [281, 31] width 38 height 11
click at [279, 29] on span "Pause" at bounding box center [273, 31] width 22 height 11
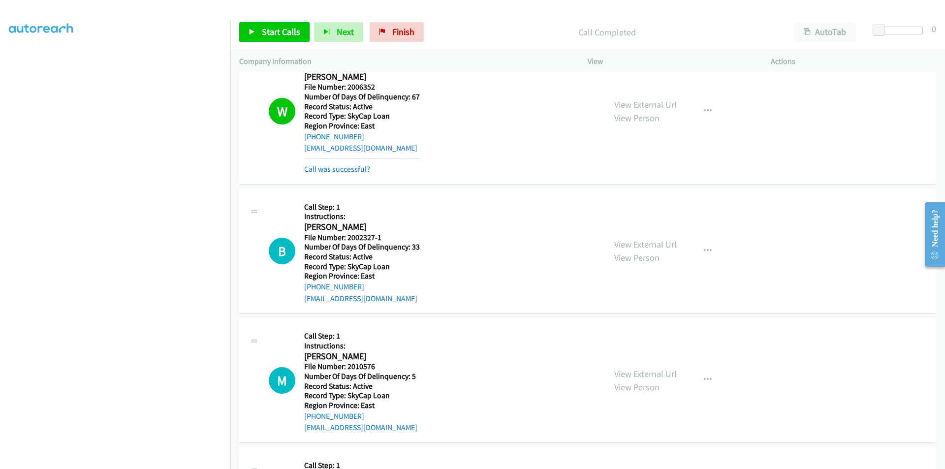
scroll to position [148, 0]
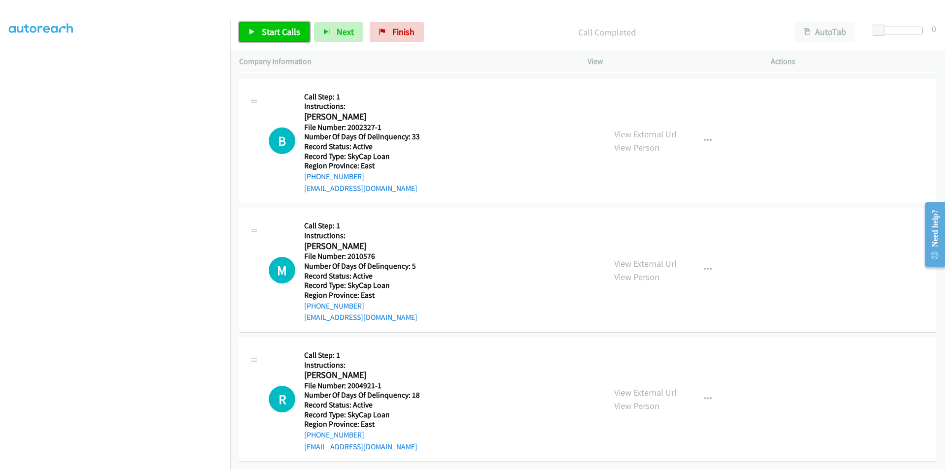
click at [269, 28] on span "Start Calls" at bounding box center [281, 31] width 38 height 11
click at [264, 26] on span "Pause" at bounding box center [273, 31] width 22 height 11
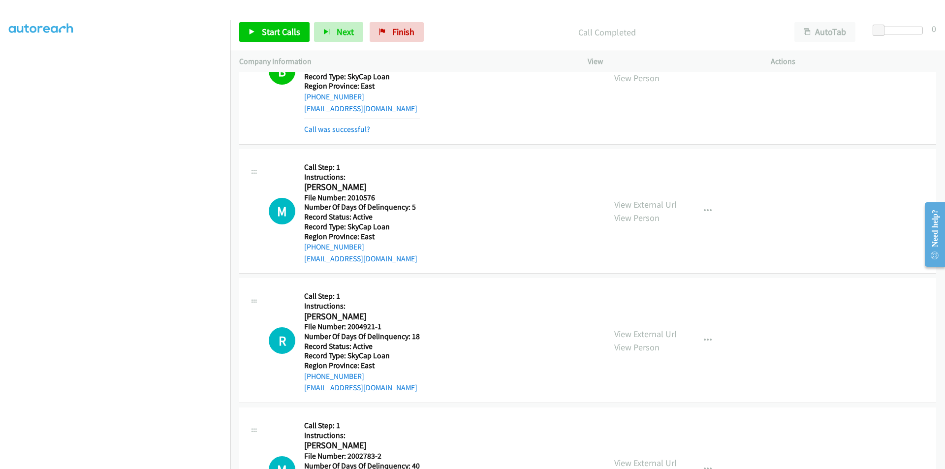
scroll to position [295, 0]
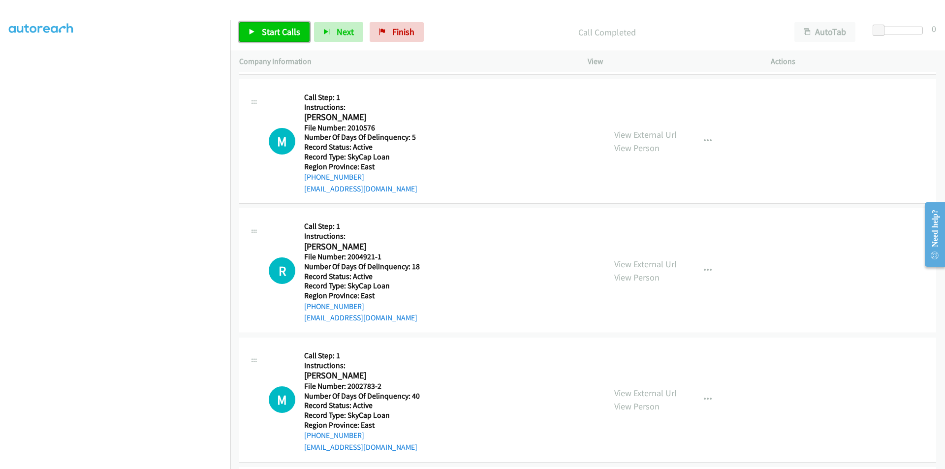
click at [268, 25] on link "Start Calls" at bounding box center [274, 32] width 70 height 20
click at [271, 38] on link "Pause" at bounding box center [266, 32] width 54 height 20
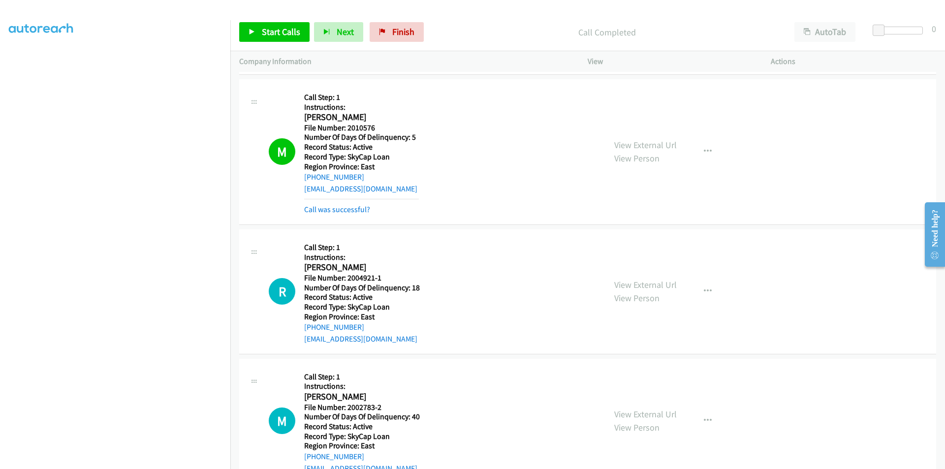
scroll to position [443, 0]
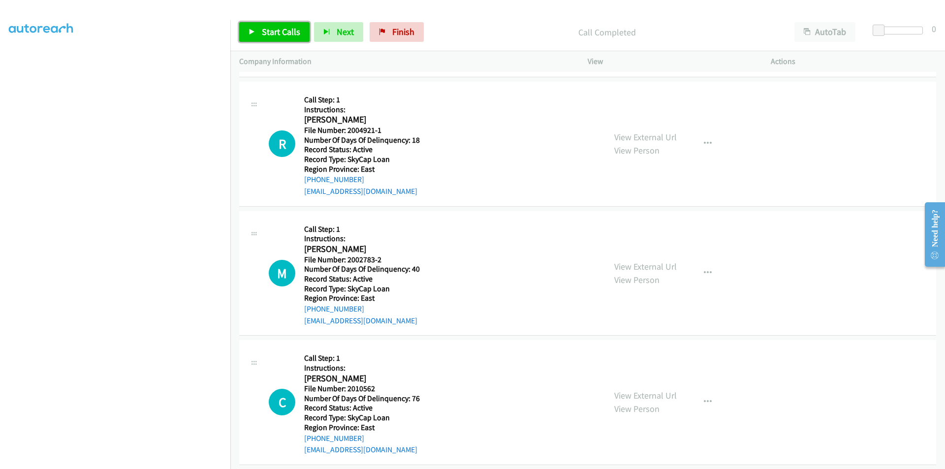
click at [274, 30] on span "Start Calls" at bounding box center [281, 31] width 38 height 11
click at [274, 30] on span "Pause" at bounding box center [273, 31] width 22 height 11
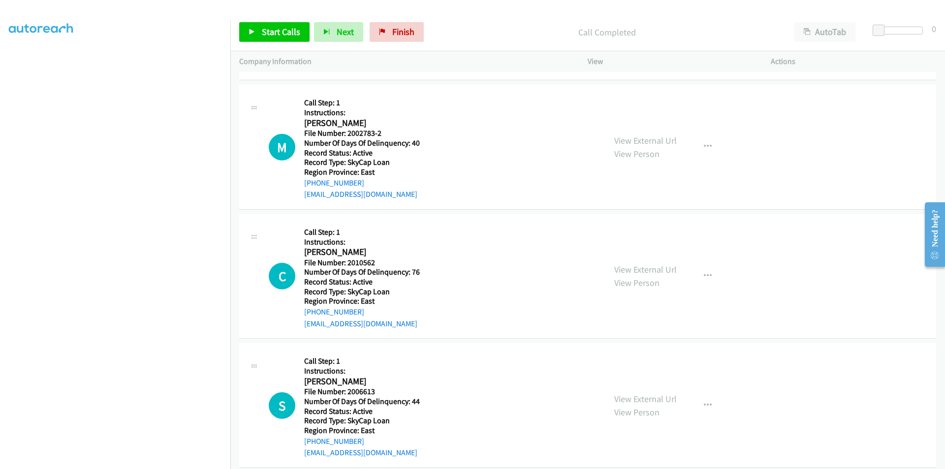
scroll to position [590, 0]
click at [285, 33] on span "Start Calls" at bounding box center [281, 31] width 38 height 11
click at [280, 33] on span "Pause" at bounding box center [273, 31] width 22 height 11
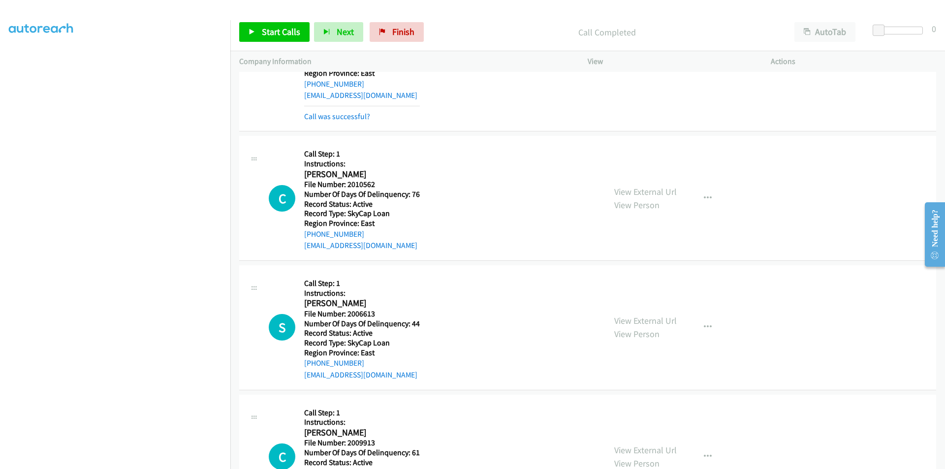
scroll to position [738, 0]
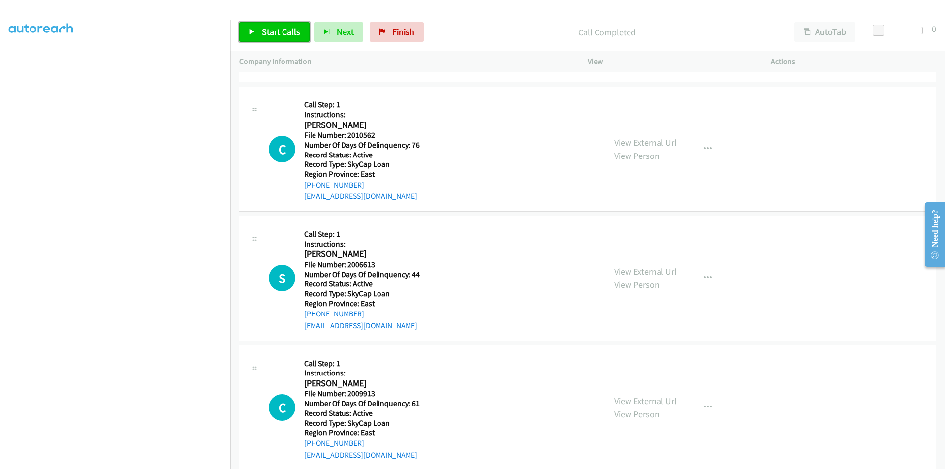
click at [294, 34] on span "Start Calls" at bounding box center [281, 31] width 38 height 11
click at [272, 27] on span "Pause" at bounding box center [273, 31] width 22 height 11
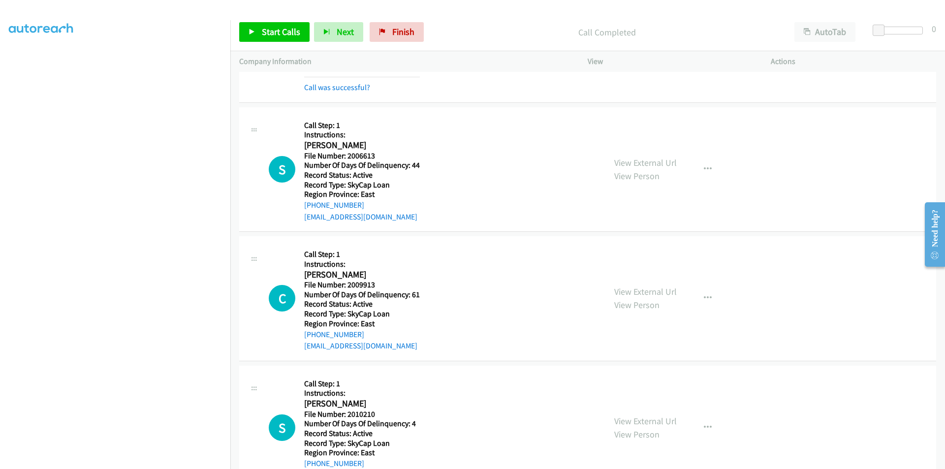
scroll to position [886, 0]
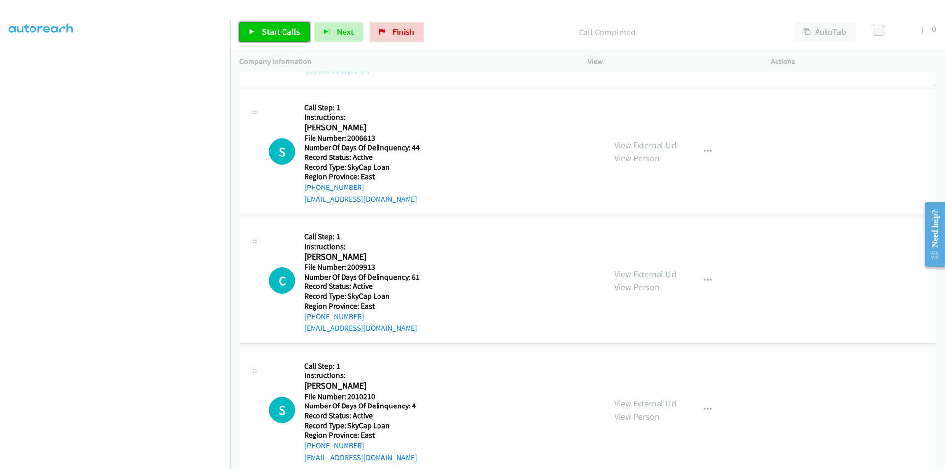
click at [284, 29] on span "Start Calls" at bounding box center [281, 31] width 38 height 11
drag, startPoint x: 264, startPoint y: 29, endPoint x: 252, endPoint y: 35, distance: 13.6
click at [265, 29] on span "Pause" at bounding box center [273, 31] width 22 height 11
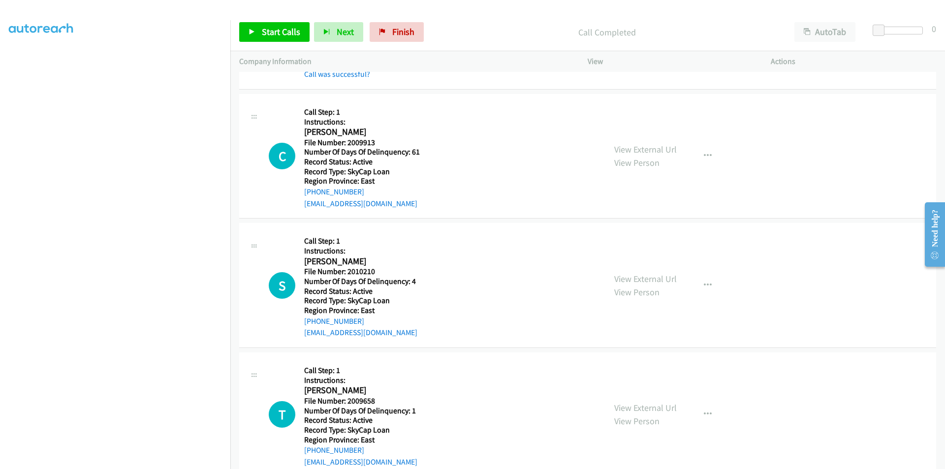
scroll to position [1033, 0]
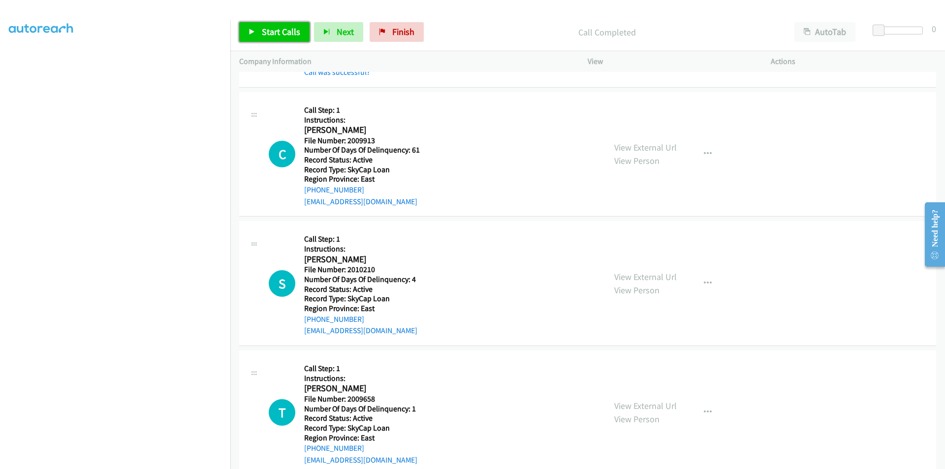
click at [271, 31] on span "Start Calls" at bounding box center [281, 31] width 38 height 11
click at [271, 31] on span "Pause" at bounding box center [273, 31] width 22 height 11
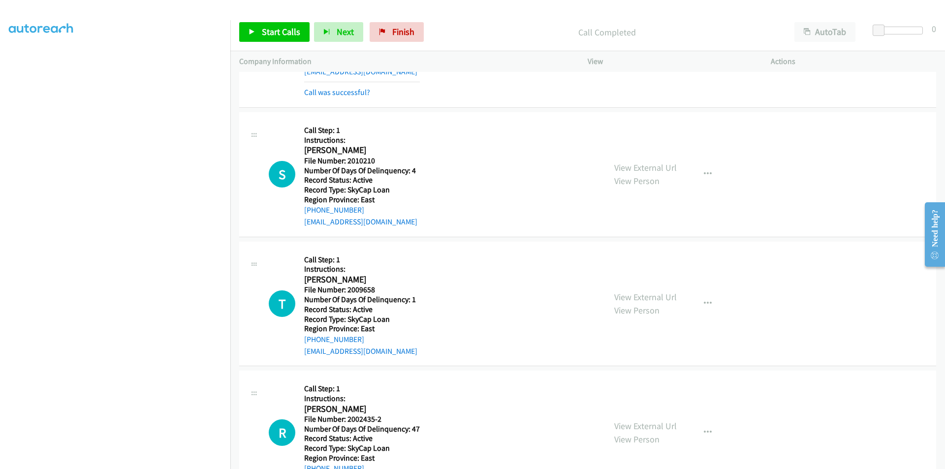
scroll to position [1181, 0]
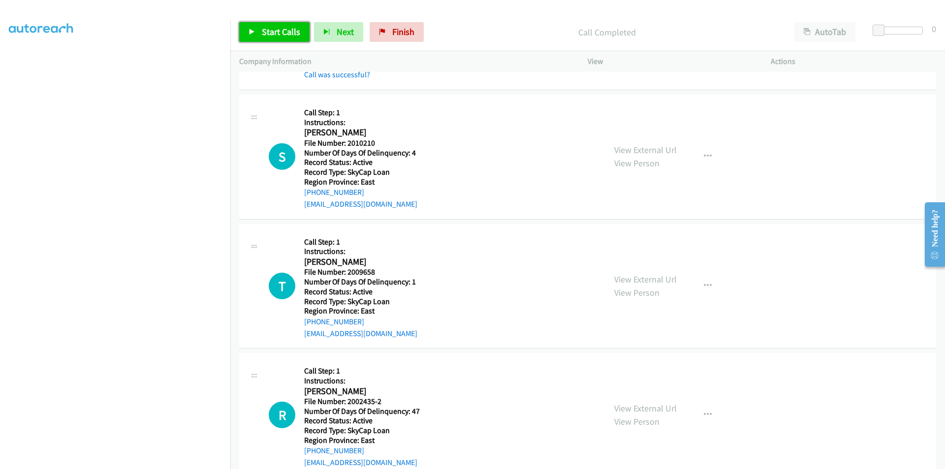
click at [279, 34] on span "Start Calls" at bounding box center [281, 31] width 38 height 11
click at [277, 33] on span "Pause" at bounding box center [273, 31] width 22 height 11
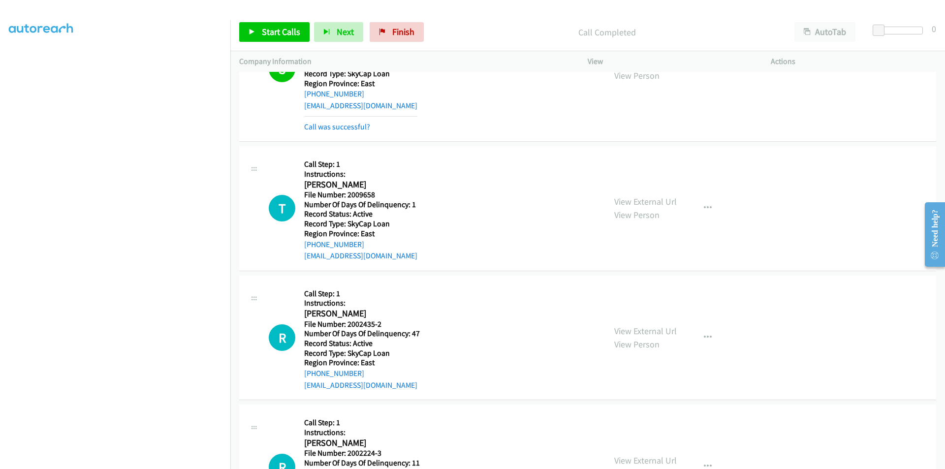
scroll to position [1329, 0]
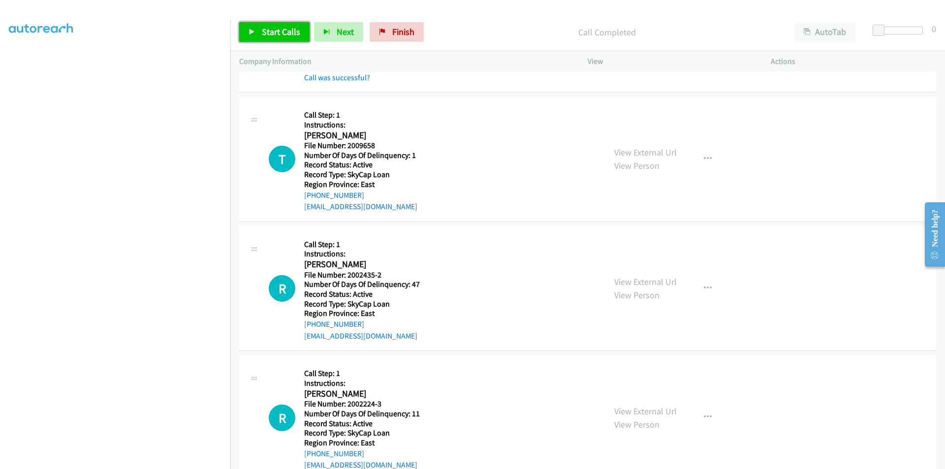
click at [275, 23] on link "Start Calls" at bounding box center [274, 32] width 70 height 20
click at [271, 31] on span "Pause" at bounding box center [273, 31] width 22 height 11
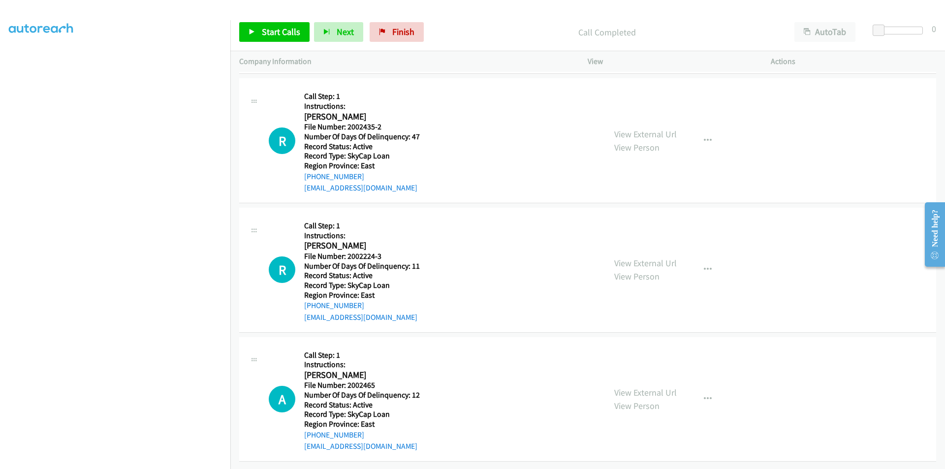
scroll to position [1505, 0]
click at [298, 23] on link "Start Calls" at bounding box center [274, 32] width 70 height 20
click at [288, 31] on link "Pause" at bounding box center [266, 32] width 54 height 20
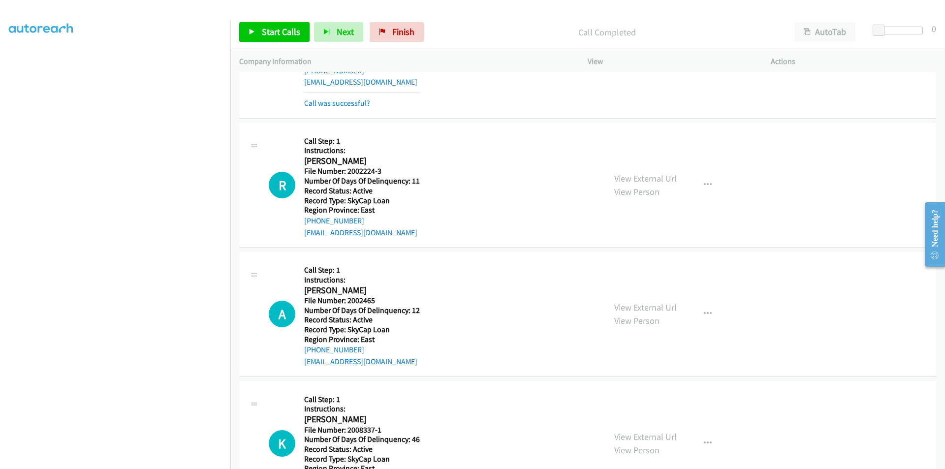
scroll to position [1652, 0]
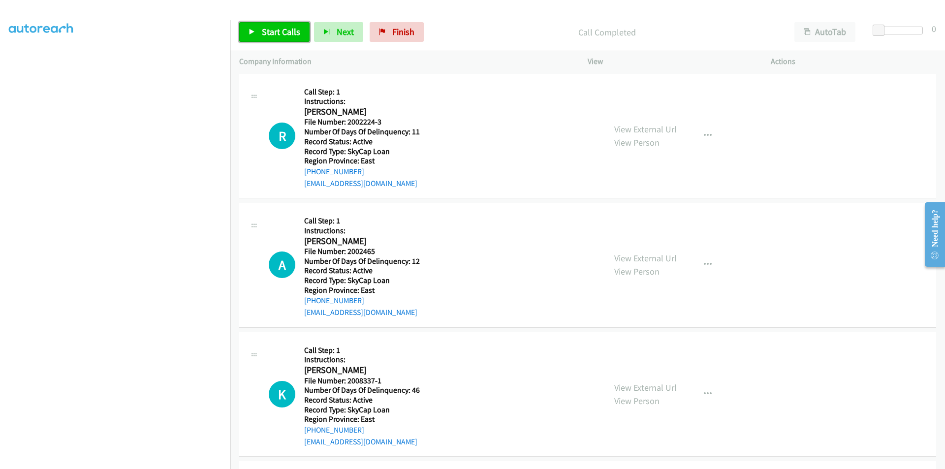
click at [265, 24] on link "Start Calls" at bounding box center [274, 32] width 70 height 20
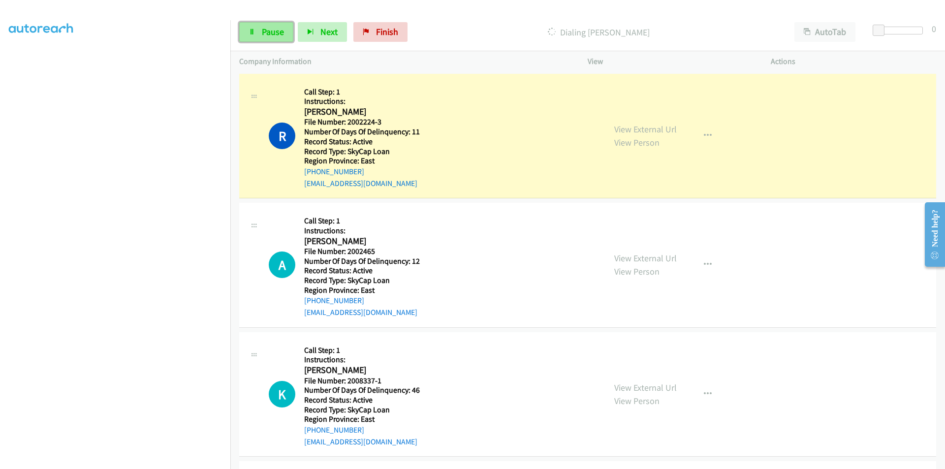
click at [259, 24] on link "Pause" at bounding box center [266, 32] width 54 height 20
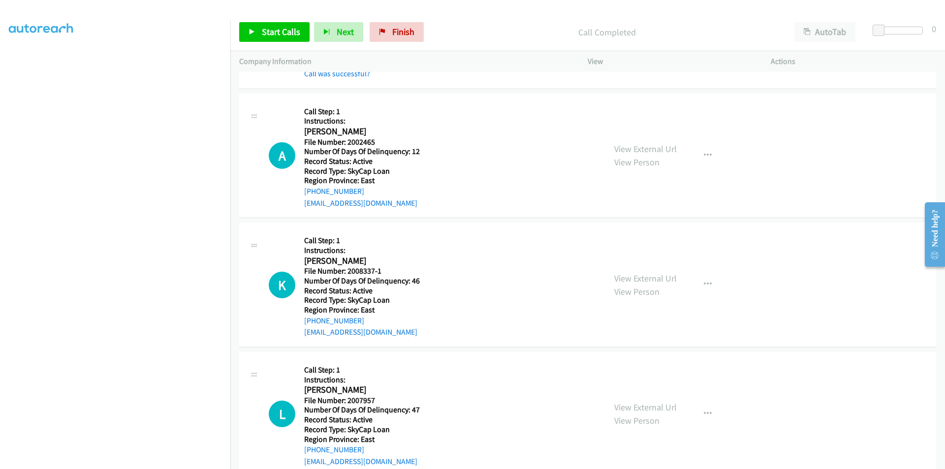
scroll to position [1800, 0]
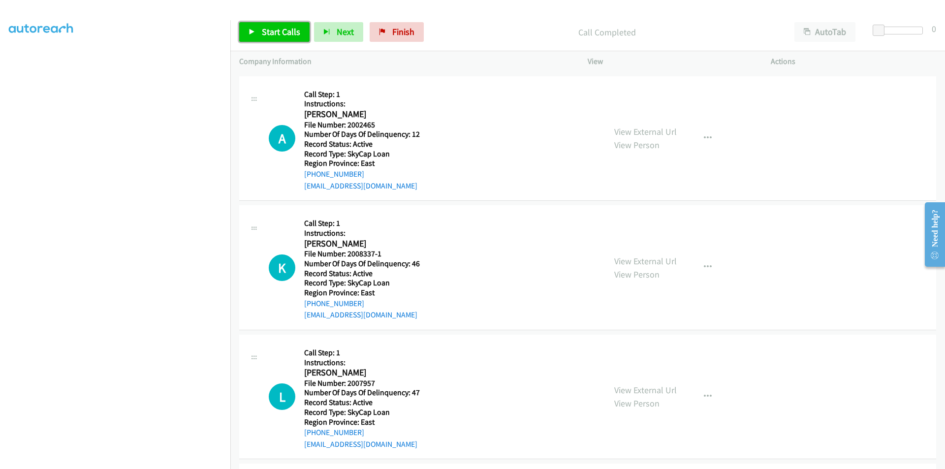
click at [275, 25] on link "Start Calls" at bounding box center [274, 32] width 70 height 20
click at [275, 25] on link "Pause" at bounding box center [266, 32] width 54 height 20
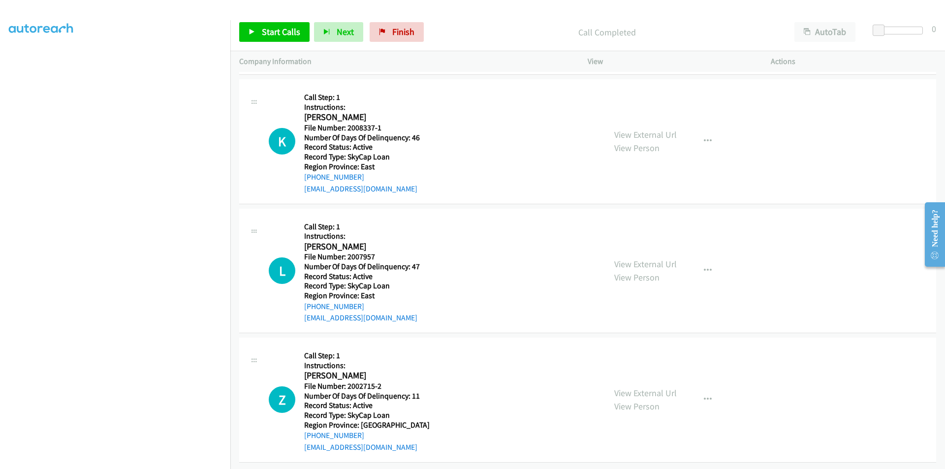
scroll to position [1948, 0]
click at [707, 139] on icon "button" at bounding box center [708, 141] width 8 height 8
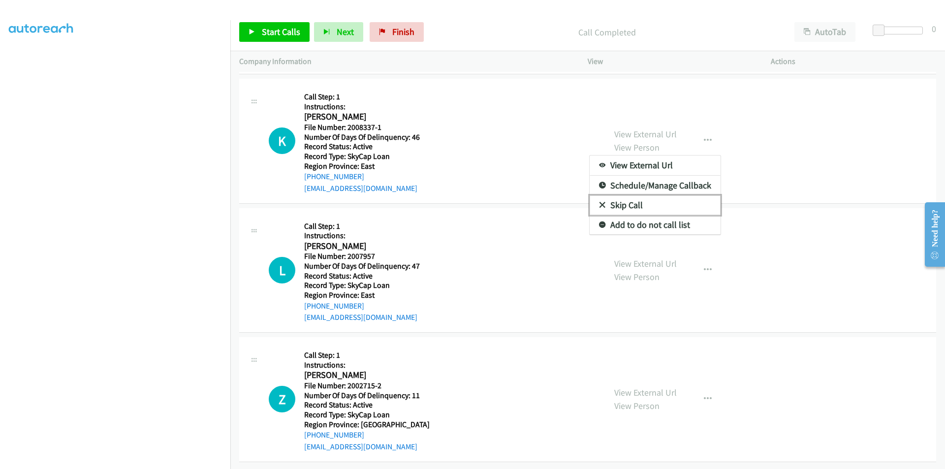
click at [645, 207] on link "Skip Call" at bounding box center [654, 205] width 131 height 20
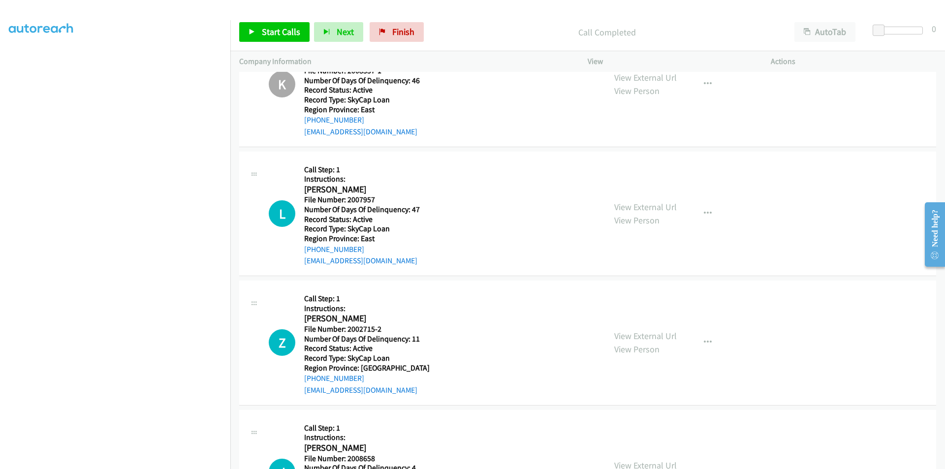
scroll to position [2103, 0]
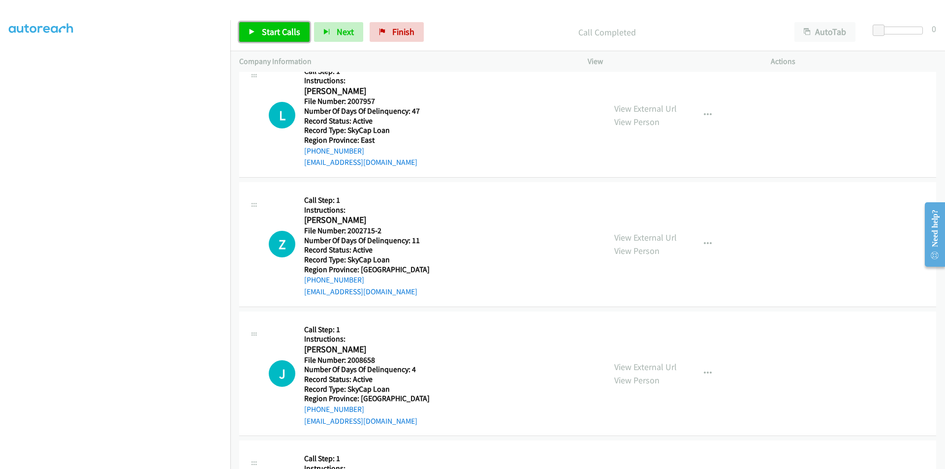
click at [282, 33] on span "Start Calls" at bounding box center [281, 31] width 38 height 11
click at [280, 33] on span "Pause" at bounding box center [273, 31] width 22 height 11
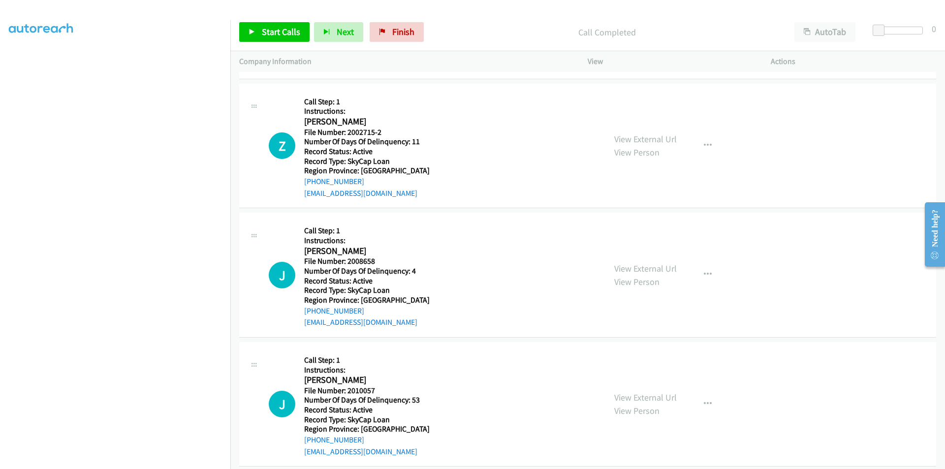
scroll to position [2250, 0]
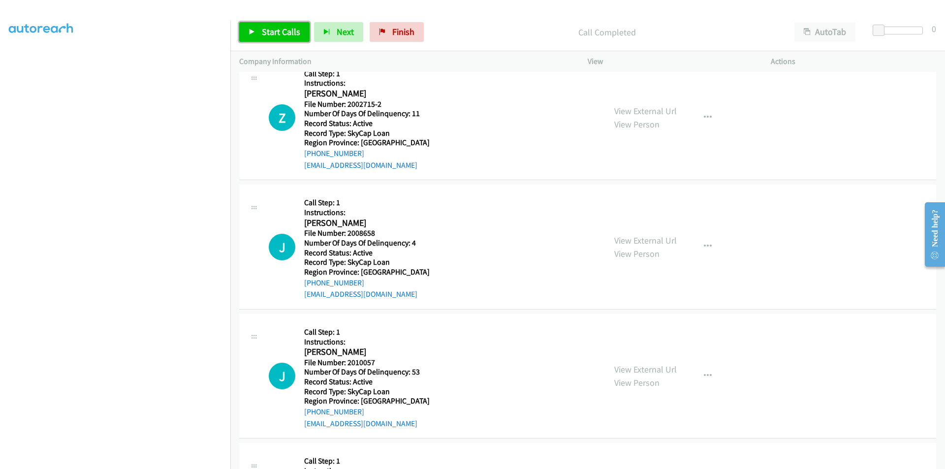
click at [255, 27] on link "Start Calls" at bounding box center [274, 32] width 70 height 20
click at [255, 27] on link "Pause" at bounding box center [266, 32] width 54 height 20
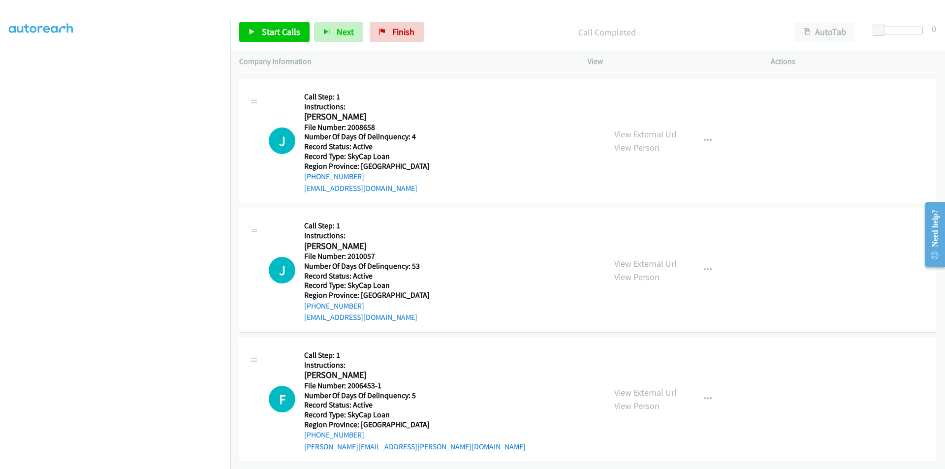
scroll to position [2385, 0]
click at [281, 34] on span "Start Calls" at bounding box center [281, 31] width 38 height 11
click at [281, 32] on span "Pause" at bounding box center [273, 31] width 22 height 11
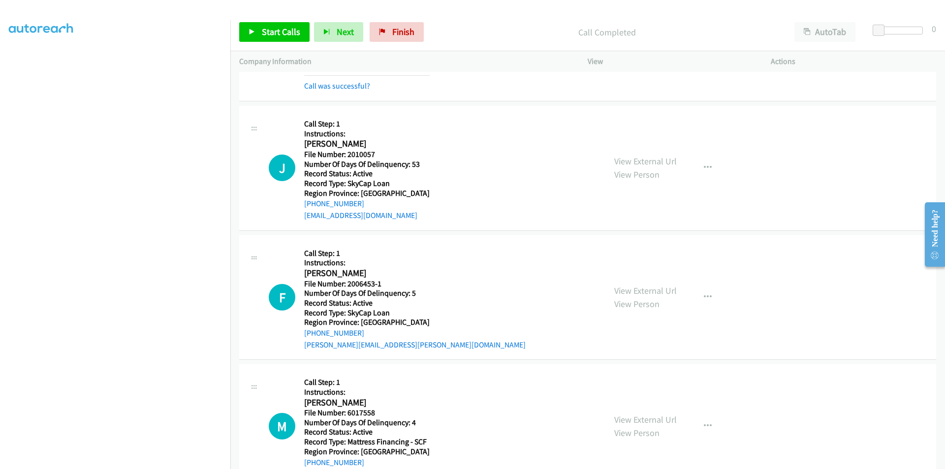
scroll to position [2532, 0]
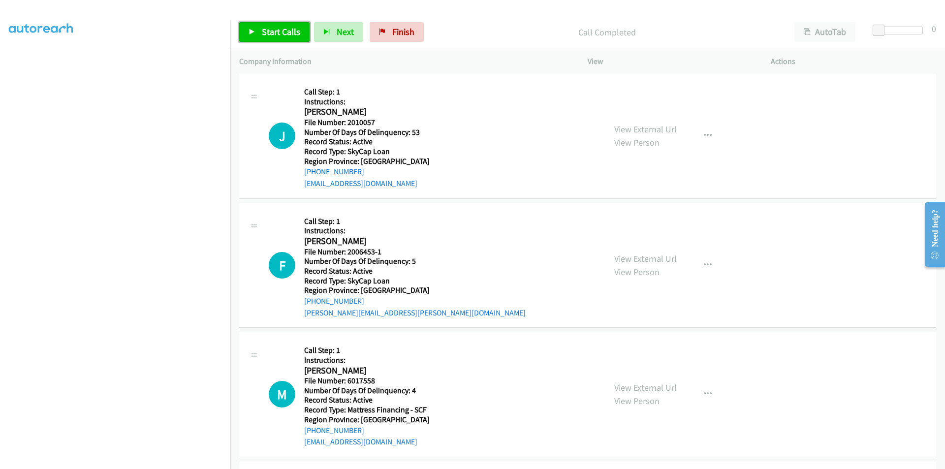
click at [272, 32] on span "Start Calls" at bounding box center [281, 31] width 38 height 11
click at [272, 32] on span "Pause" at bounding box center [273, 31] width 22 height 11
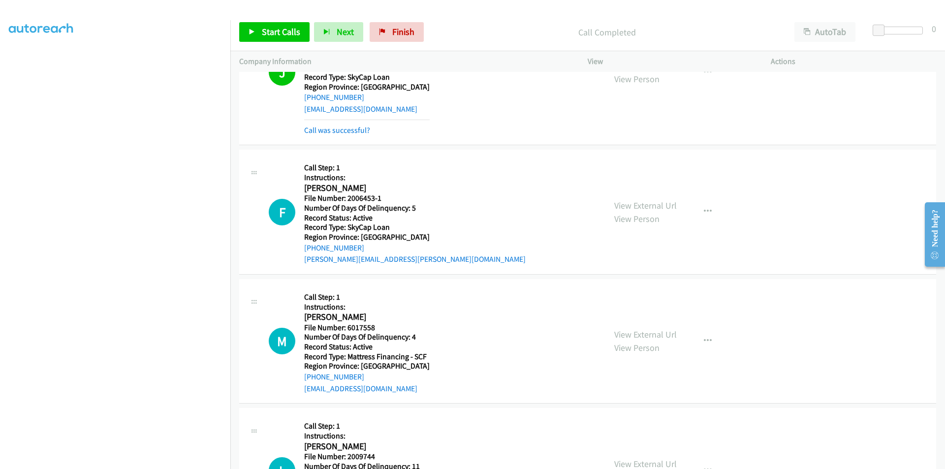
scroll to position [2680, 0]
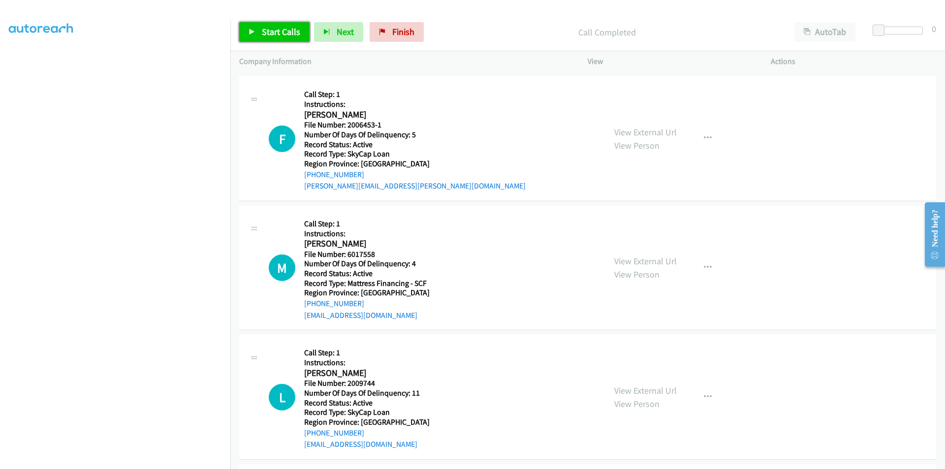
click at [267, 28] on span "Start Calls" at bounding box center [281, 31] width 38 height 11
click at [267, 28] on span "Pause" at bounding box center [273, 31] width 22 height 11
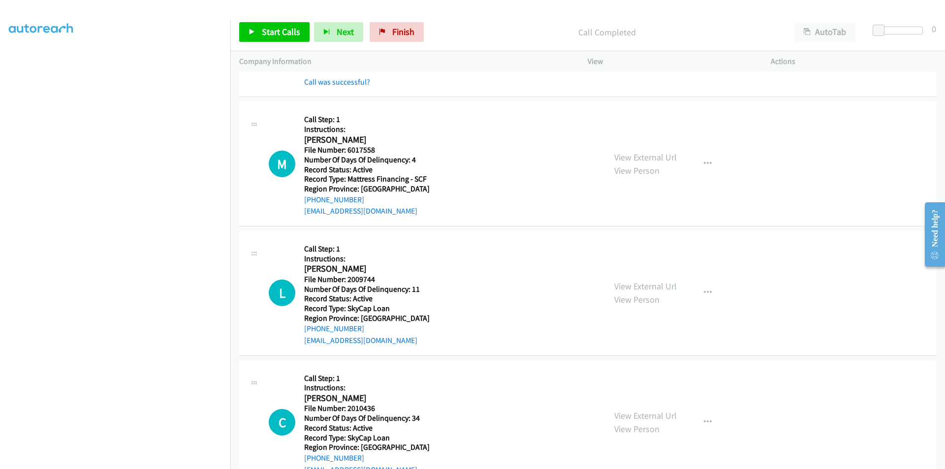
scroll to position [2835, 0]
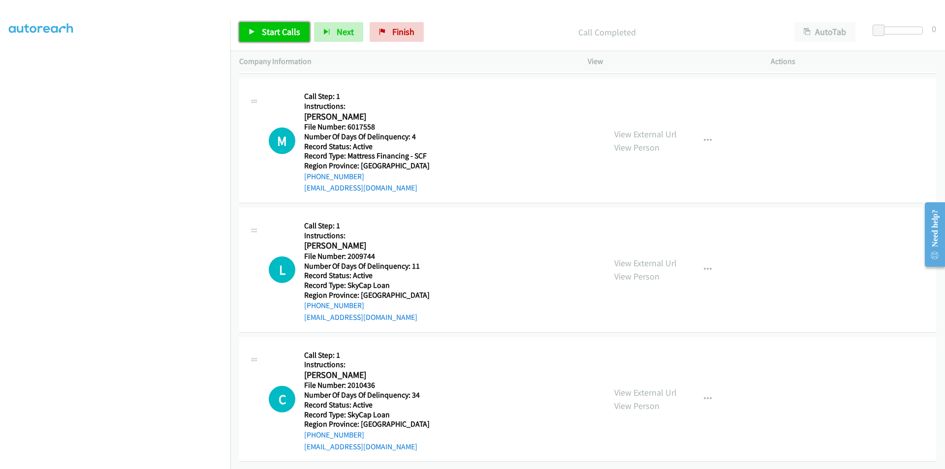
click at [293, 30] on span "Start Calls" at bounding box center [281, 31] width 38 height 11
click at [262, 25] on link "Pause" at bounding box center [266, 32] width 54 height 20
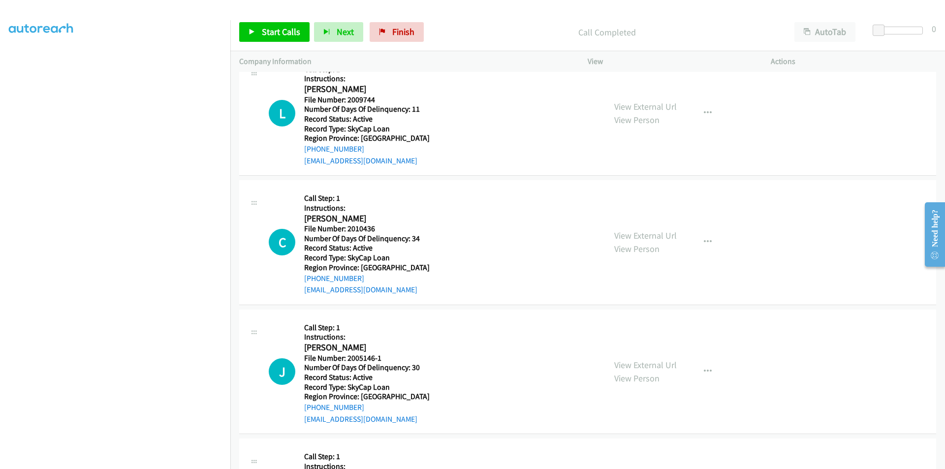
scroll to position [2983, 0]
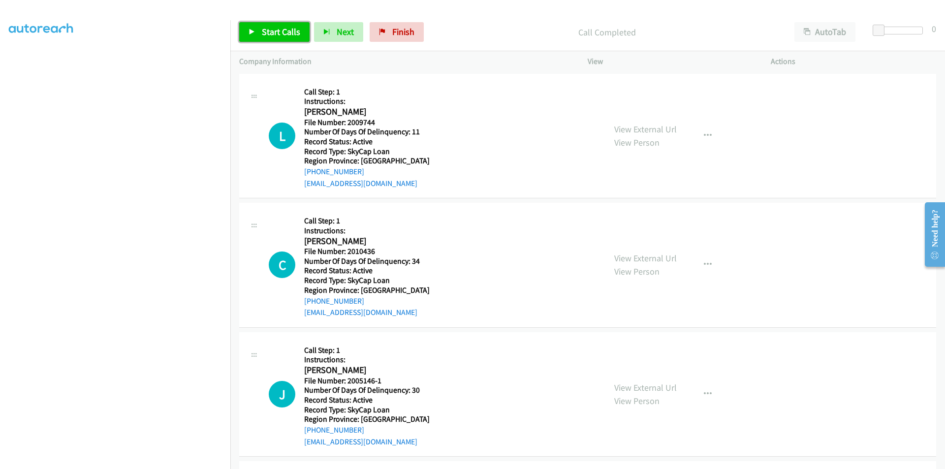
click at [285, 29] on span "Start Calls" at bounding box center [281, 31] width 38 height 11
click at [285, 29] on link "Pause" at bounding box center [266, 32] width 54 height 20
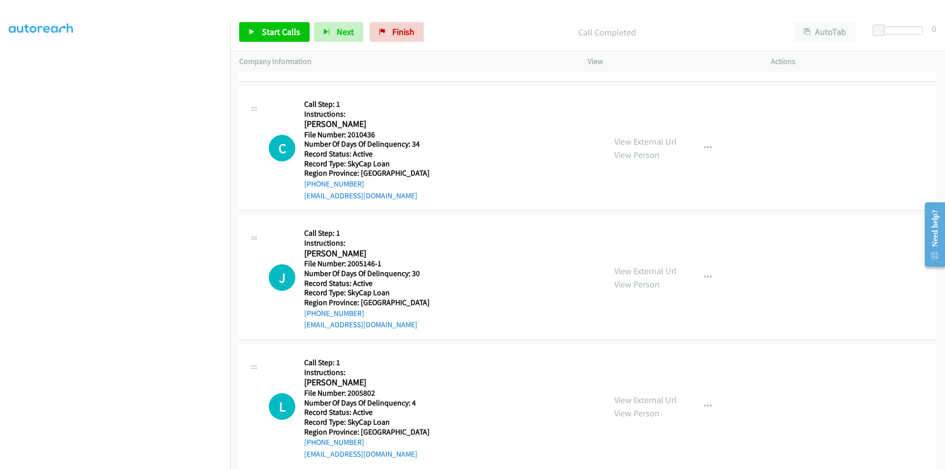
scroll to position [3123, 0]
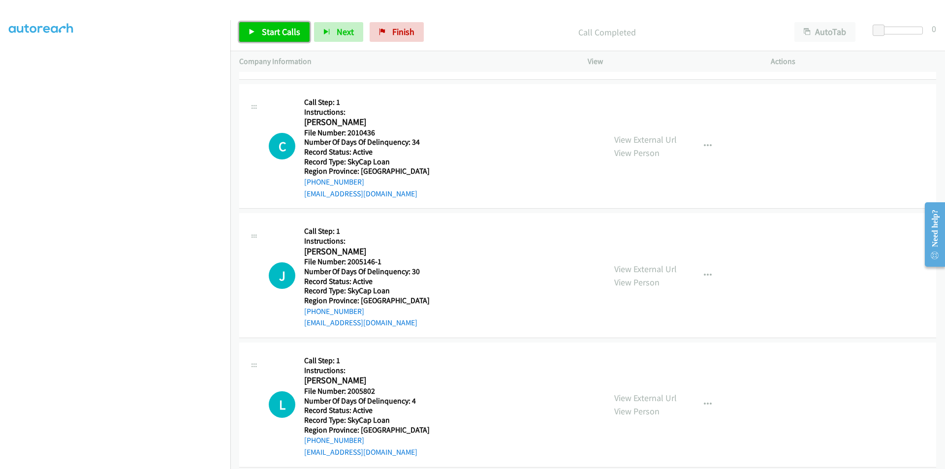
click at [276, 29] on span "Start Calls" at bounding box center [281, 31] width 38 height 11
click at [276, 28] on span "Pause" at bounding box center [273, 31] width 22 height 11
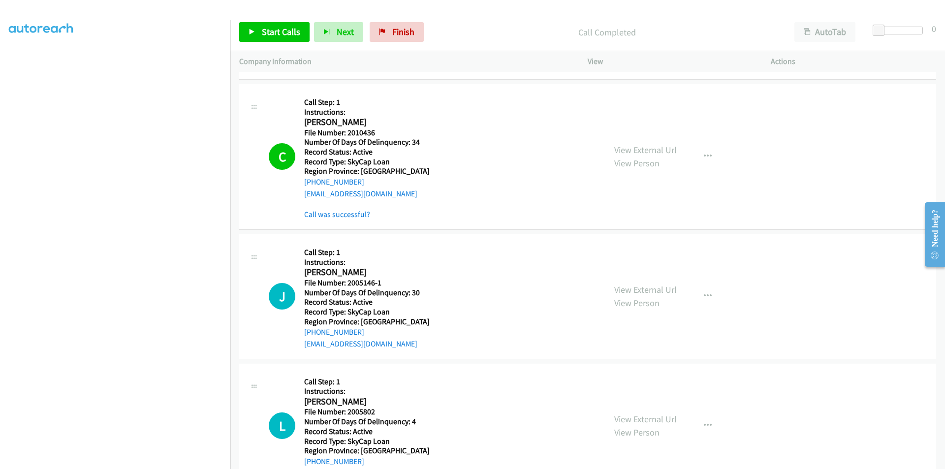
scroll to position [3270, 0]
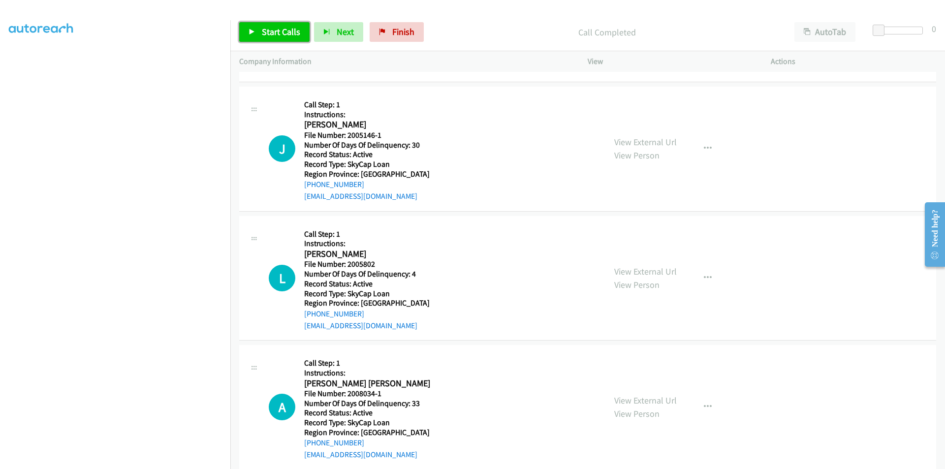
click at [270, 30] on span "Start Calls" at bounding box center [281, 31] width 38 height 11
click at [270, 30] on span "Pause" at bounding box center [273, 31] width 22 height 11
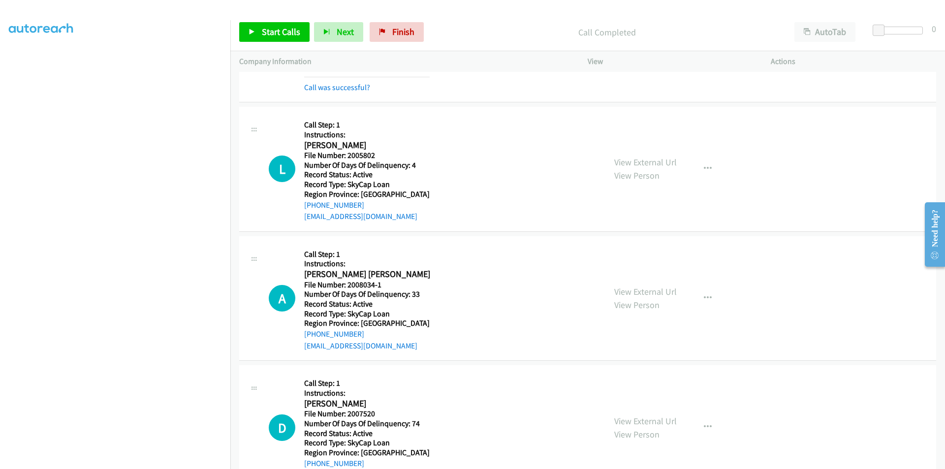
scroll to position [3418, 0]
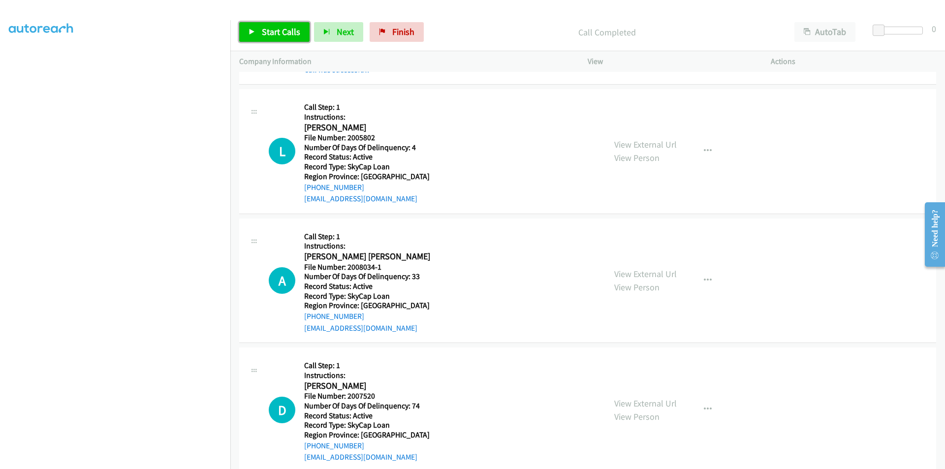
click at [284, 32] on span "Start Calls" at bounding box center [281, 31] width 38 height 11
click at [271, 33] on span "Pause" at bounding box center [273, 31] width 22 height 11
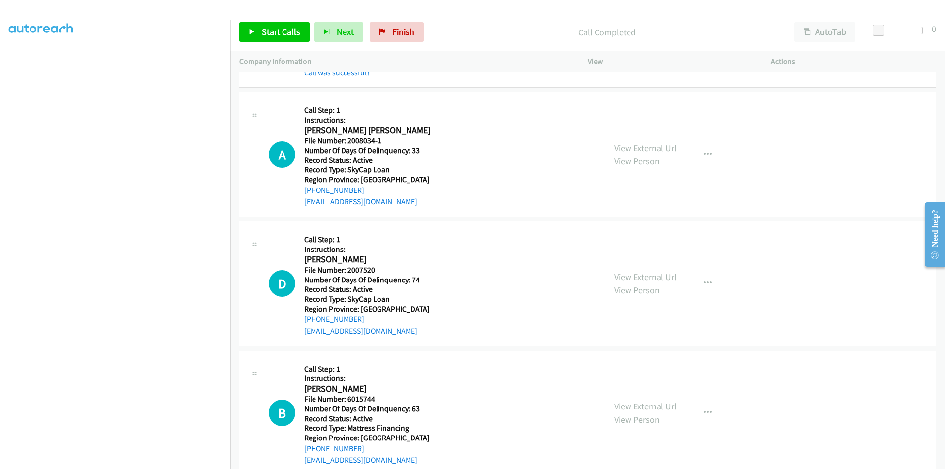
scroll to position [3566, 0]
click at [706, 153] on icon "button" at bounding box center [708, 154] width 8 height 8
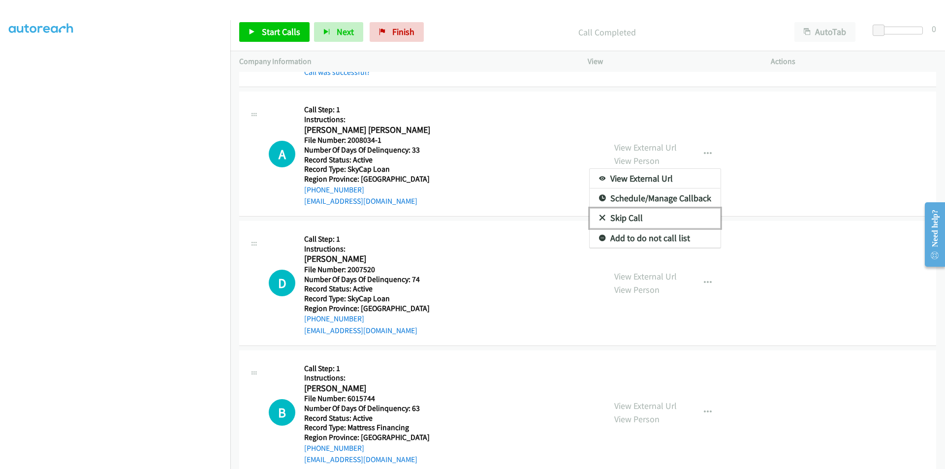
click at [626, 215] on link "Skip Call" at bounding box center [654, 218] width 131 height 20
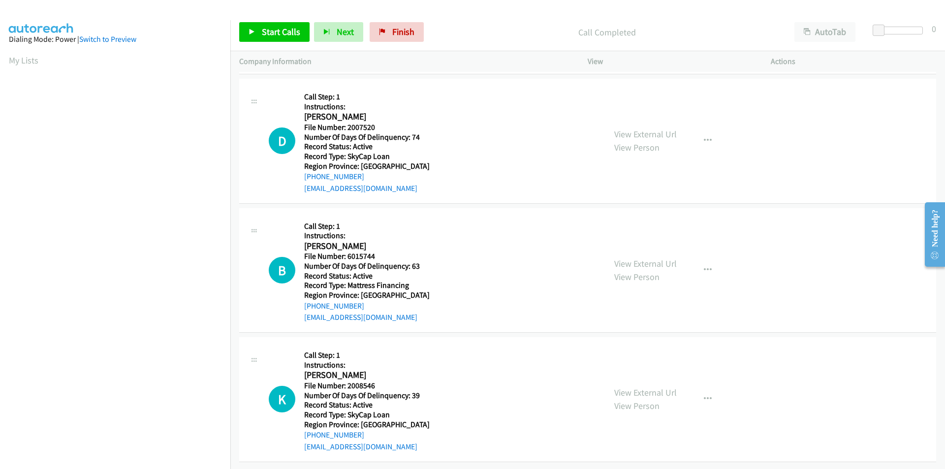
scroll to position [56, 0]
click at [260, 27] on link "Start Calls" at bounding box center [274, 32] width 70 height 20
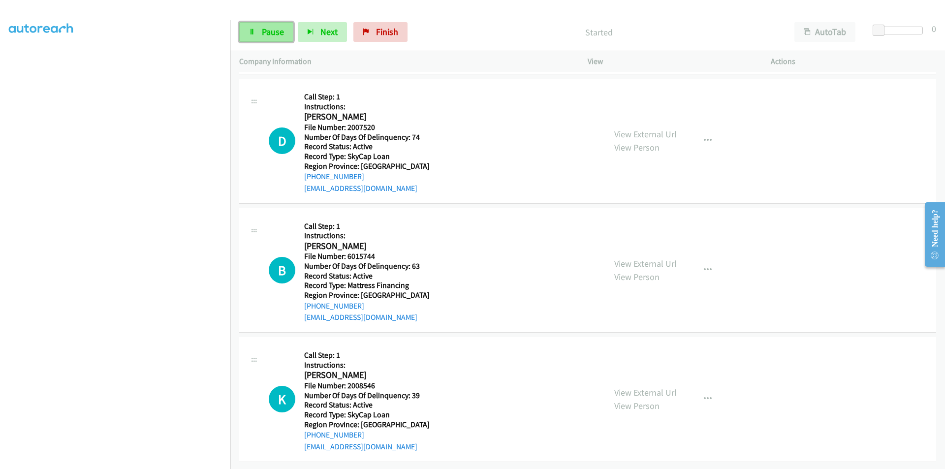
click at [261, 27] on link "Pause" at bounding box center [266, 32] width 54 height 20
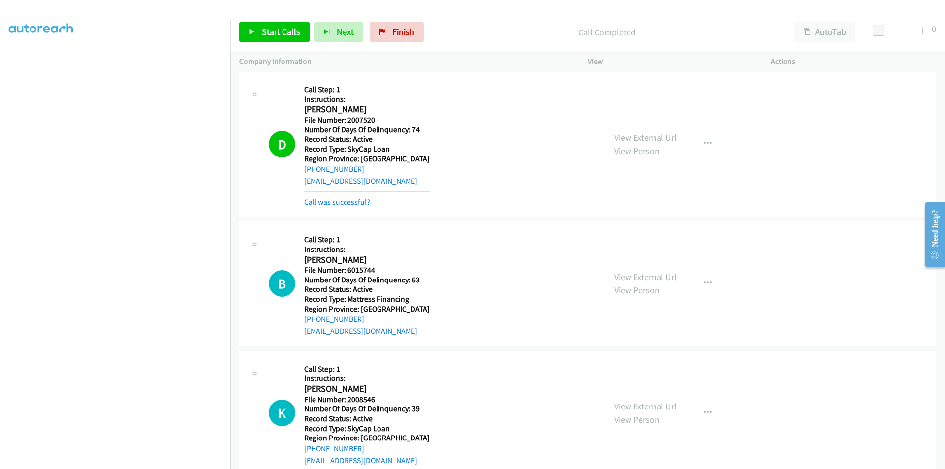
scroll to position [3863, 0]
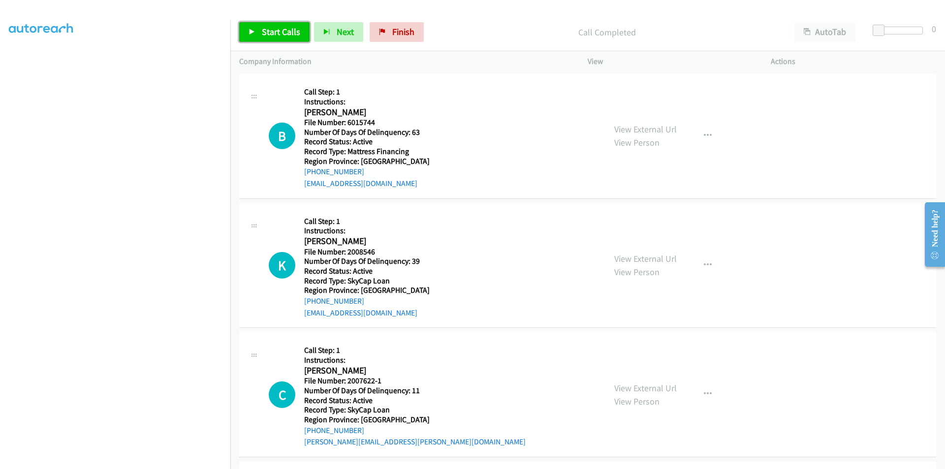
click at [269, 26] on link "Start Calls" at bounding box center [274, 32] width 70 height 20
click at [269, 26] on link "Pause" at bounding box center [266, 32] width 54 height 20
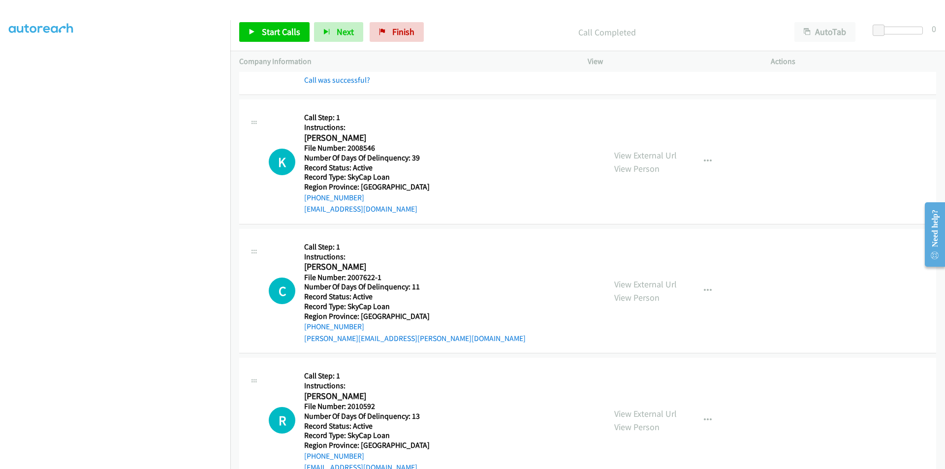
scroll to position [4010, 0]
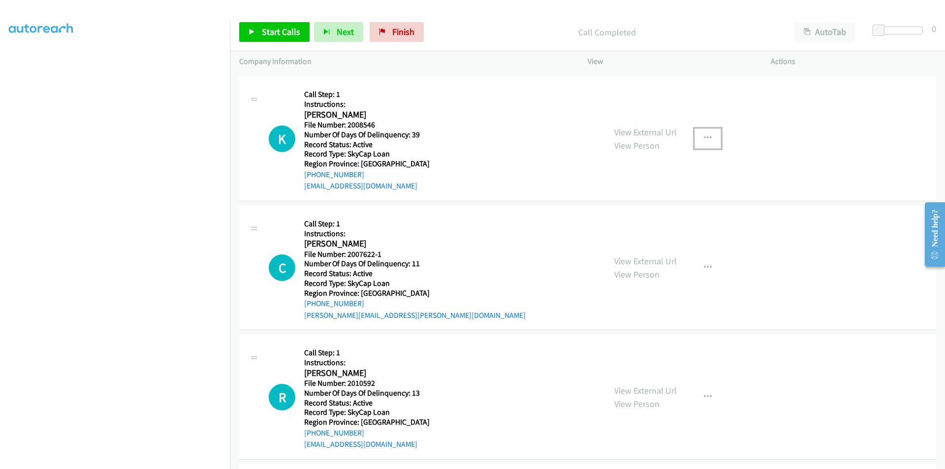
click at [704, 134] on icon "button" at bounding box center [708, 138] width 8 height 8
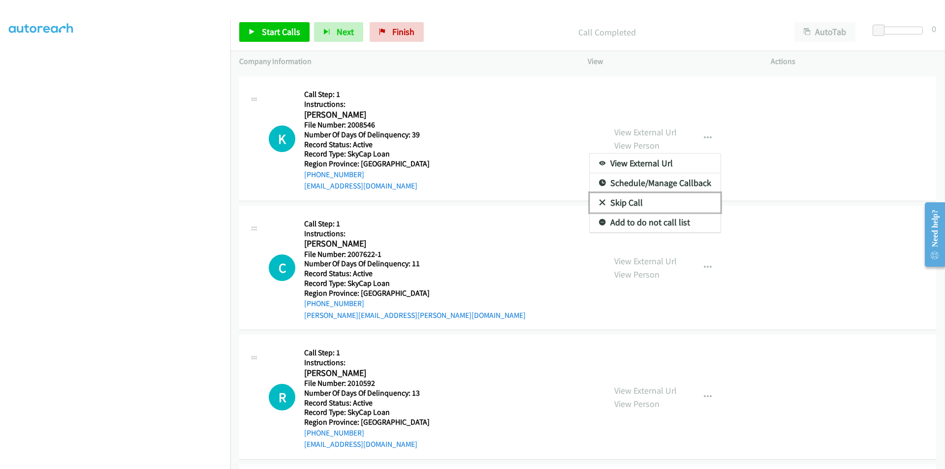
click at [628, 202] on link "Skip Call" at bounding box center [654, 203] width 131 height 20
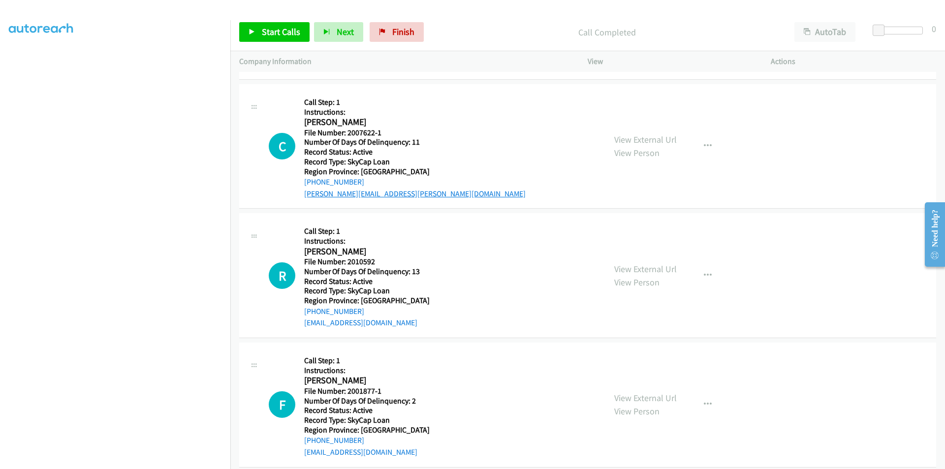
scroll to position [4145, 0]
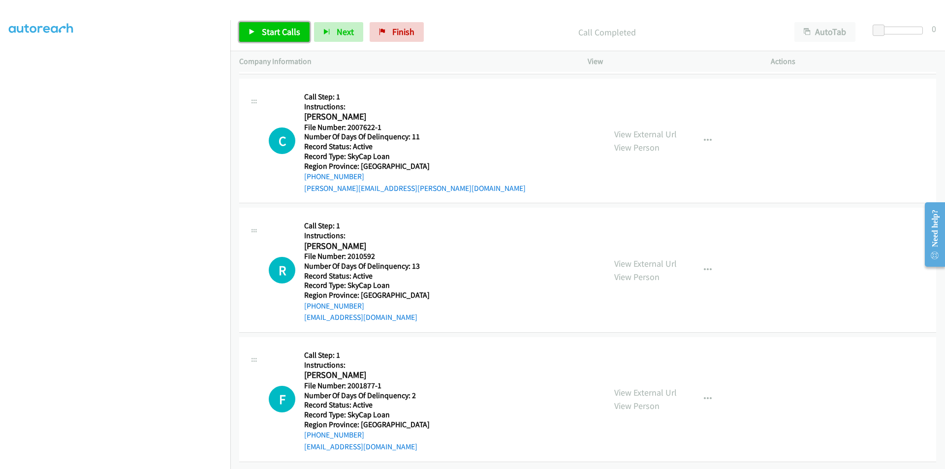
click at [283, 26] on link "Start Calls" at bounding box center [274, 32] width 70 height 20
click at [283, 26] on link "Pause" at bounding box center [266, 32] width 54 height 20
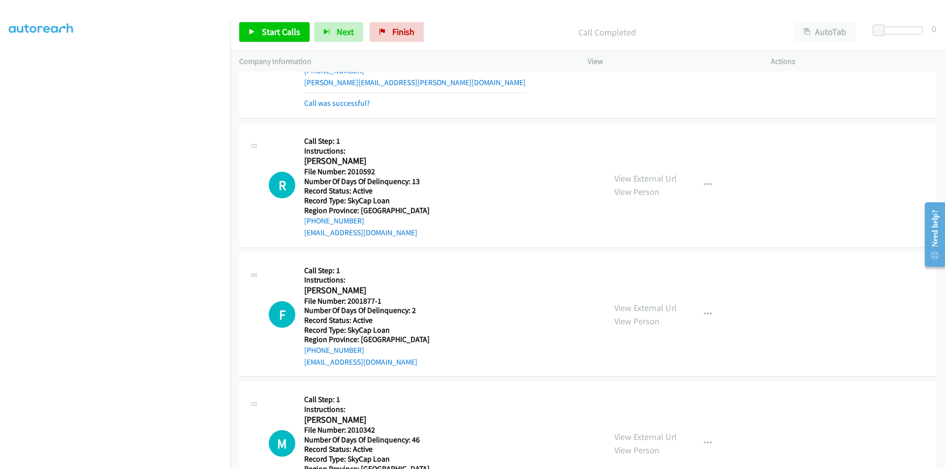
scroll to position [4292, 0]
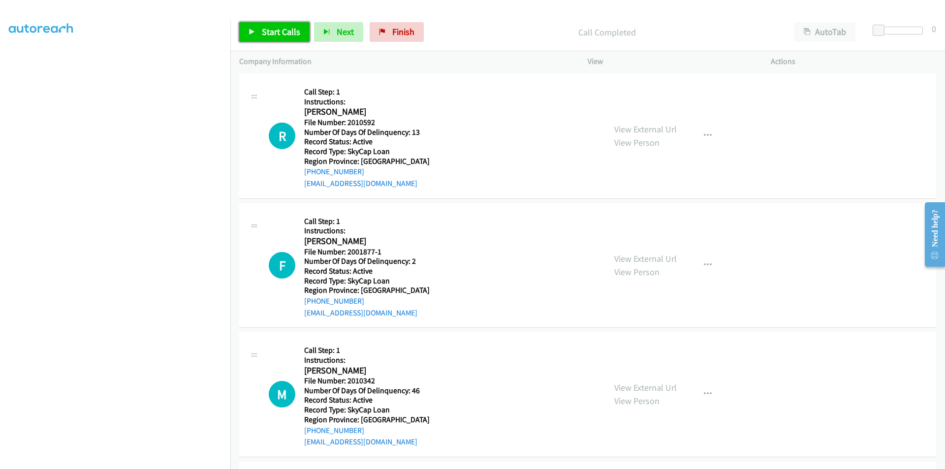
click at [286, 27] on span "Start Calls" at bounding box center [281, 31] width 38 height 11
click at [286, 27] on link "Pause" at bounding box center [266, 32] width 54 height 20
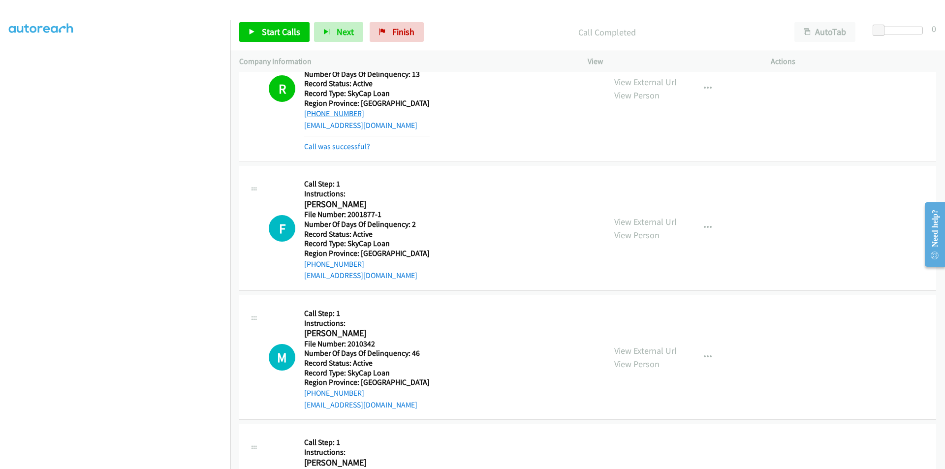
scroll to position [4440, 0]
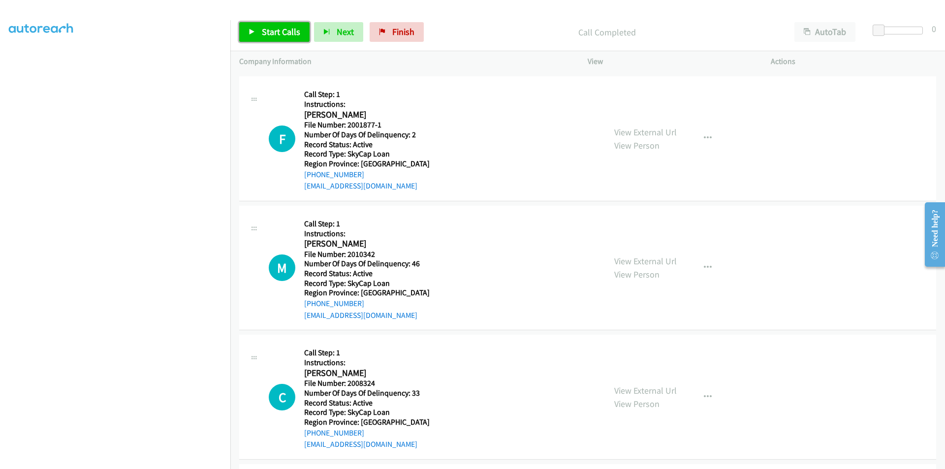
click at [282, 26] on link "Start Calls" at bounding box center [274, 32] width 70 height 20
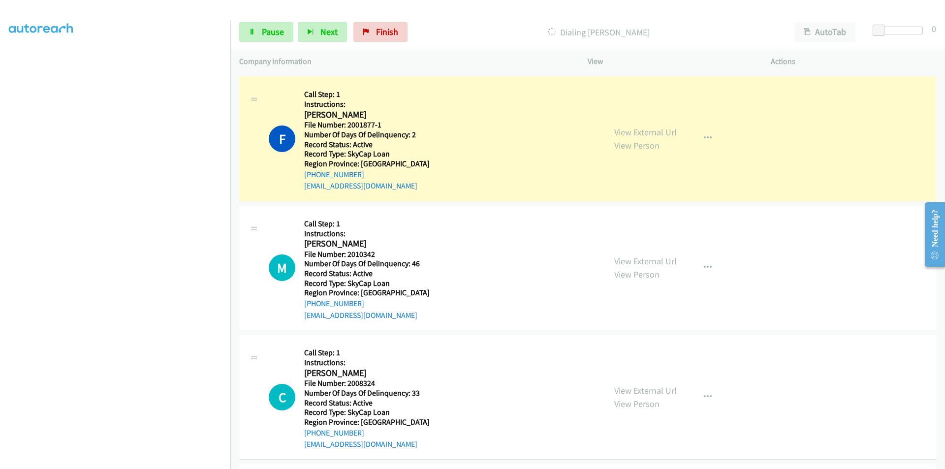
click at [279, 22] on div "Start Calls Pause Next Finish Dialing Frank Mccarthy AutoTab AutoTab 0" at bounding box center [587, 32] width 714 height 38
drag, startPoint x: 278, startPoint y: 30, endPoint x: 259, endPoint y: 44, distance: 23.9
click at [278, 31] on span "Pause" at bounding box center [273, 31] width 22 height 11
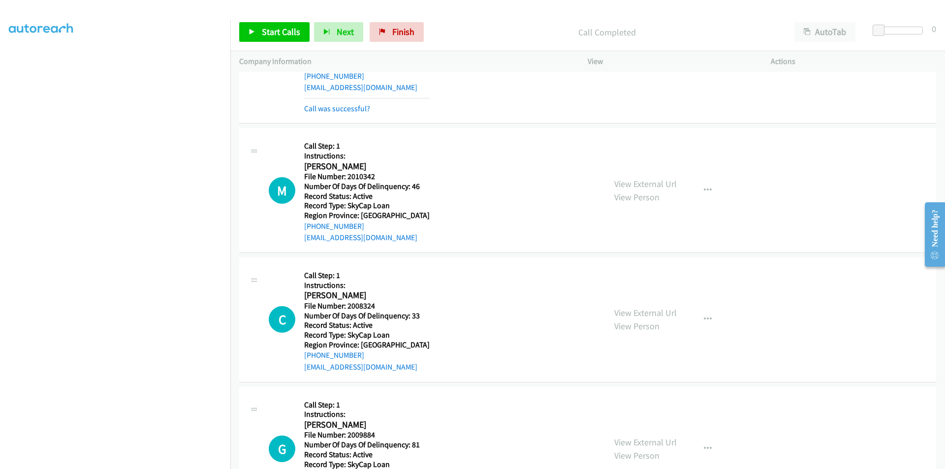
scroll to position [4588, 0]
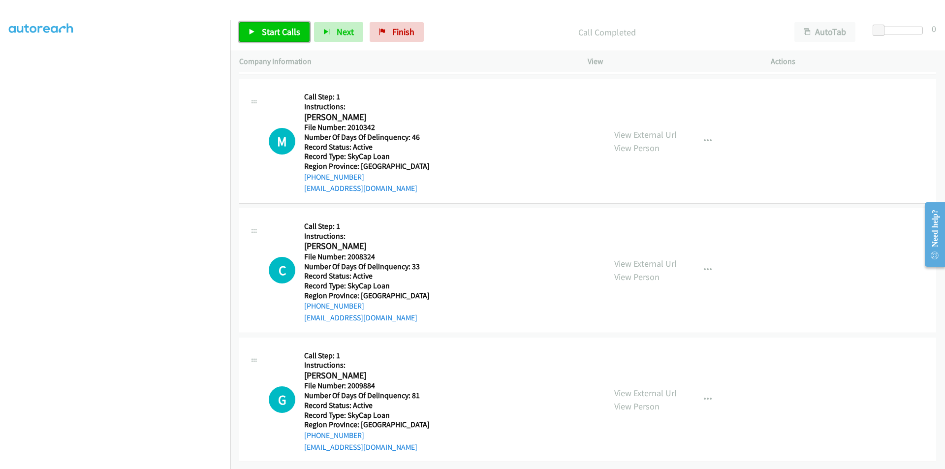
click at [294, 28] on span "Start Calls" at bounding box center [281, 31] width 38 height 11
click at [286, 29] on link "Pause" at bounding box center [266, 32] width 54 height 20
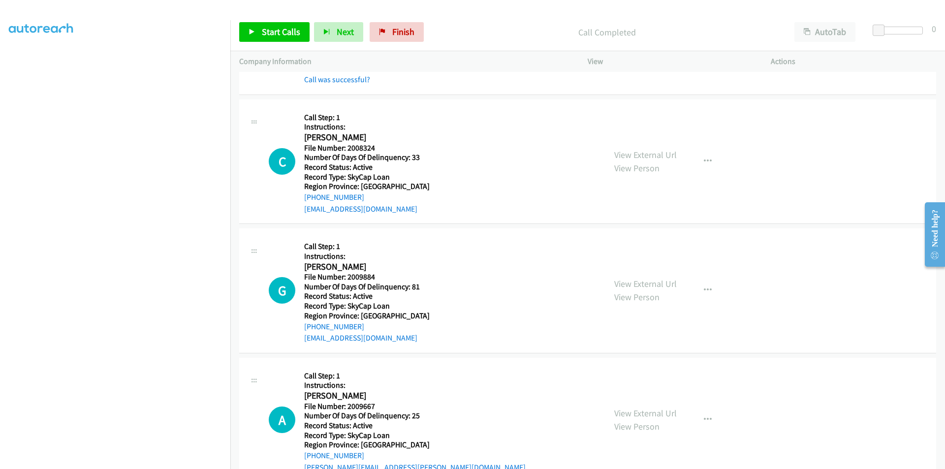
scroll to position [4735, 0]
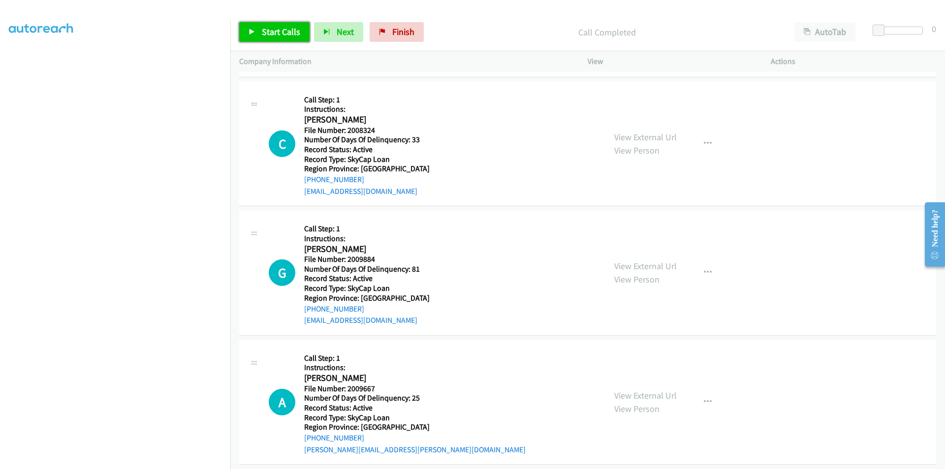
click at [287, 29] on span "Start Calls" at bounding box center [281, 31] width 38 height 11
click at [287, 29] on link "Pause" at bounding box center [266, 32] width 54 height 20
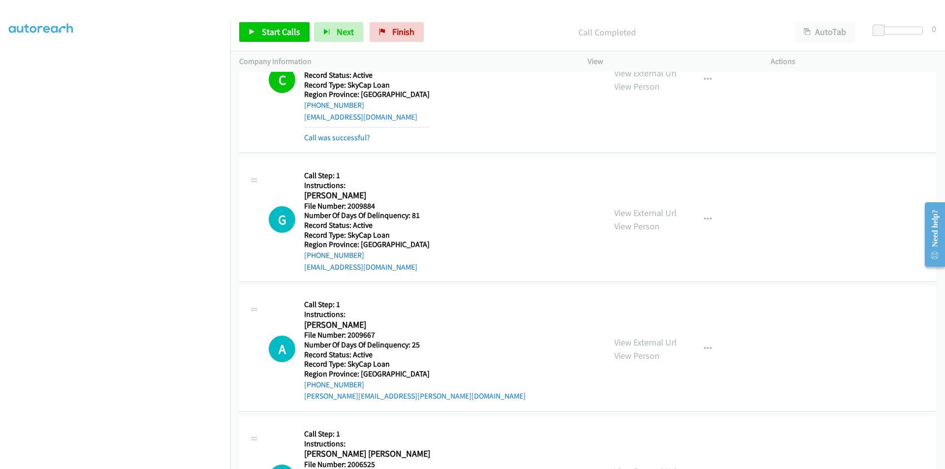
scroll to position [4883, 0]
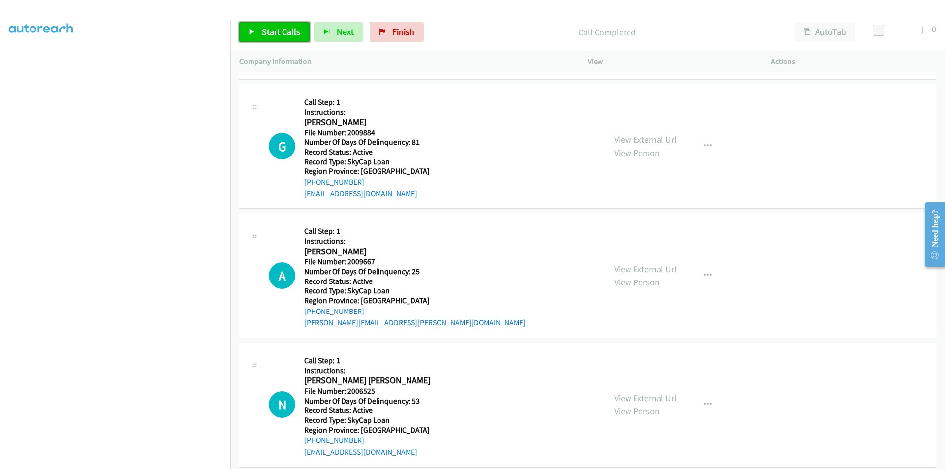
click at [263, 30] on span "Start Calls" at bounding box center [281, 31] width 38 height 11
click at [263, 30] on span "Pause" at bounding box center [273, 31] width 22 height 11
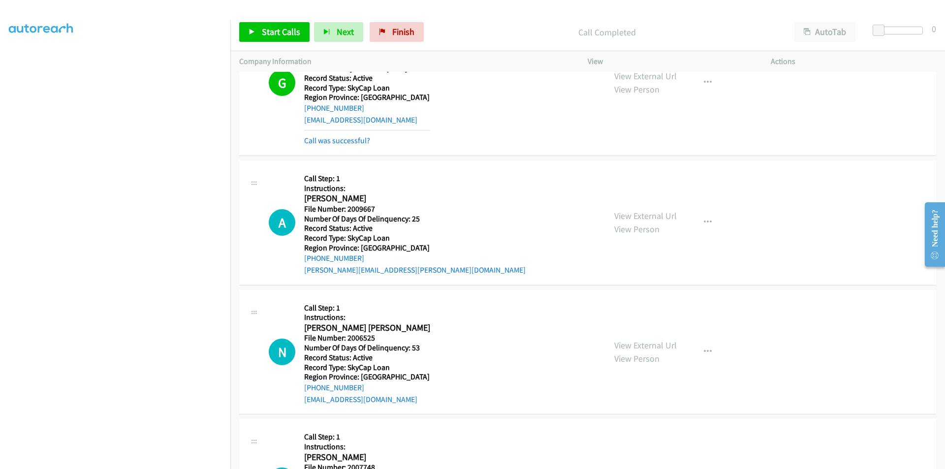
scroll to position [5030, 0]
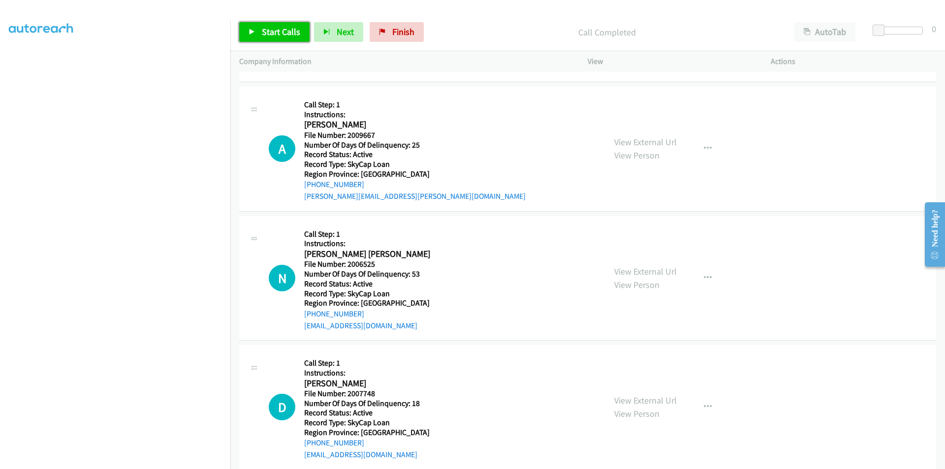
click at [259, 33] on link "Start Calls" at bounding box center [274, 32] width 70 height 20
click at [259, 33] on link "Pause" at bounding box center [266, 32] width 54 height 20
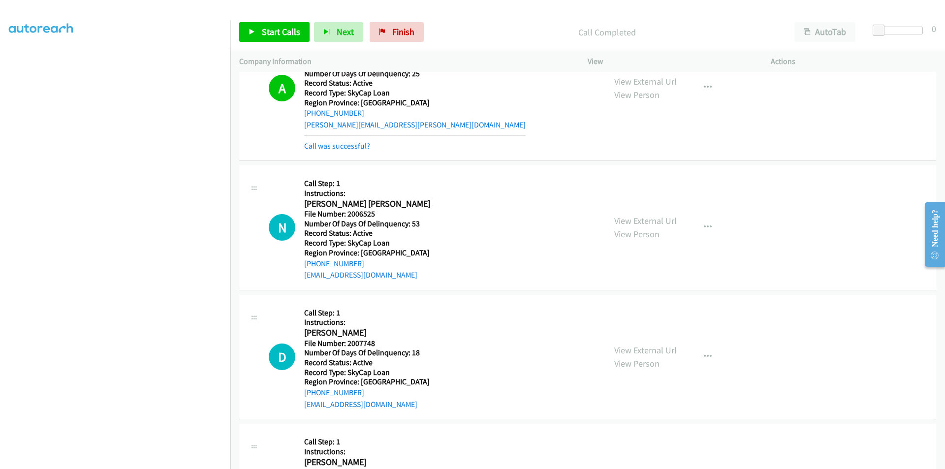
scroll to position [5178, 0]
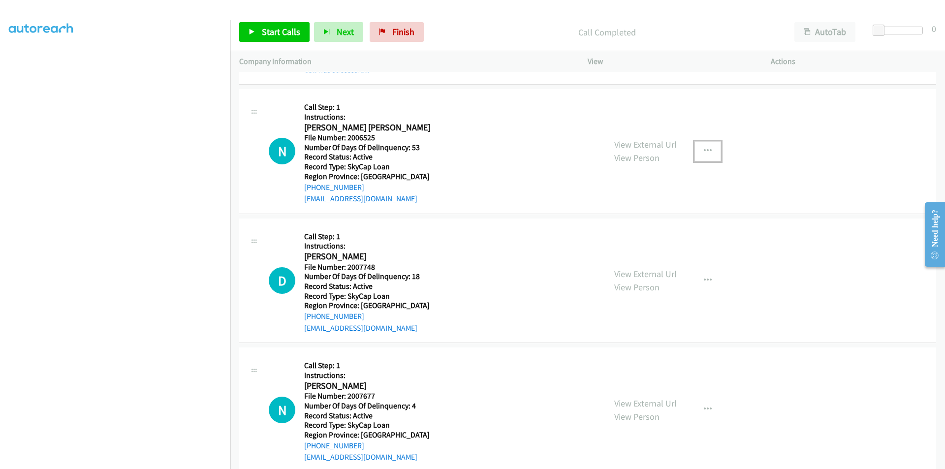
click at [704, 148] on icon "button" at bounding box center [708, 151] width 8 height 8
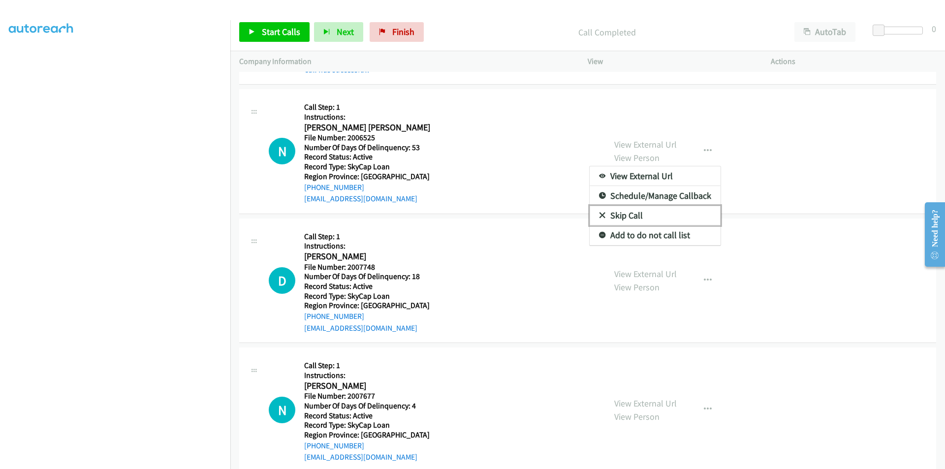
click at [642, 208] on link "Skip Call" at bounding box center [654, 216] width 131 height 20
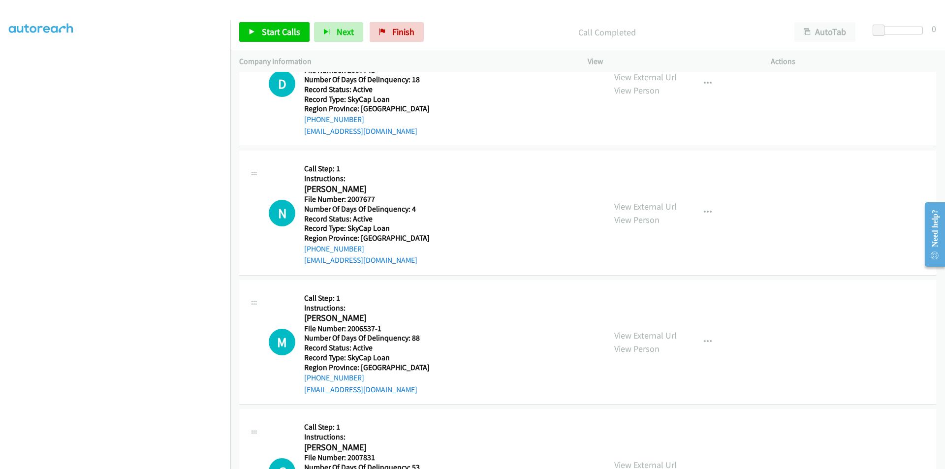
scroll to position [5326, 0]
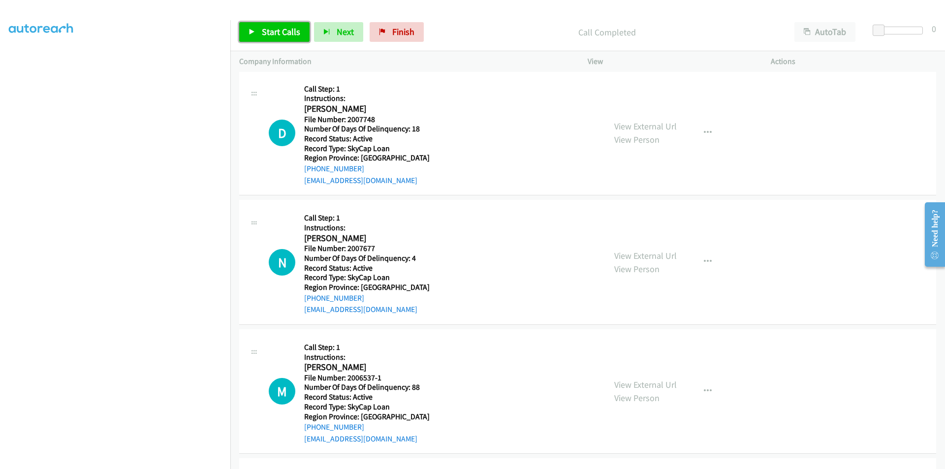
click at [276, 26] on span "Start Calls" at bounding box center [281, 31] width 38 height 11
click at [276, 26] on span "Pause" at bounding box center [273, 31] width 22 height 11
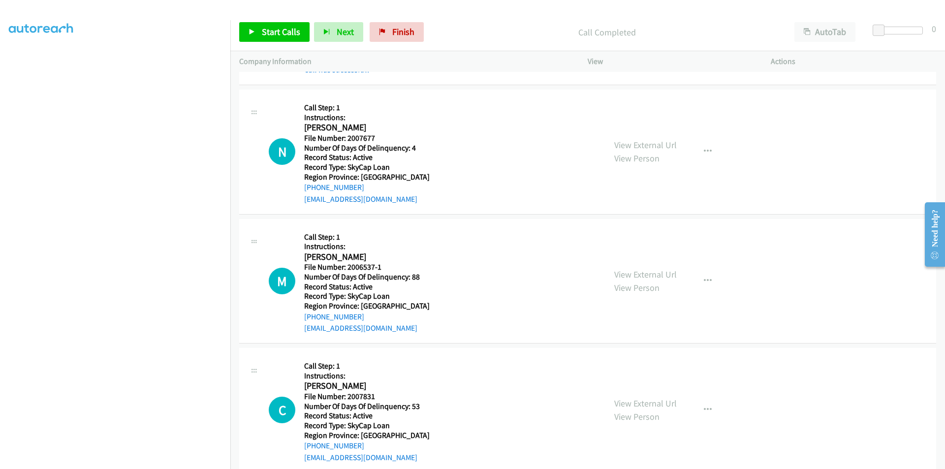
scroll to position [5473, 0]
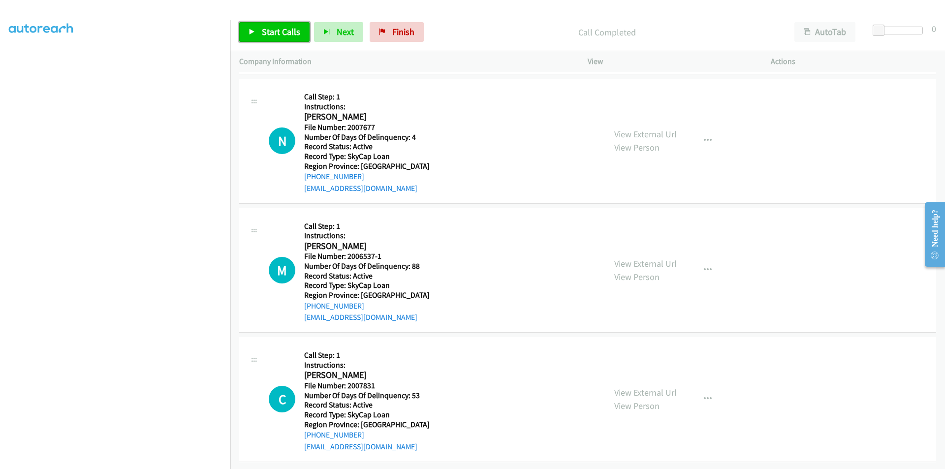
click at [281, 27] on span "Start Calls" at bounding box center [281, 31] width 38 height 11
click at [274, 31] on span "Pause" at bounding box center [273, 31] width 22 height 11
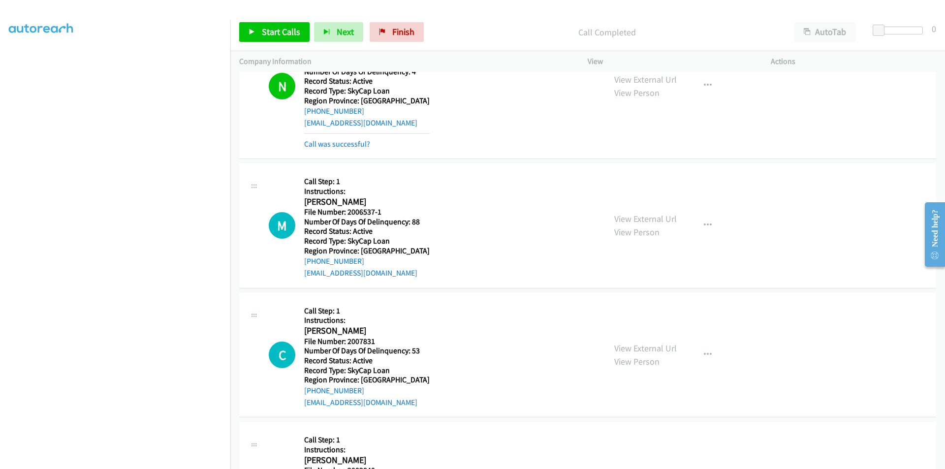
scroll to position [5621, 0]
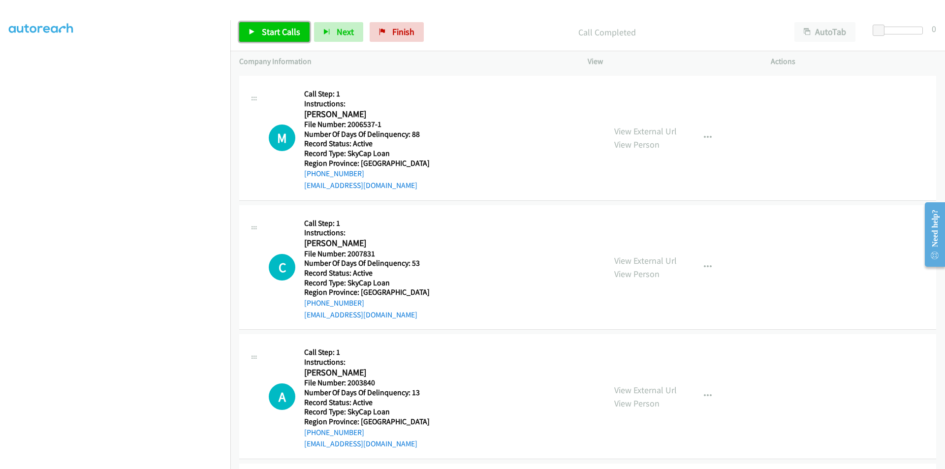
click at [251, 30] on icon at bounding box center [251, 32] width 7 height 7
click at [255, 30] on icon at bounding box center [251, 32] width 7 height 7
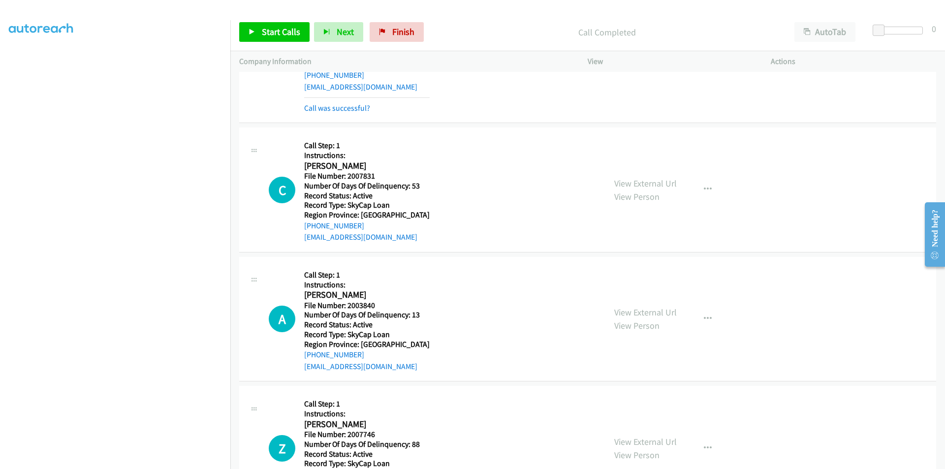
scroll to position [5769, 0]
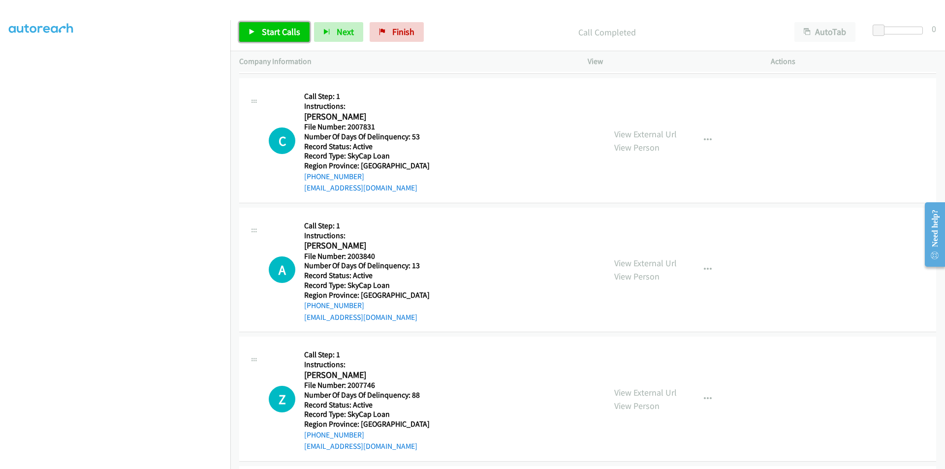
click at [268, 32] on span "Start Calls" at bounding box center [281, 31] width 38 height 11
drag, startPoint x: 268, startPoint y: 32, endPoint x: 263, endPoint y: 41, distance: 9.7
click at [269, 32] on span "Pause" at bounding box center [273, 31] width 22 height 11
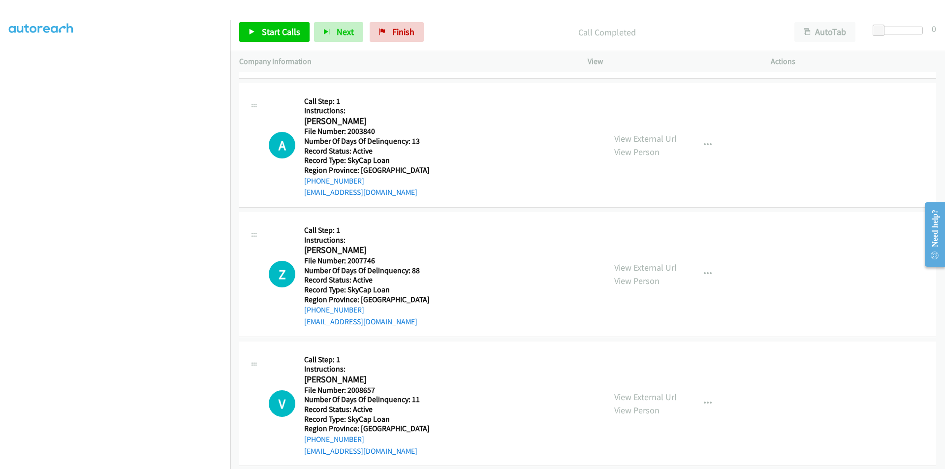
scroll to position [5926, 0]
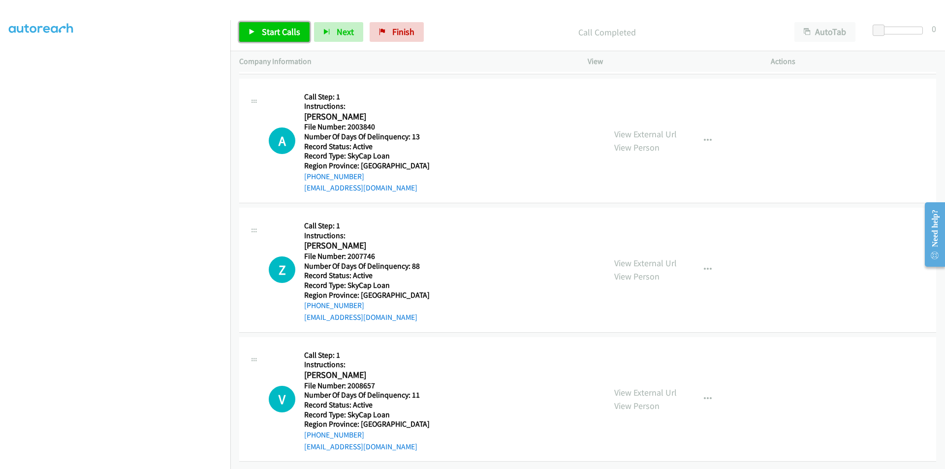
click at [272, 25] on link "Start Calls" at bounding box center [274, 32] width 70 height 20
click at [270, 26] on span "Pause" at bounding box center [273, 31] width 22 height 11
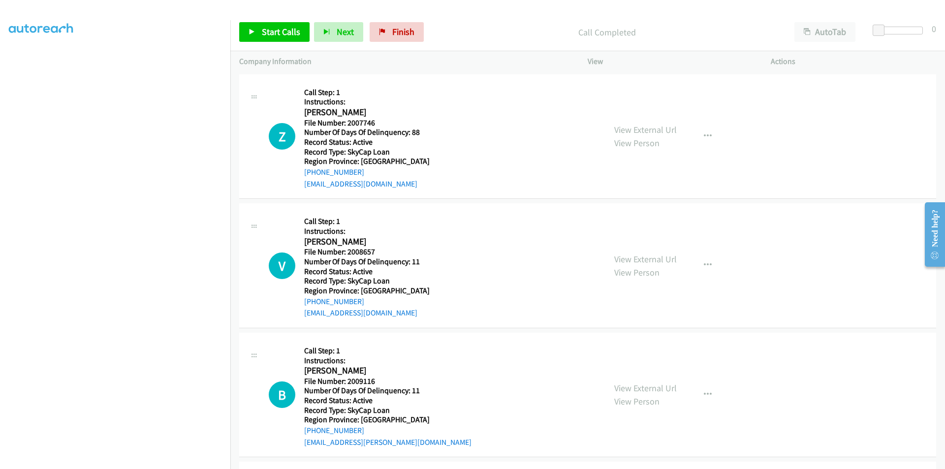
scroll to position [6074, 0]
click at [276, 32] on span "Start Calls" at bounding box center [281, 31] width 38 height 11
click at [276, 32] on span "Pause" at bounding box center [273, 31] width 22 height 11
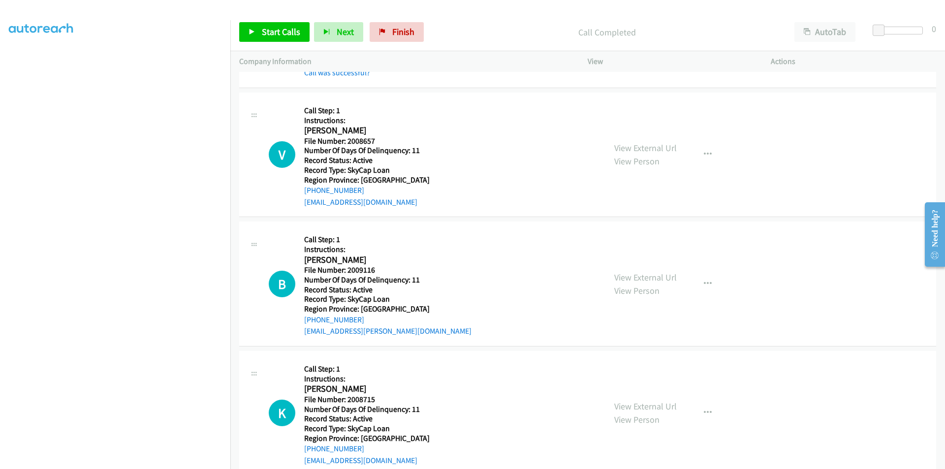
scroll to position [6221, 0]
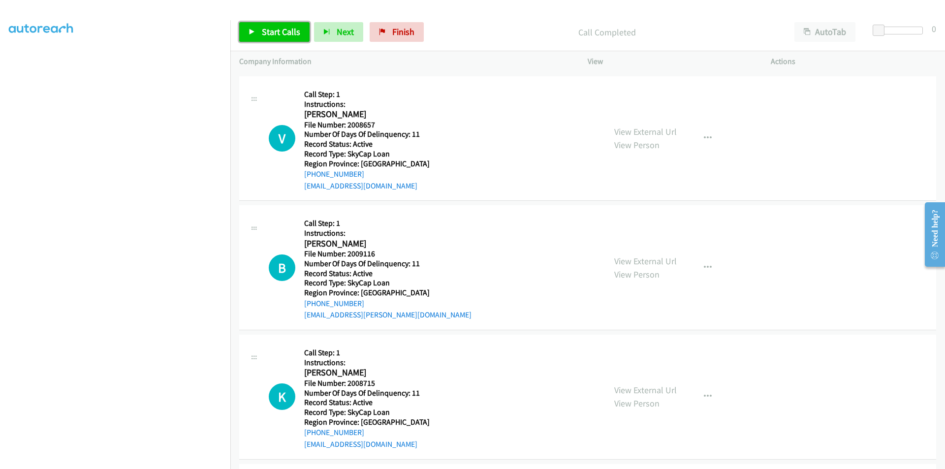
click at [273, 31] on span "Start Calls" at bounding box center [281, 31] width 38 height 11
click at [273, 31] on span "Pause" at bounding box center [273, 31] width 22 height 11
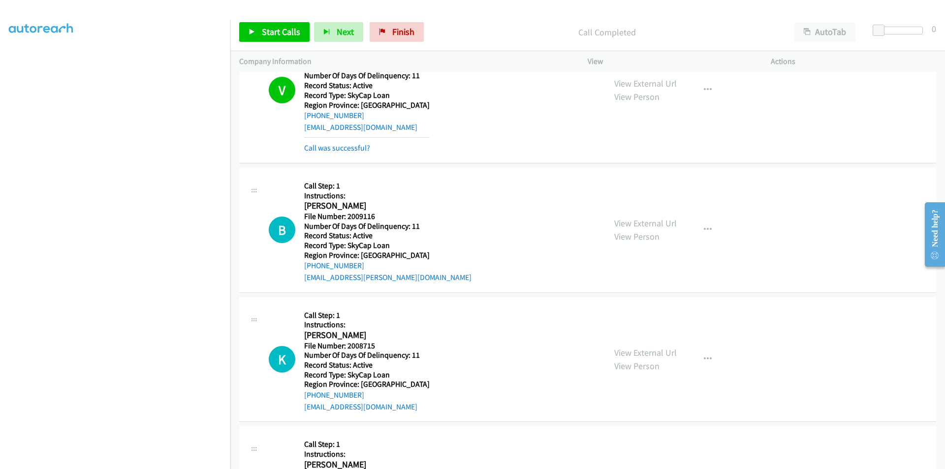
scroll to position [6376, 0]
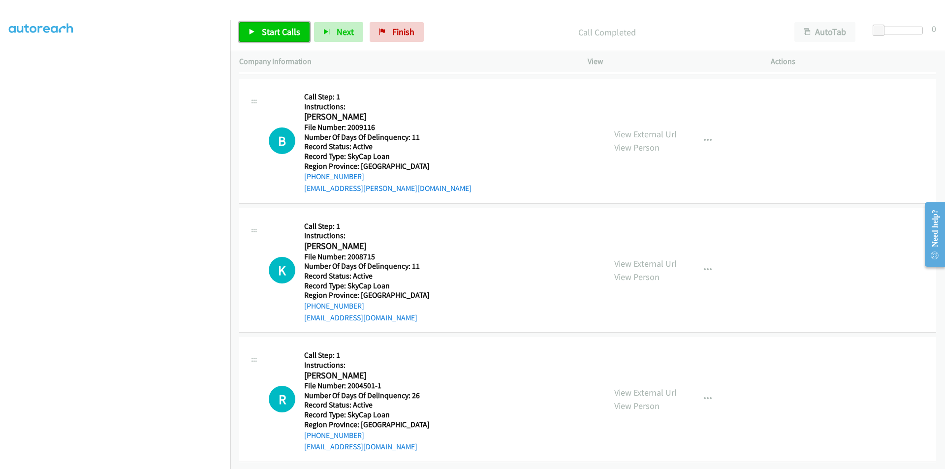
click at [276, 32] on span "Start Calls" at bounding box center [281, 31] width 38 height 11
click at [276, 32] on span "Pause" at bounding box center [273, 31] width 22 height 11
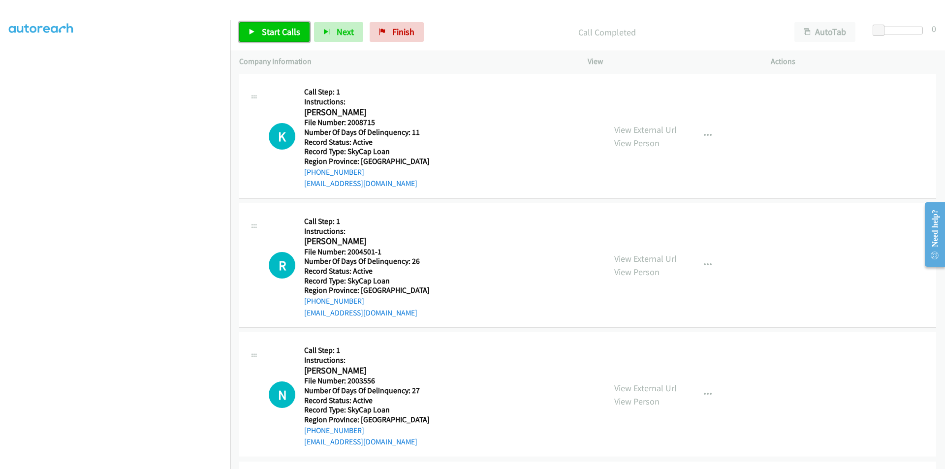
click at [265, 38] on link "Start Calls" at bounding box center [274, 32] width 70 height 20
click at [274, 31] on span "Pause" at bounding box center [273, 31] width 22 height 11
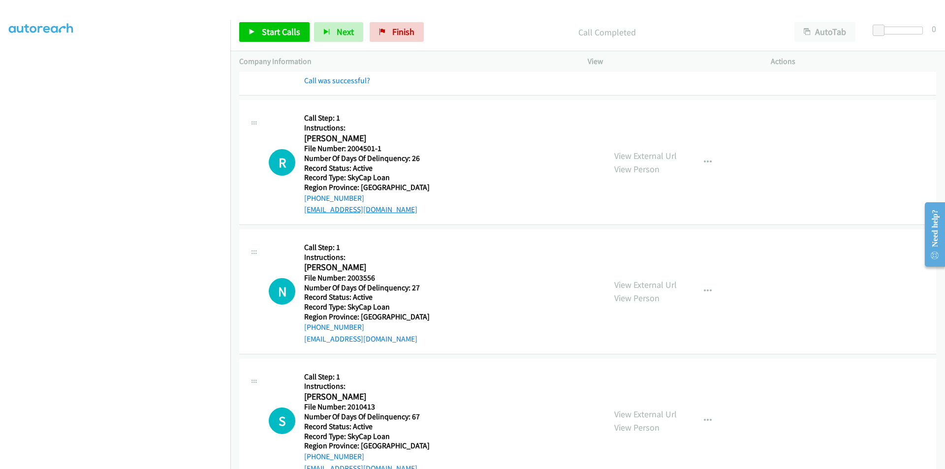
scroll to position [6671, 0]
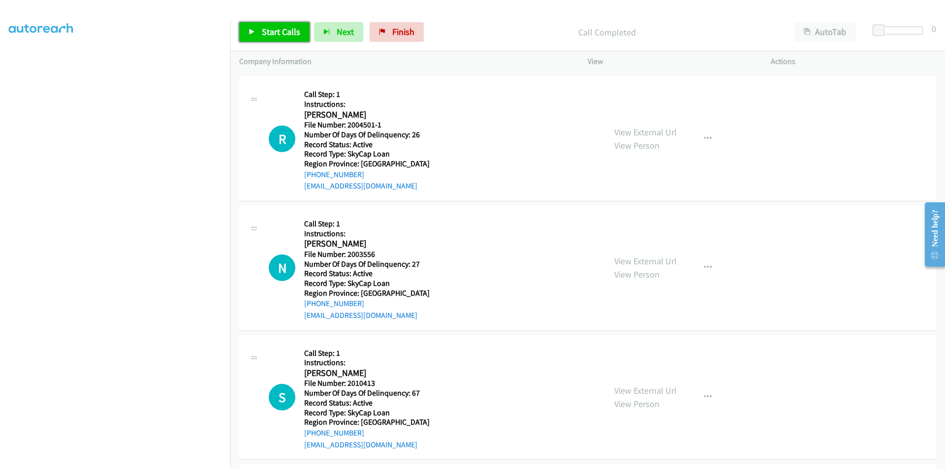
click at [279, 22] on link "Start Calls" at bounding box center [274, 32] width 70 height 20
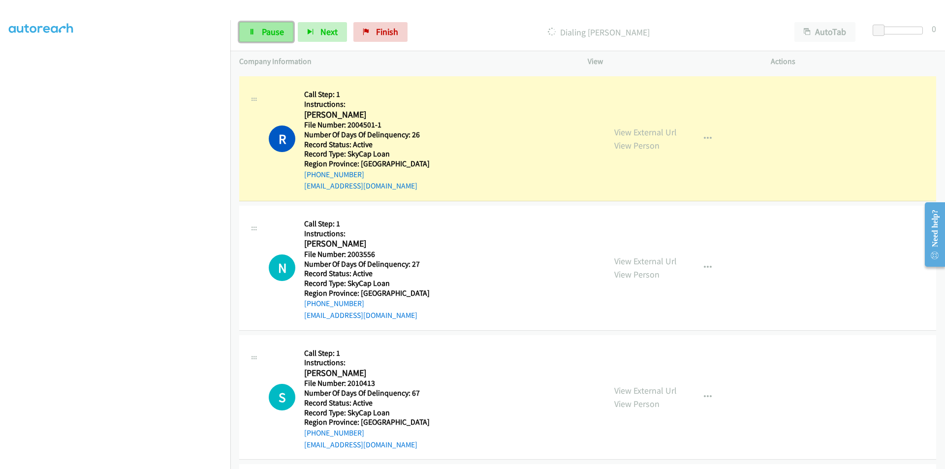
click at [278, 29] on span "Pause" at bounding box center [273, 31] width 22 height 11
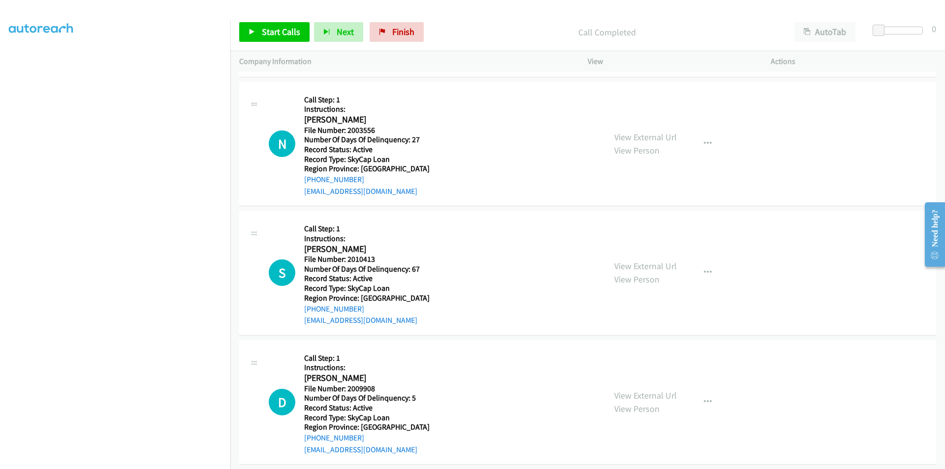
scroll to position [6819, 0]
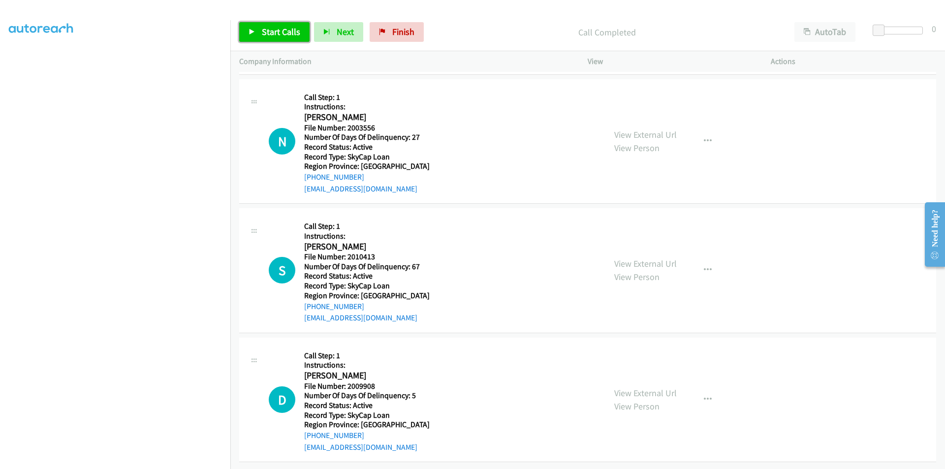
click at [284, 36] on span "Start Calls" at bounding box center [281, 31] width 38 height 11
click at [279, 25] on link "Pause" at bounding box center [266, 32] width 54 height 20
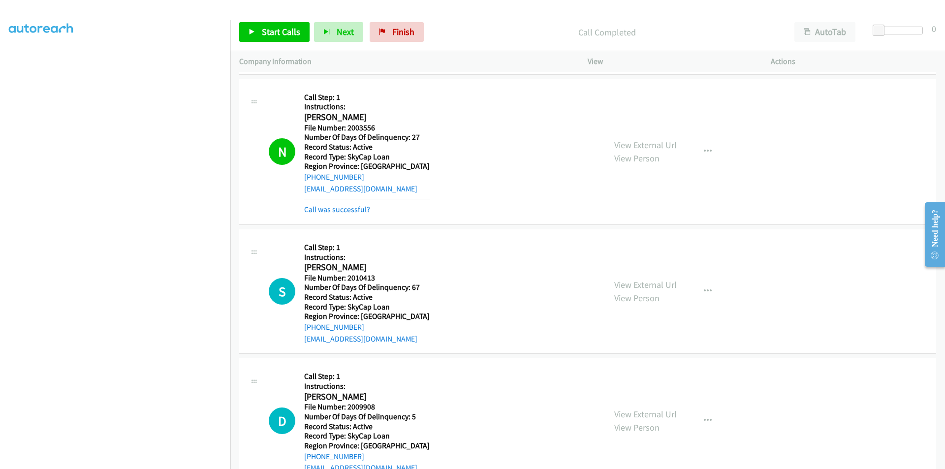
scroll to position [6967, 0]
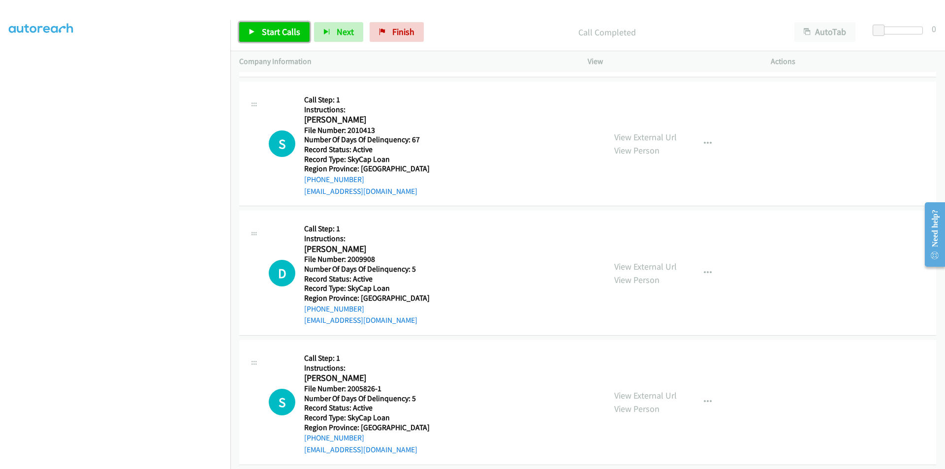
click at [268, 33] on span "Start Calls" at bounding box center [281, 31] width 38 height 11
click at [277, 33] on span "Pause" at bounding box center [273, 31] width 22 height 11
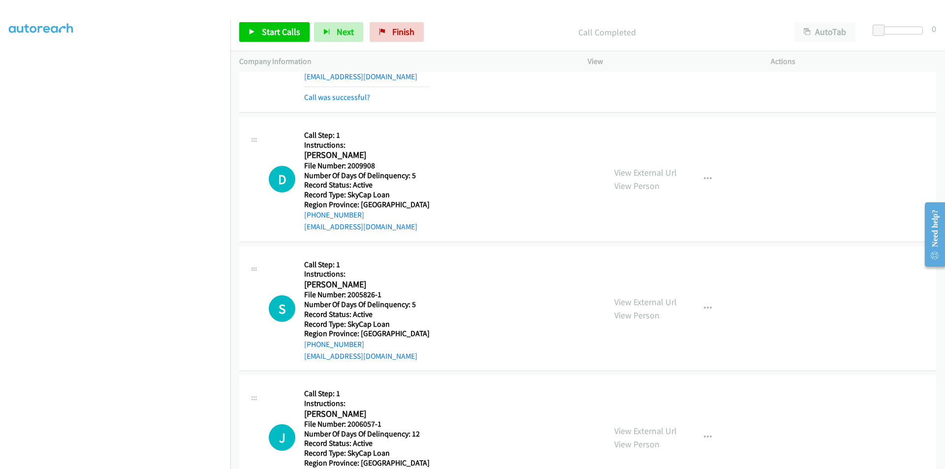
scroll to position [7065, 0]
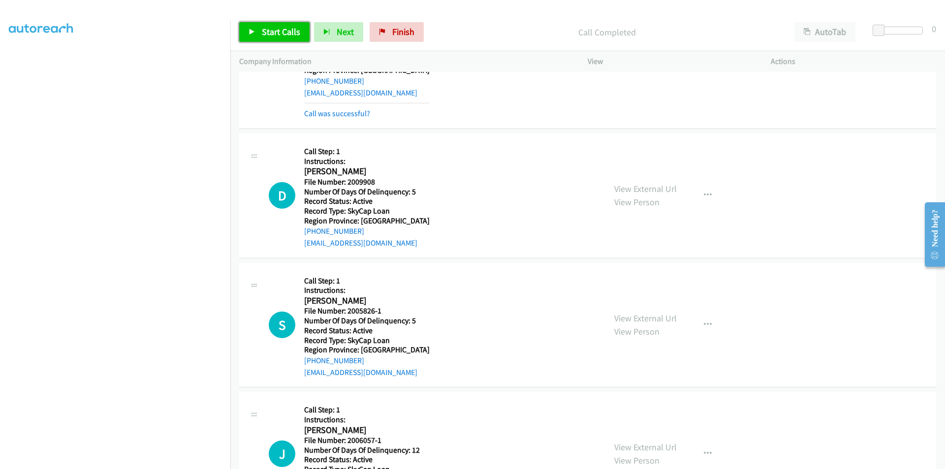
click at [264, 34] on span "Start Calls" at bounding box center [281, 31] width 38 height 11
click at [264, 34] on span "Pause" at bounding box center [273, 31] width 22 height 11
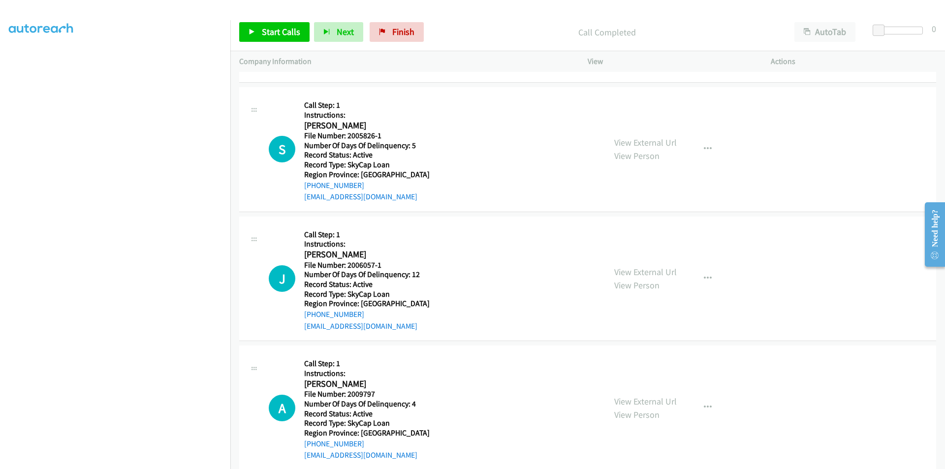
scroll to position [7262, 0]
click at [695, 144] on button "button" at bounding box center [707, 149] width 27 height 20
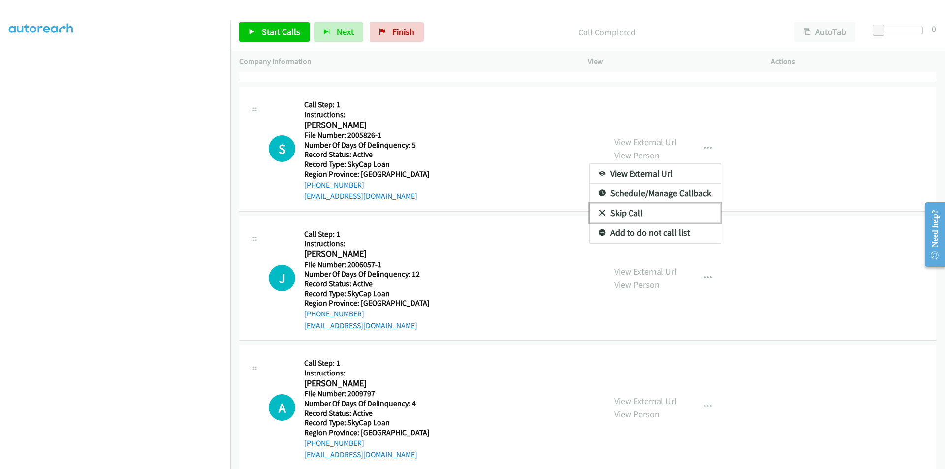
click at [656, 216] on link "Skip Call" at bounding box center [654, 213] width 131 height 20
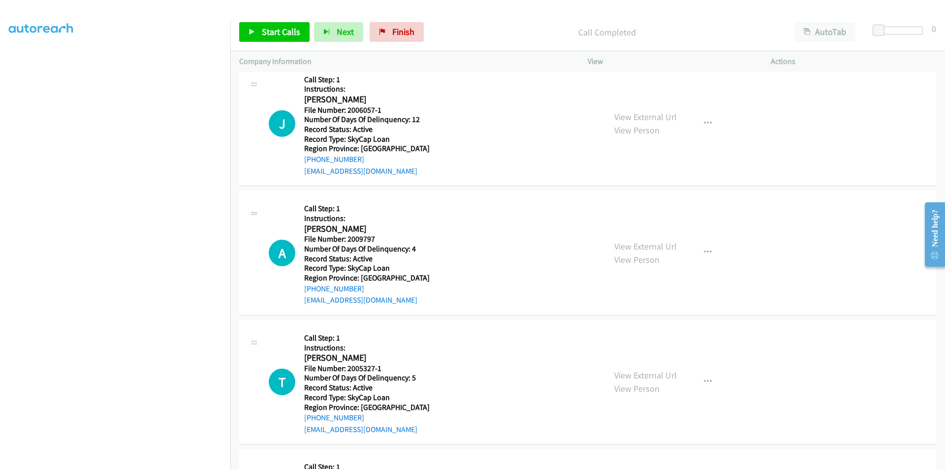
scroll to position [7425, 0]
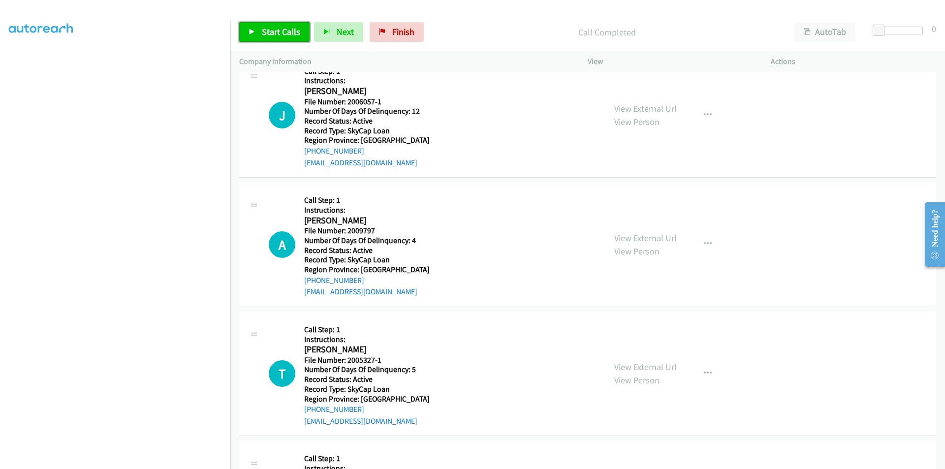
click at [298, 31] on span "Start Calls" at bounding box center [281, 31] width 38 height 11
click at [279, 29] on span "Pause" at bounding box center [273, 31] width 22 height 11
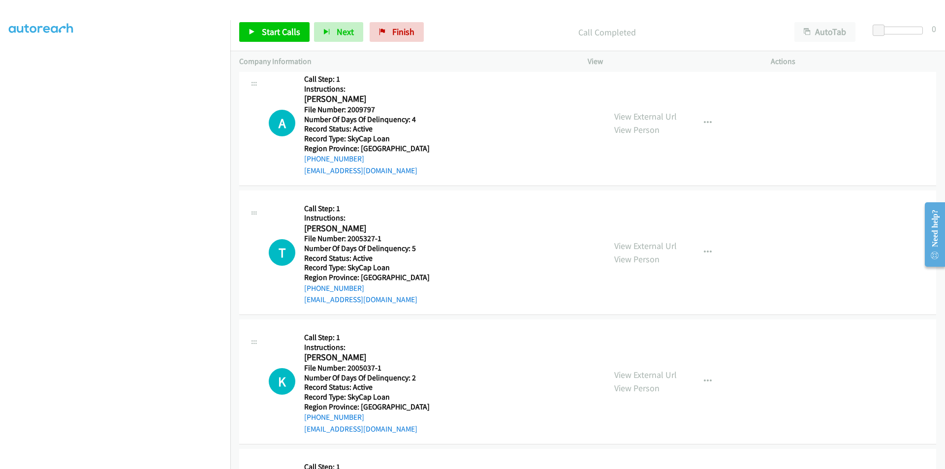
scroll to position [7572, 0]
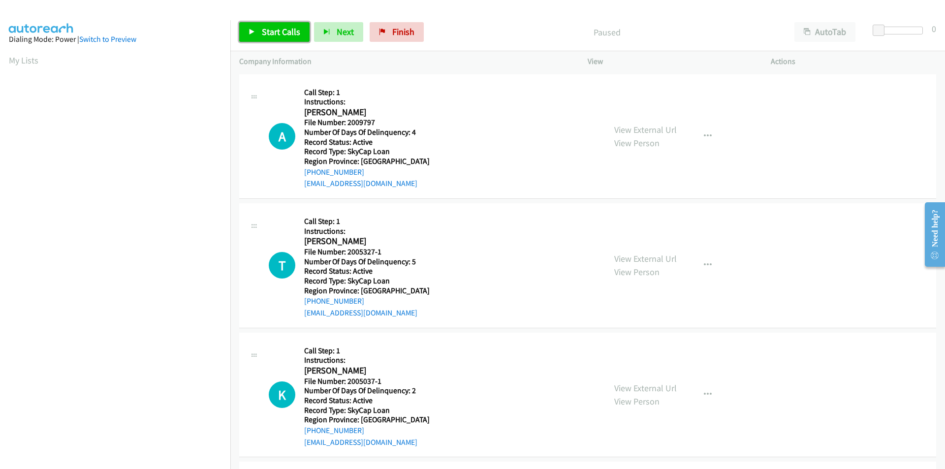
click at [301, 30] on link "Start Calls" at bounding box center [274, 32] width 70 height 20
click at [282, 30] on span "Pause" at bounding box center [273, 31] width 22 height 11
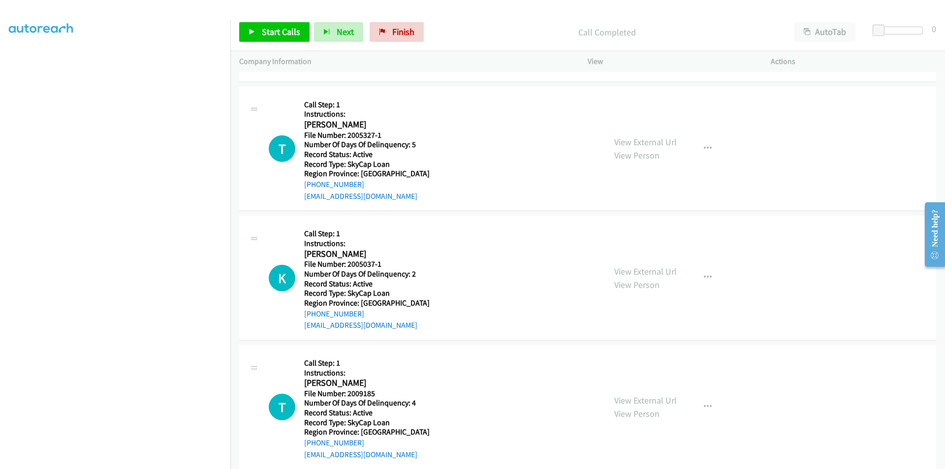
scroll to position [148, 0]
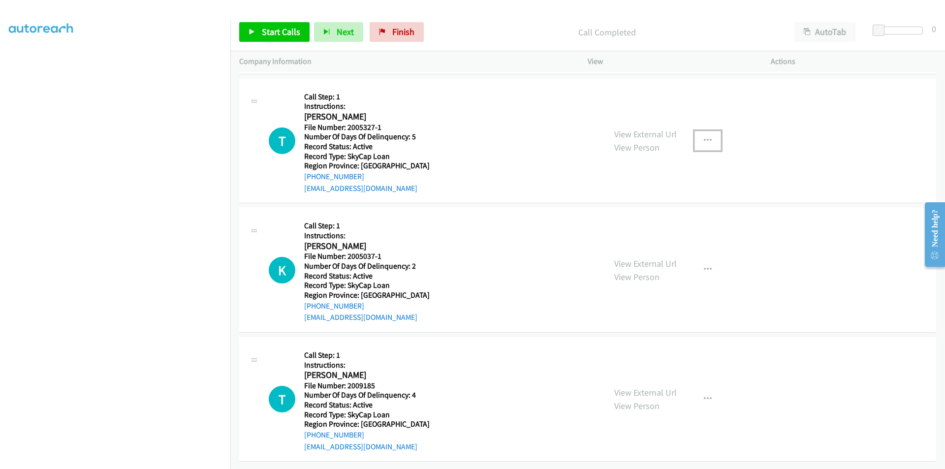
click at [704, 137] on icon "button" at bounding box center [708, 141] width 8 height 8
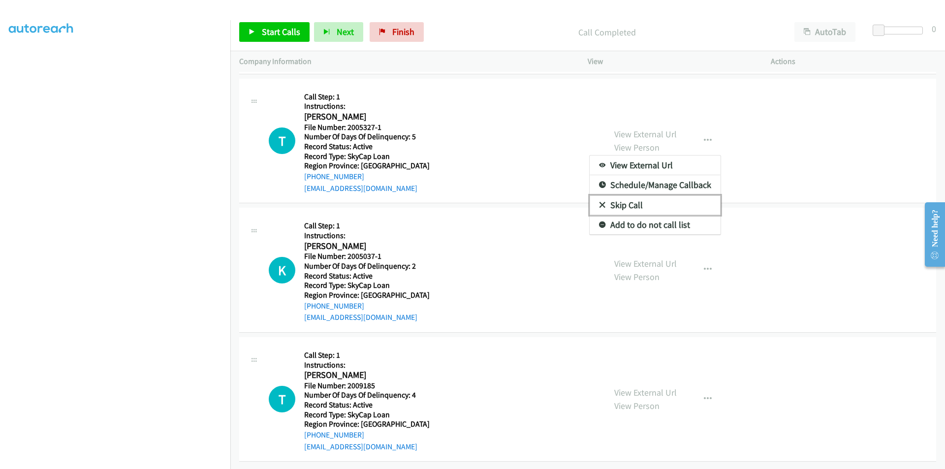
click at [613, 207] on link "Skip Call" at bounding box center [654, 205] width 131 height 20
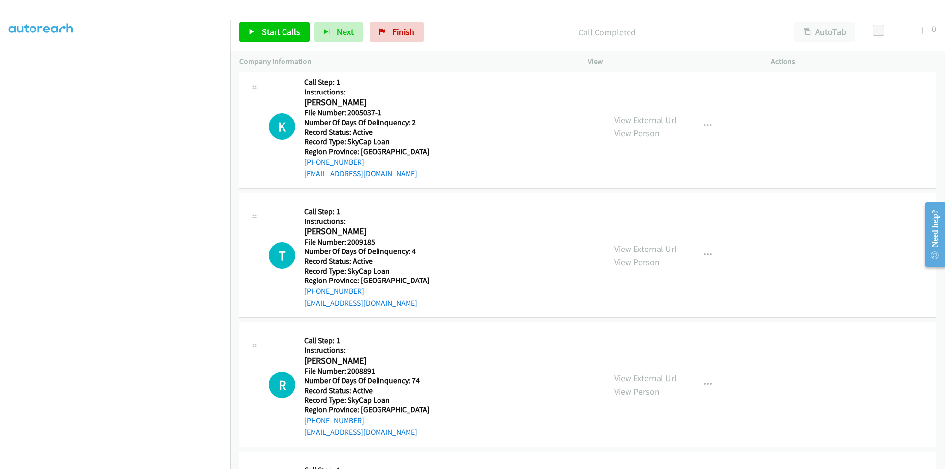
scroll to position [301, 0]
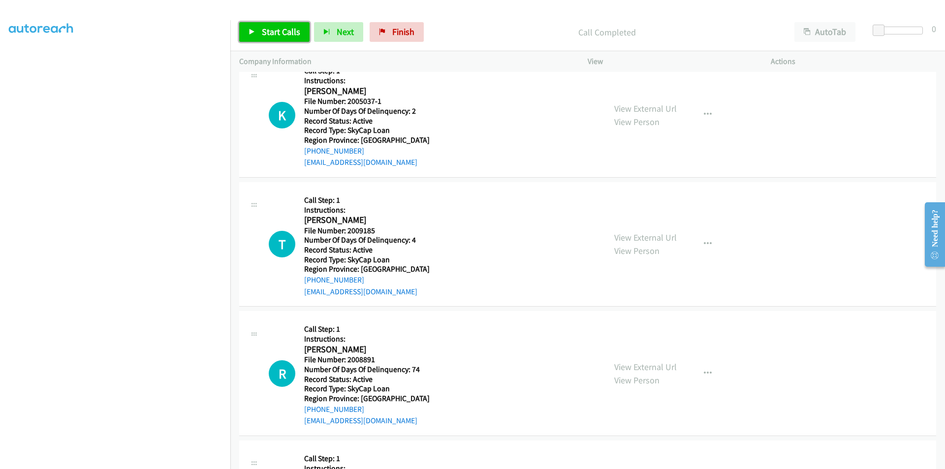
click at [270, 26] on span "Start Calls" at bounding box center [281, 31] width 38 height 11
click at [270, 26] on span "Pause" at bounding box center [273, 31] width 22 height 11
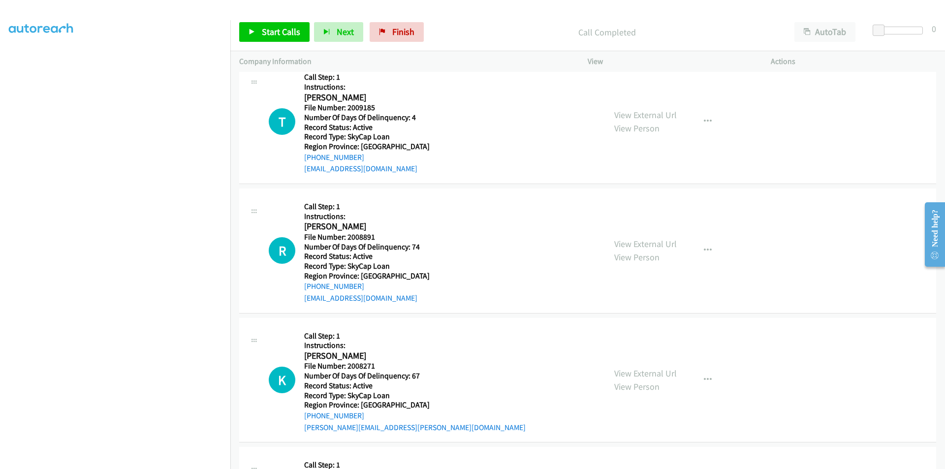
scroll to position [448, 0]
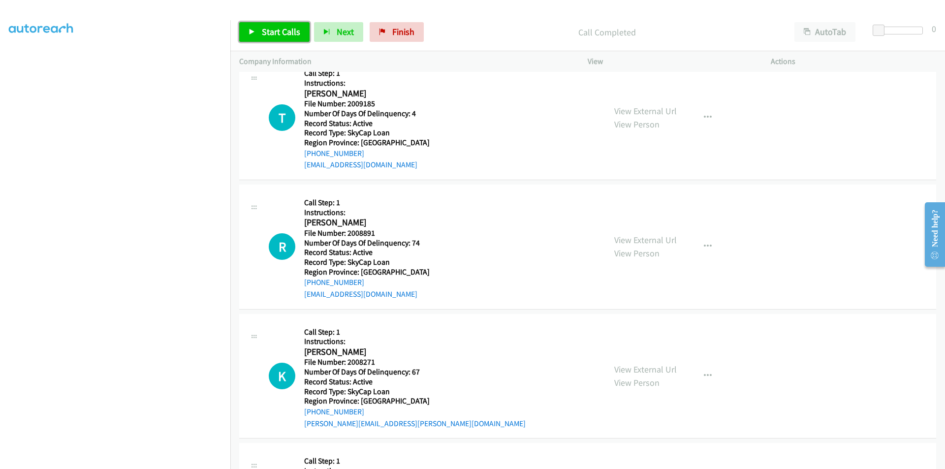
click at [278, 28] on span "Start Calls" at bounding box center [281, 31] width 38 height 11
click at [278, 28] on span "Pause" at bounding box center [273, 31] width 22 height 11
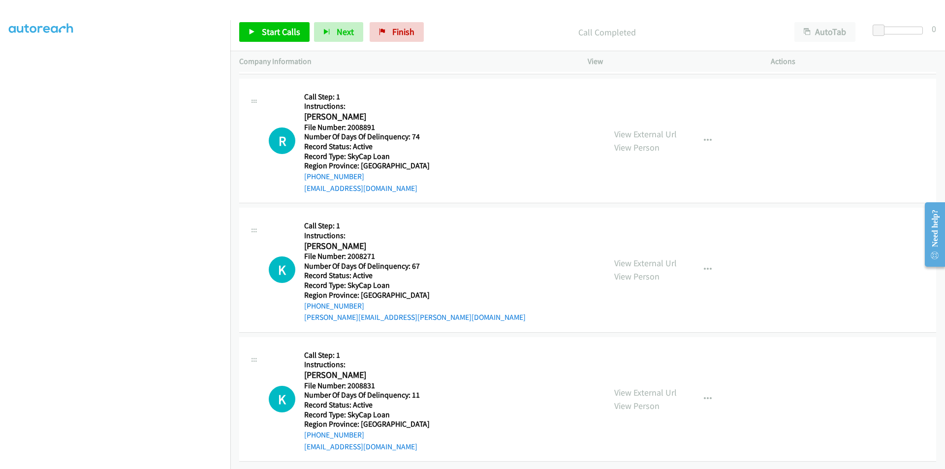
scroll to position [583, 0]
drag, startPoint x: 284, startPoint y: 24, endPoint x: 282, endPoint y: 29, distance: 5.3
click at [282, 28] on div "Start Calls Pause Next Finish Call Completed AutoTab AutoTab 0" at bounding box center [587, 32] width 714 height 38
click at [287, 29] on span "Start Calls" at bounding box center [281, 31] width 38 height 11
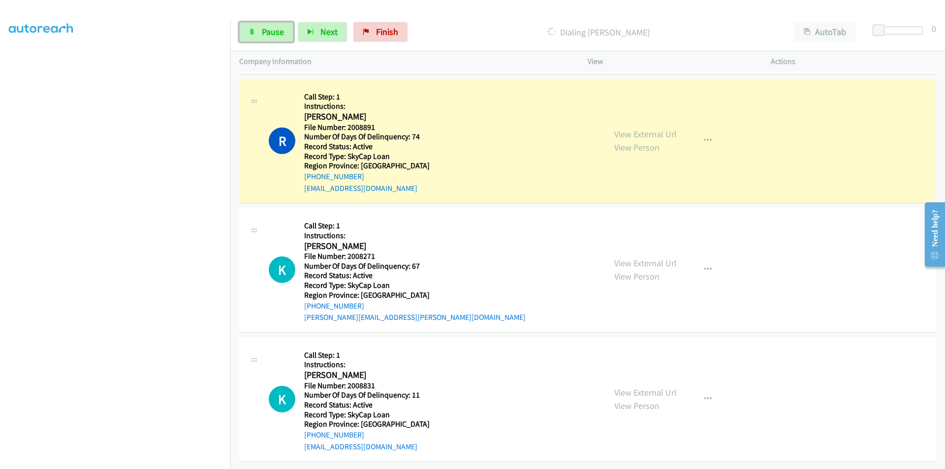
click at [287, 29] on link "Pause" at bounding box center [266, 32] width 54 height 20
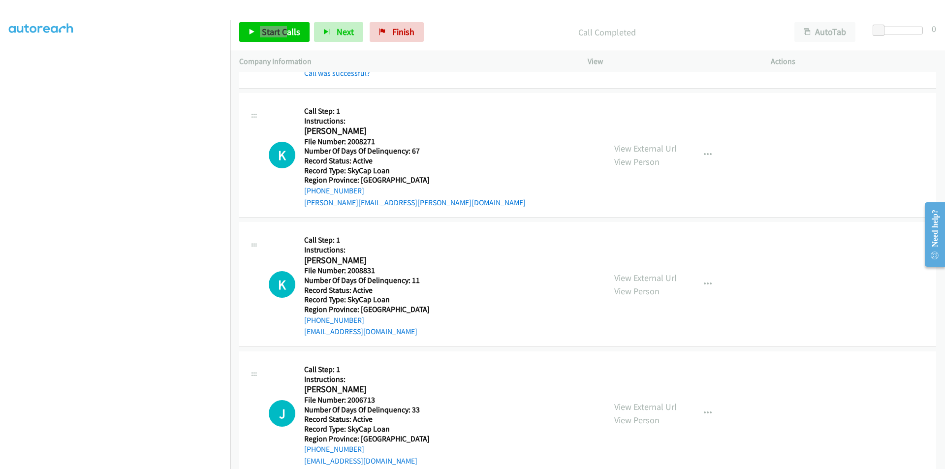
scroll to position [730, 0]
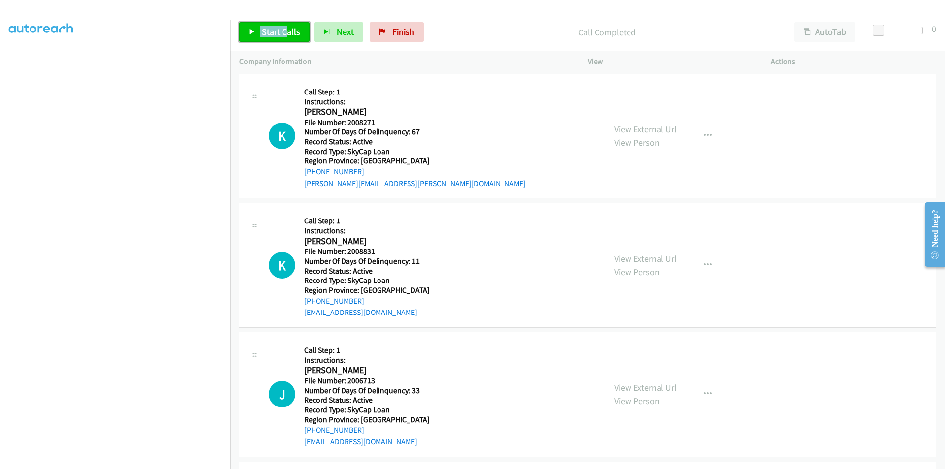
click at [280, 26] on link "Start Calls" at bounding box center [274, 32] width 70 height 20
click at [272, 31] on span "Pause" at bounding box center [273, 31] width 22 height 11
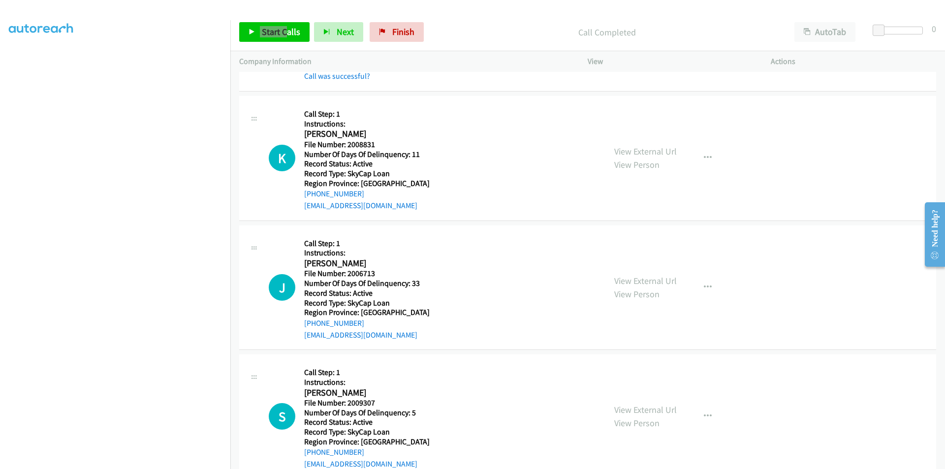
scroll to position [878, 0]
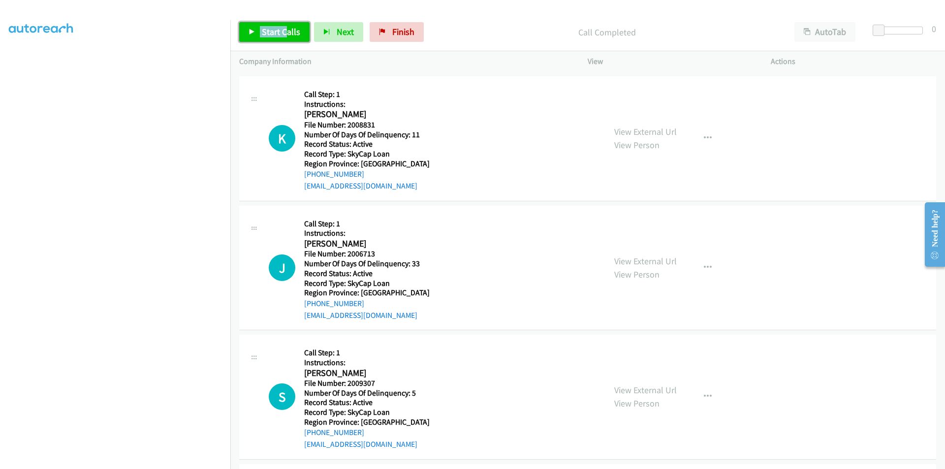
click at [287, 30] on span "Start Calls" at bounding box center [281, 31] width 38 height 11
click at [279, 29] on span "Pause" at bounding box center [273, 31] width 22 height 11
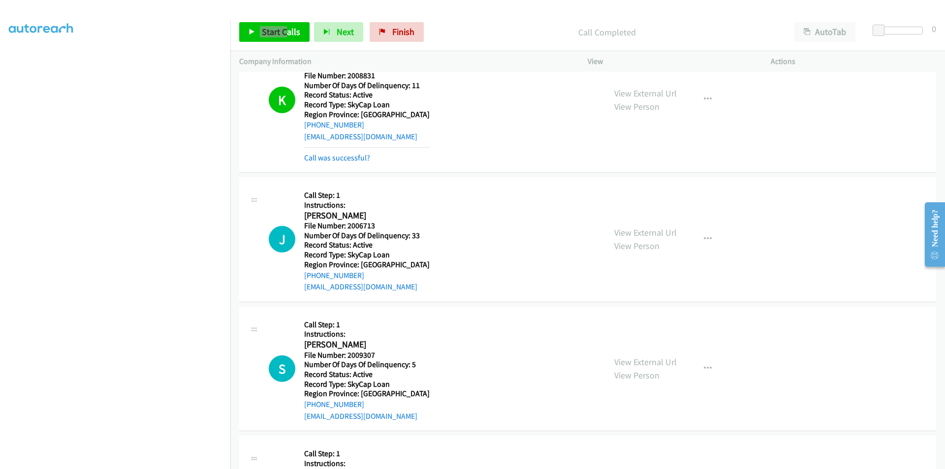
scroll to position [1025, 0]
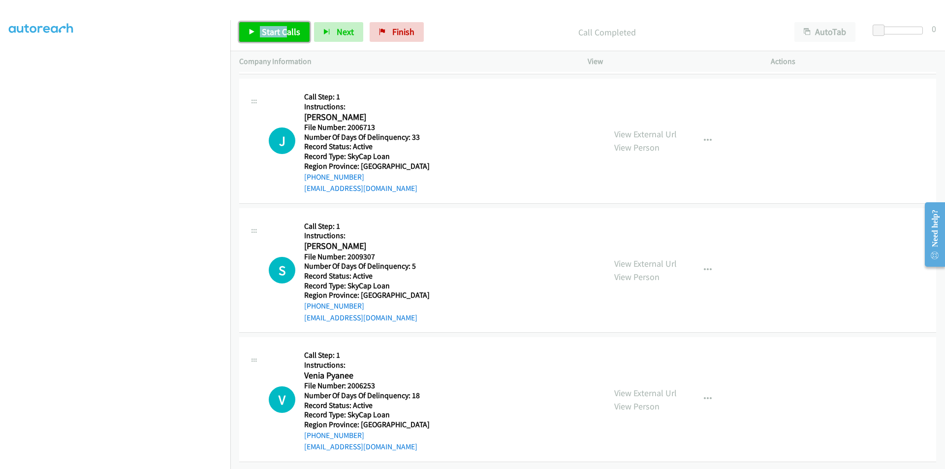
click at [265, 25] on link "Start Calls" at bounding box center [274, 32] width 70 height 20
click at [274, 26] on link "Pause" at bounding box center [266, 32] width 54 height 20
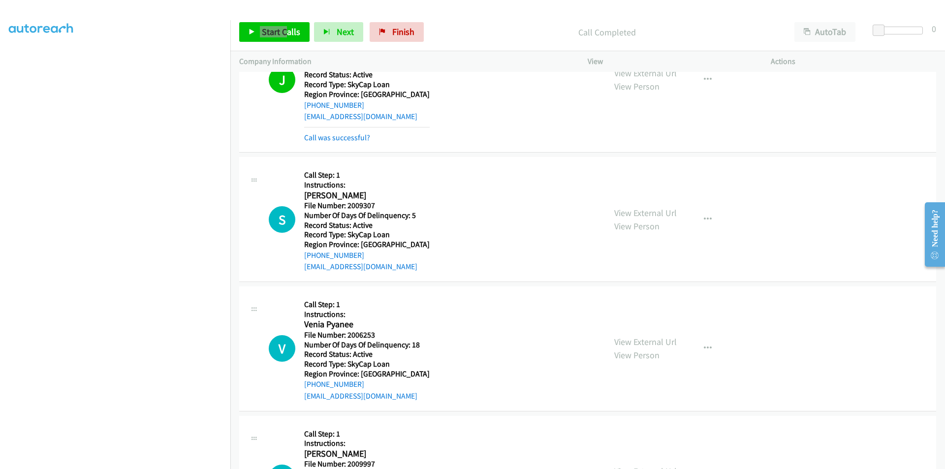
scroll to position [1173, 0]
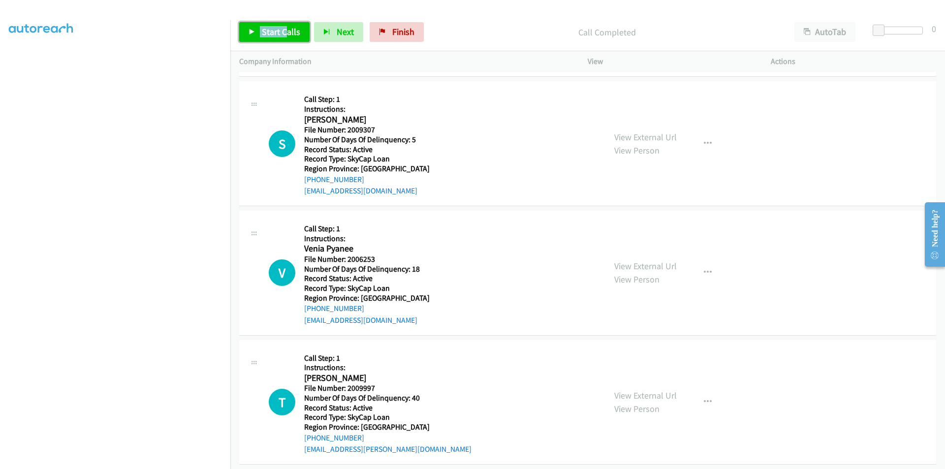
click at [271, 34] on span "Start Calls" at bounding box center [281, 31] width 38 height 11
click at [271, 34] on span "Pause" at bounding box center [273, 31] width 22 height 11
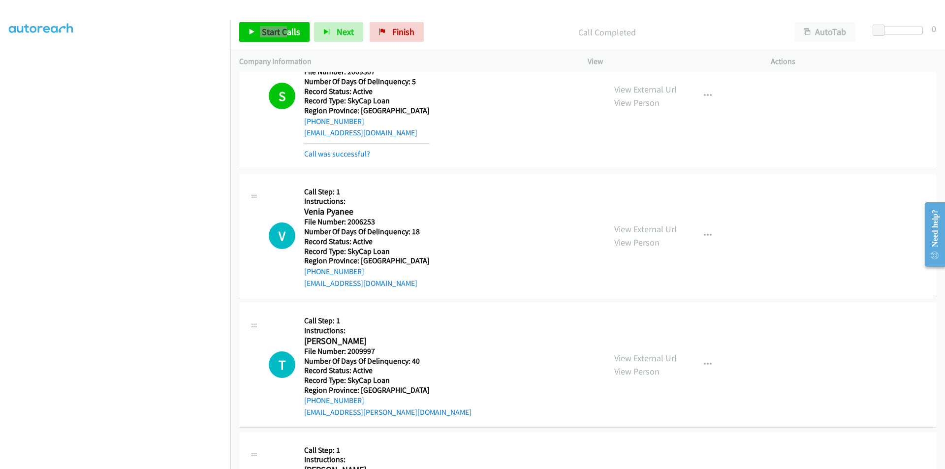
scroll to position [1321, 0]
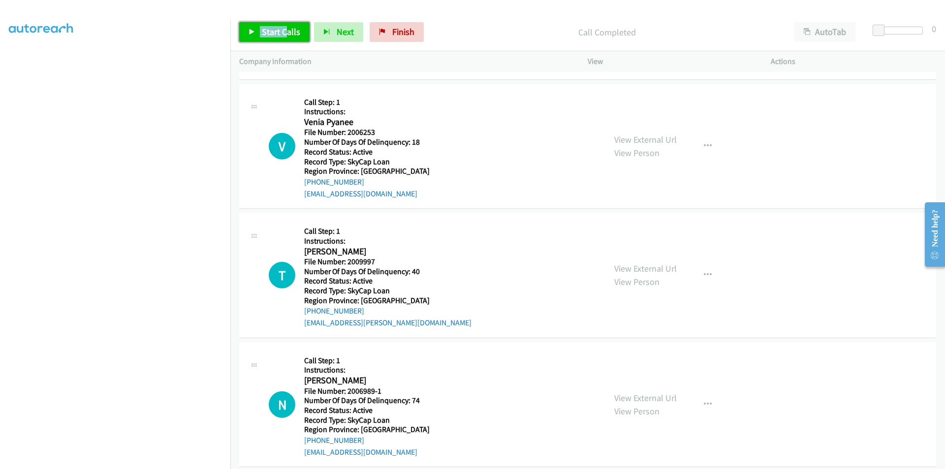
click at [294, 29] on span "Start Calls" at bounding box center [281, 31] width 38 height 11
click at [270, 30] on span "Pause" at bounding box center [273, 31] width 22 height 11
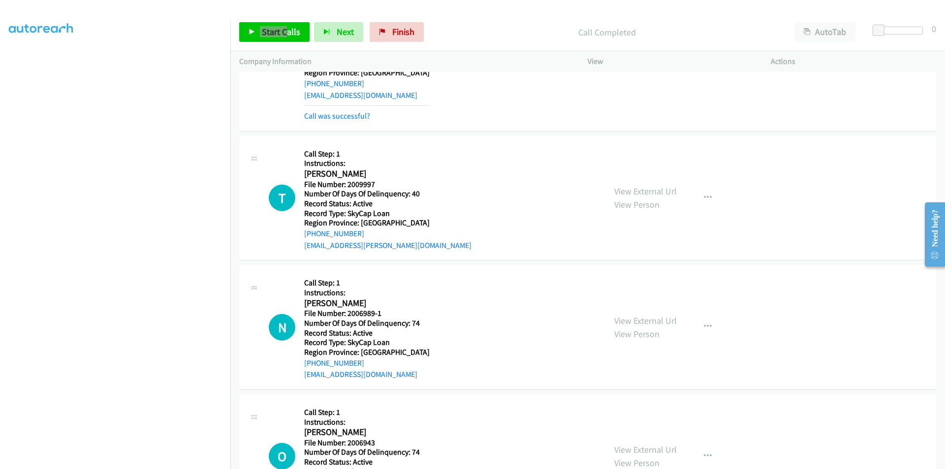
scroll to position [1468, 0]
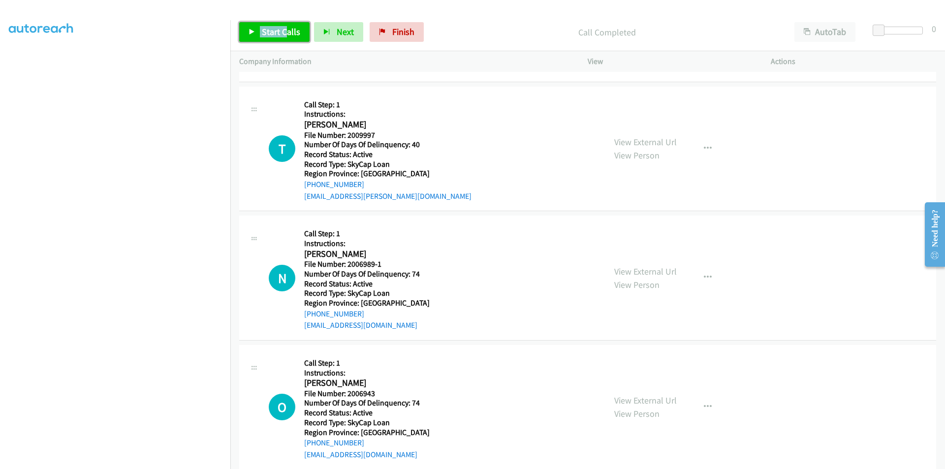
click at [278, 31] on span "Start Calls" at bounding box center [281, 31] width 38 height 11
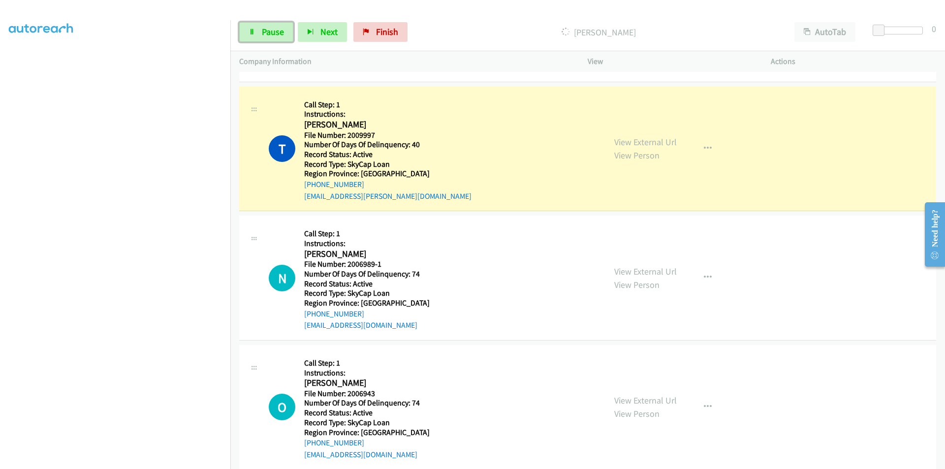
click at [278, 31] on span "Pause" at bounding box center [273, 31] width 22 height 11
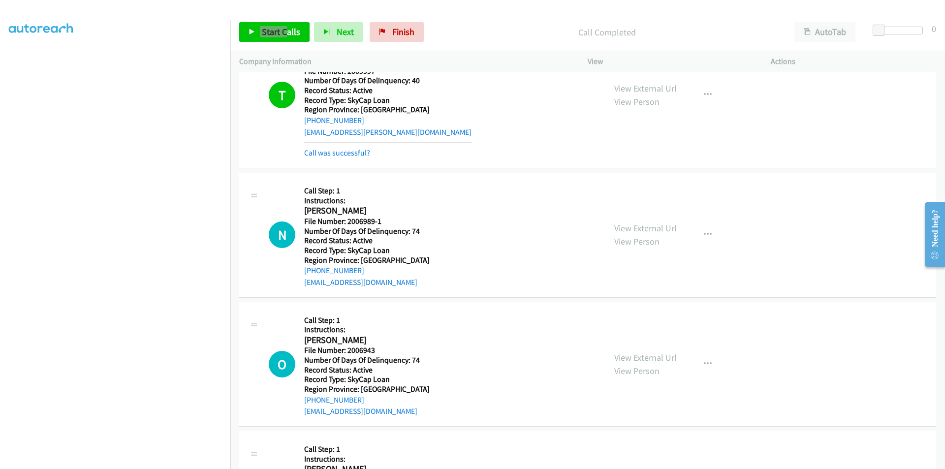
scroll to position [1616, 0]
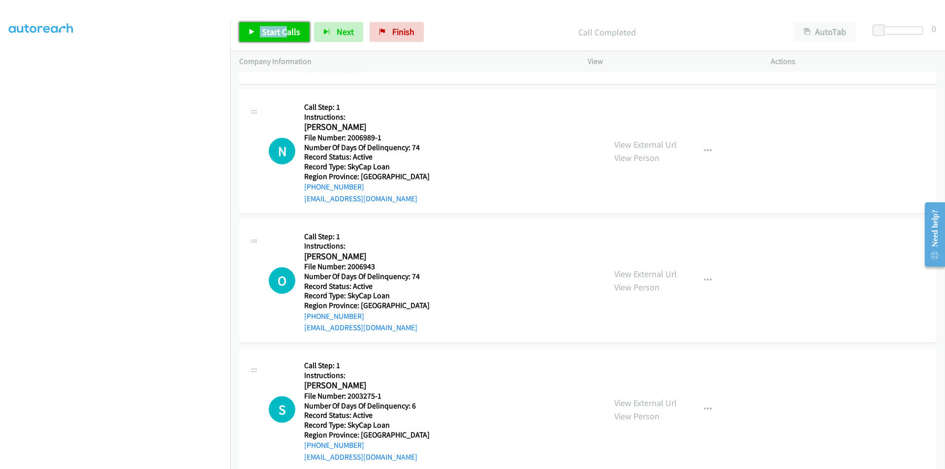
click at [275, 30] on span "Start Calls" at bounding box center [281, 31] width 38 height 11
click at [275, 30] on span "Pause" at bounding box center [273, 31] width 22 height 11
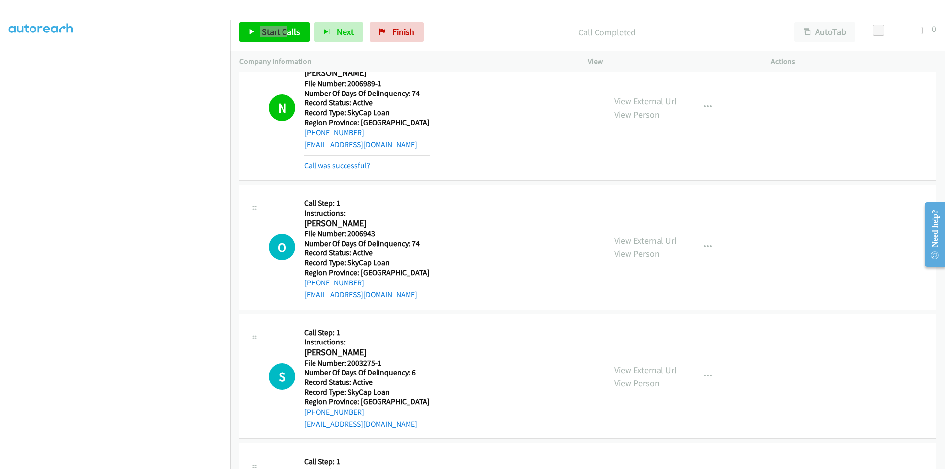
scroll to position [1764, 0]
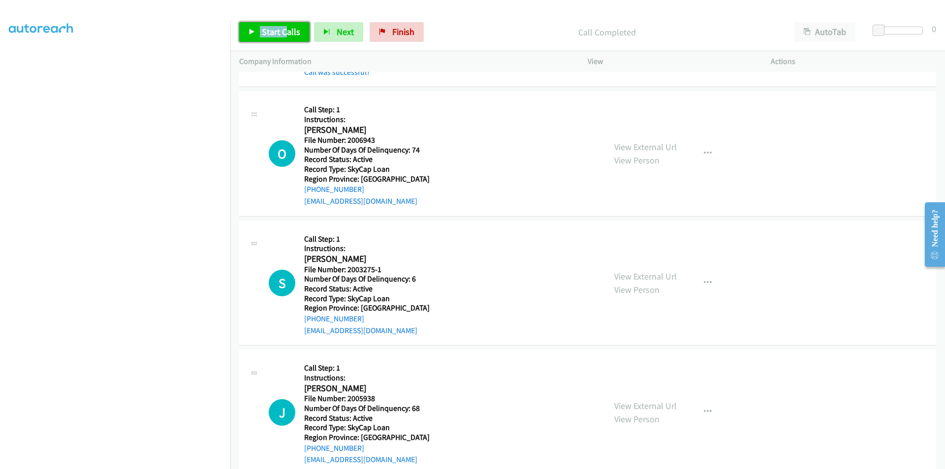
click at [286, 31] on span "Start Calls" at bounding box center [281, 31] width 38 height 11
click at [286, 31] on link "Pause" at bounding box center [266, 32] width 54 height 20
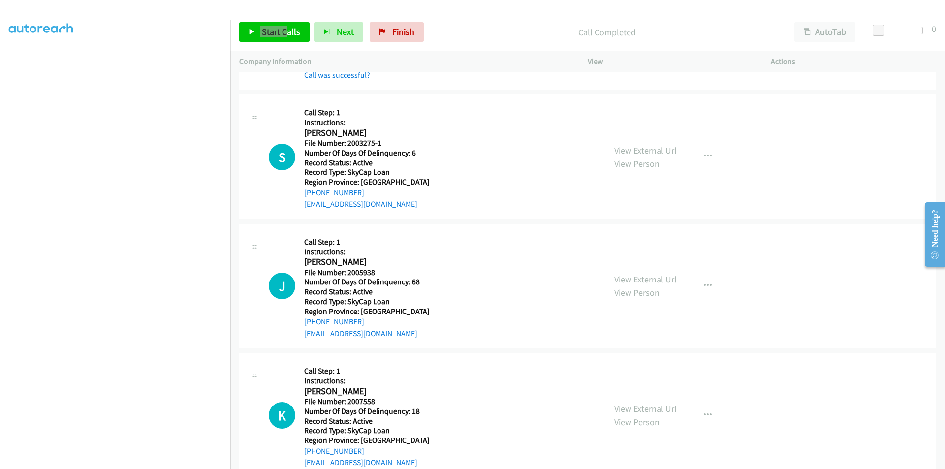
scroll to position [1911, 0]
click at [397, 33] on span "Finish" at bounding box center [403, 31] width 22 height 11
click at [283, 33] on span "Start Calls" at bounding box center [281, 31] width 38 height 11
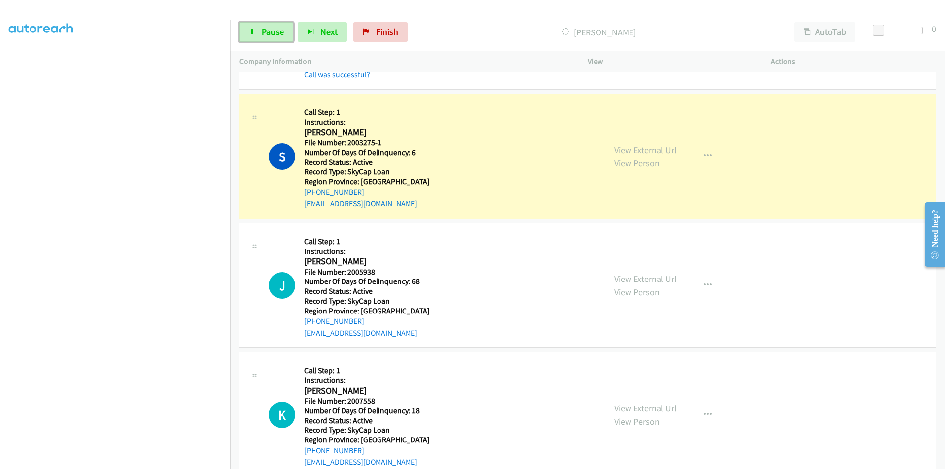
click at [283, 33] on span "Pause" at bounding box center [273, 31] width 22 height 11
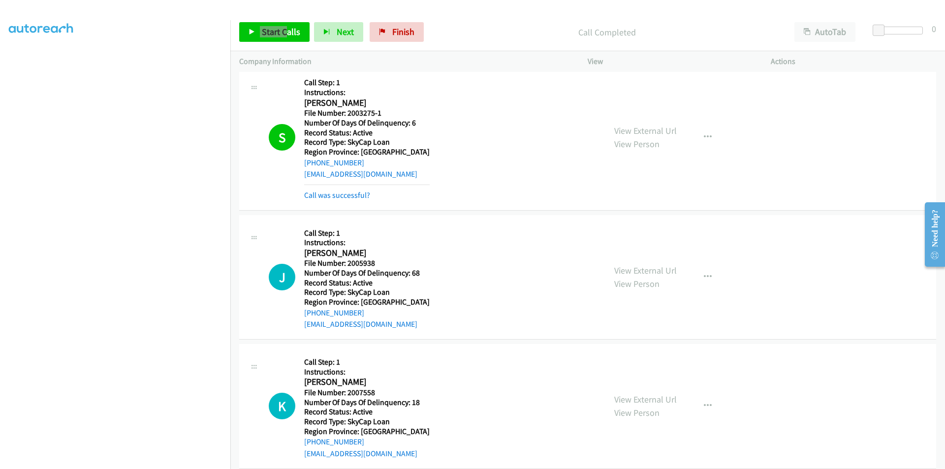
scroll to position [2059, 0]
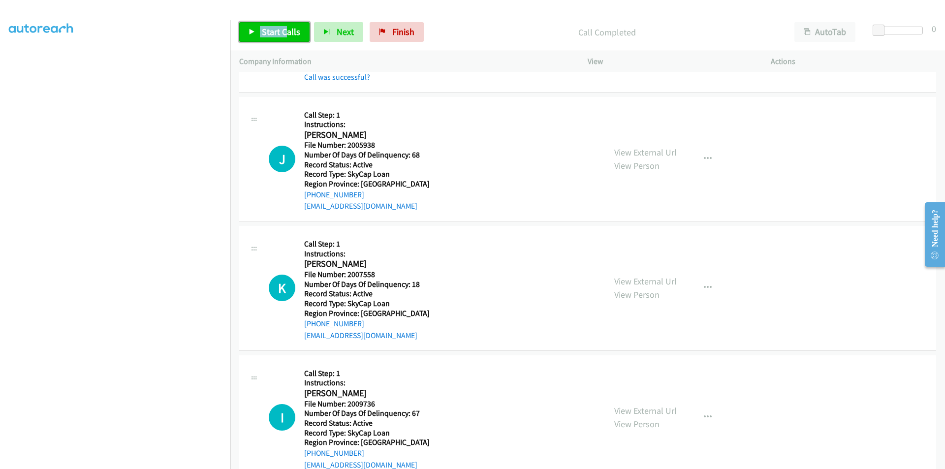
click at [270, 31] on span "Start Calls" at bounding box center [281, 31] width 38 height 11
click at [269, 30] on span "Pause" at bounding box center [273, 31] width 22 height 11
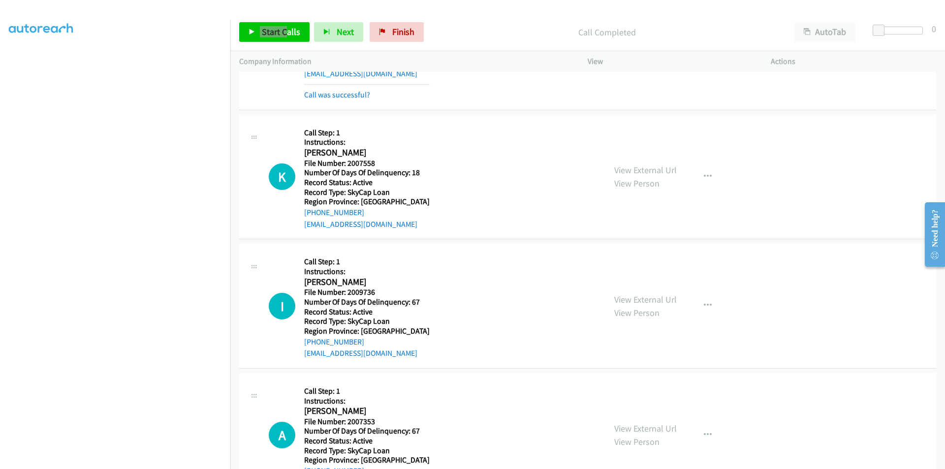
scroll to position [2206, 0]
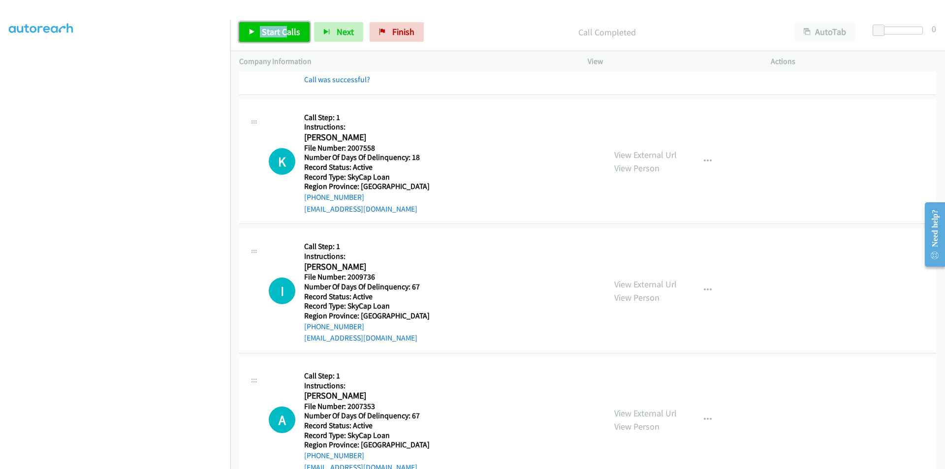
click at [270, 34] on span "Start Calls" at bounding box center [281, 31] width 38 height 11
drag, startPoint x: 270, startPoint y: 34, endPoint x: 262, endPoint y: 35, distance: 7.9
click at [270, 34] on span "Pause" at bounding box center [273, 31] width 22 height 11
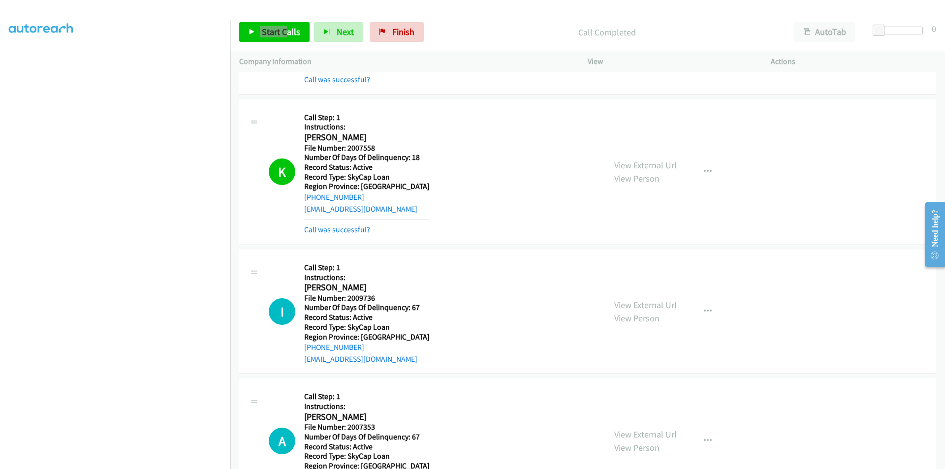
scroll to position [2354, 0]
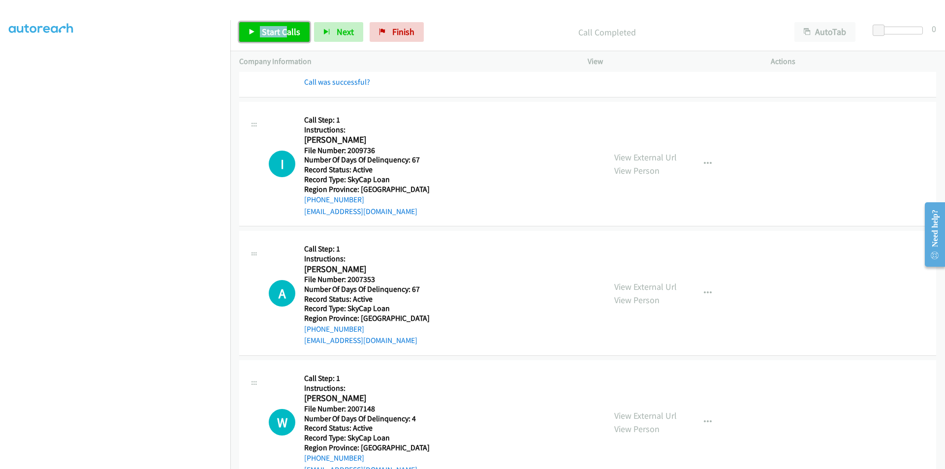
click at [284, 28] on span "Start Calls" at bounding box center [281, 31] width 38 height 11
click at [284, 28] on link "Pause" at bounding box center [266, 32] width 54 height 20
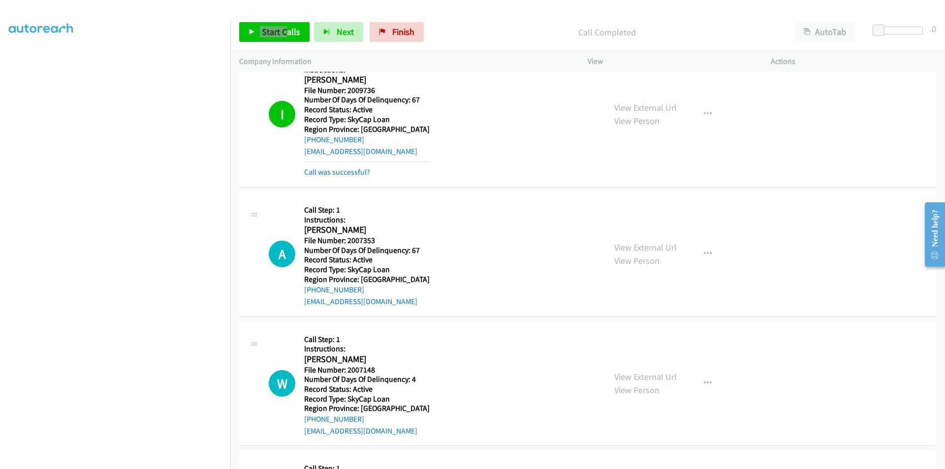
scroll to position [2502, 0]
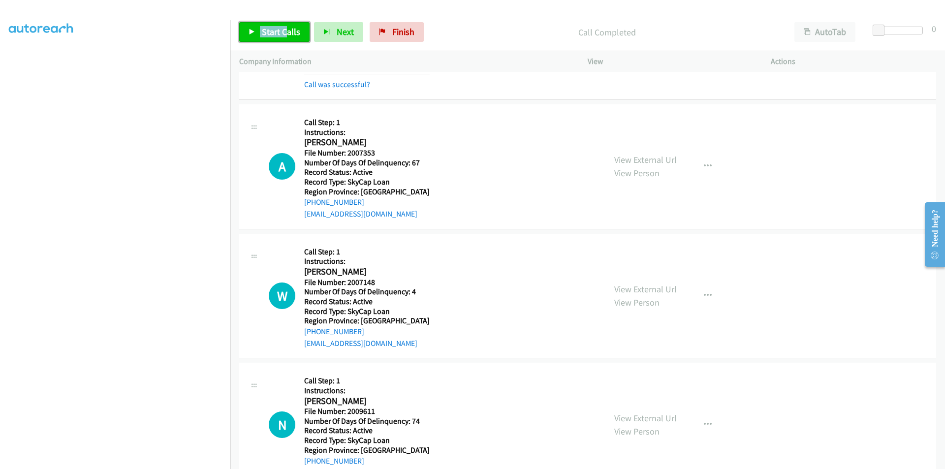
click at [285, 32] on span "Start Calls" at bounding box center [281, 31] width 38 height 11
click at [275, 32] on span "Pause" at bounding box center [273, 31] width 22 height 11
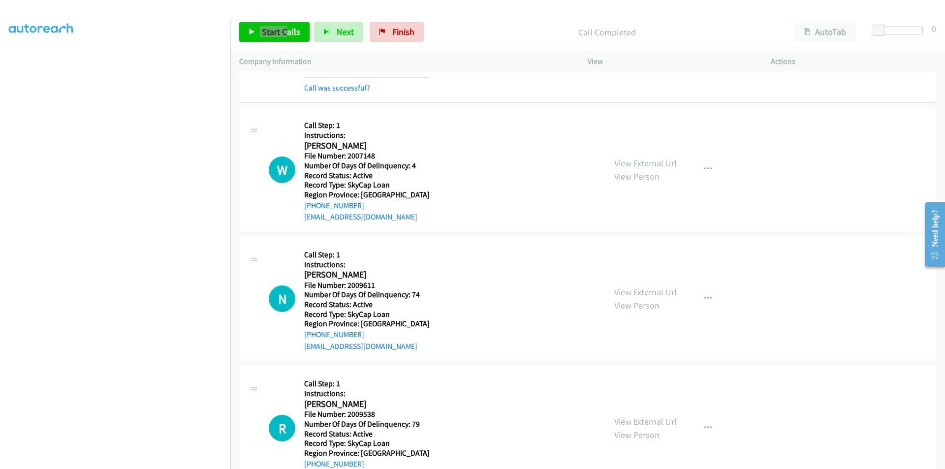
scroll to position [2649, 0]
click at [284, 29] on span "Start Calls" at bounding box center [281, 31] width 38 height 11
click at [279, 29] on span "Pause" at bounding box center [273, 31] width 22 height 11
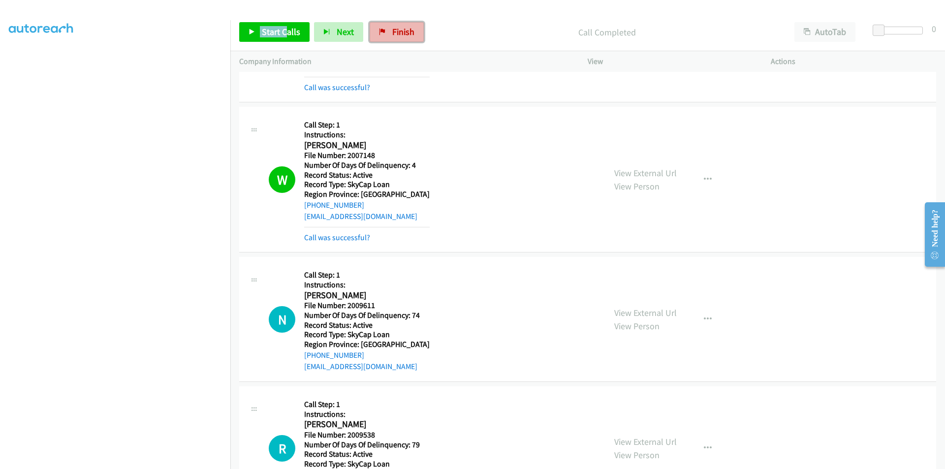
click at [400, 28] on span "Finish" at bounding box center [403, 31] width 22 height 11
